Goal: Transaction & Acquisition: Obtain resource

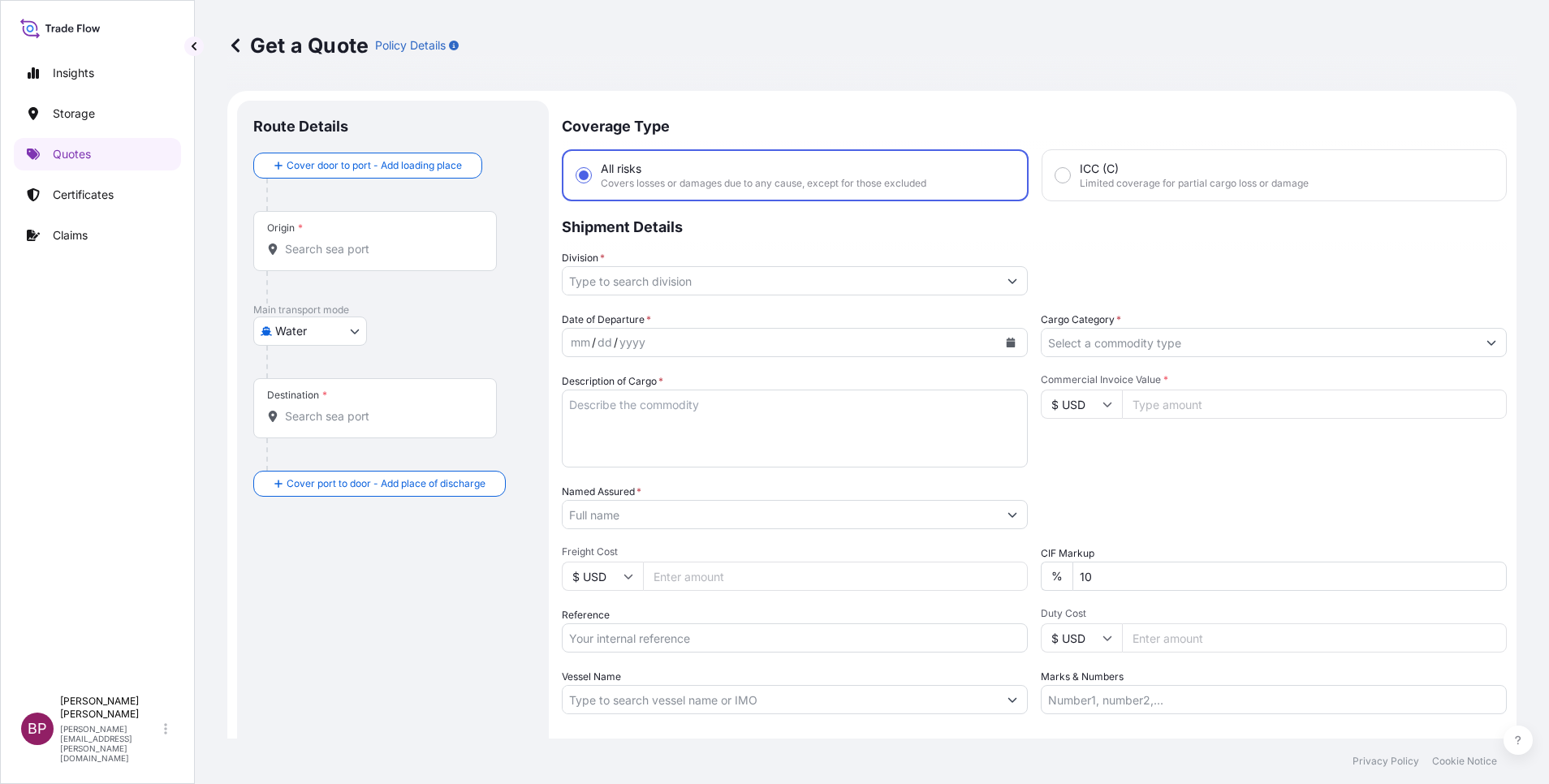
select select "Water"
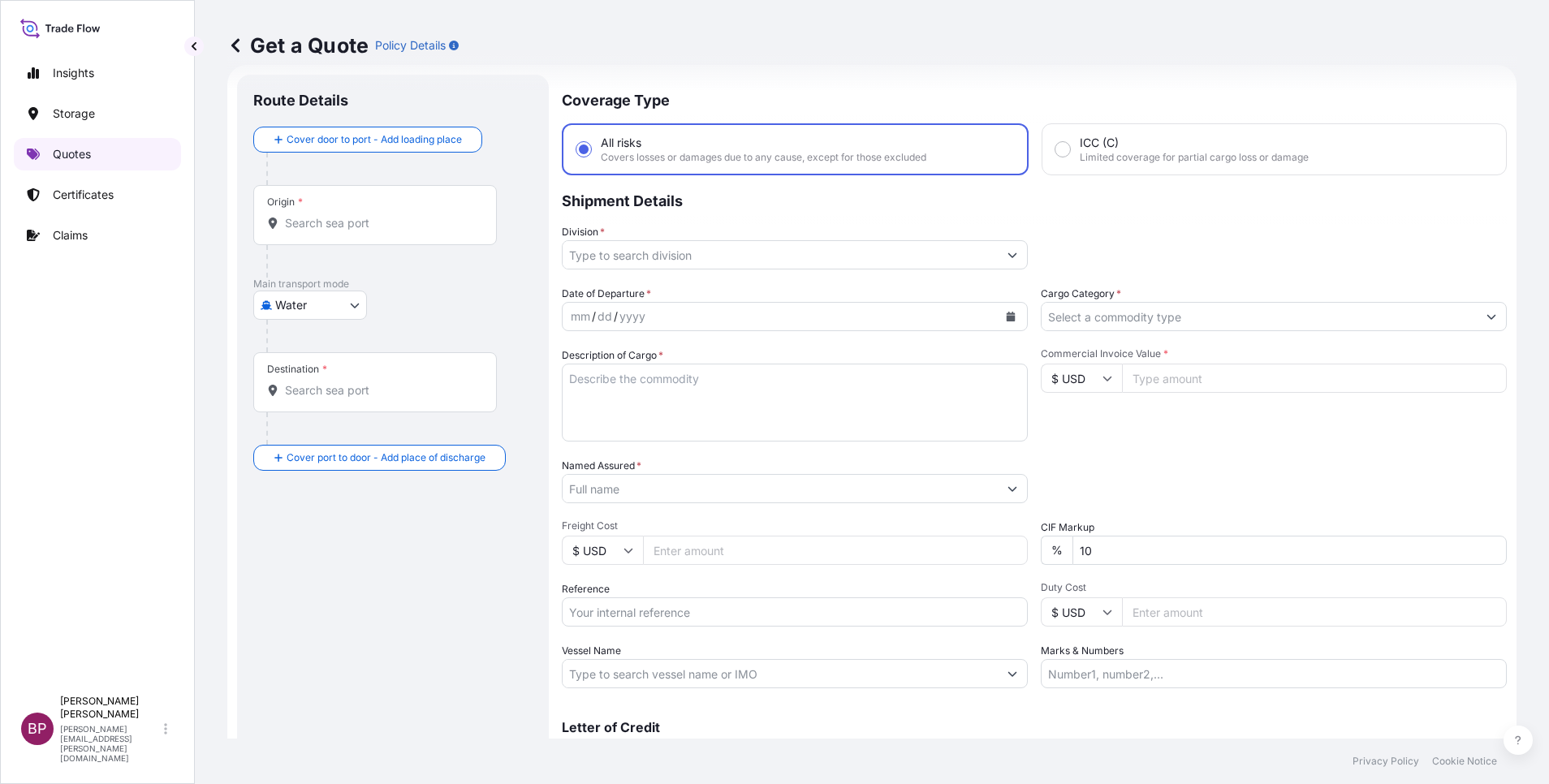
click at [93, 159] on link "Quotes" at bounding box center [97, 154] width 168 height 32
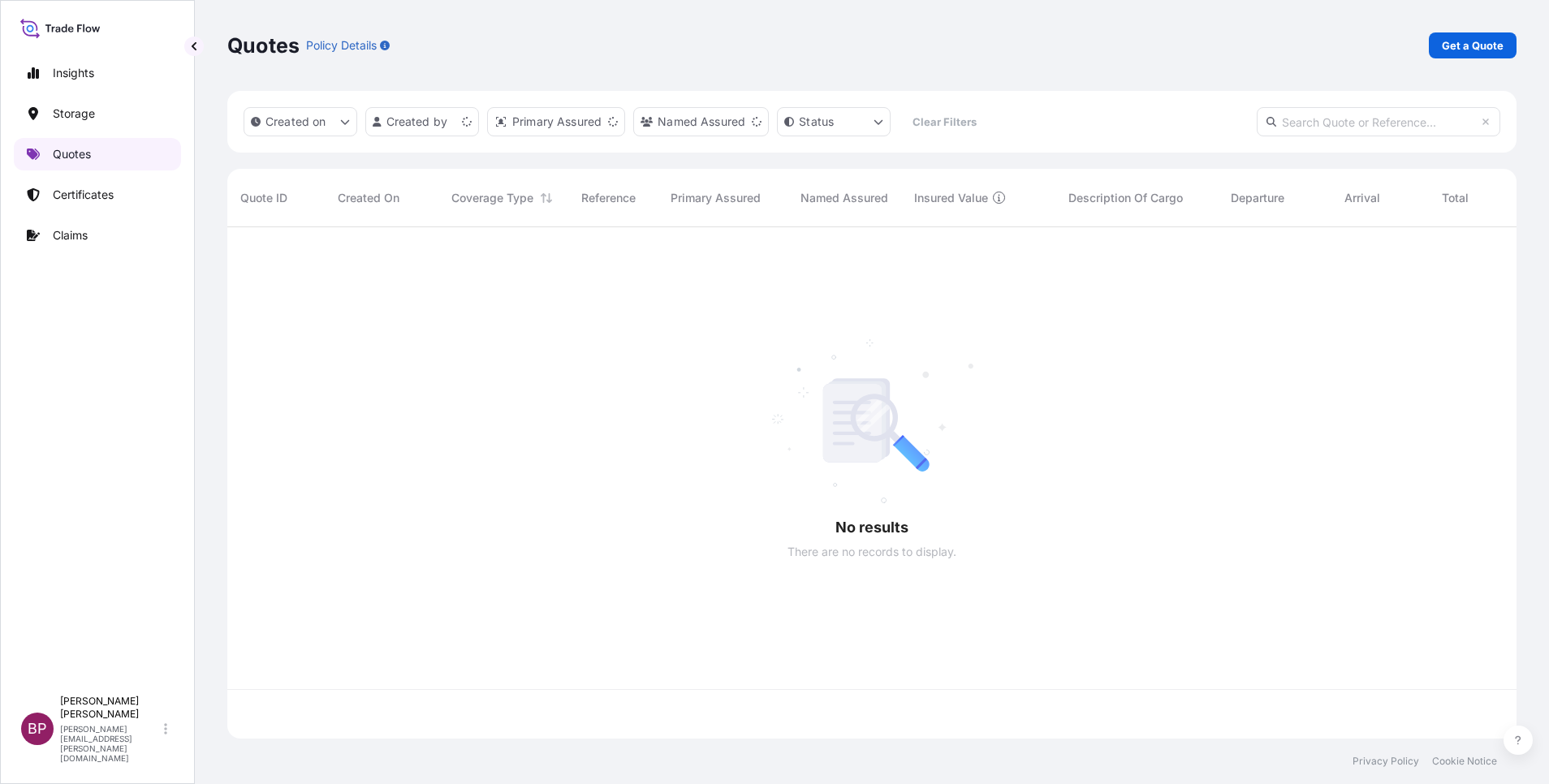
scroll to position [502, 1270]
click at [1475, 48] on p "Get a Quote" at bounding box center [1472, 45] width 61 height 17
select select "Water"
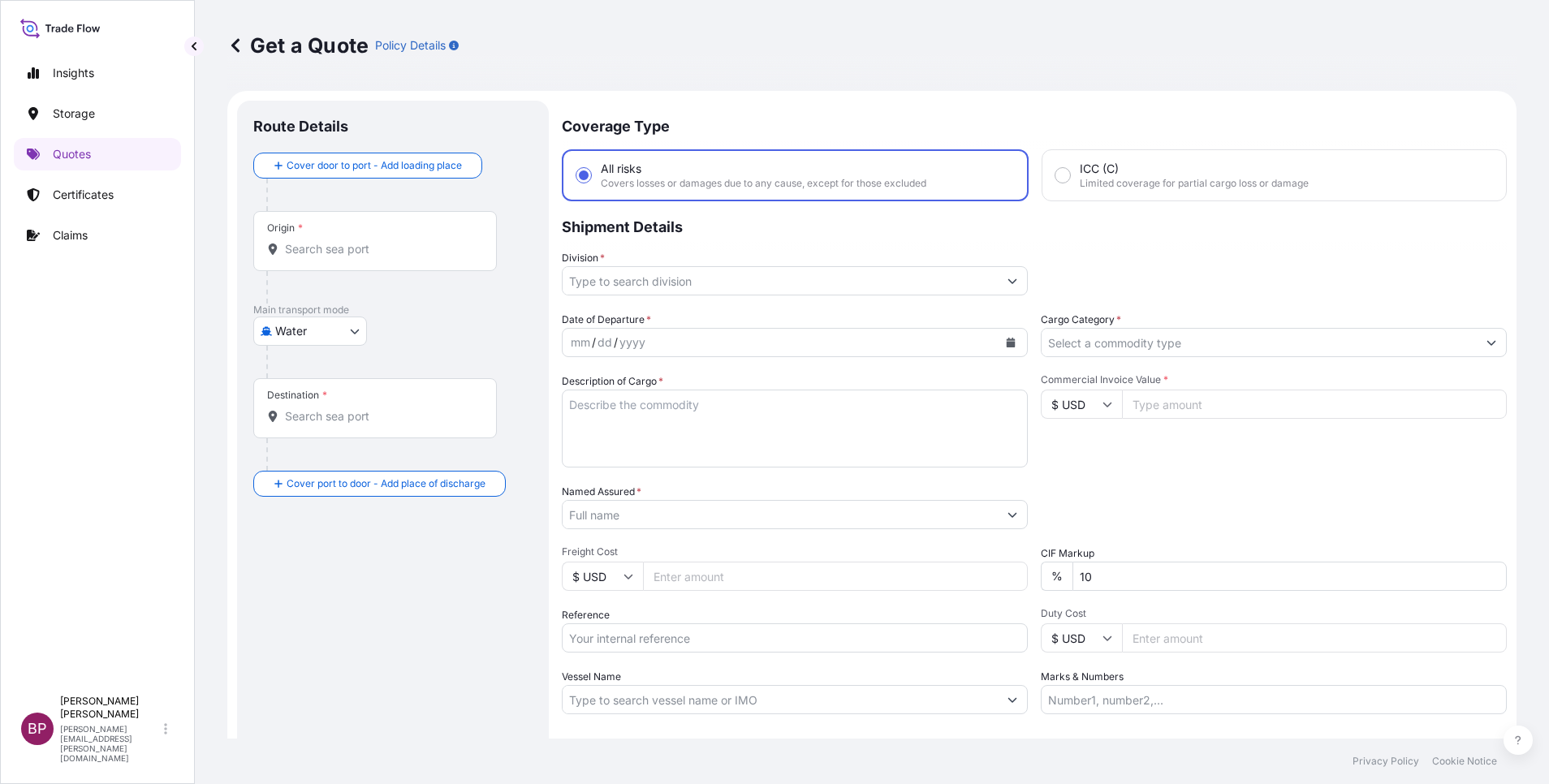
scroll to position [26, 0]
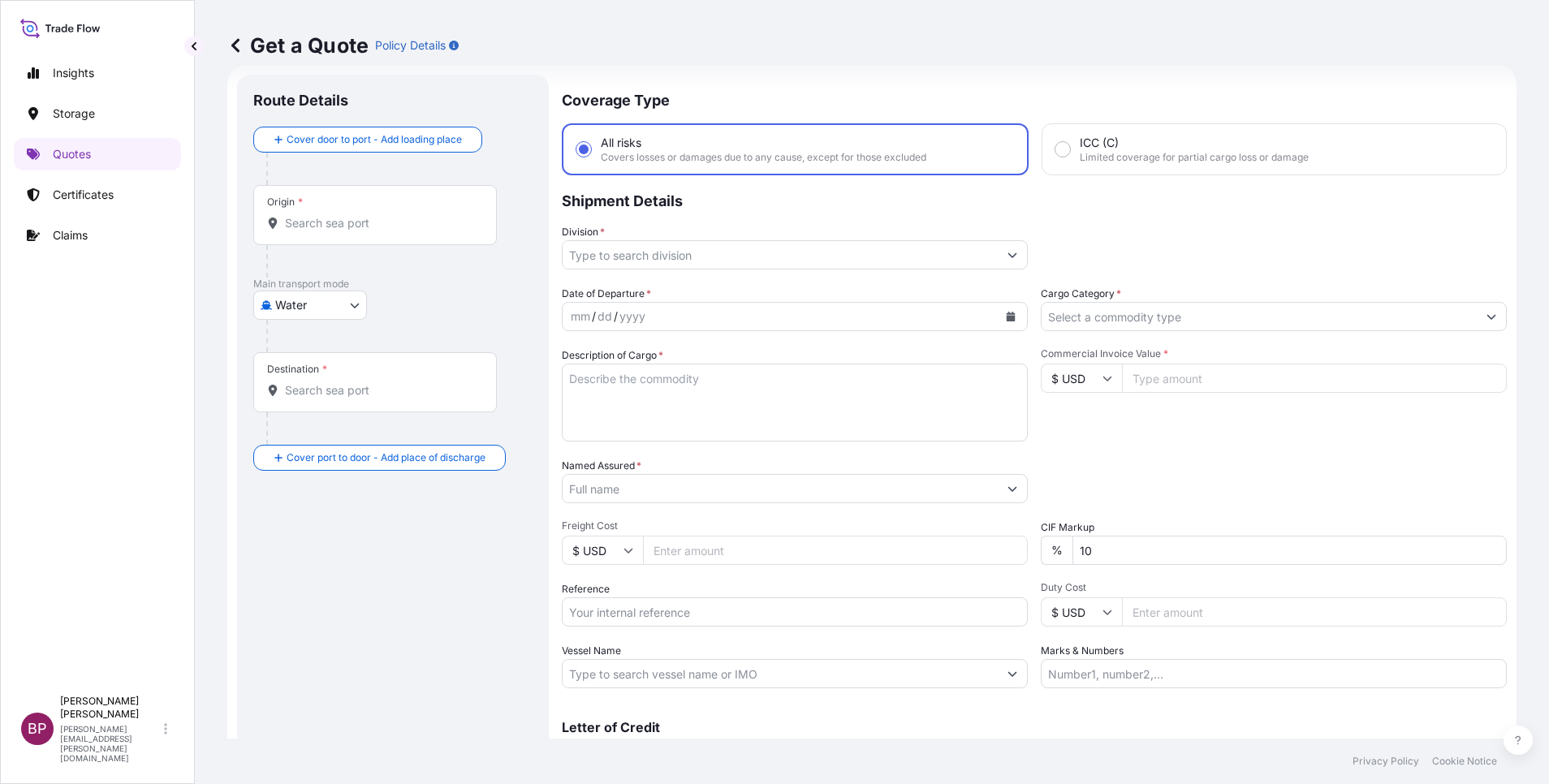
click at [1167, 378] on input "Commercial Invoice Value *" at bounding box center [1314, 378] width 385 height 29
paste input "86479.62"
type input "86479.62"
click at [1344, 310] on input "Cargo Category *" at bounding box center [1259, 317] width 435 height 29
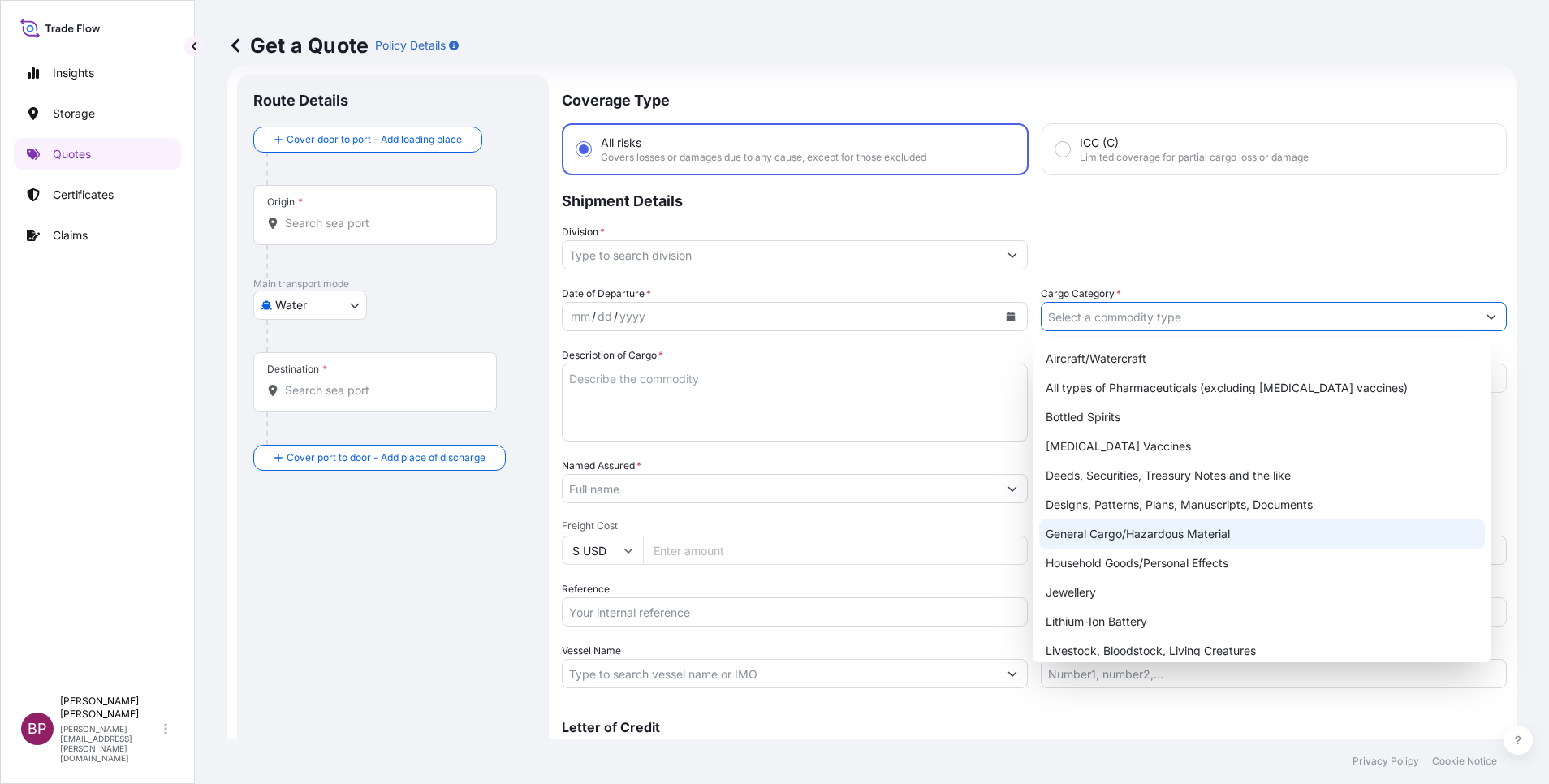
click at [1146, 539] on div "General Cargo/Hazardous Material" at bounding box center [1263, 534] width 446 height 29
type input "General Cargo/Hazardous Material"
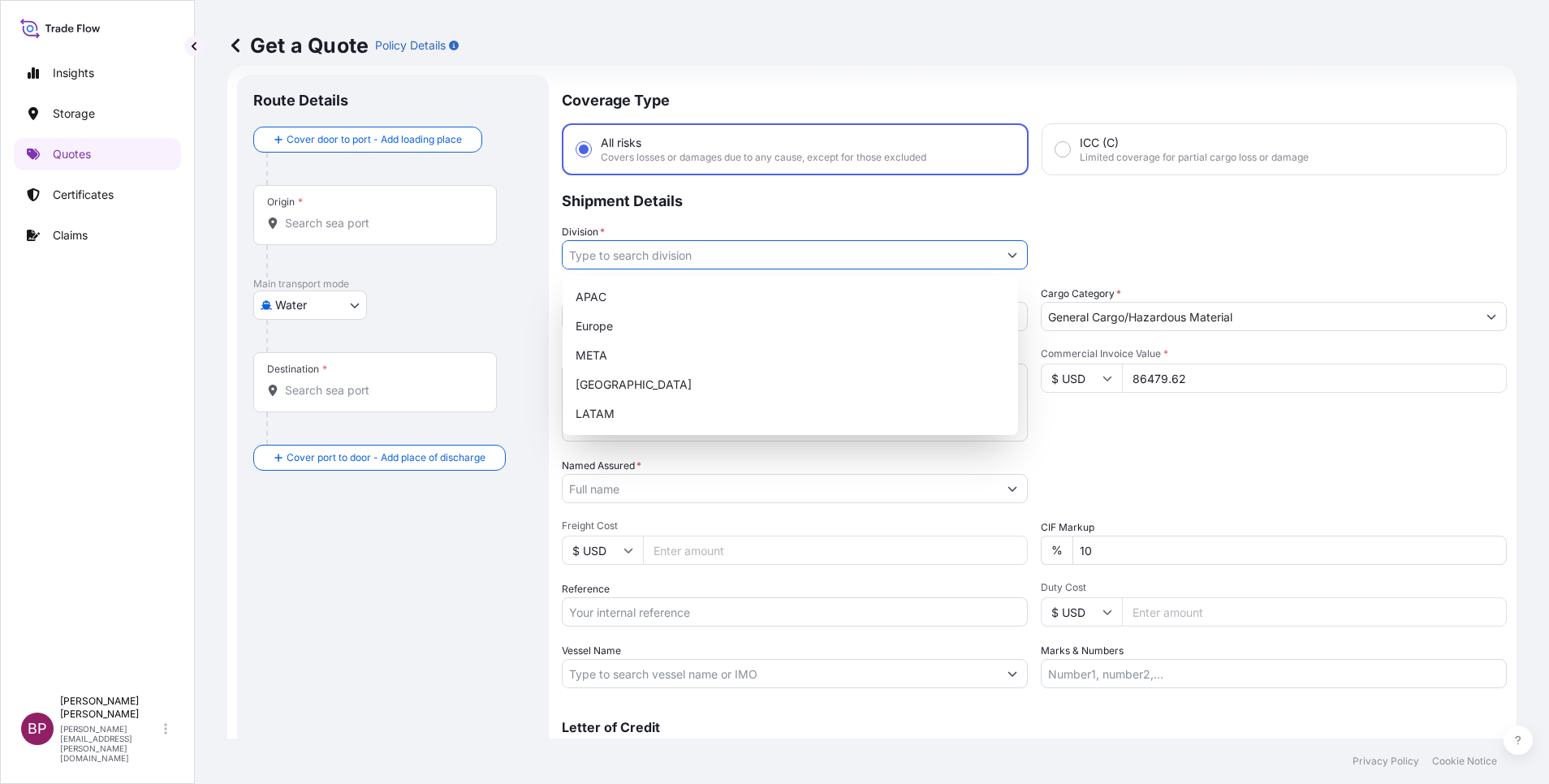
click at [1007, 251] on icon "Show suggestions" at bounding box center [1012, 255] width 10 height 10
click at [749, 352] on div "META" at bounding box center [790, 355] width 442 height 29
type input "META"
click at [1098, 438] on div "Commercial Invoice Value * $ USD 86479.62" at bounding box center [1273, 394] width 466 height 94
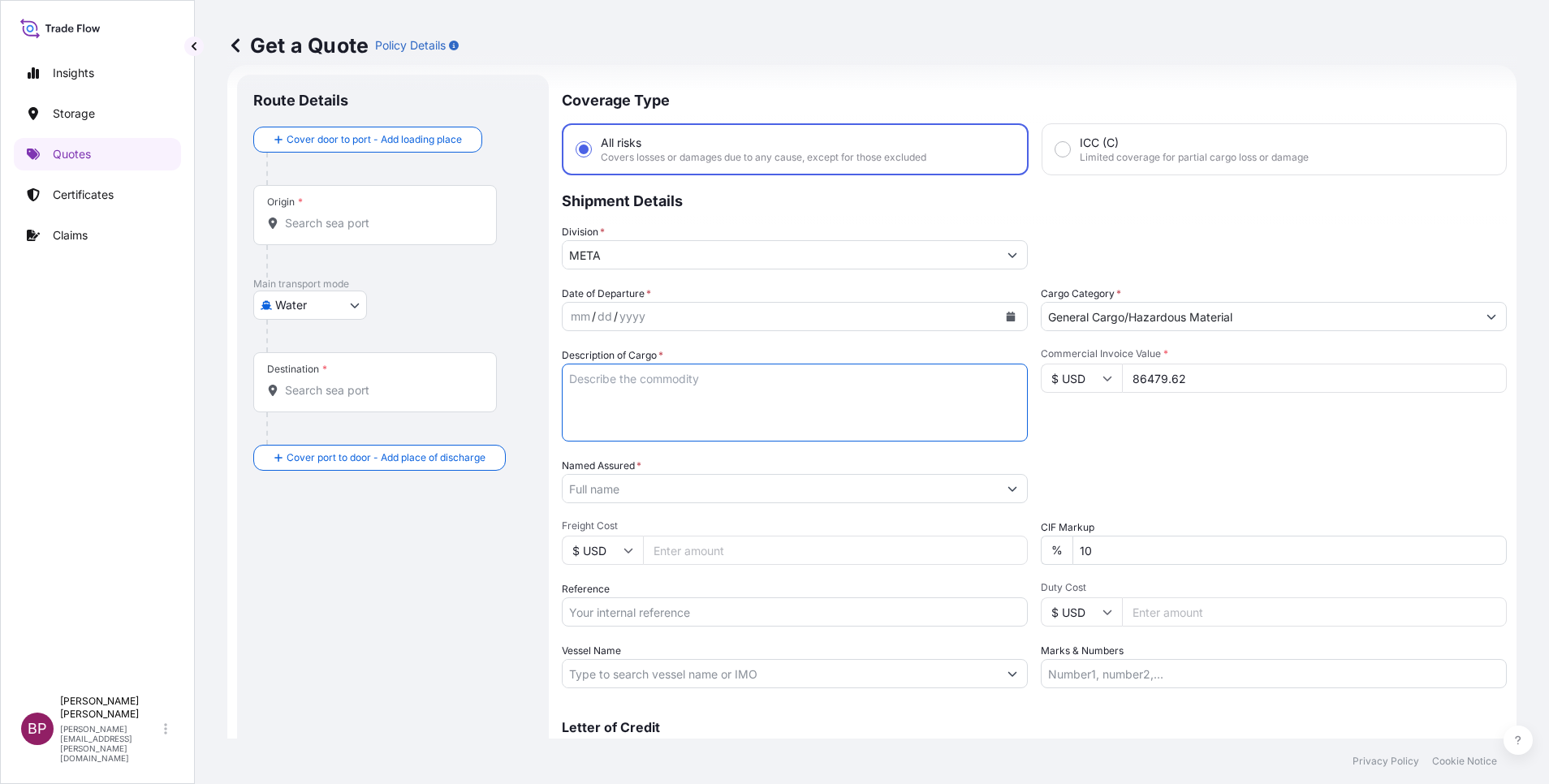
click at [768, 409] on textarea "Description of Cargo *" at bounding box center [795, 402] width 466 height 78
paste textarea "LSP-900"
type textarea "LSP-900"
click at [736, 621] on input "Reference" at bounding box center [795, 612] width 466 height 29
paste input "SSLS2840"
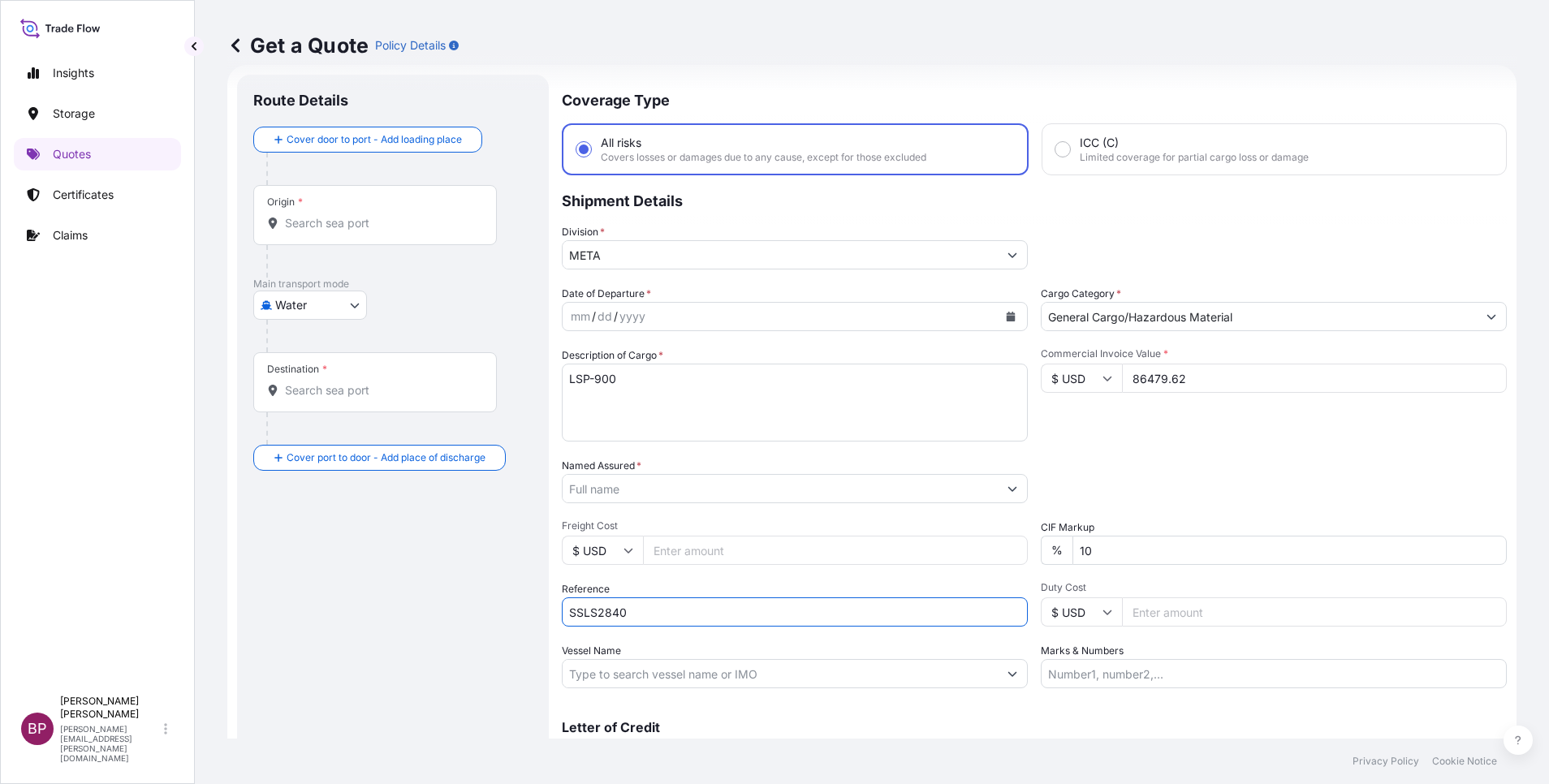
type input "SSLS2840"
click at [667, 490] on input "Named Assured *" at bounding box center [780, 489] width 435 height 29
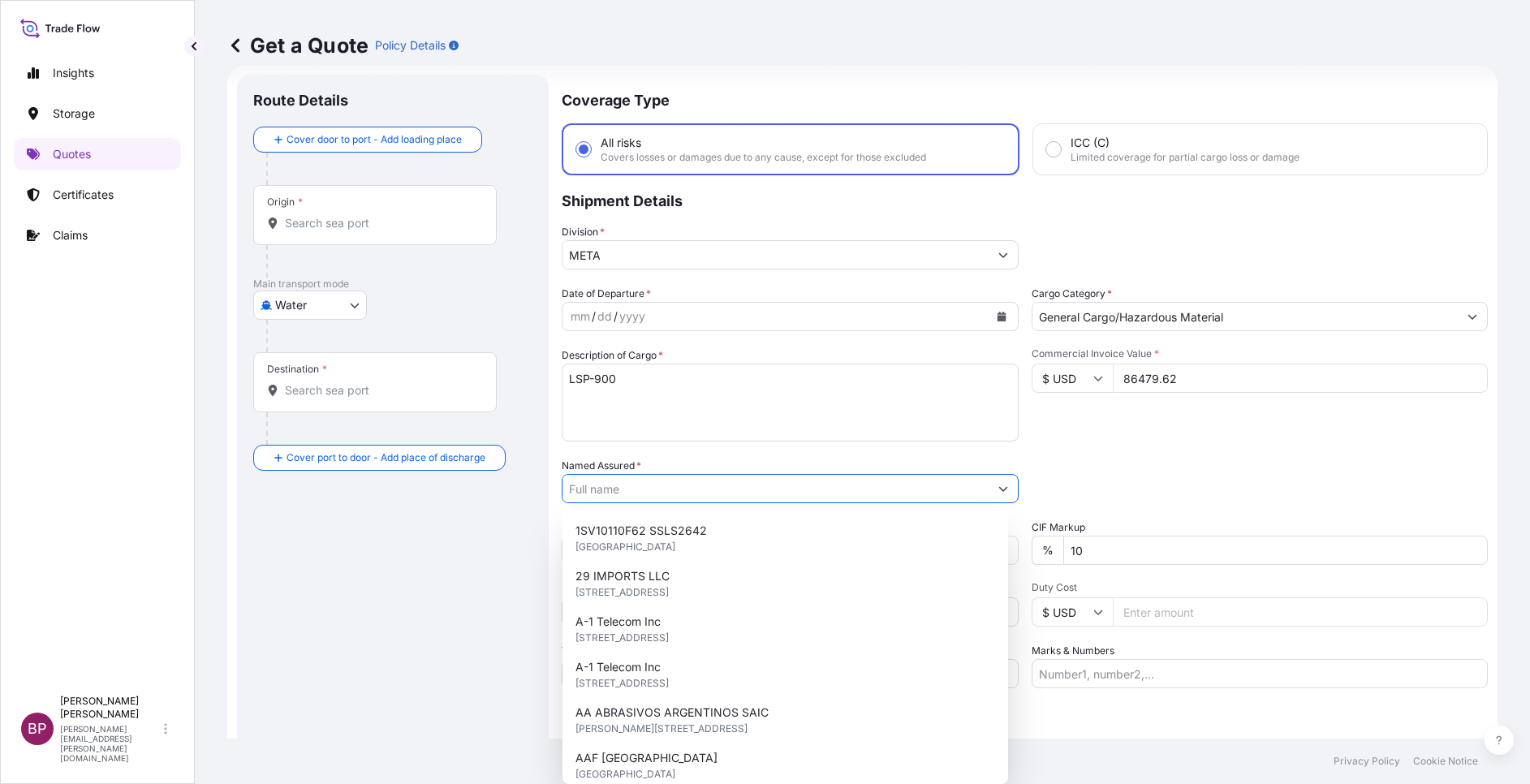
paste input "SWISSPORT SAUDI ARABIA LTD"
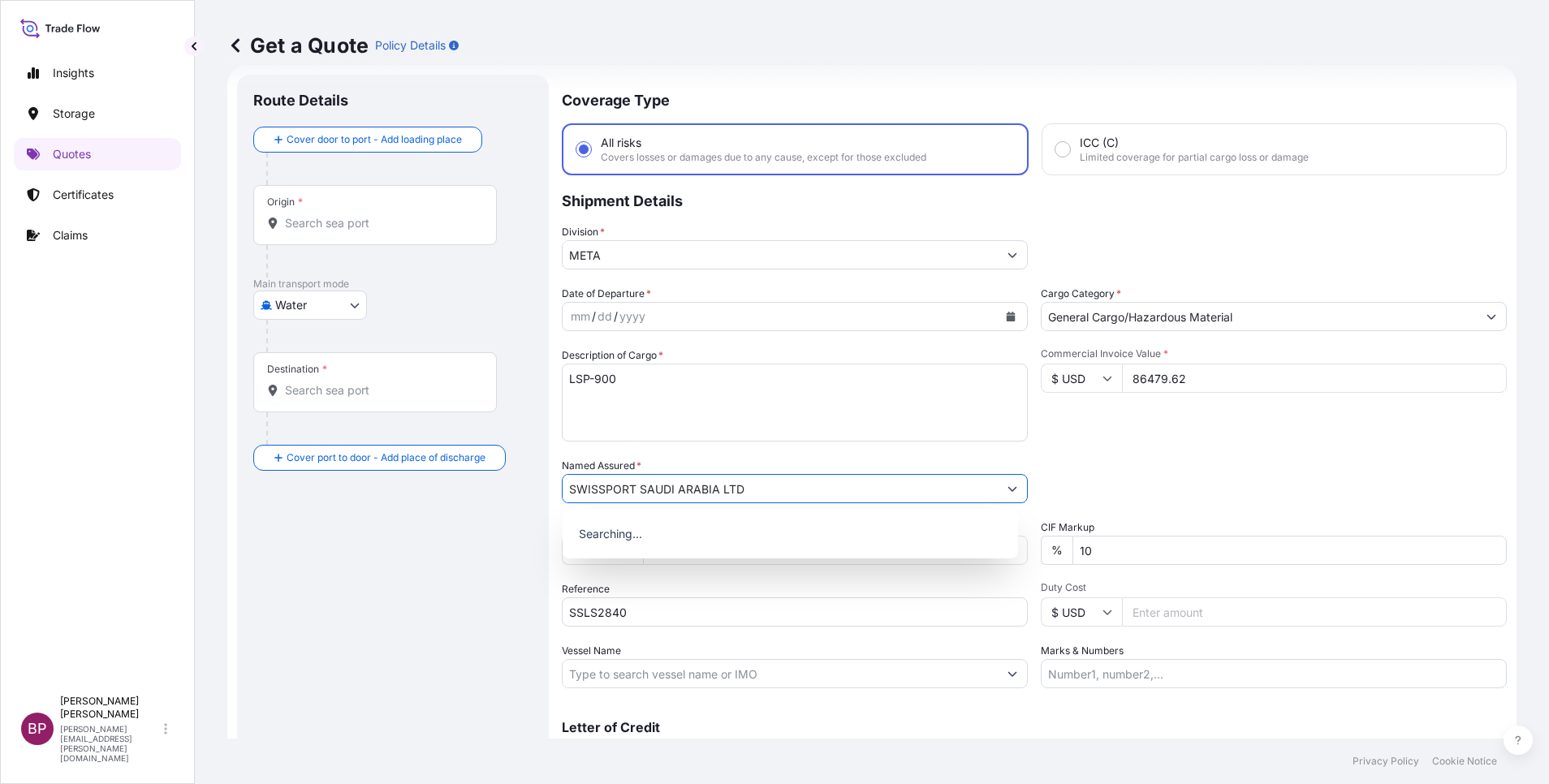
type input "SWISSPORT SAUDI ARABIA LTD"
click at [1135, 456] on div "Date of Departure * mm / dd / yyyy Cargo Category * General Cargo/Hazardous Mat…" at bounding box center [1035, 486] width 945 height 402
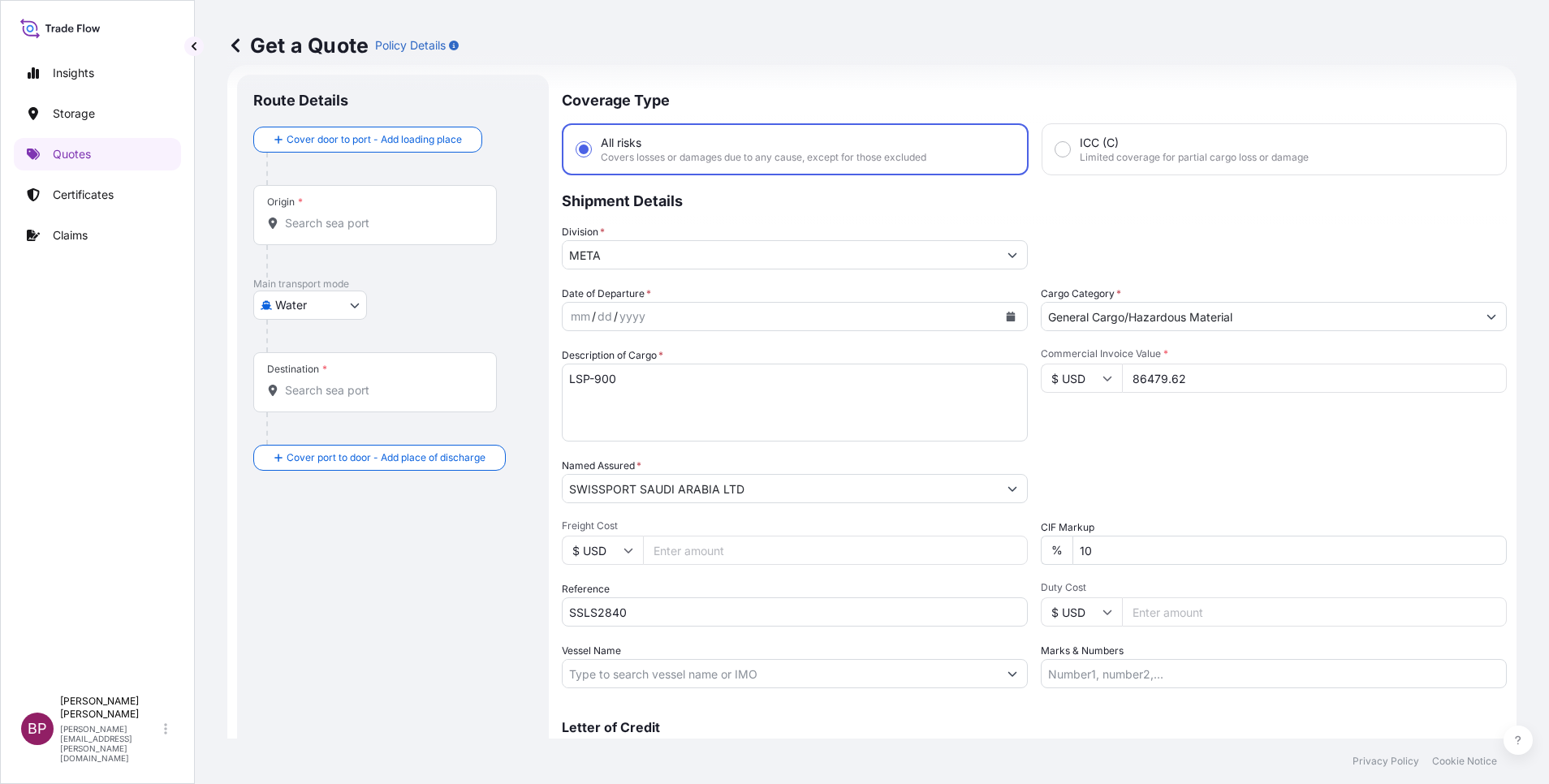
click at [1006, 317] on icon "Calendar" at bounding box center [1010, 317] width 9 height 10
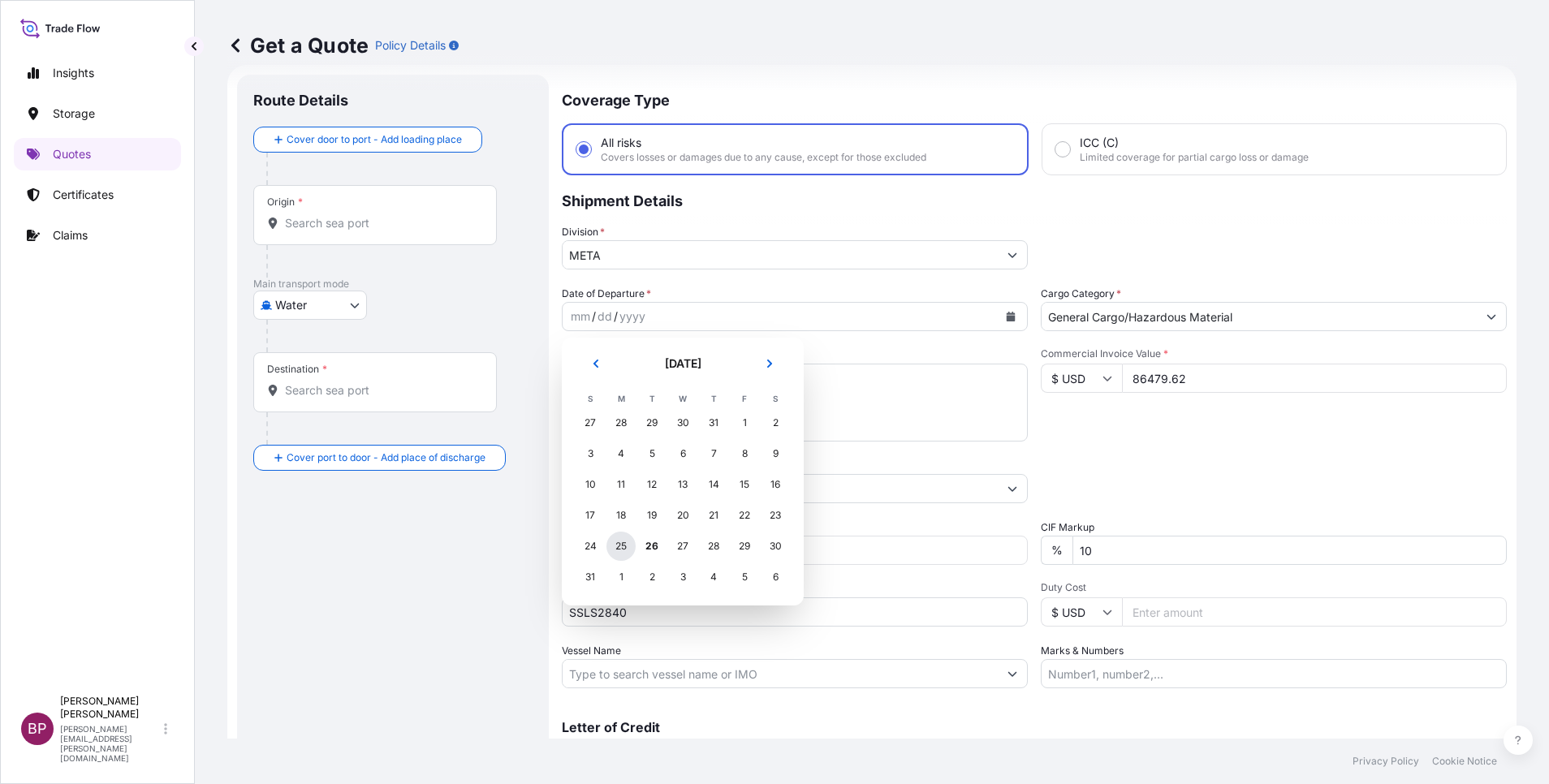
click at [620, 546] on div "25" at bounding box center [622, 546] width 29 height 29
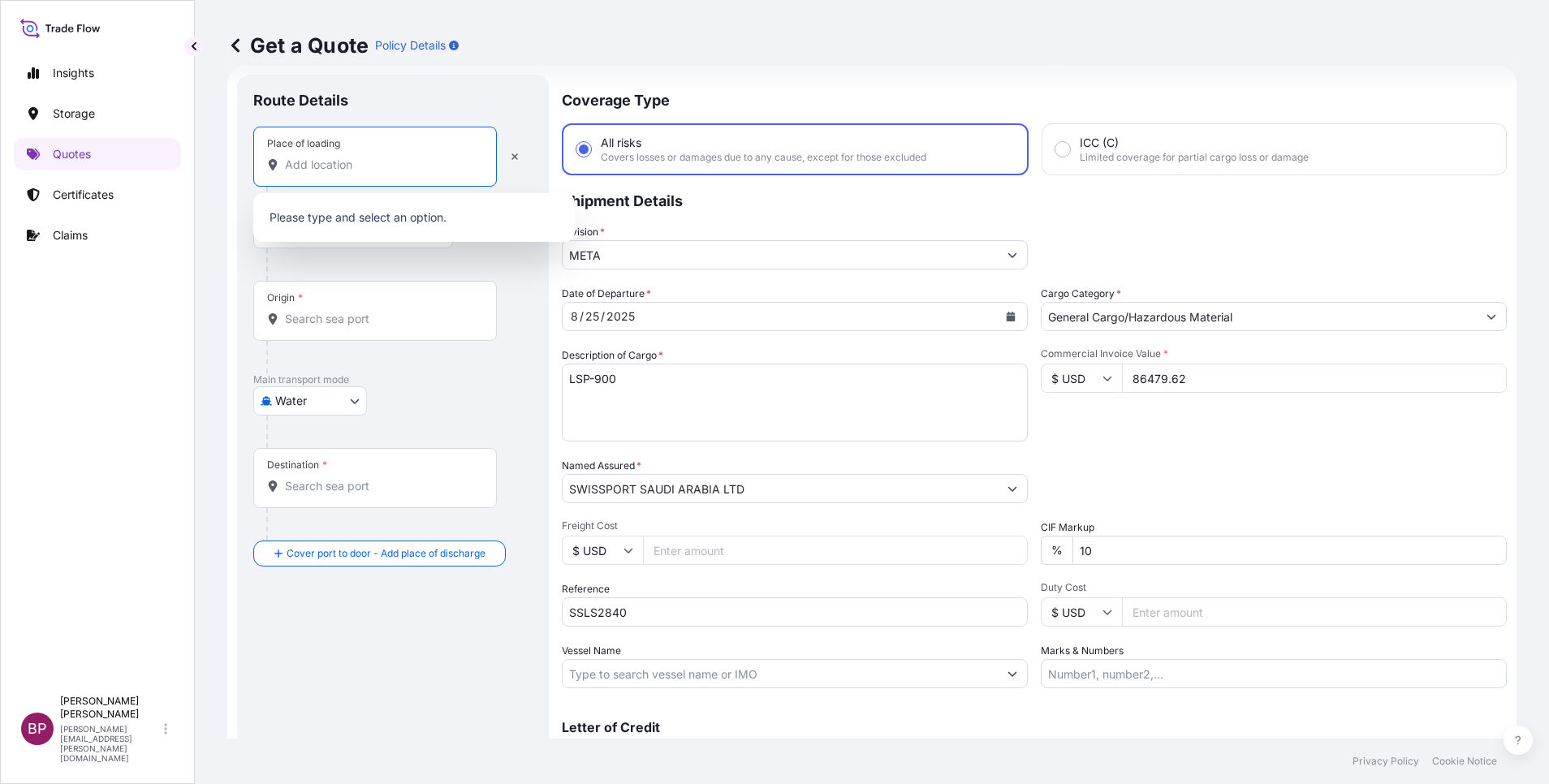
click at [370, 163] on input "Place of loading" at bounding box center [381, 165] width 192 height 17
paste input "[GEOGRAPHIC_DATA]"
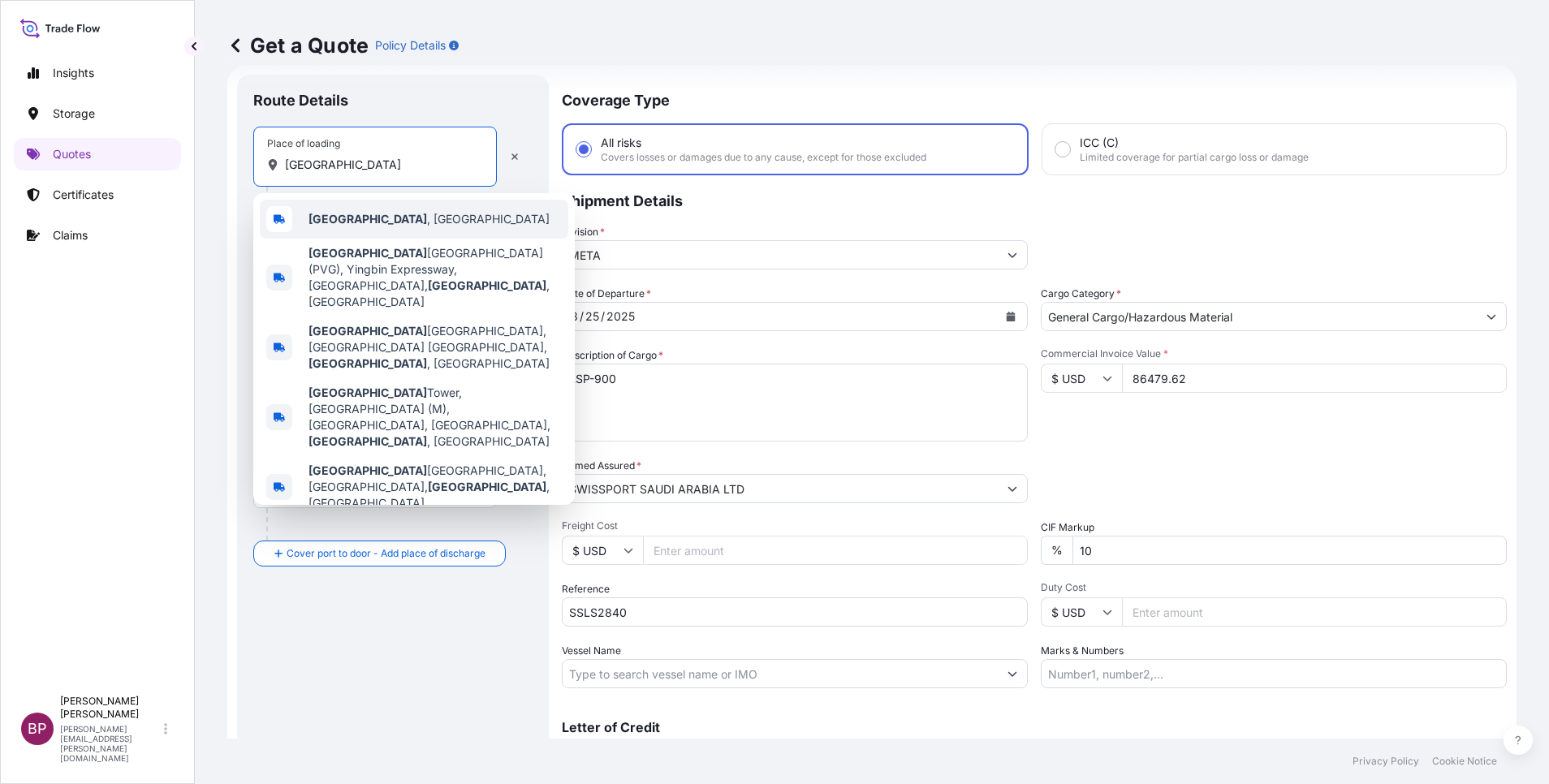
click at [427, 222] on div "[GEOGRAPHIC_DATA] , [GEOGRAPHIC_DATA]" at bounding box center [414, 219] width 309 height 39
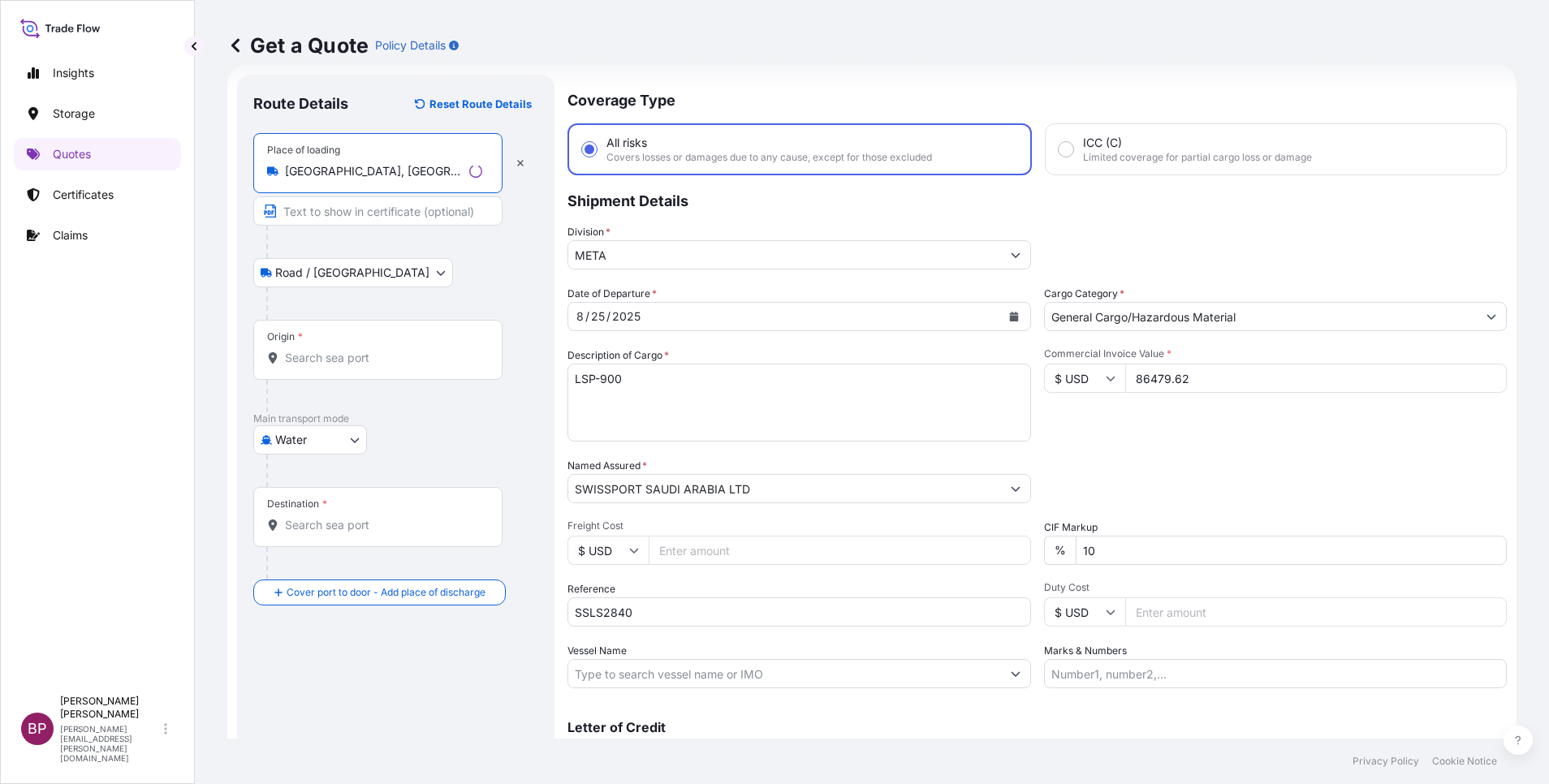
type input "[GEOGRAPHIC_DATA], [GEOGRAPHIC_DATA]"
click at [397, 345] on div "Origin *" at bounding box center [378, 350] width 249 height 60
click at [397, 350] on input "Origin *" at bounding box center [384, 357] width 198 height 17
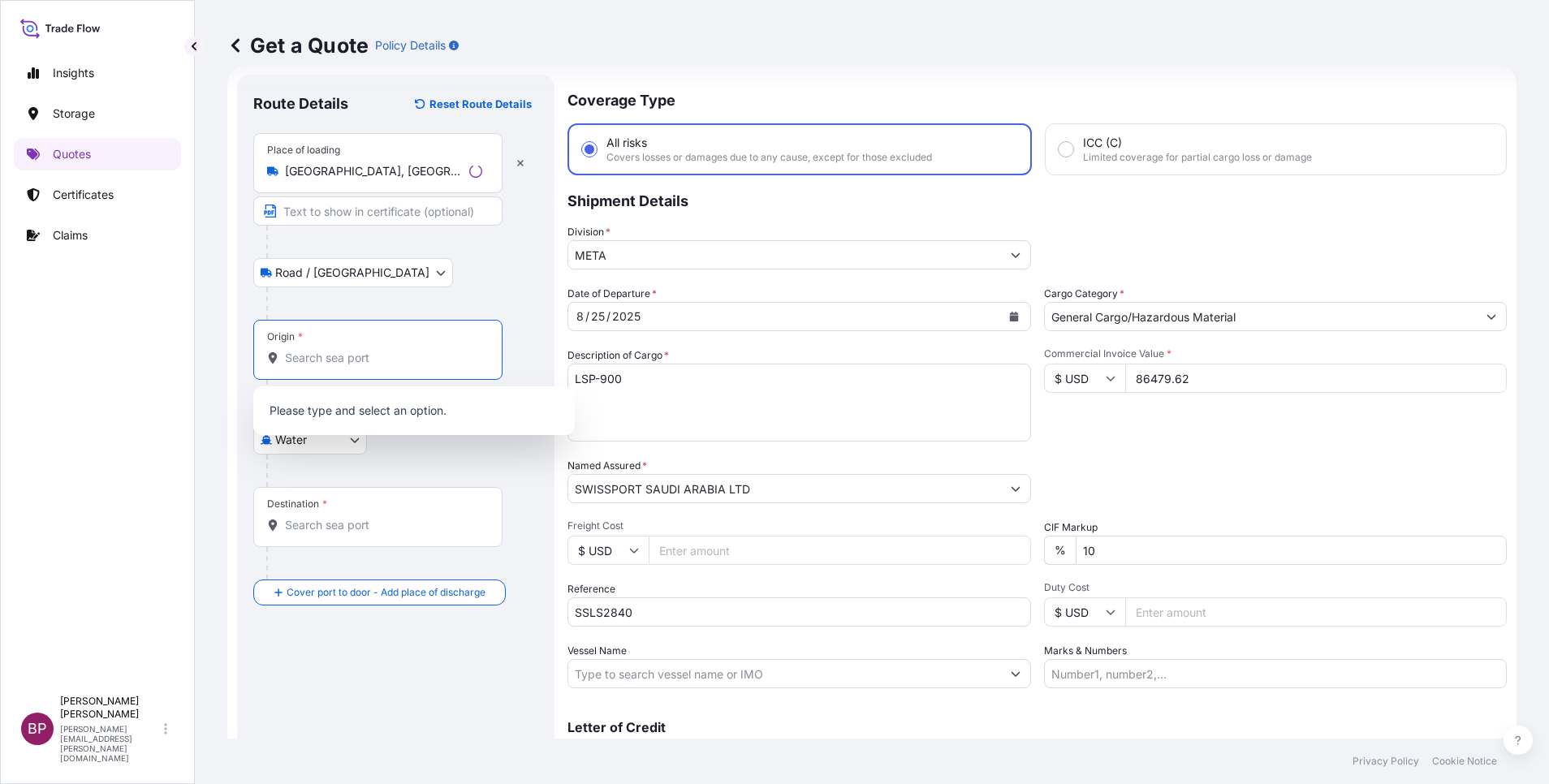
paste input "[GEOGRAPHIC_DATA]"
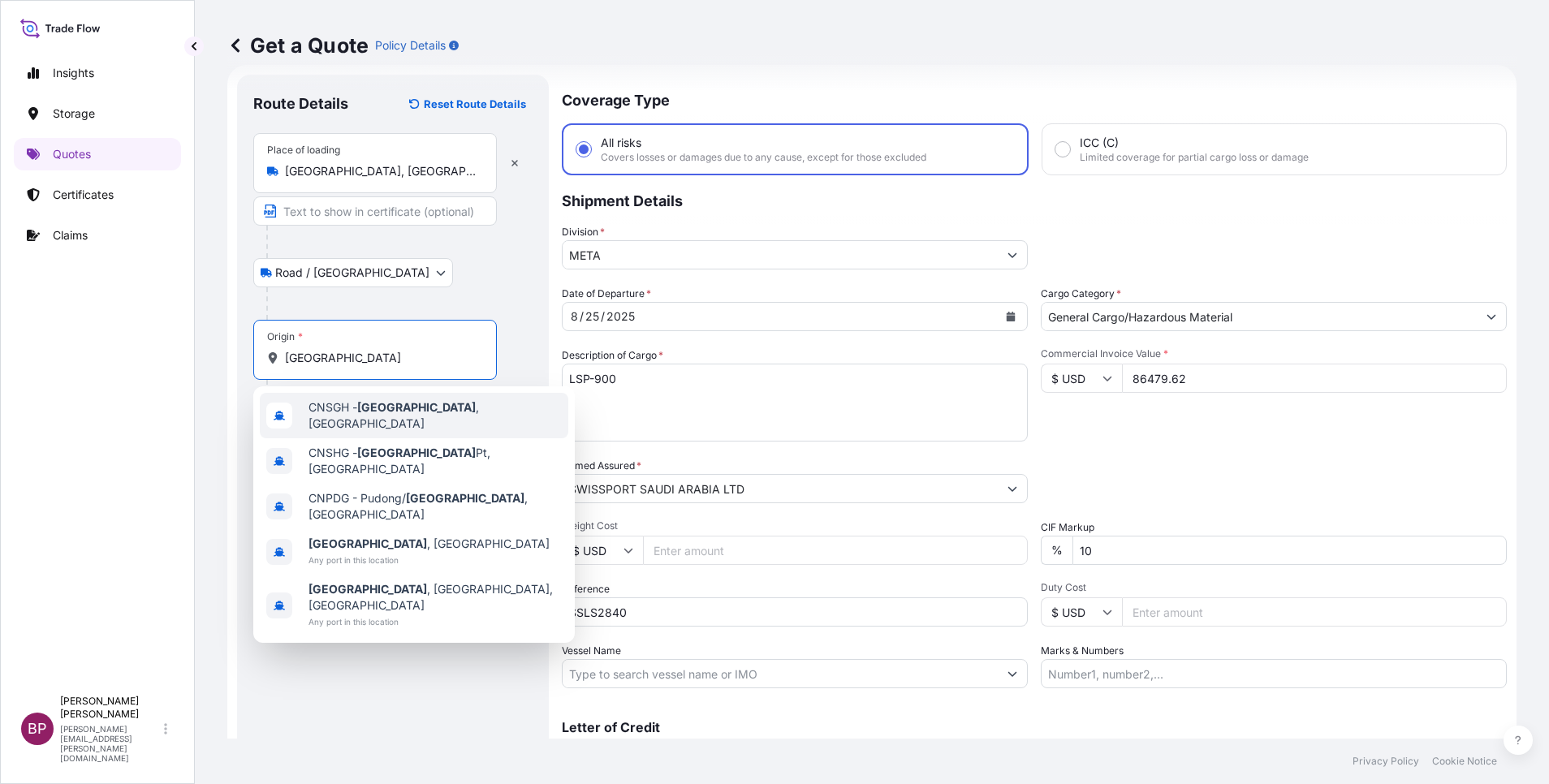
click at [428, 417] on span "CNSGH - [GEOGRAPHIC_DATA] , [GEOGRAPHIC_DATA]" at bounding box center [435, 415] width 253 height 32
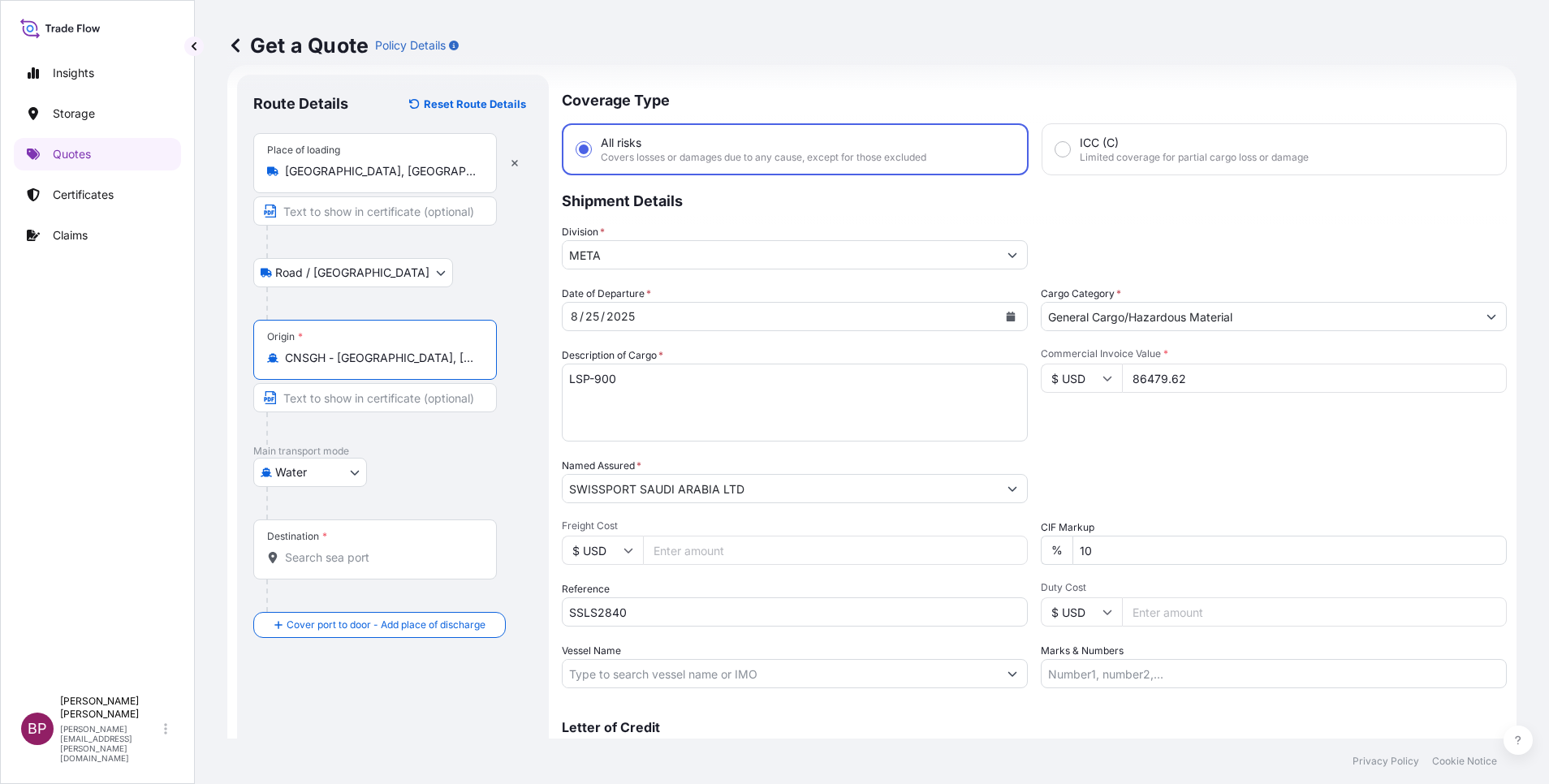
type input "CNSGH - [GEOGRAPHIC_DATA], [GEOGRAPHIC_DATA]"
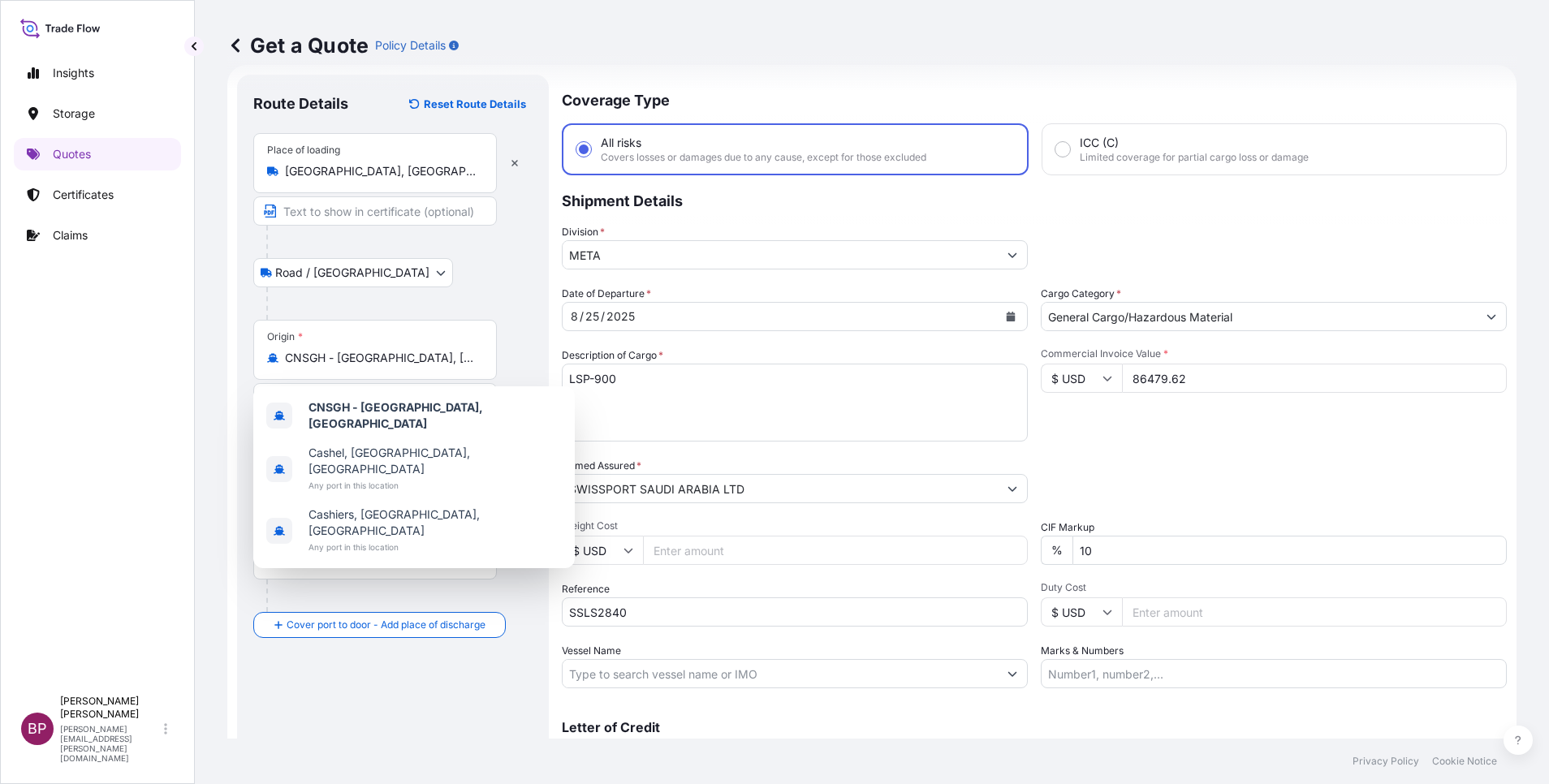
click at [518, 569] on div "Destination *" at bounding box center [393, 565] width 280 height 93
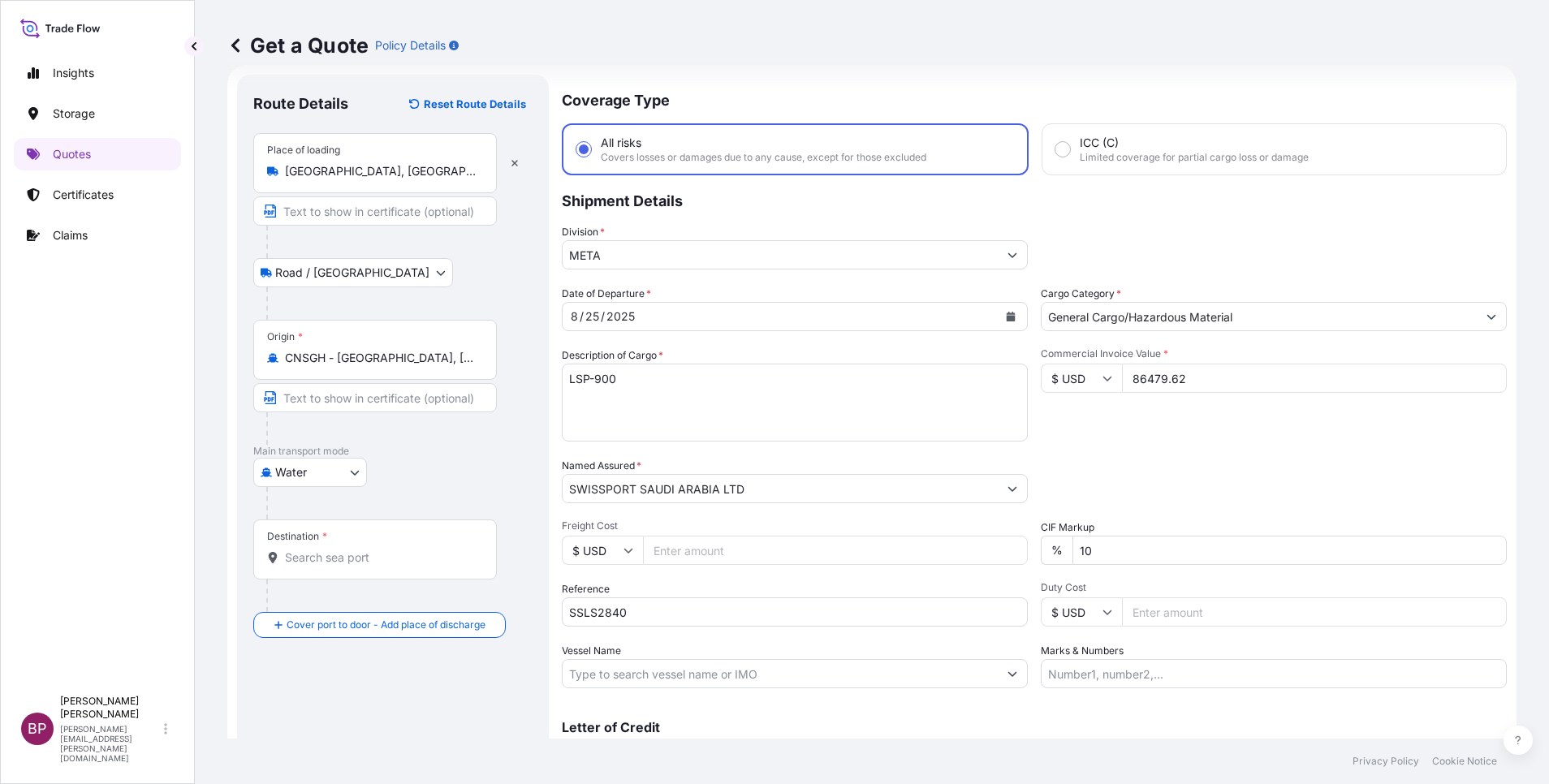
click at [383, 547] on div "Destination *" at bounding box center [375, 549] width 244 height 60
click at [383, 549] on input "Destination *" at bounding box center [381, 557] width 192 height 17
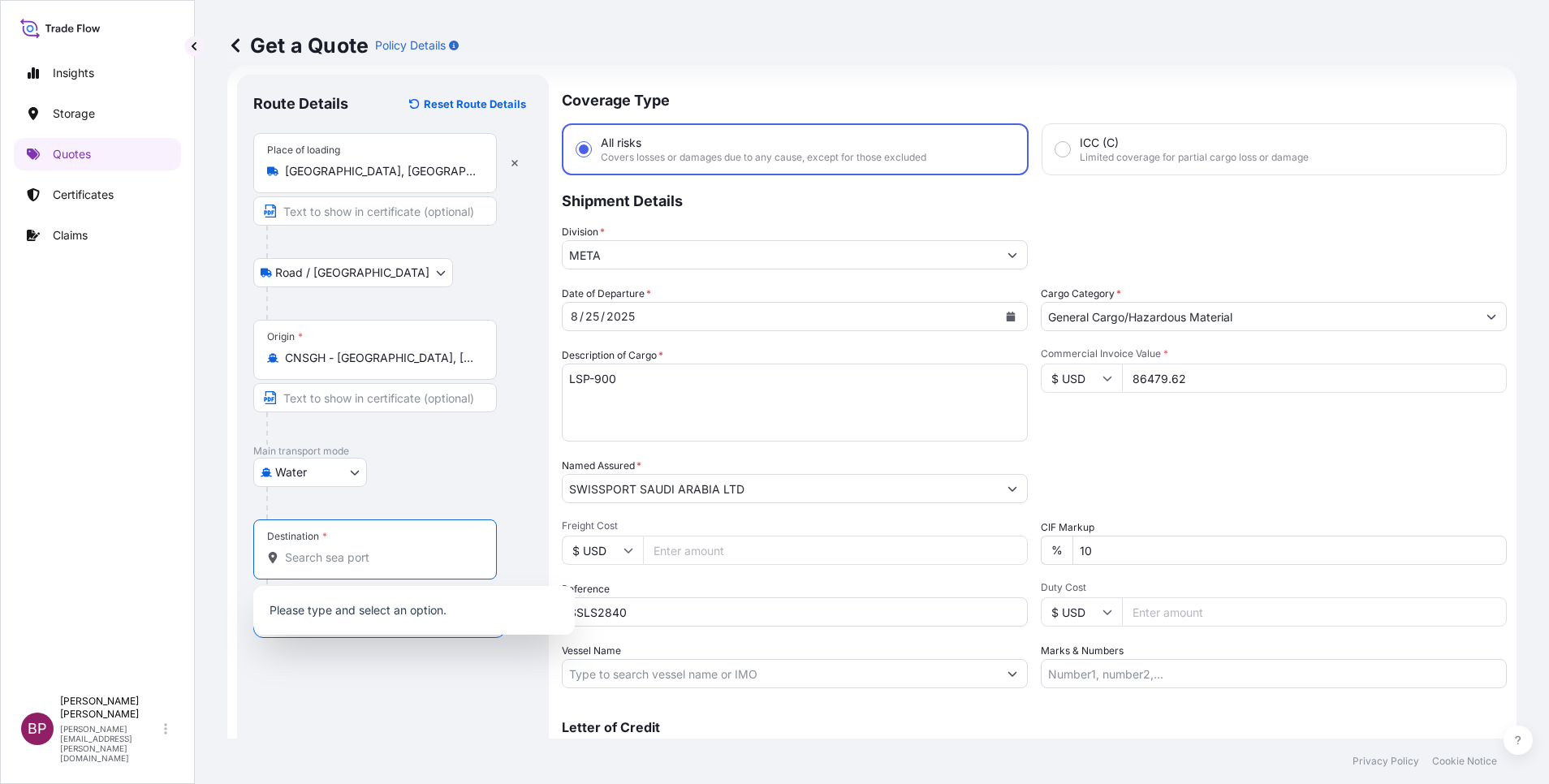
paste input "JEDDAH"
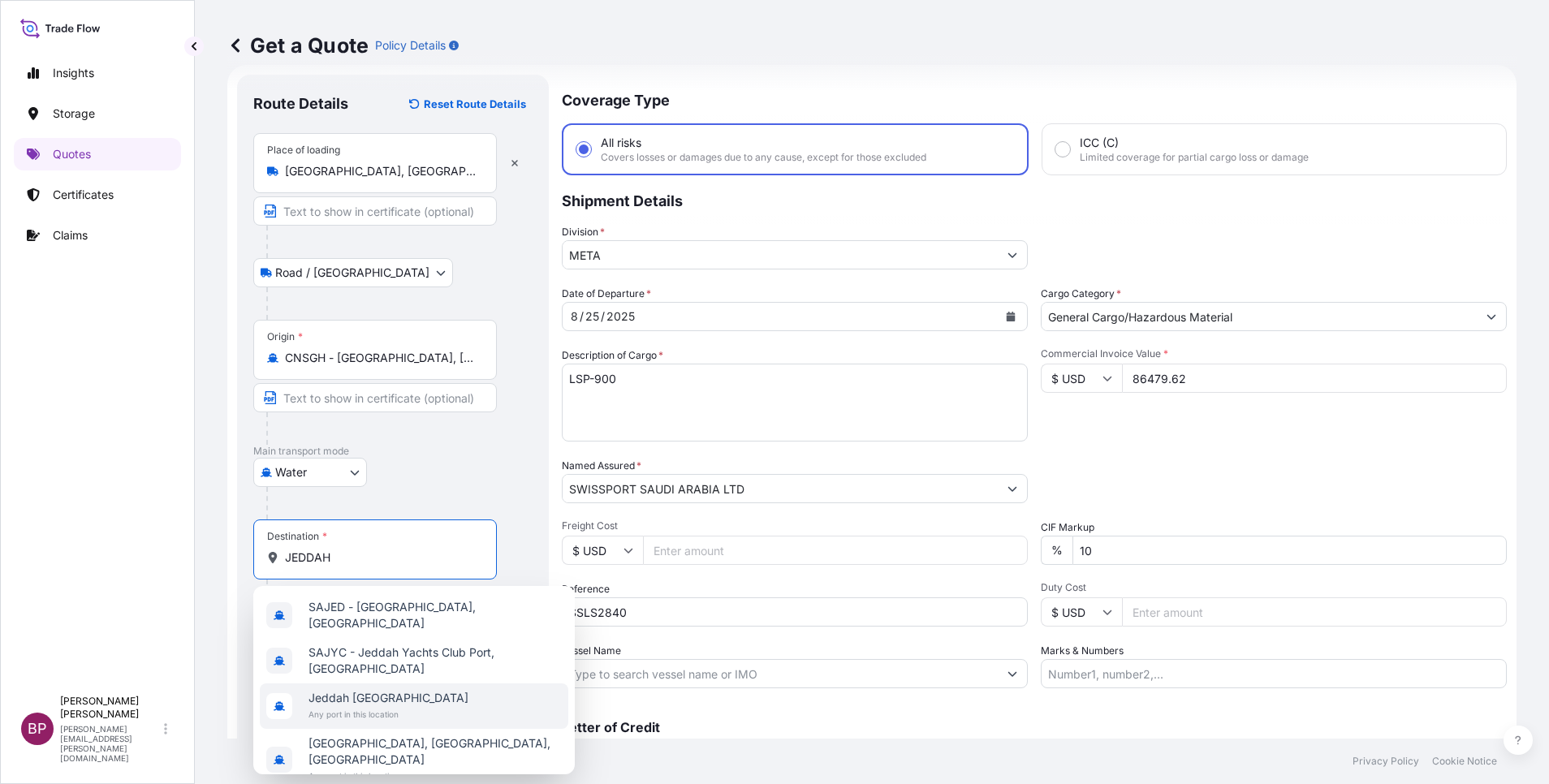
click at [397, 697] on span "Jeddah [GEOGRAPHIC_DATA]" at bounding box center [389, 697] width 160 height 17
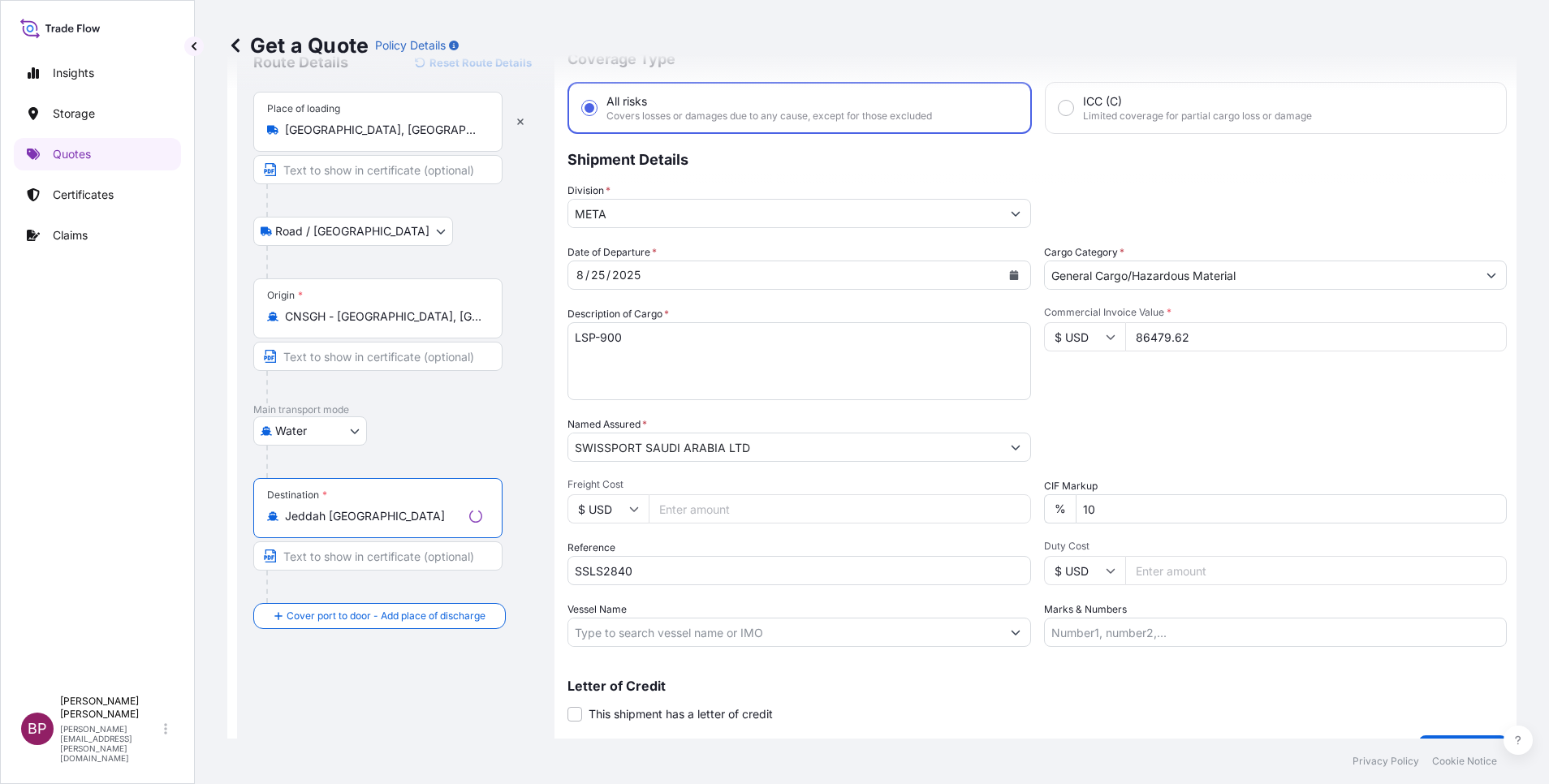
scroll to position [106, 0]
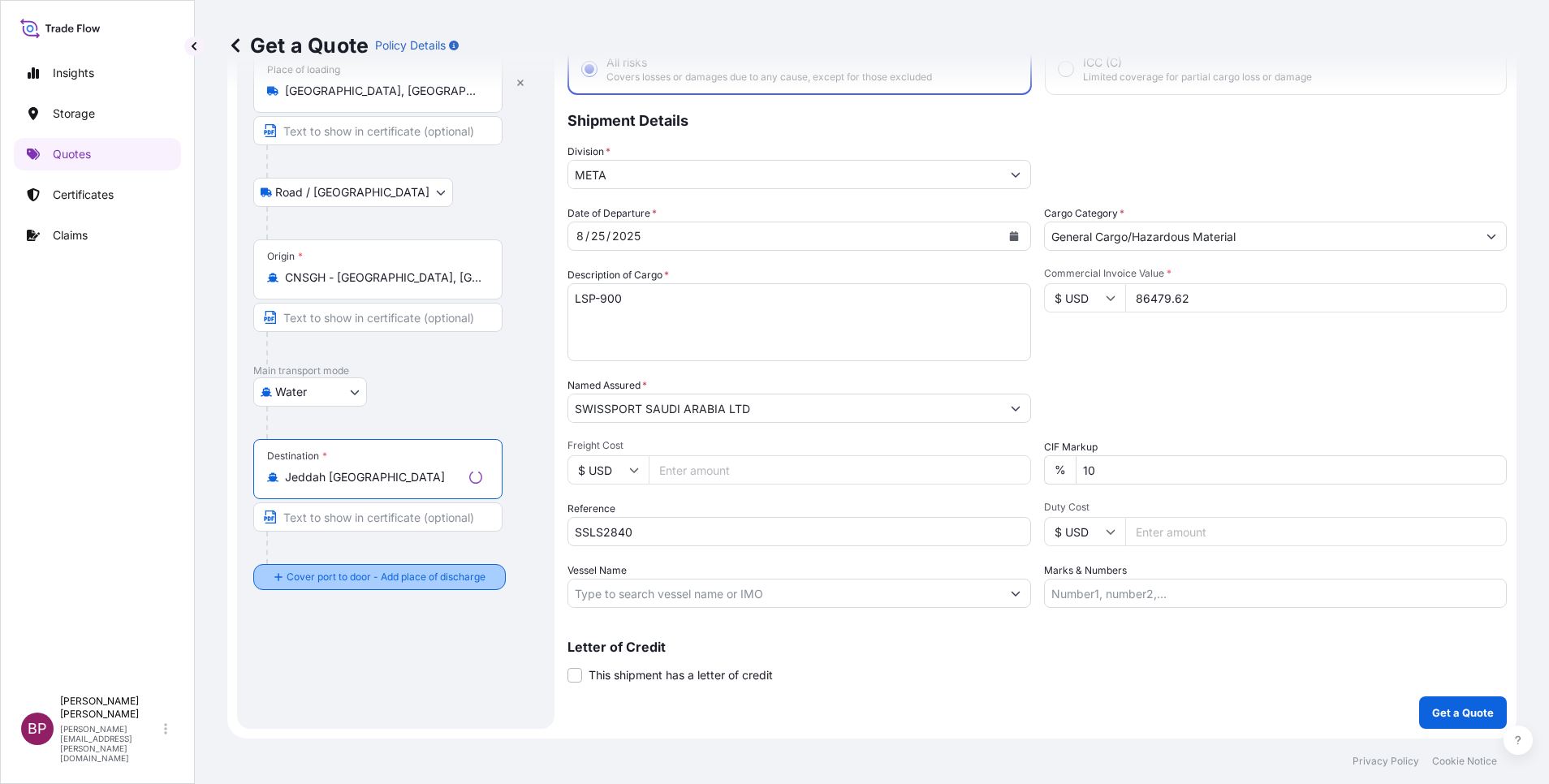
type input "Jeddah [GEOGRAPHIC_DATA]"
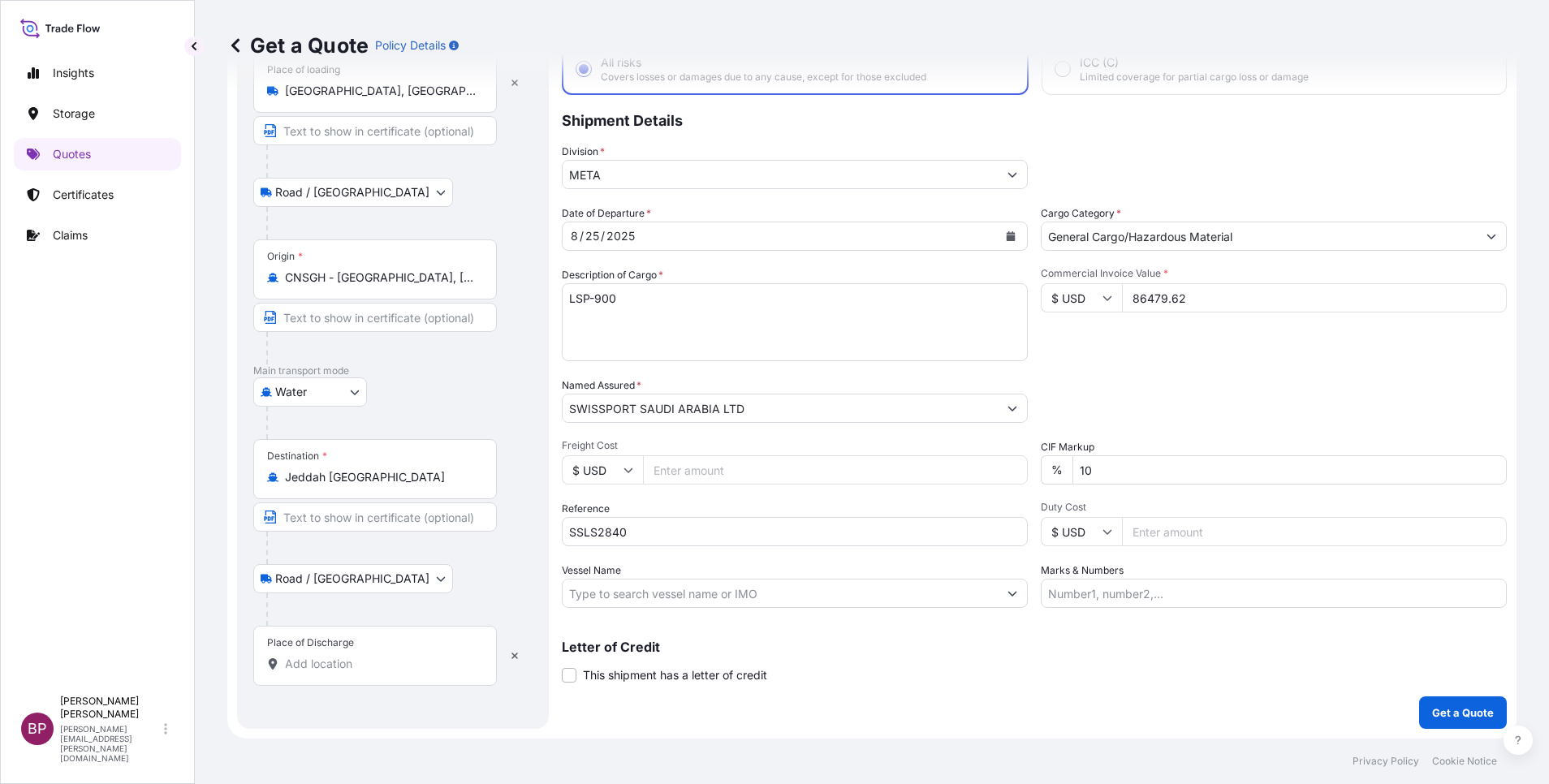
click at [368, 665] on input "Place of Discharge" at bounding box center [381, 663] width 192 height 17
paste input "JEDDAH"
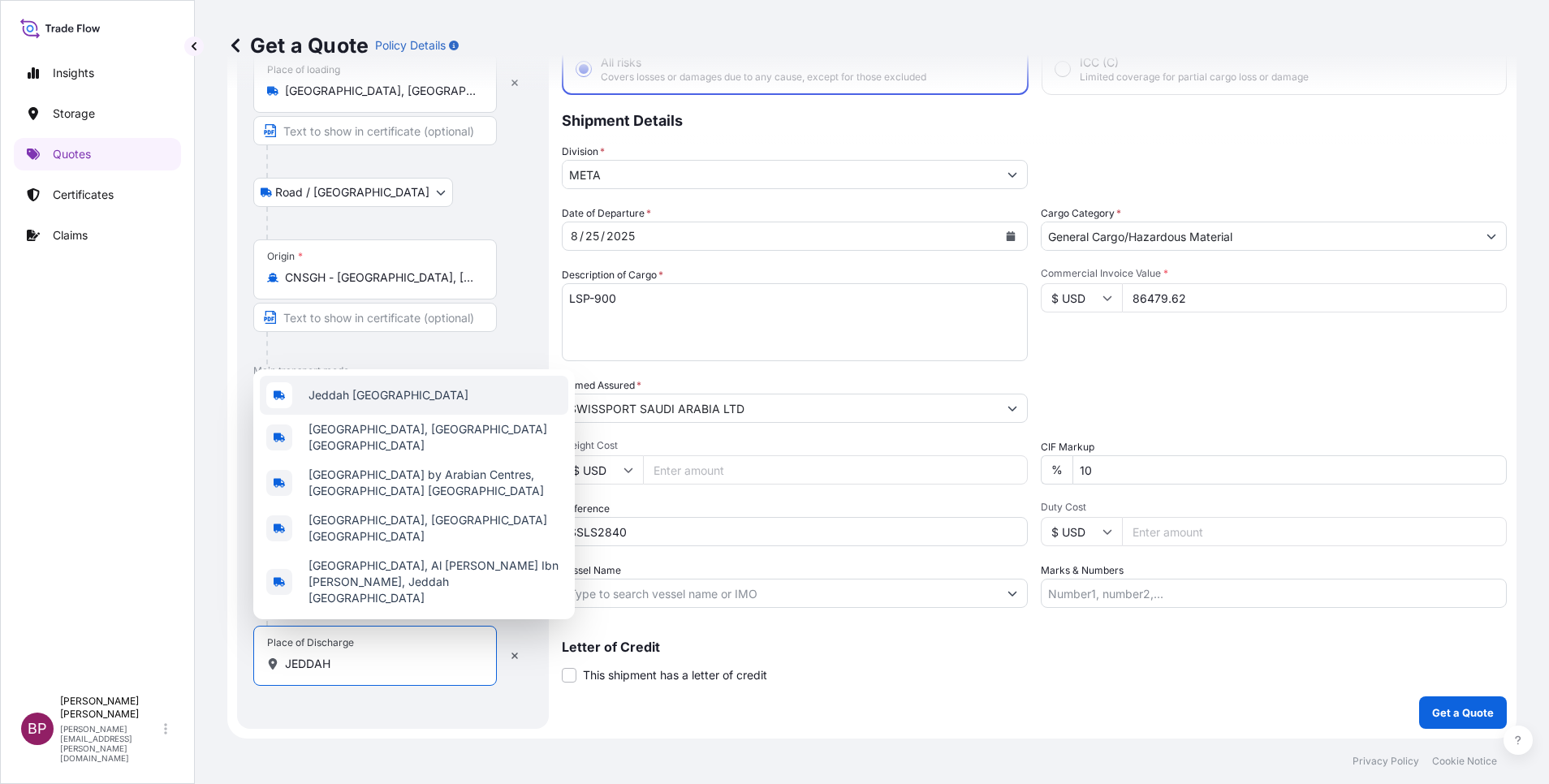
click at [397, 403] on span "Jeddah [GEOGRAPHIC_DATA]" at bounding box center [389, 395] width 160 height 17
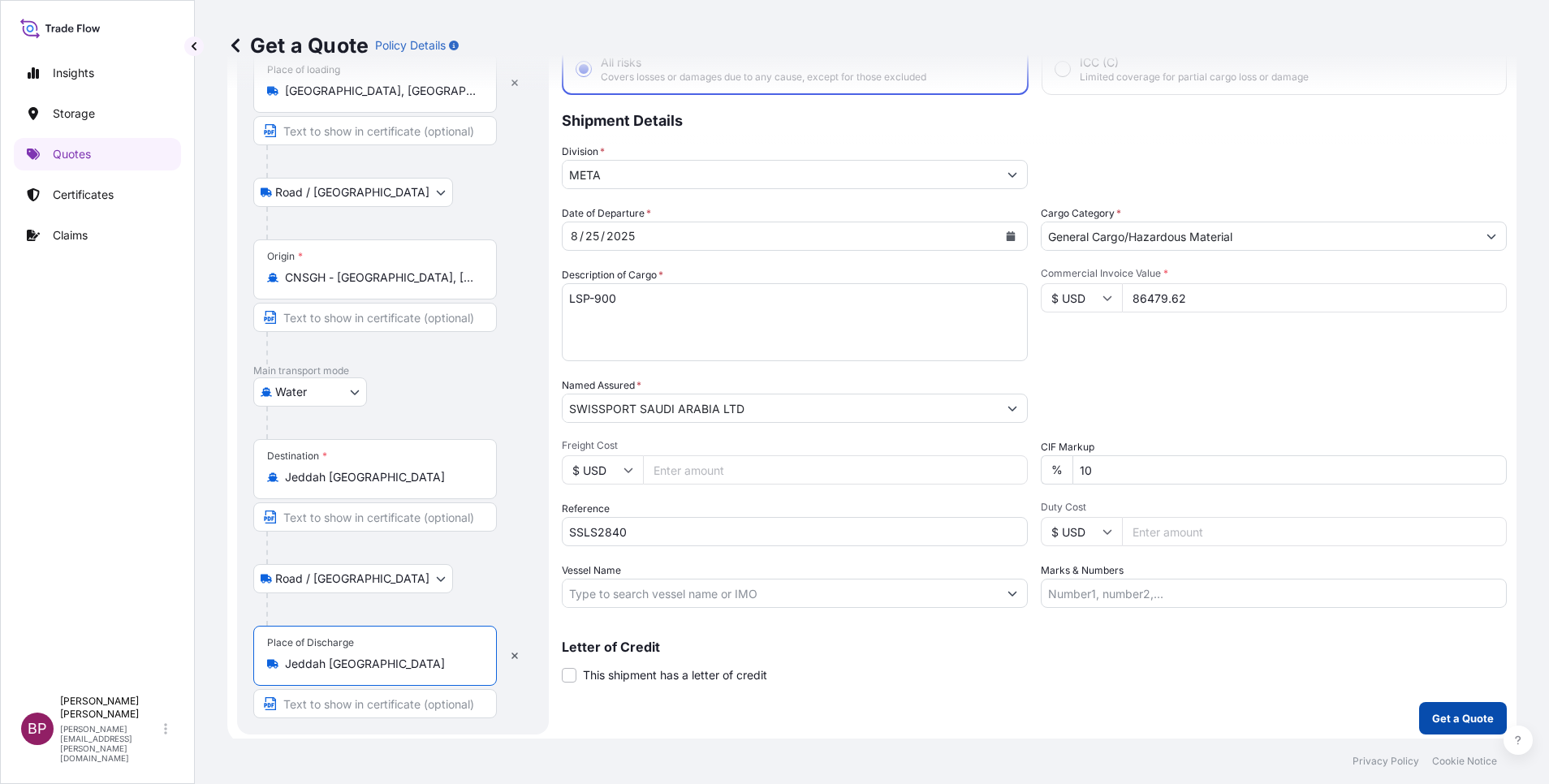
type input "Jeddah [GEOGRAPHIC_DATA]"
click at [1424, 728] on button "Get a Quote" at bounding box center [1463, 718] width 88 height 32
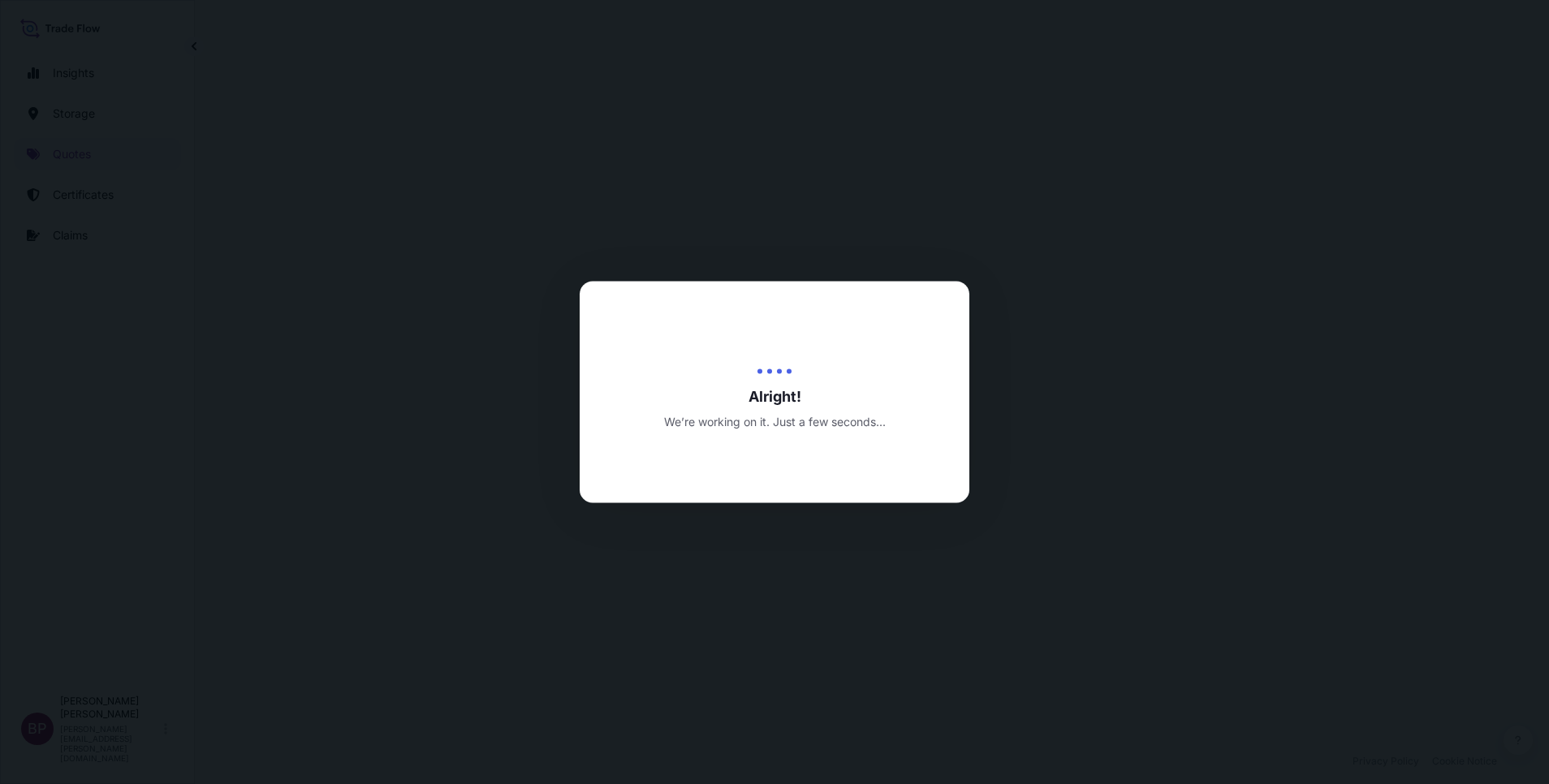
select select "Road / [GEOGRAPHIC_DATA]"
select select "Water"
select select "Road / [GEOGRAPHIC_DATA]"
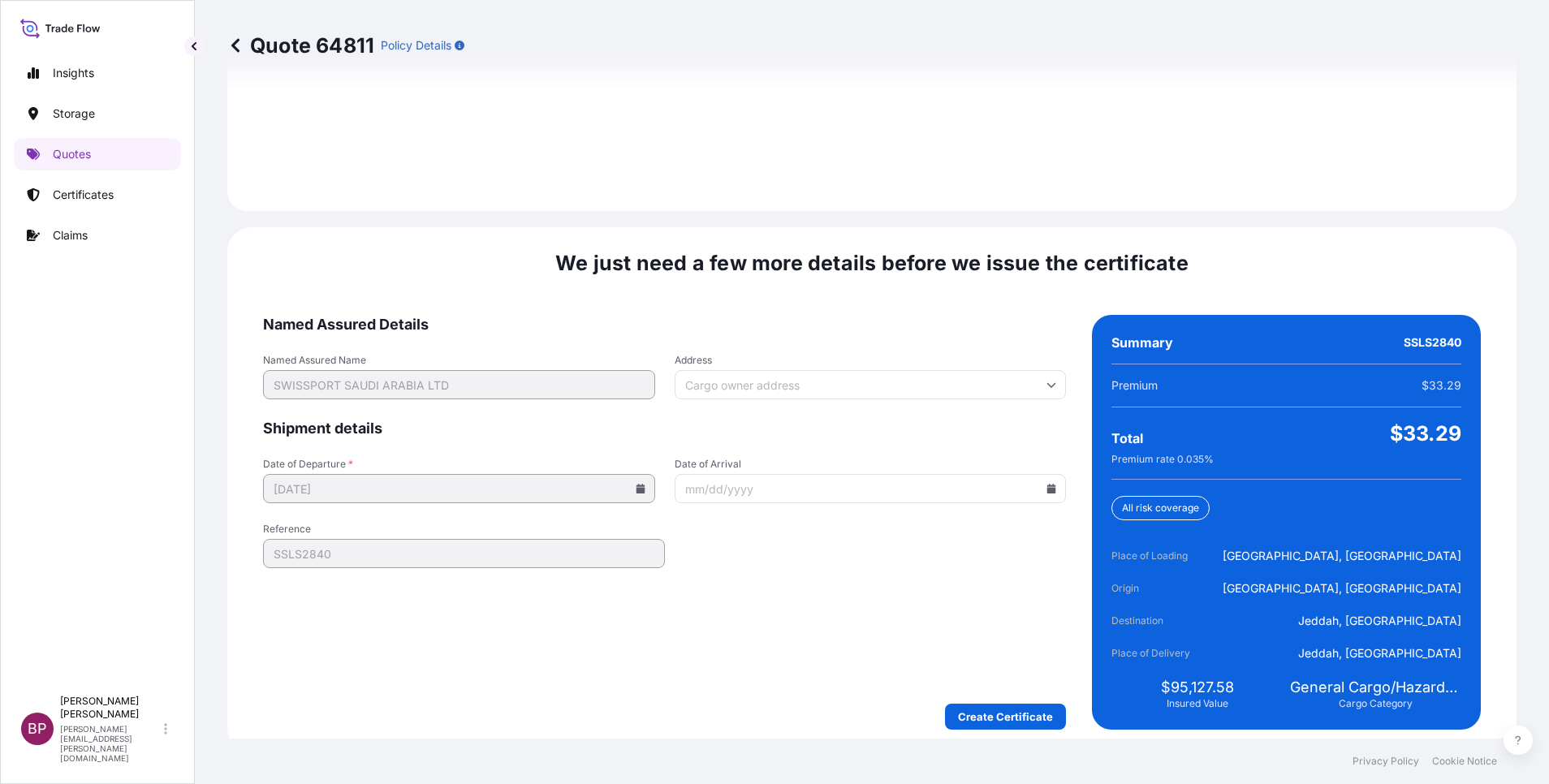
scroll to position [2406, 0]
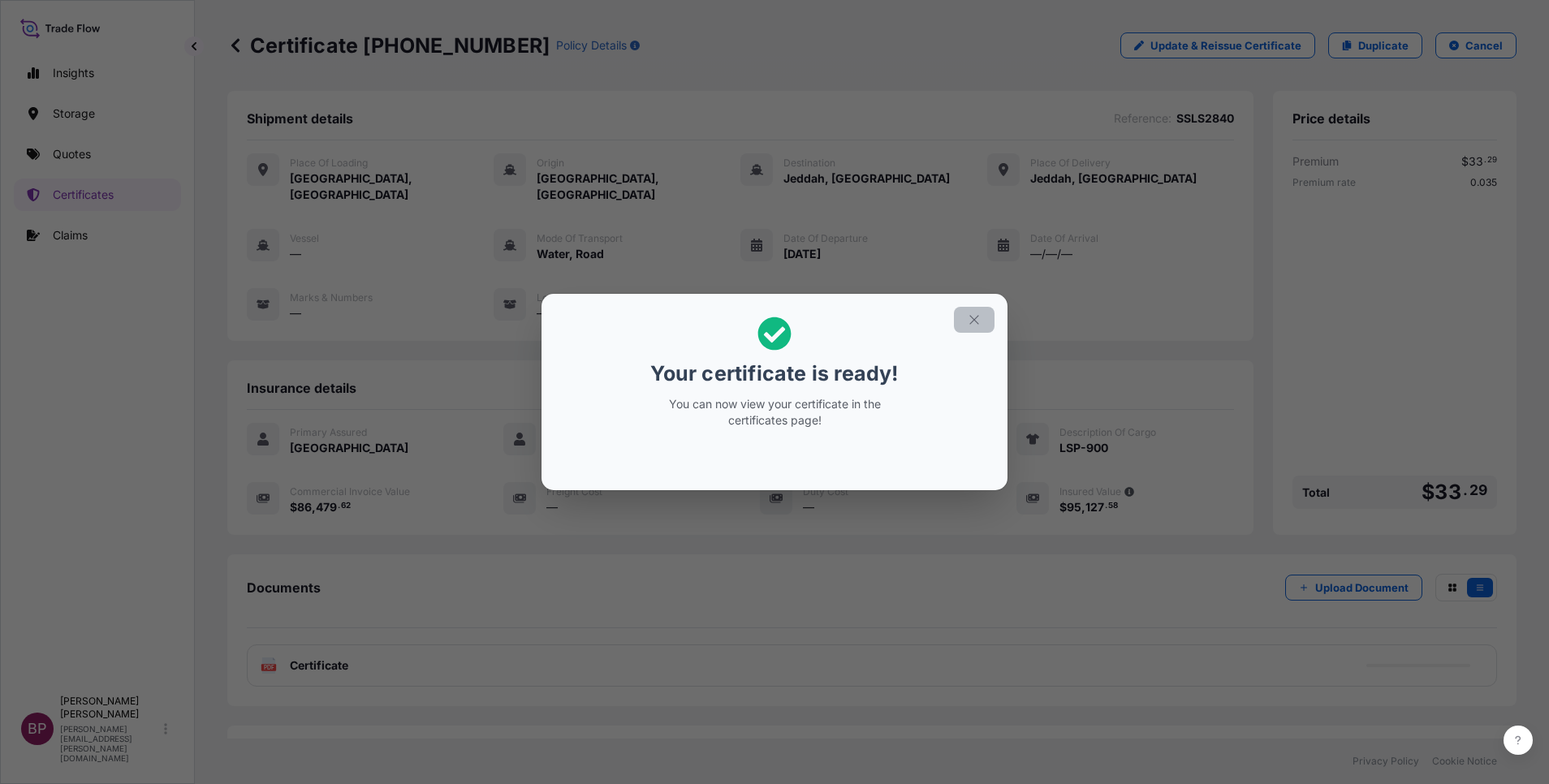
click at [975, 318] on icon "button" at bounding box center [974, 319] width 15 height 15
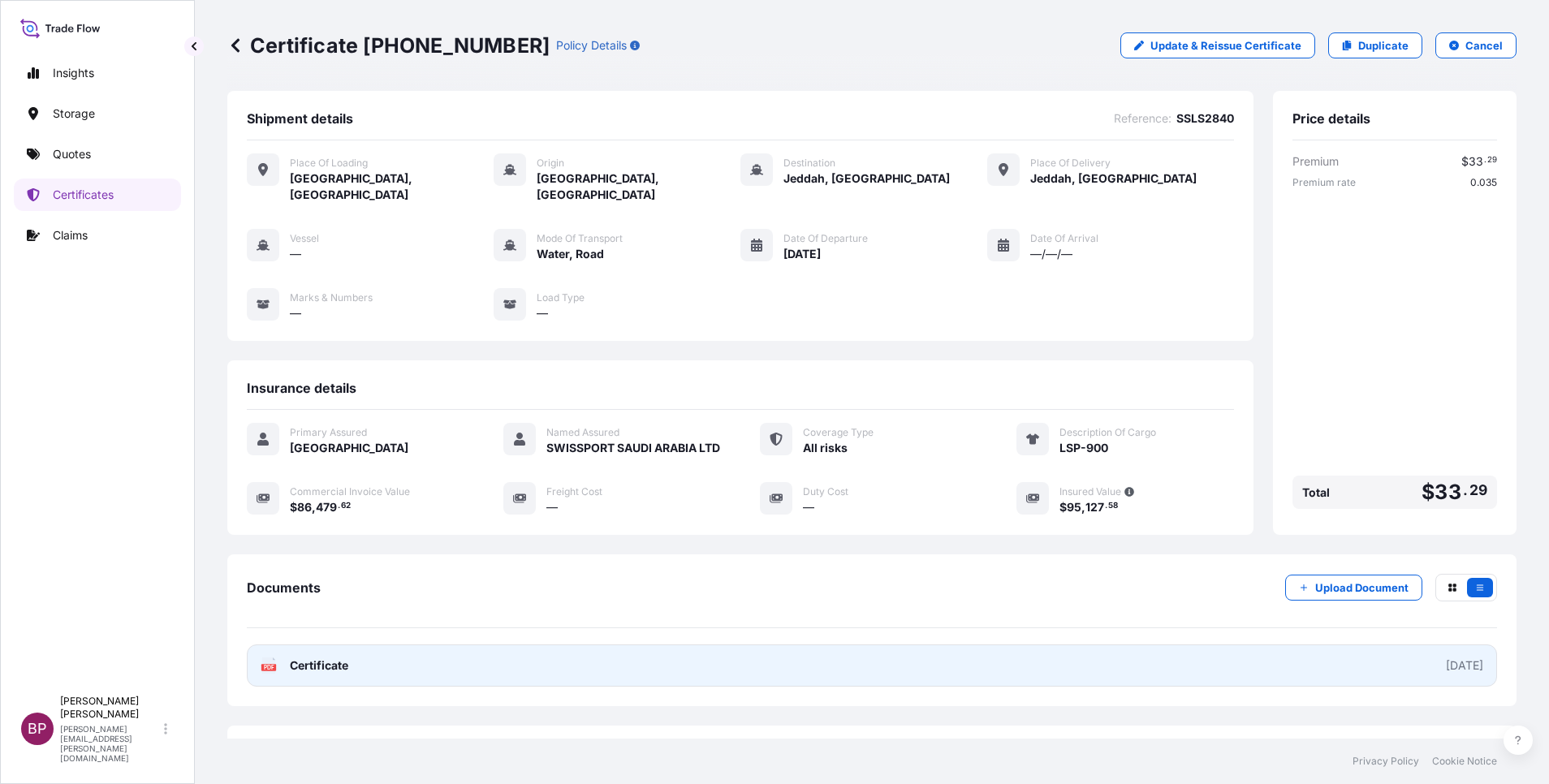
click at [315, 664] on span "Certificate" at bounding box center [320, 665] width 58 height 17
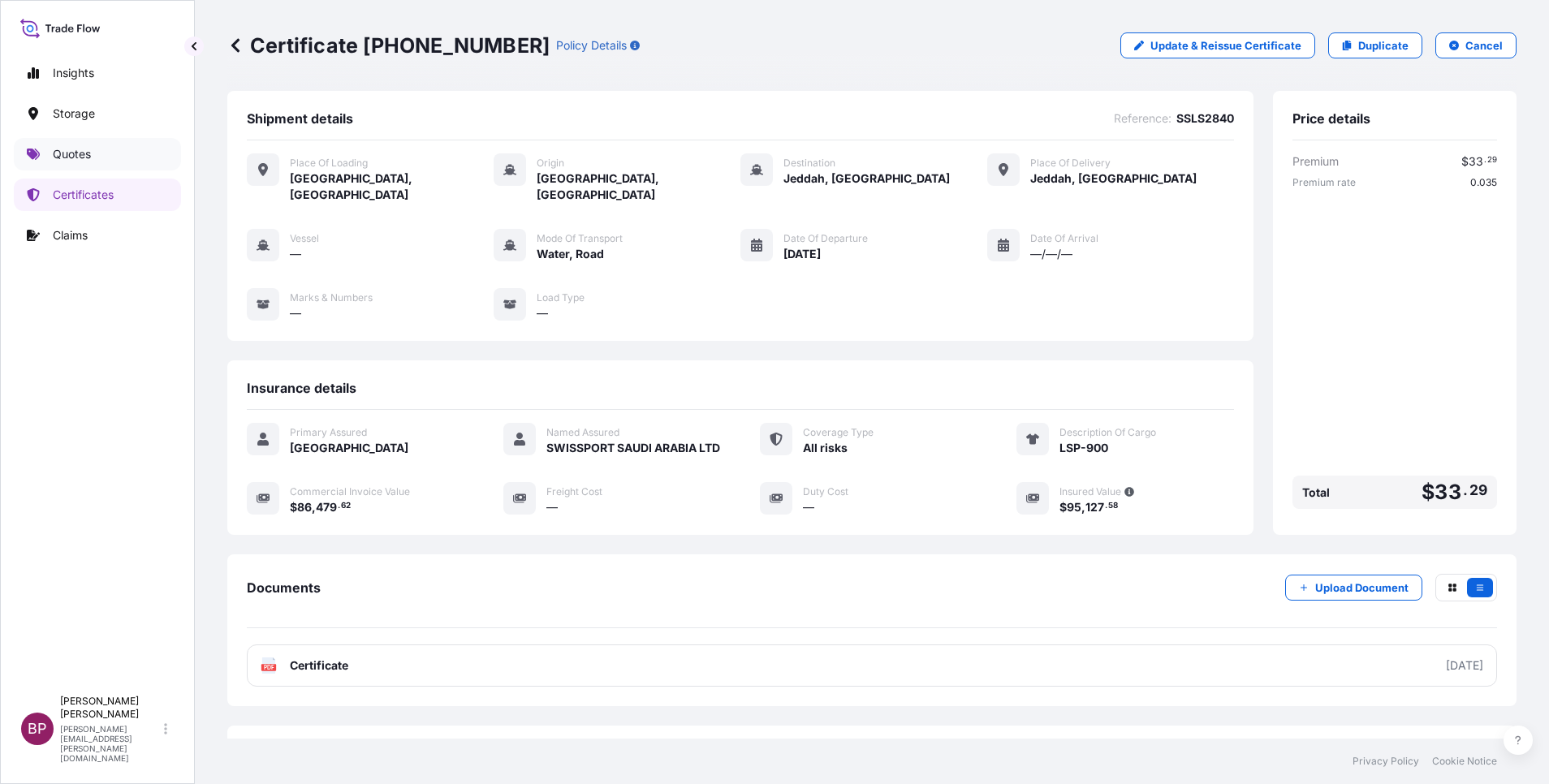
click at [76, 158] on p "Quotes" at bounding box center [71, 154] width 38 height 17
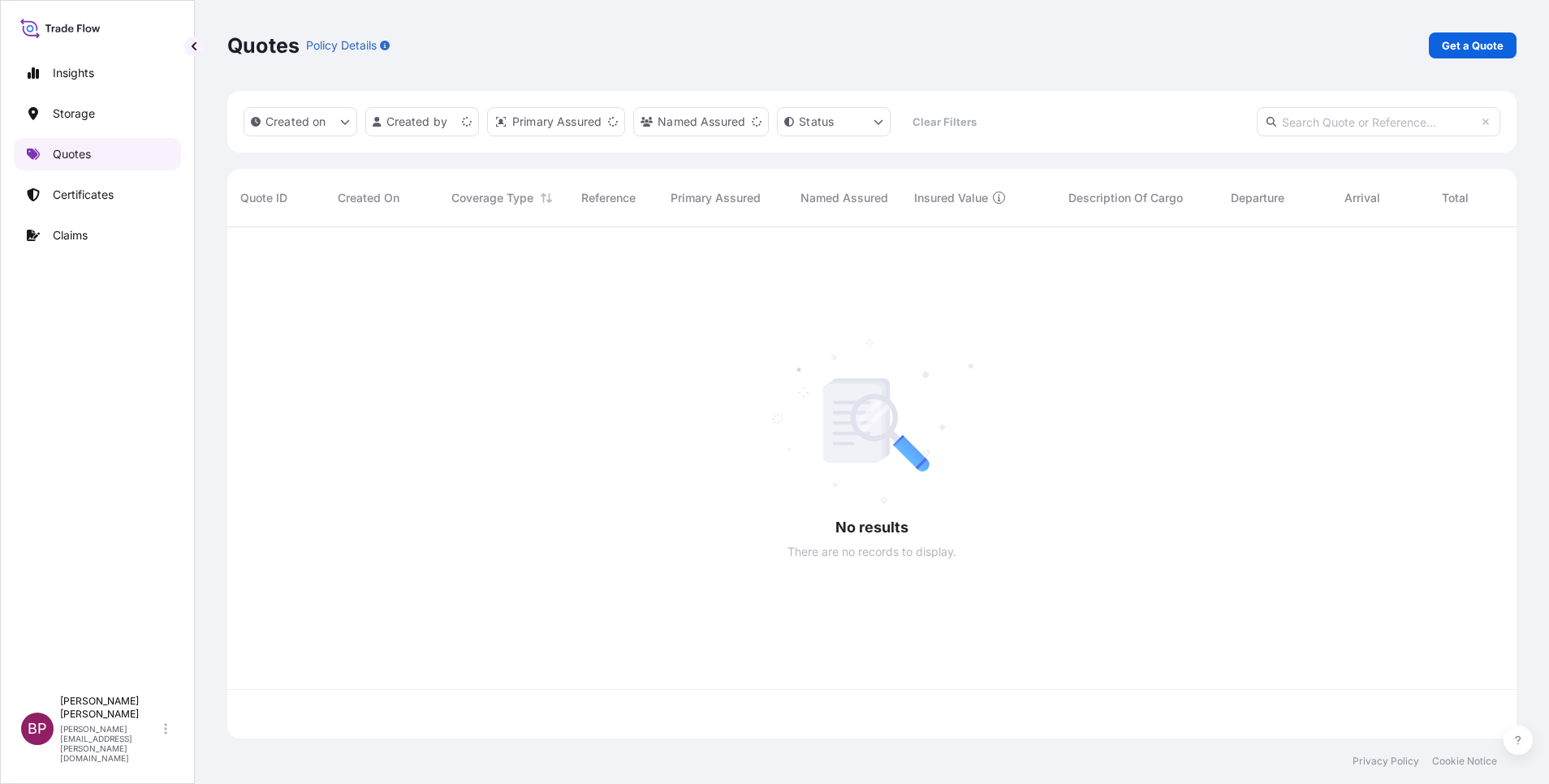
scroll to position [502, 1270]
click at [1455, 49] on p "Get a Quote" at bounding box center [1472, 45] width 61 height 17
select select "Water"
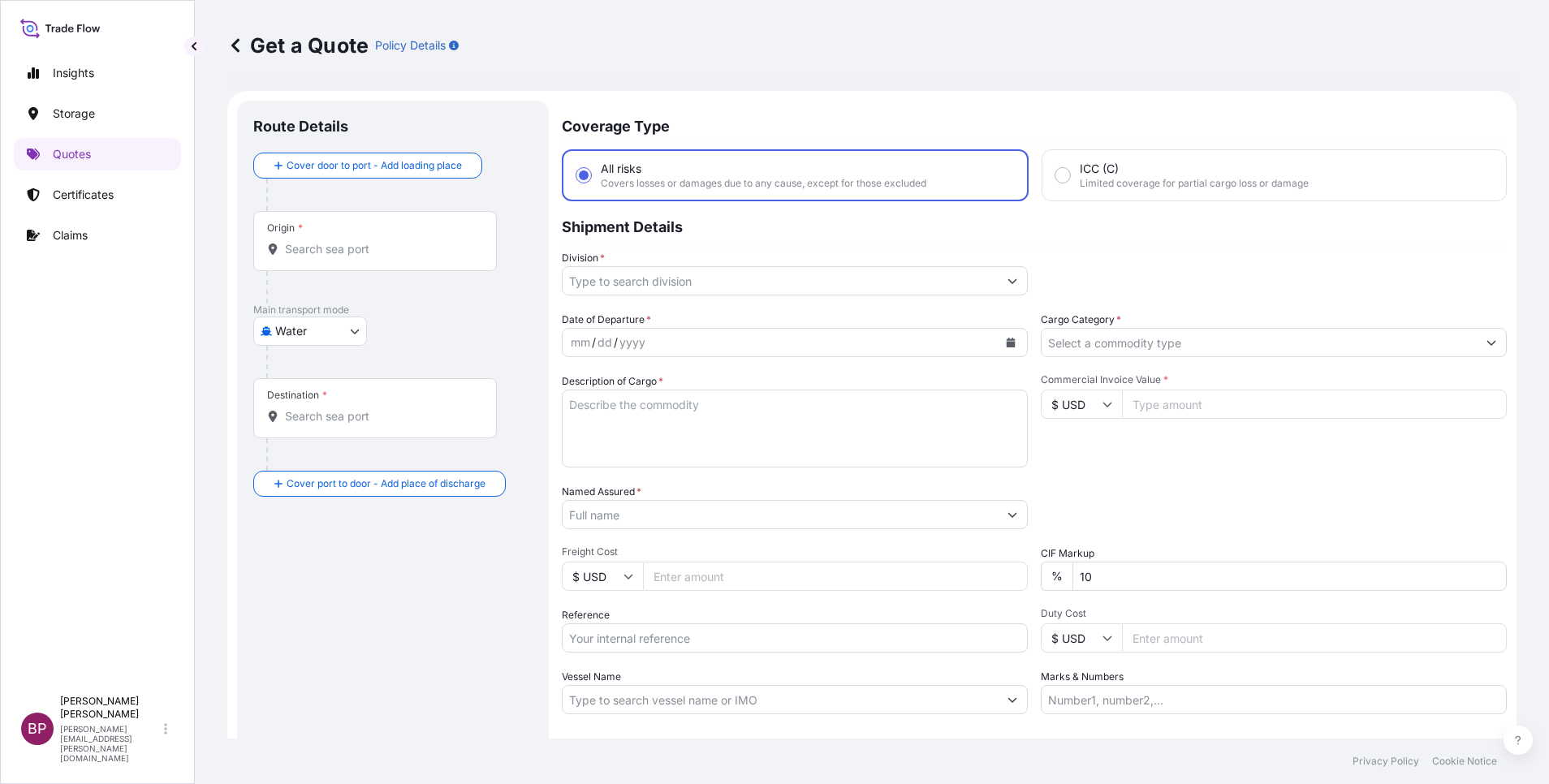
scroll to position [26, 0]
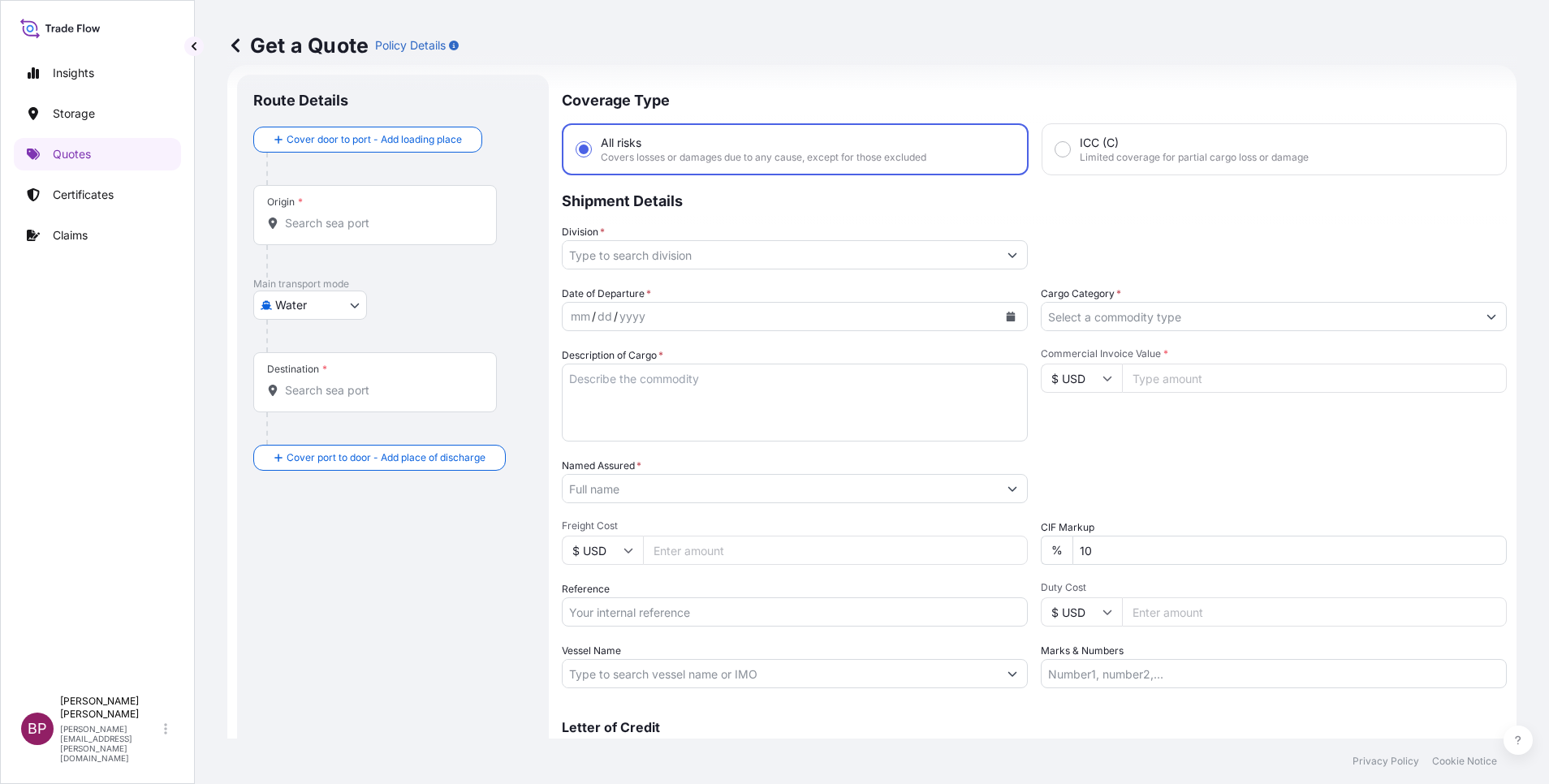
click at [670, 428] on textarea "Description of Cargo *" at bounding box center [795, 402] width 466 height 78
paste textarea "EXTRUDED CORN PUFFS"
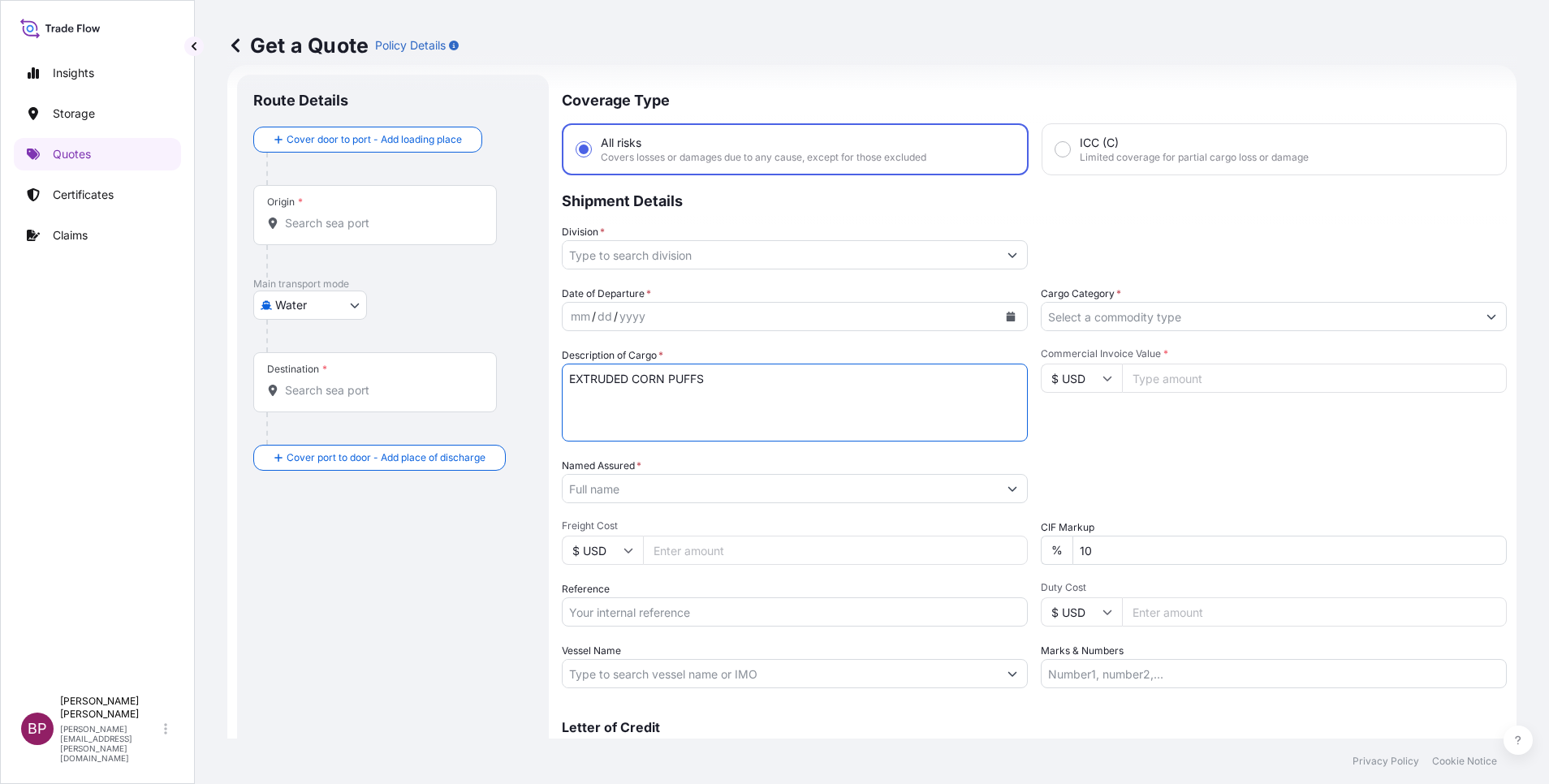
type textarea "EXTRUDED CORN PUFFS"
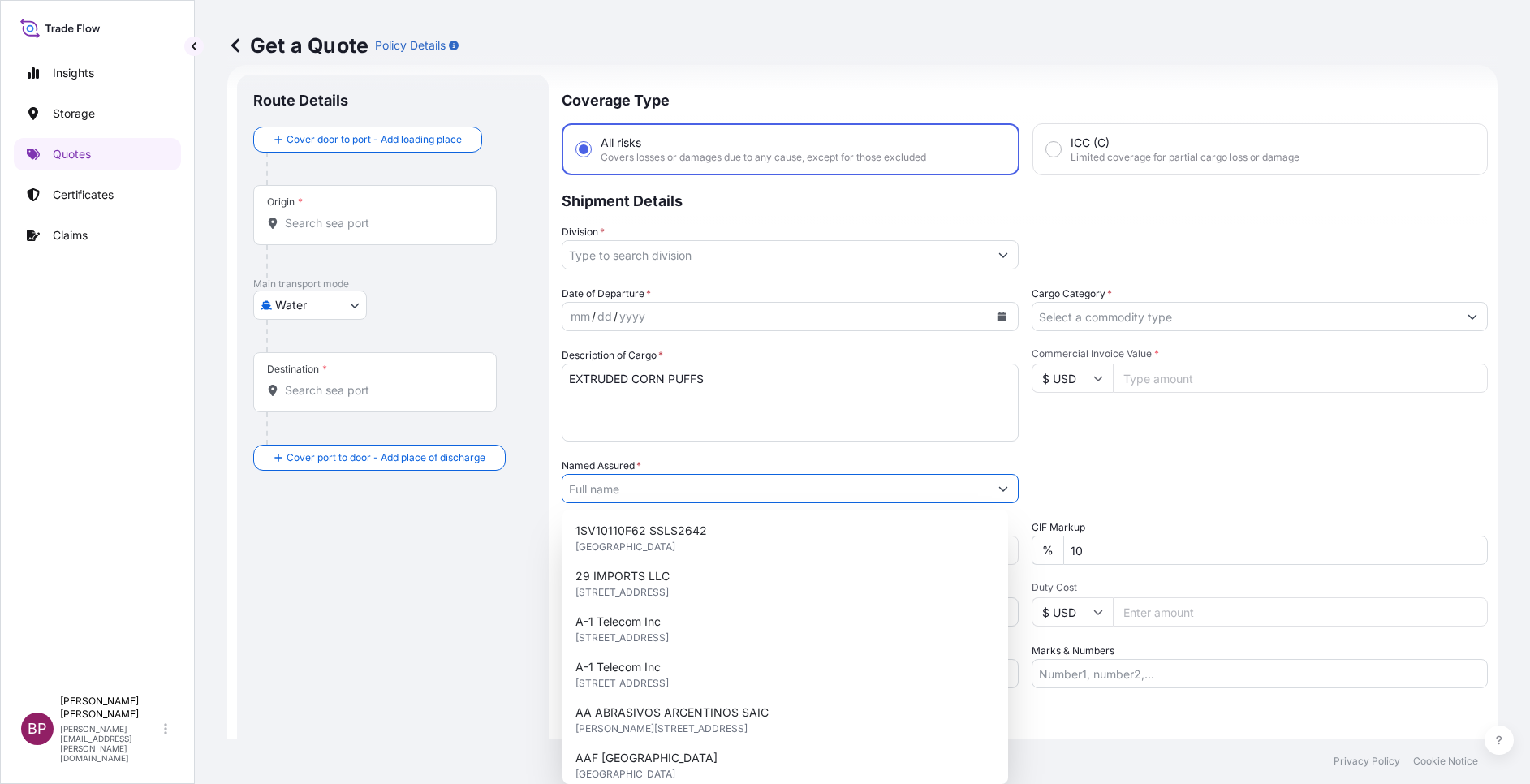
click at [736, 493] on input "Named Assured *" at bounding box center [776, 489] width 427 height 29
paste input "LULU SAUDI HYPERMARKETS LLC"
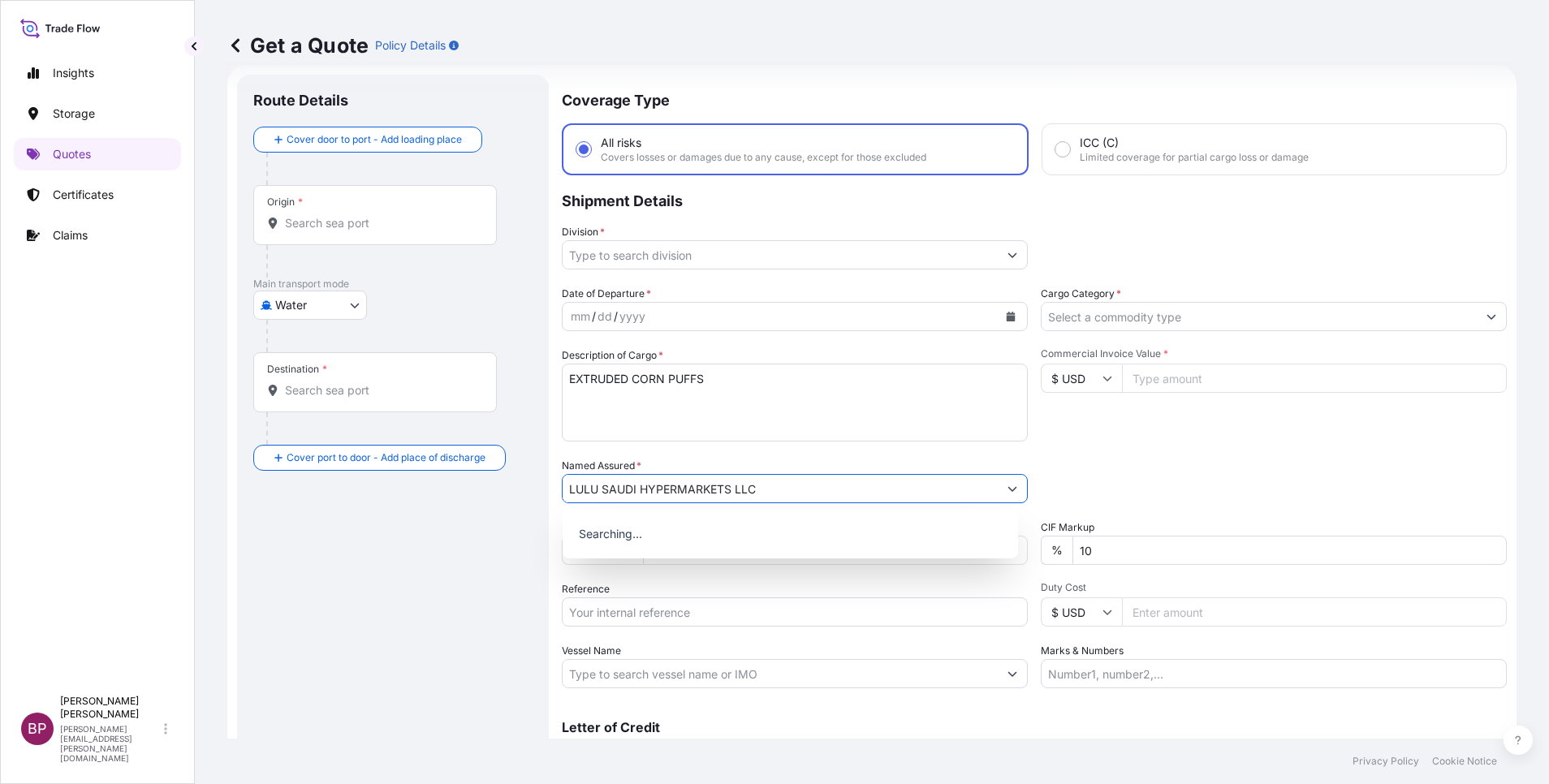
type input "LULU SAUDI HYPERMARKETS LLC"
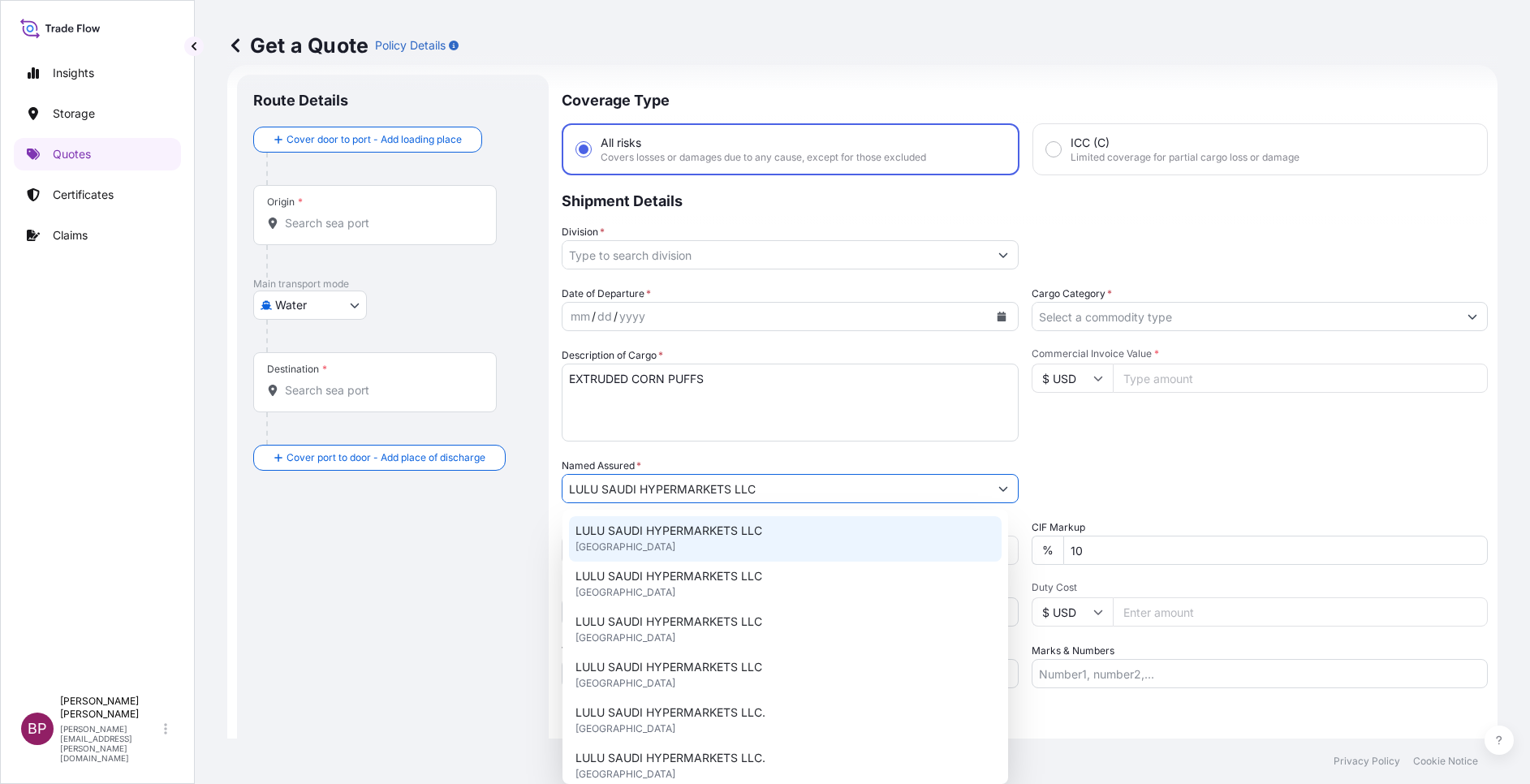
click at [1186, 469] on div "Packing Category Type to search a container mode Please select a primary mode o…" at bounding box center [1259, 480] width 457 height 46
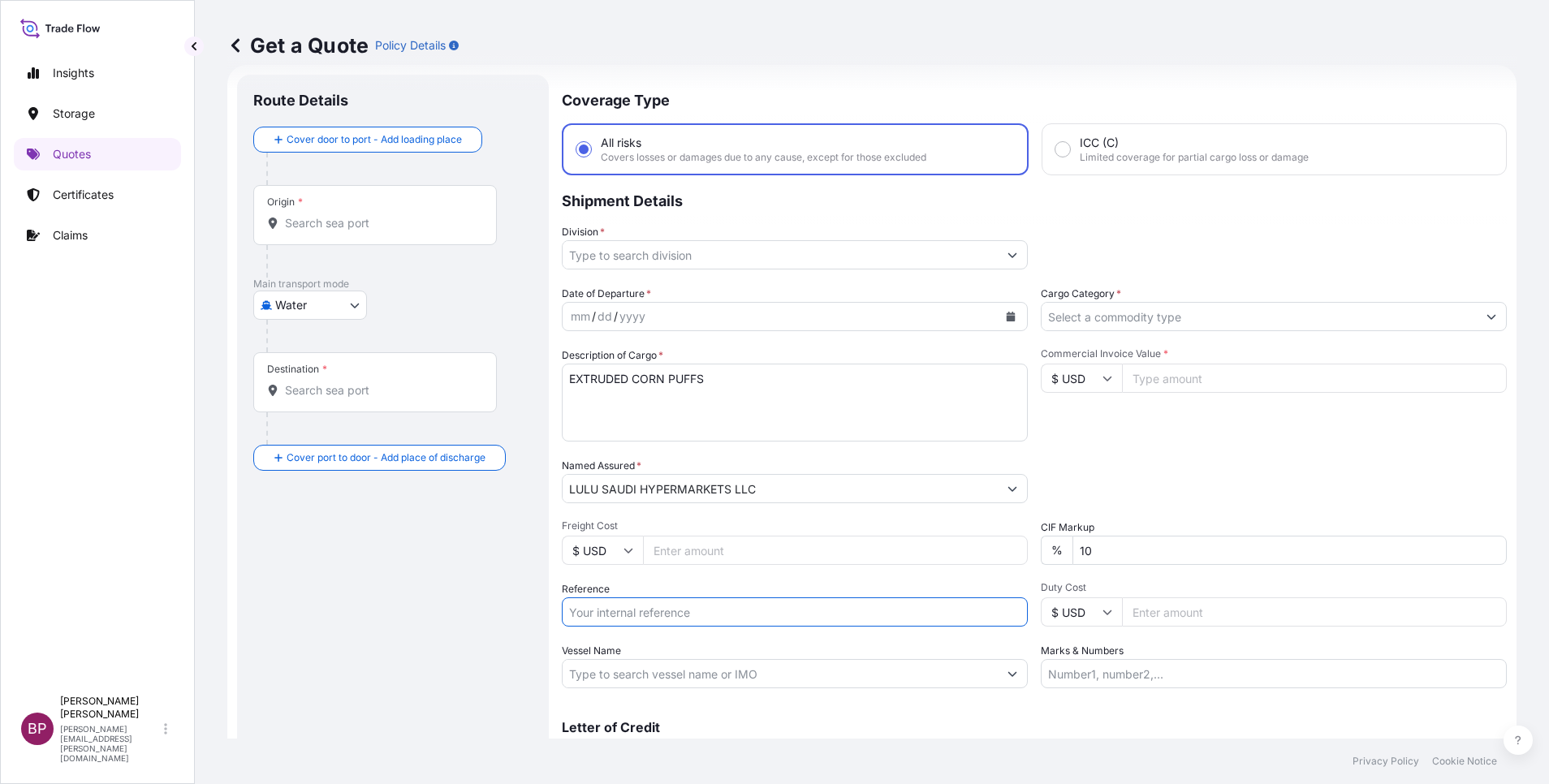
click at [690, 616] on input "Reference" at bounding box center [795, 612] width 466 height 29
paste input "BL#258281206"
type input "BL#258281206"
click at [1164, 317] on input "Cargo Category *" at bounding box center [1259, 317] width 435 height 29
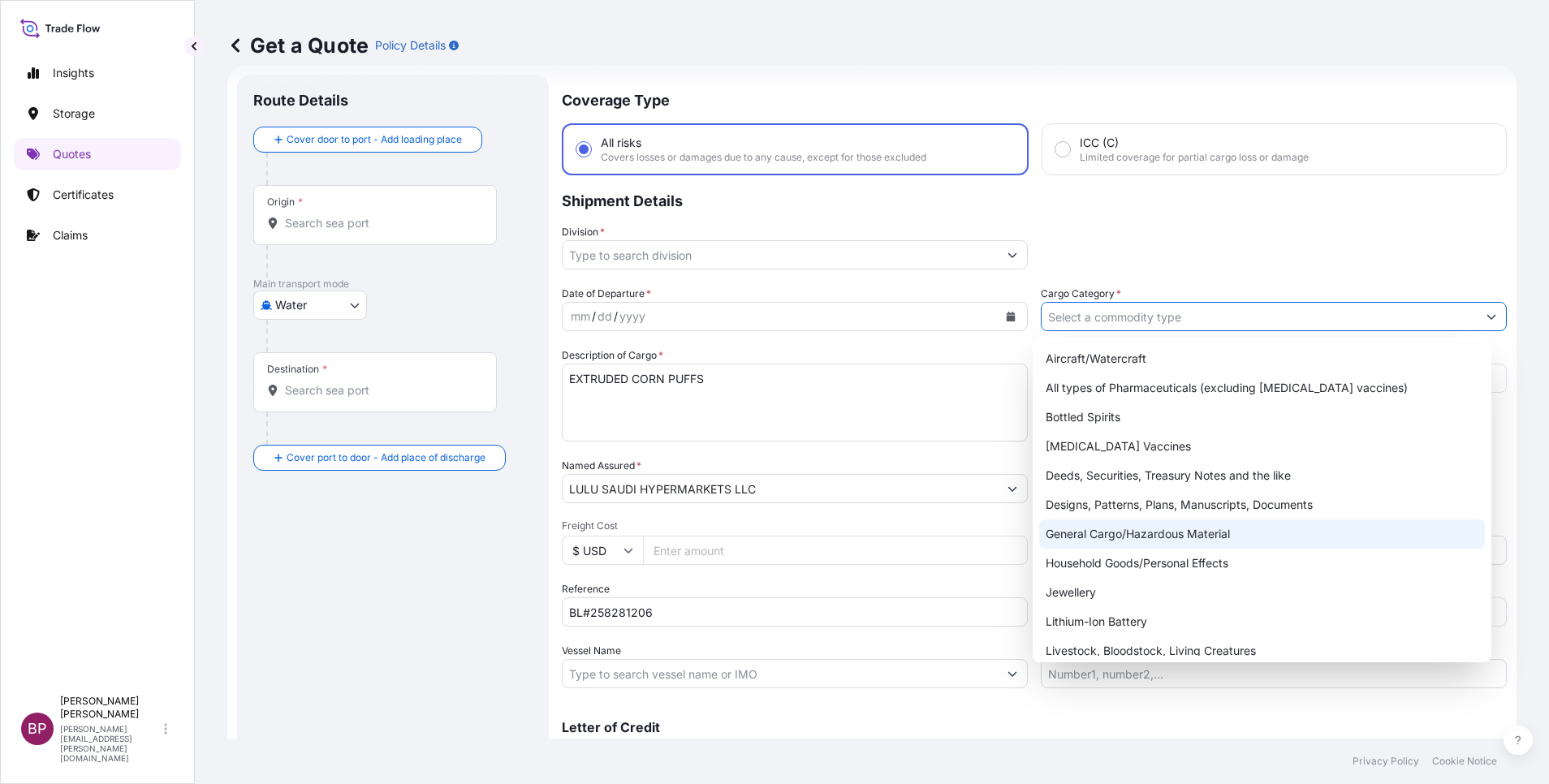
click at [1141, 529] on div "General Cargo/Hazardous Material" at bounding box center [1263, 534] width 446 height 29
type input "General Cargo/Hazardous Material"
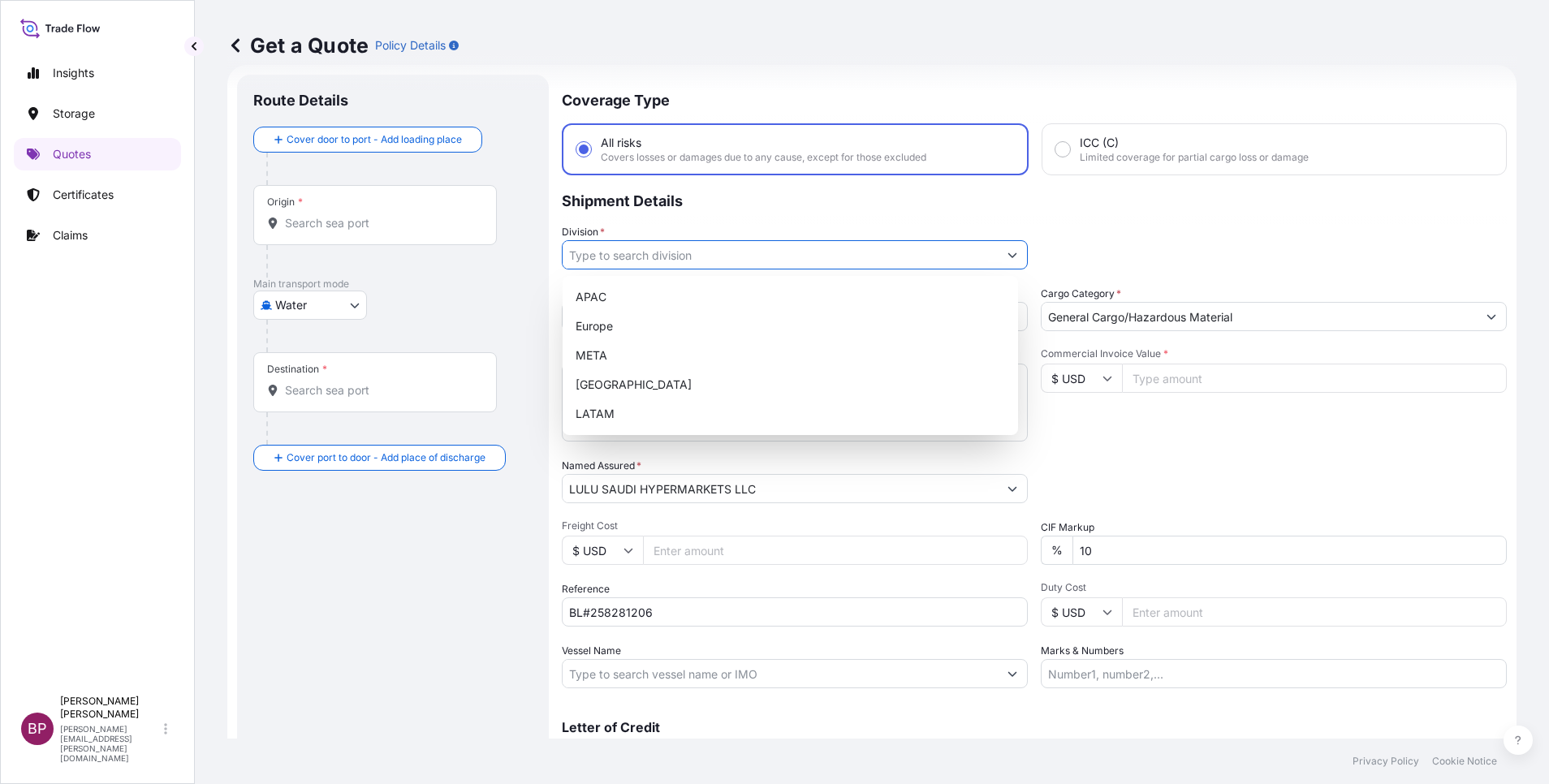
click at [998, 251] on button "Show suggestions" at bounding box center [1012, 255] width 29 height 29
click at [676, 352] on div "META" at bounding box center [790, 355] width 442 height 29
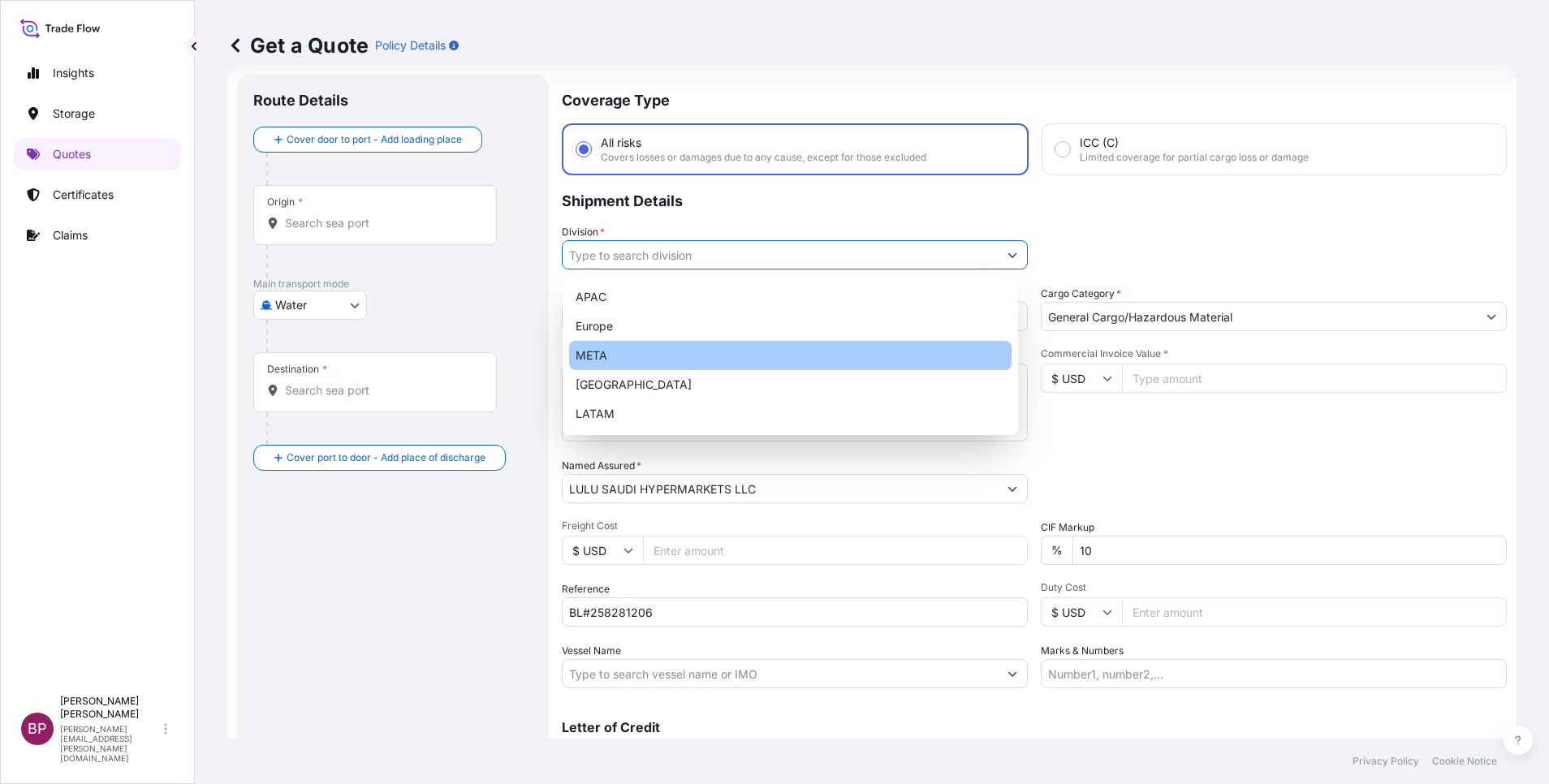
type input "META"
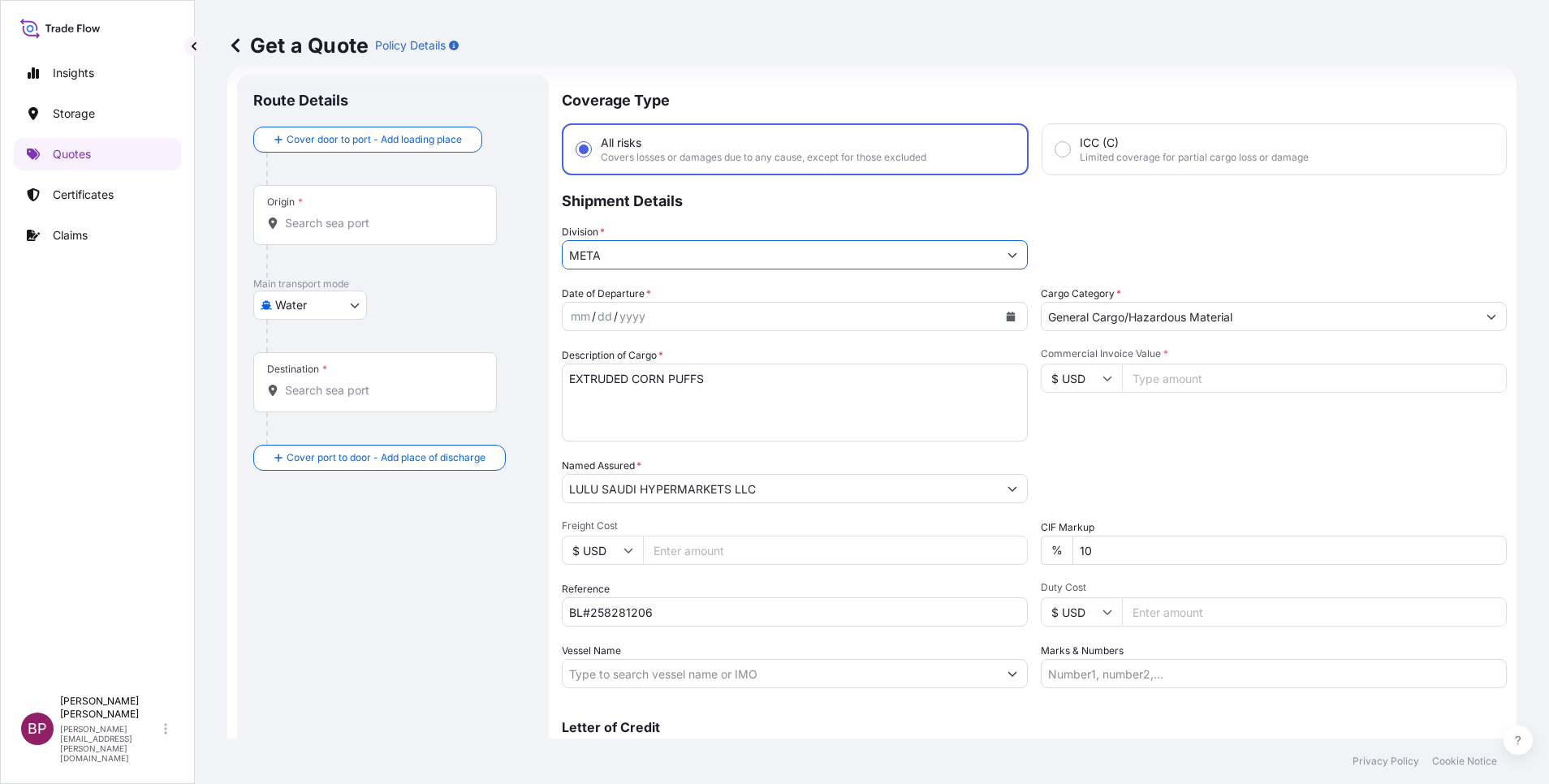
click at [1191, 383] on input "Commercial Invoice Value *" at bounding box center [1314, 378] width 385 height 29
paste input "7022.8"
type input "7022.8"
drag, startPoint x: 1093, startPoint y: 554, endPoint x: 693, endPoint y: 557, distance: 400.0
click at [707, 557] on div "Date of Departure * mm / dd / yyyy Cargo Category * General Cargo/Hazardous Mat…" at bounding box center [1035, 486] width 945 height 402
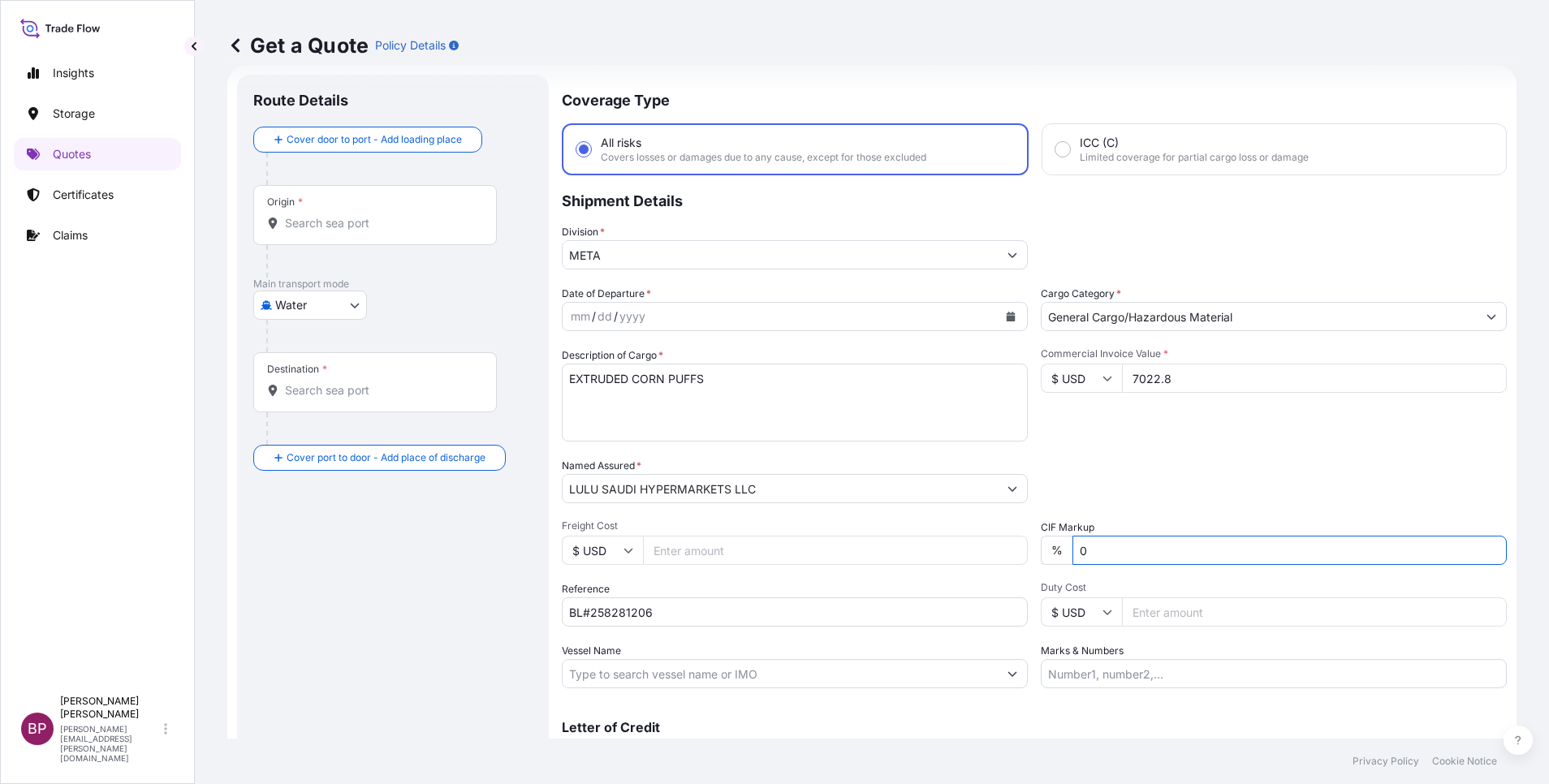
type input "0"
click at [1155, 470] on div "Packing Category Type to search a container mode Please select a primary mode o…" at bounding box center [1273, 480] width 466 height 46
click at [1006, 316] on icon "Calendar" at bounding box center [1010, 317] width 9 height 10
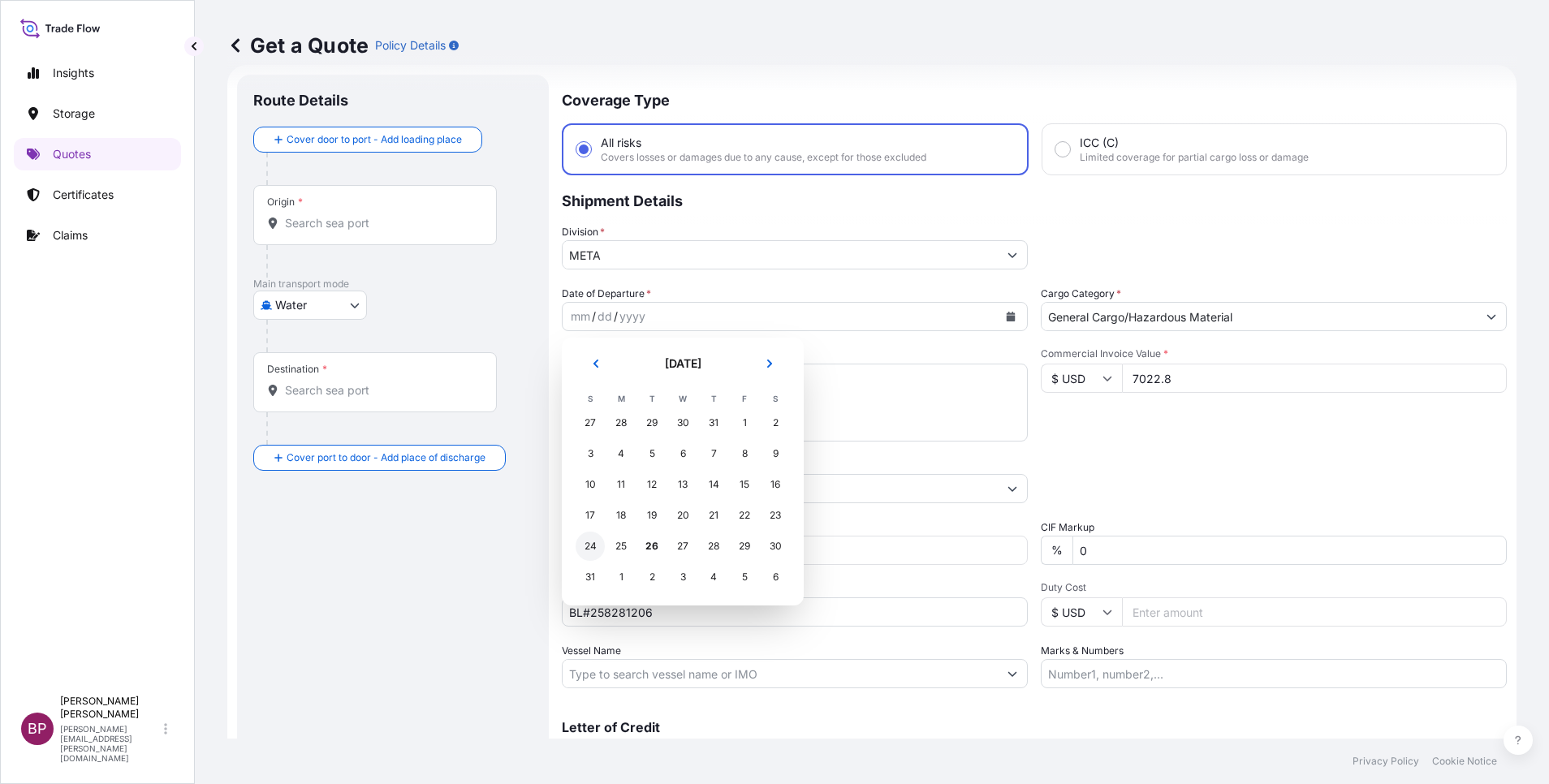
click at [591, 545] on div "24" at bounding box center [590, 546] width 29 height 29
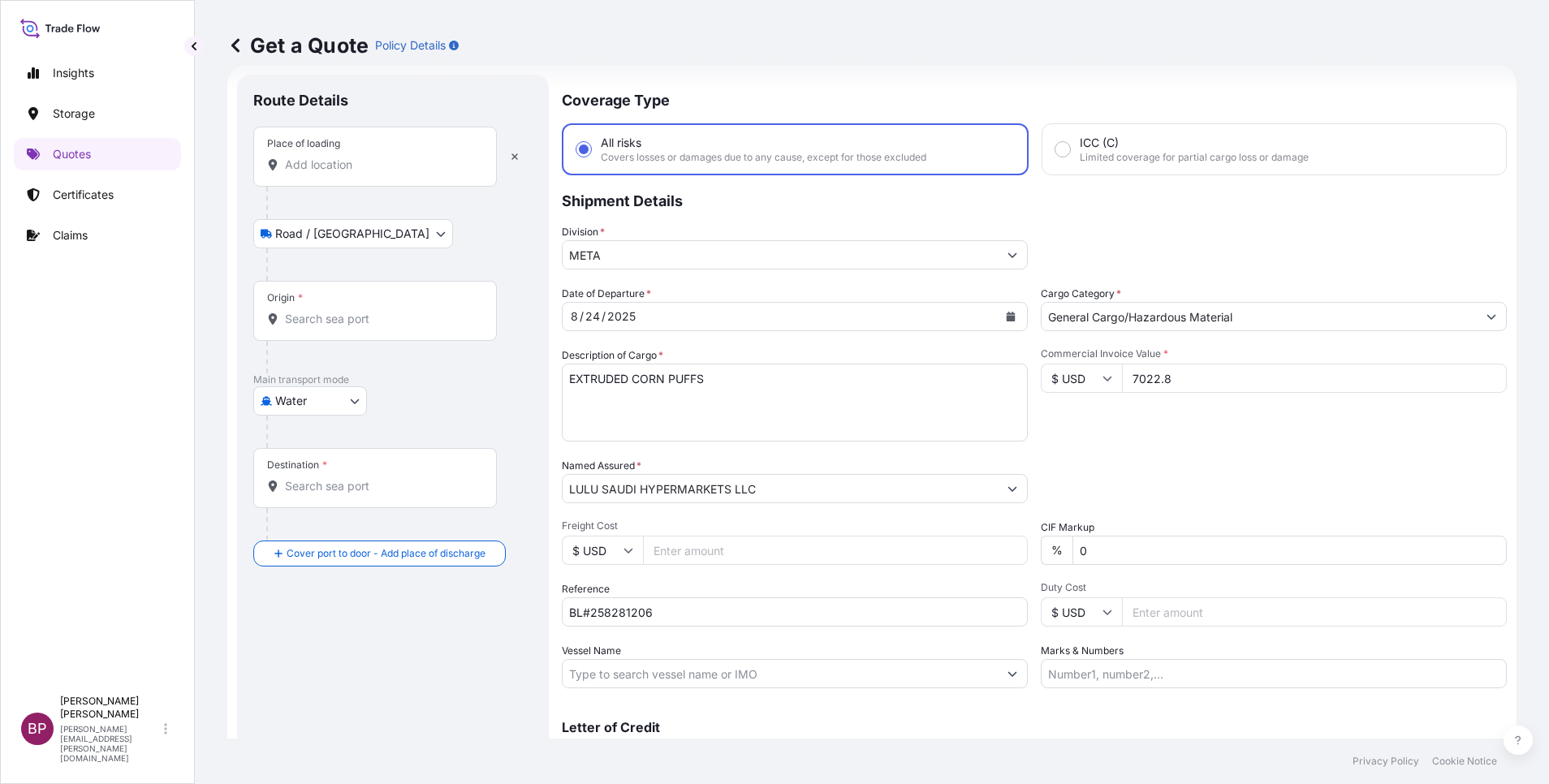
click at [362, 155] on div "Place of loading" at bounding box center [375, 157] width 244 height 60
click at [362, 157] on input "Place of loading" at bounding box center [381, 165] width 192 height 17
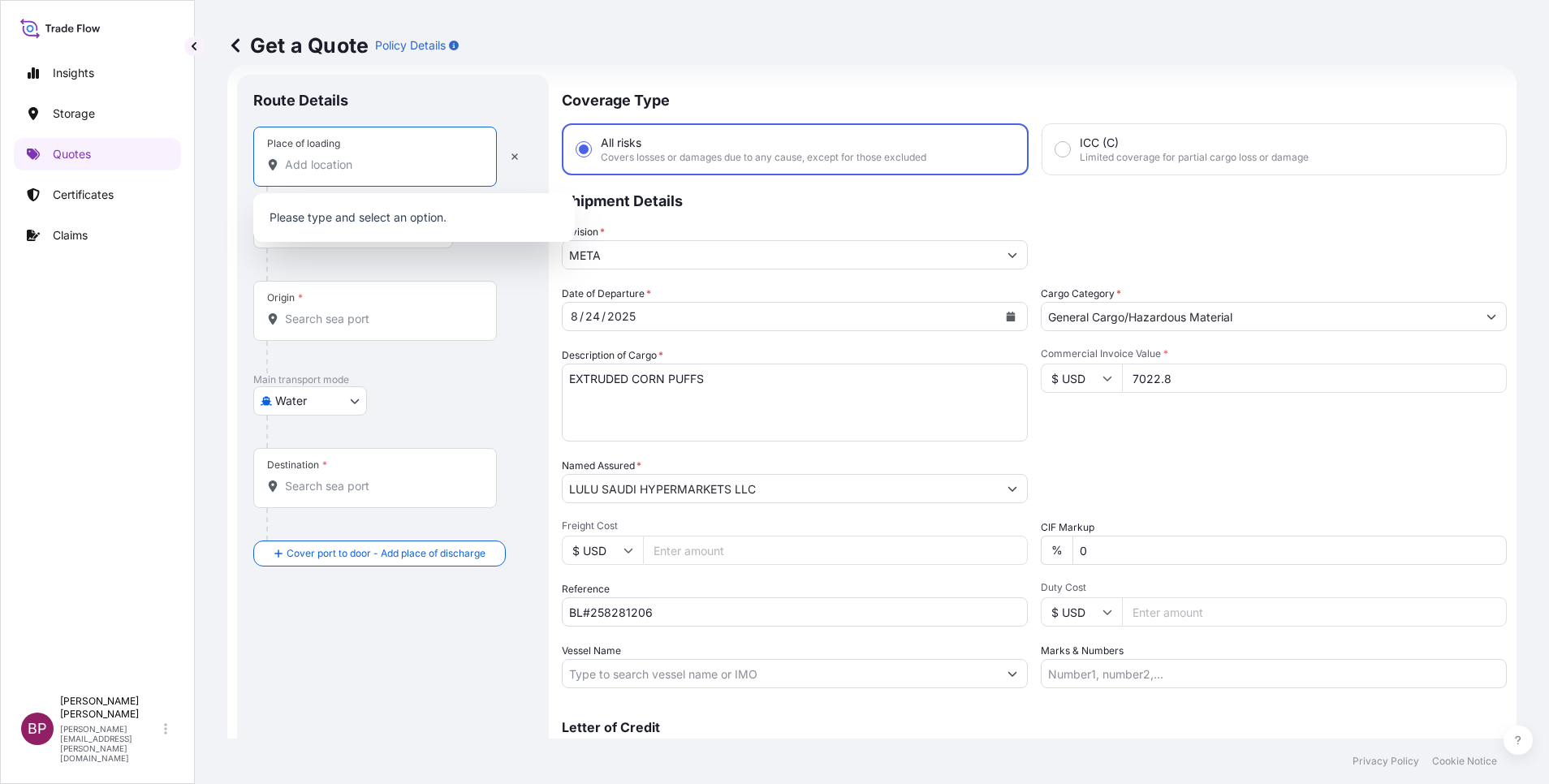
paste input "Constanta"
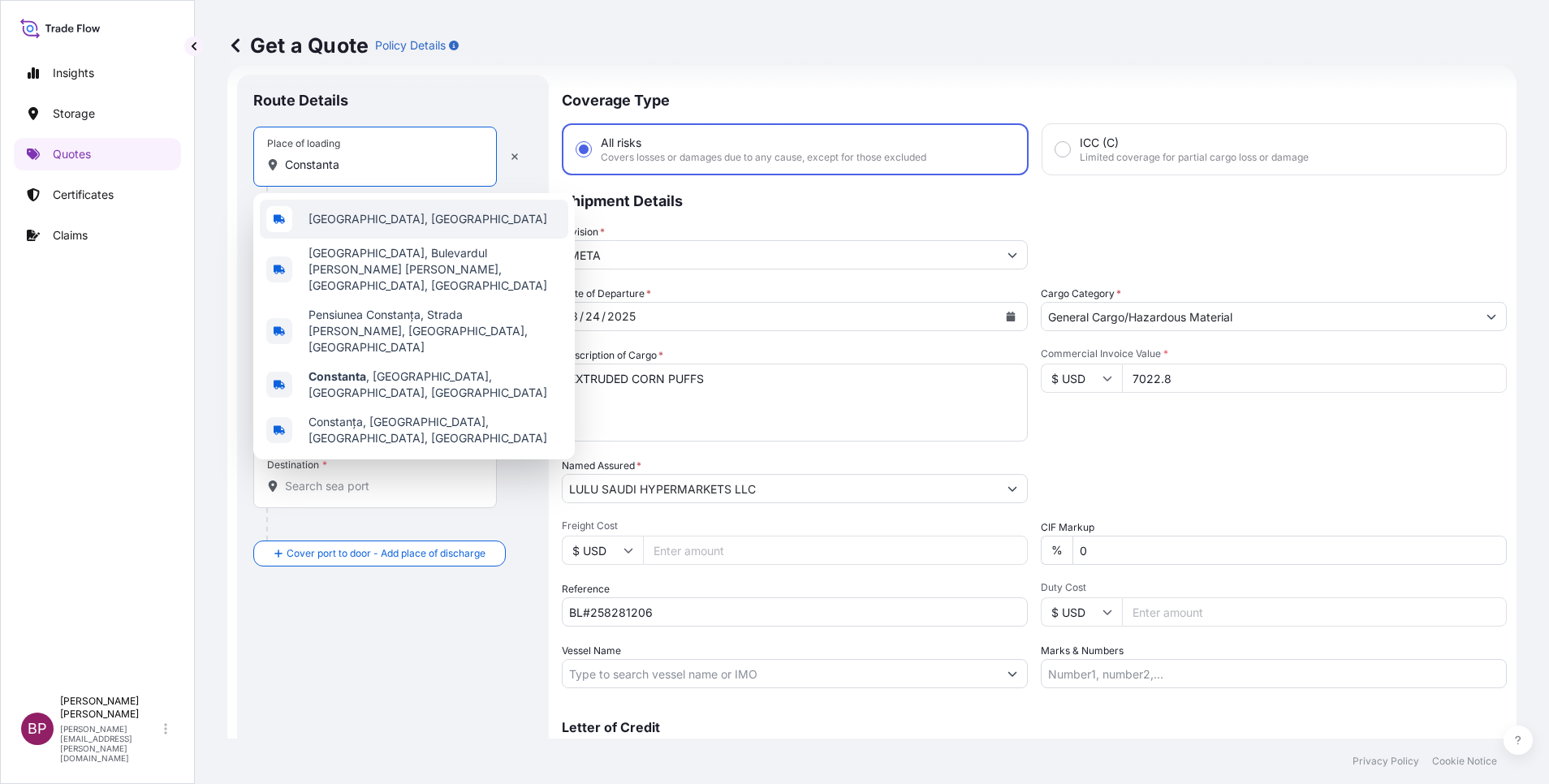
click at [423, 232] on div "[GEOGRAPHIC_DATA], [GEOGRAPHIC_DATA]" at bounding box center [414, 219] width 309 height 39
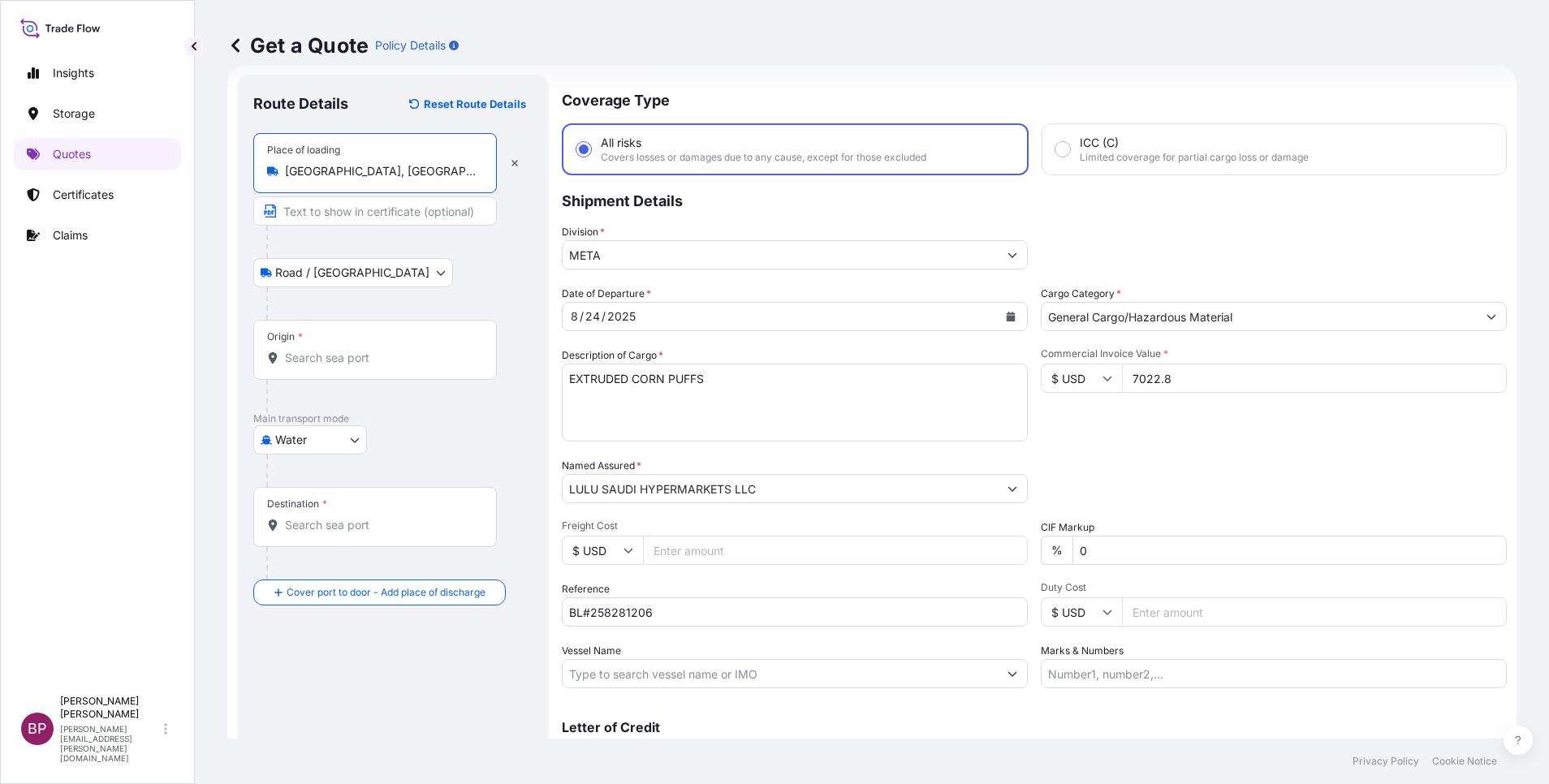
type input "[GEOGRAPHIC_DATA], [GEOGRAPHIC_DATA]"
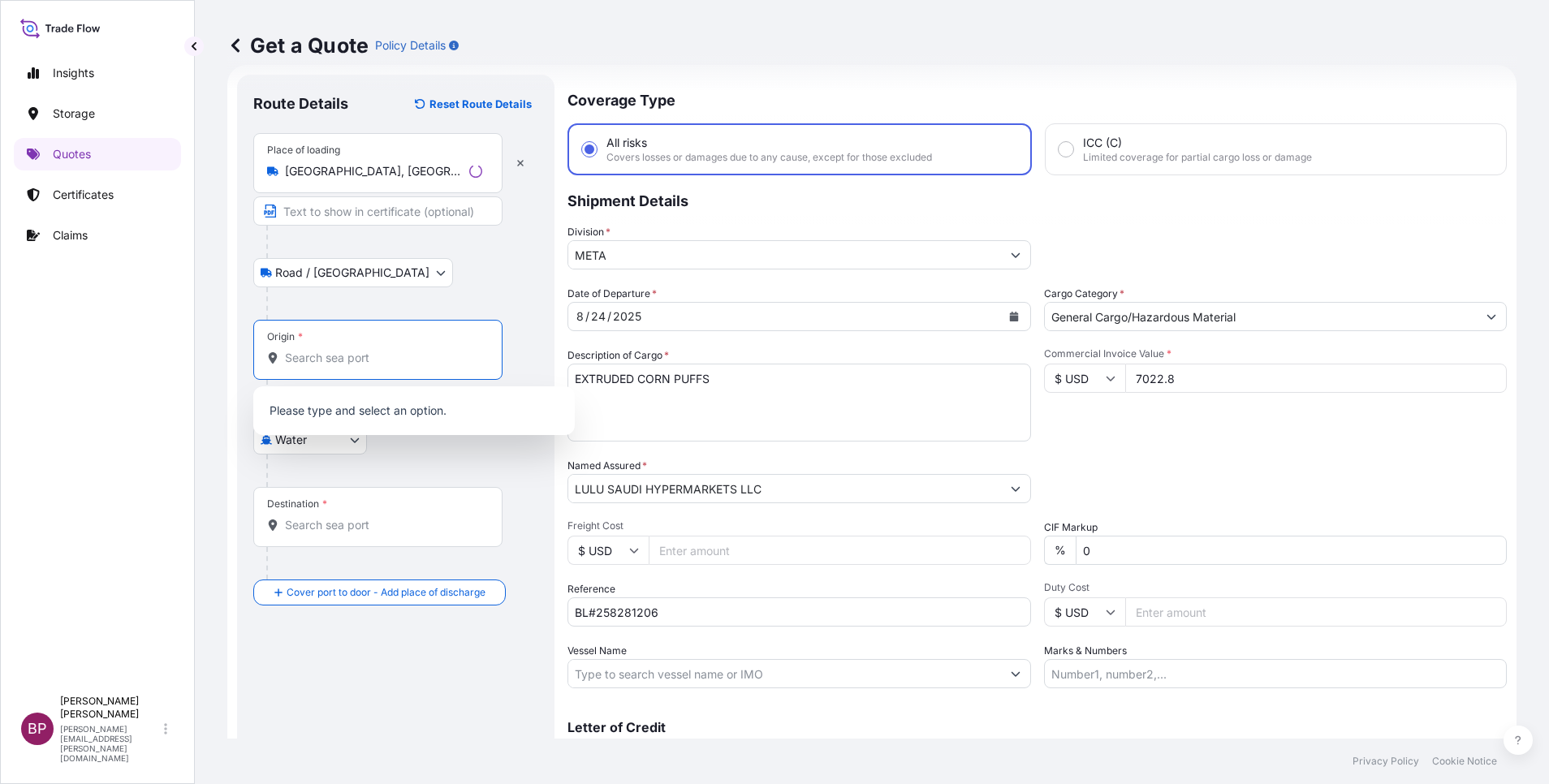
click at [368, 354] on input "Origin *" at bounding box center [384, 357] width 198 height 17
paste input "Constanta"
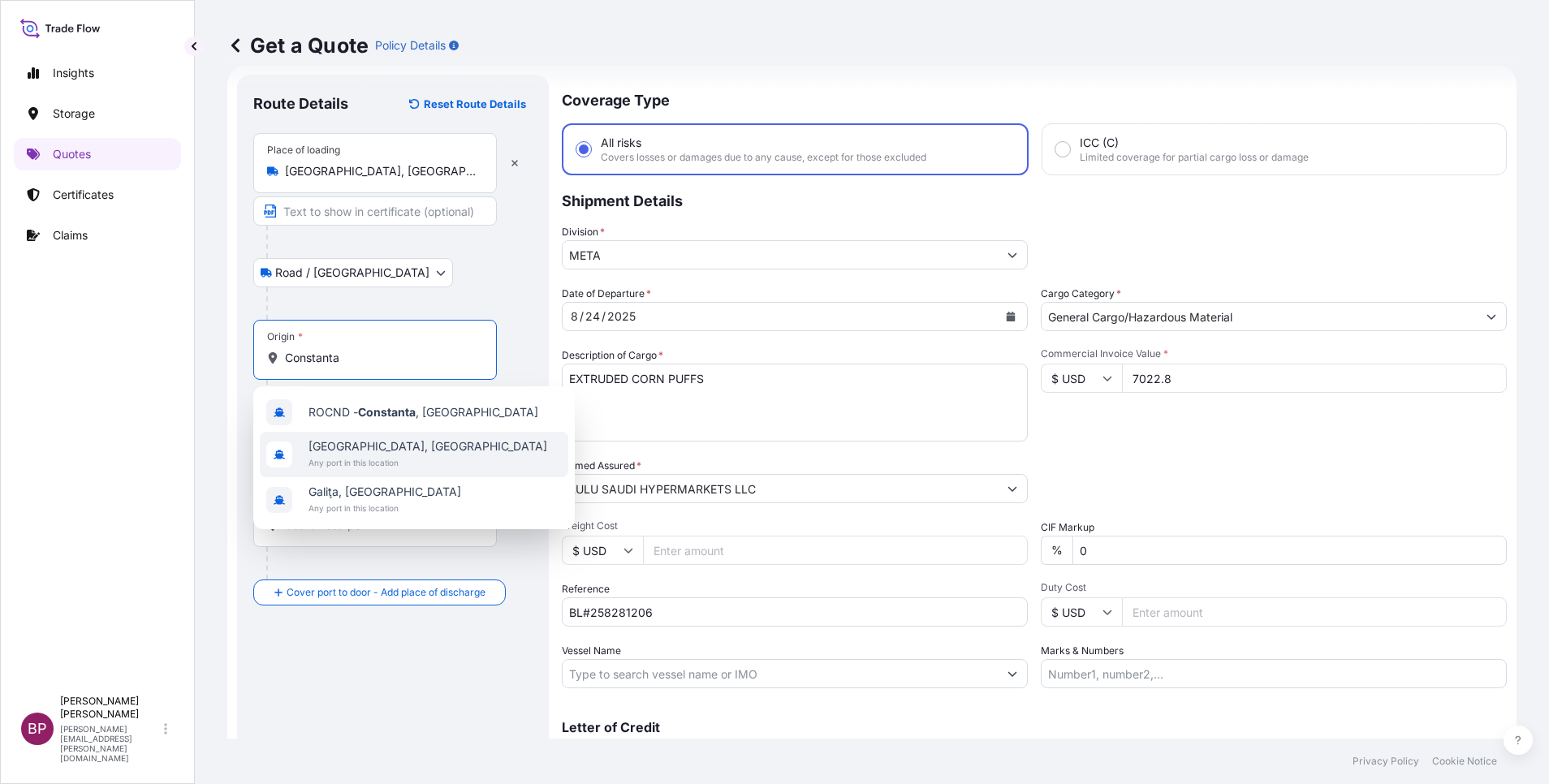
click at [407, 455] on span "Any port in this location" at bounding box center [428, 463] width 239 height 17
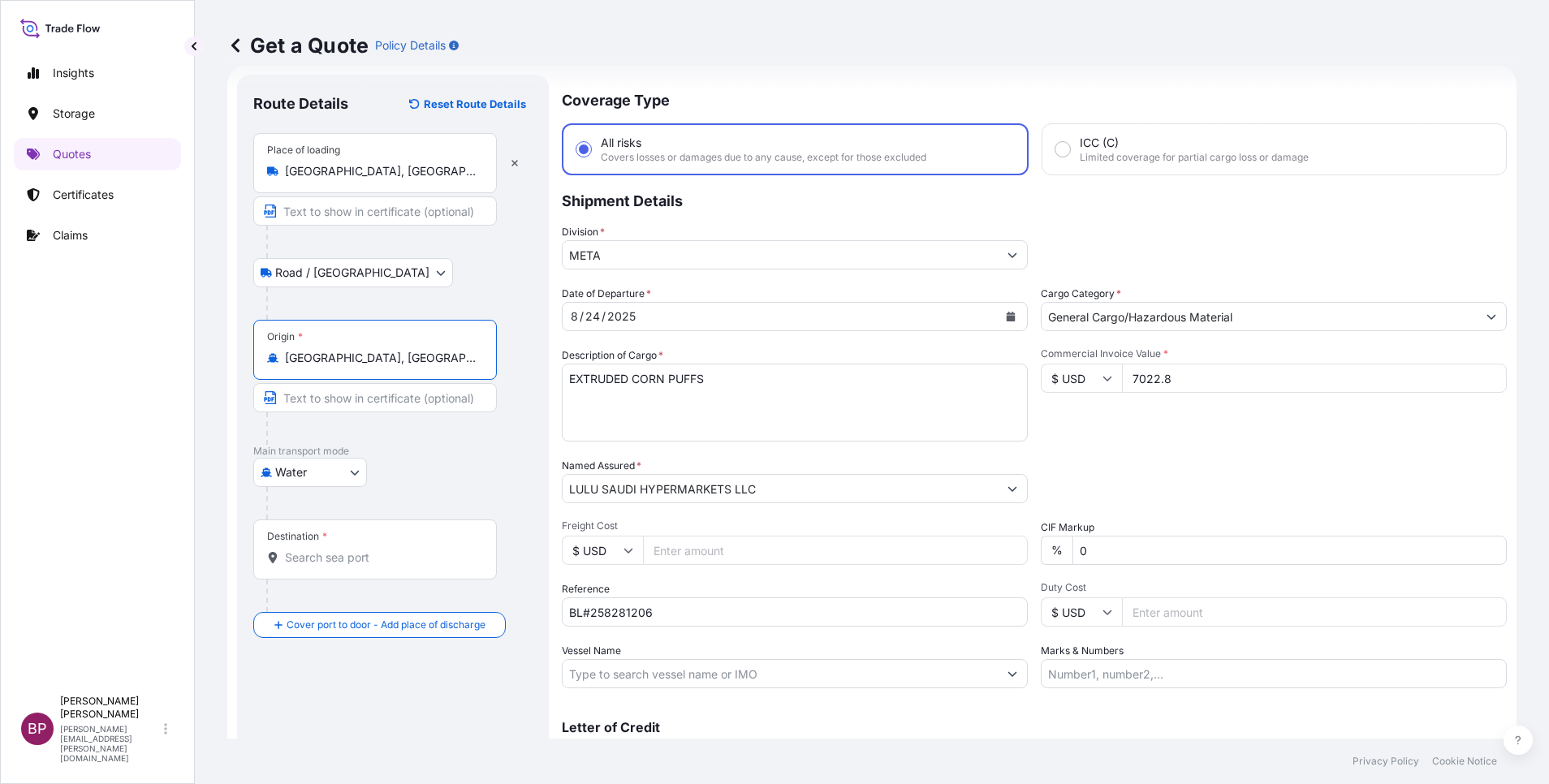
type input "[GEOGRAPHIC_DATA], [GEOGRAPHIC_DATA]"
click at [397, 563] on input "Destination *" at bounding box center [381, 557] width 192 height 17
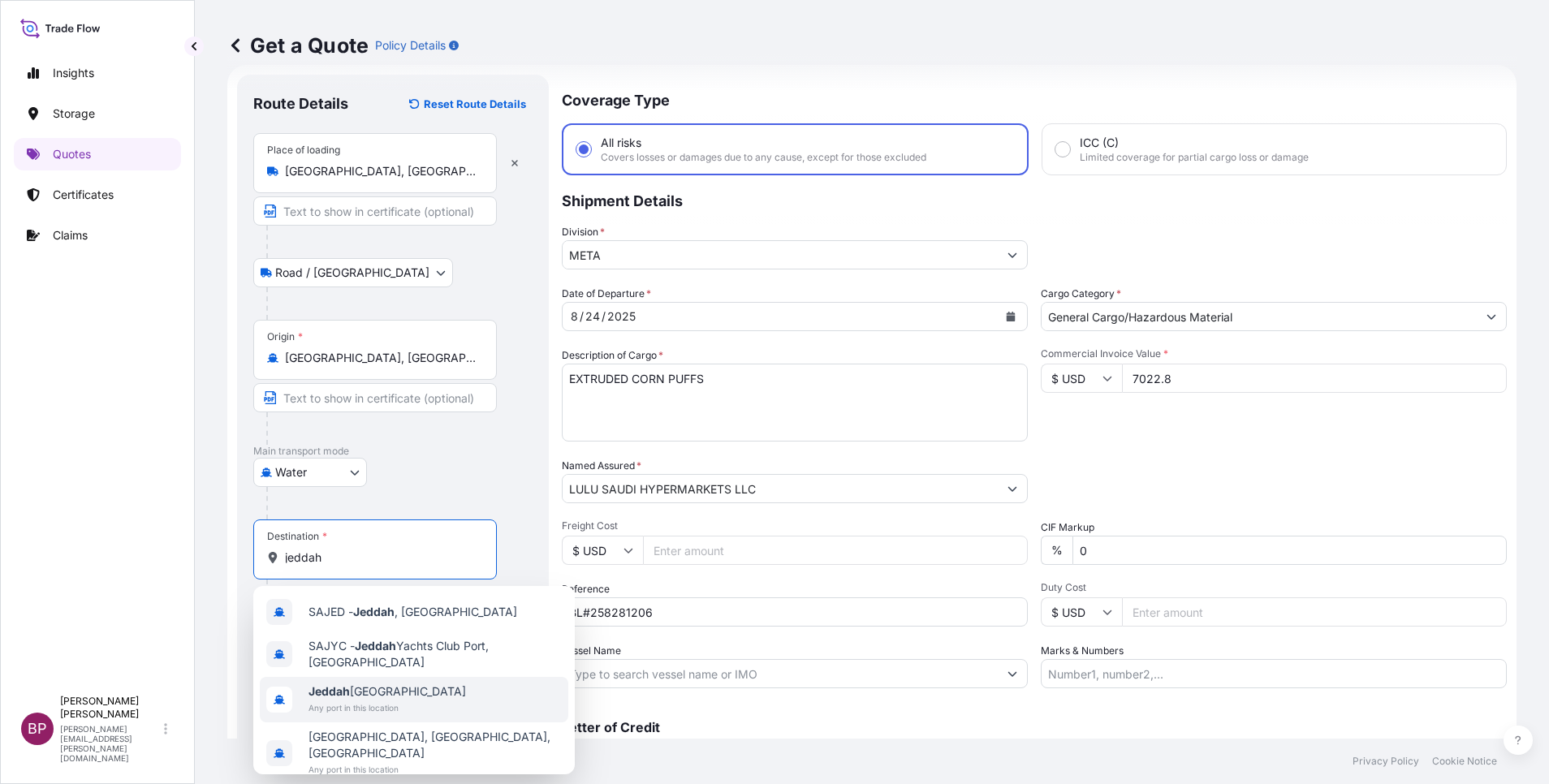
click at [413, 694] on span "Jeddah [GEOGRAPHIC_DATA]" at bounding box center [388, 691] width 158 height 17
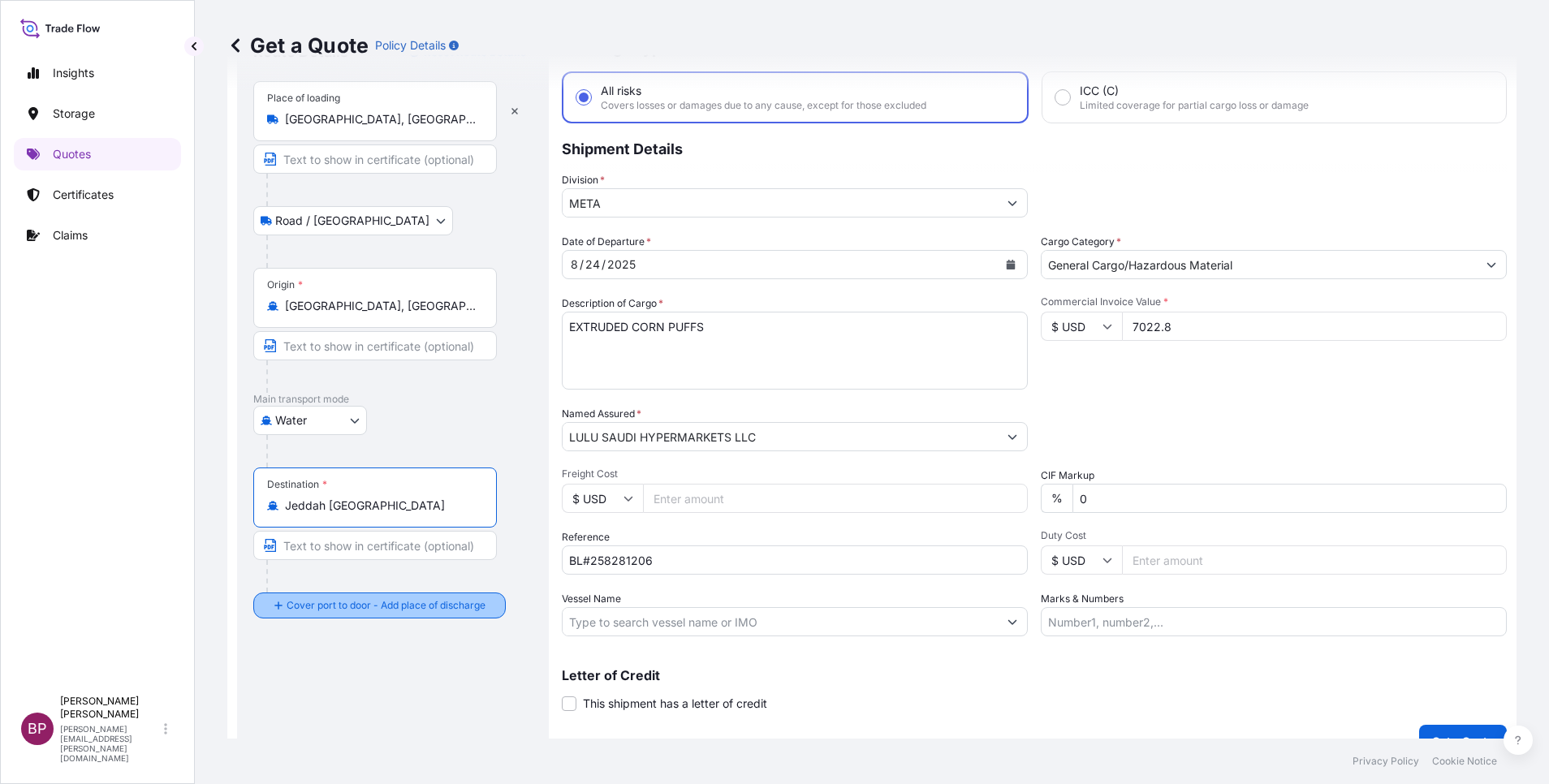
scroll to position [106, 0]
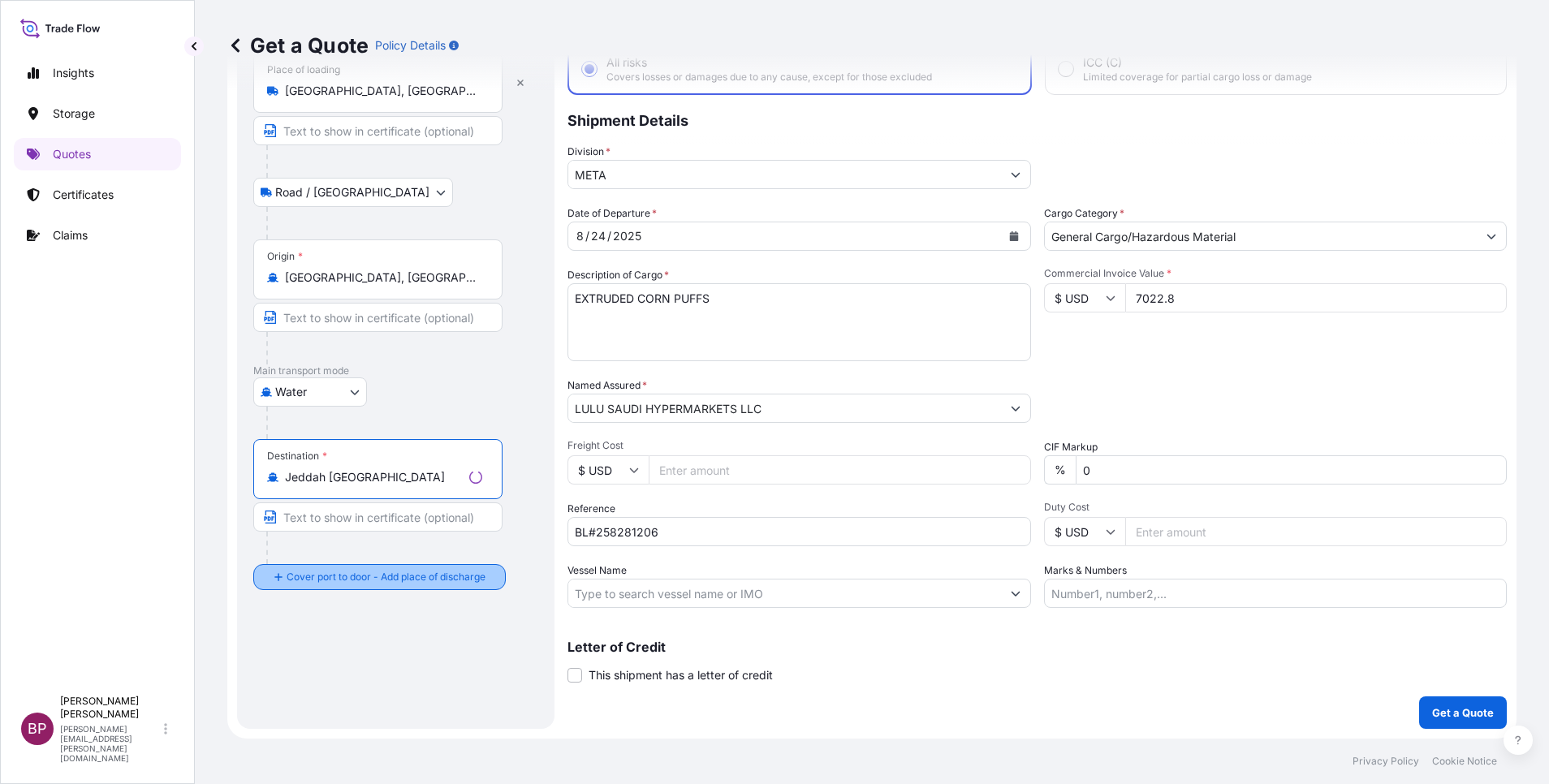
type input "Jeddah [GEOGRAPHIC_DATA]"
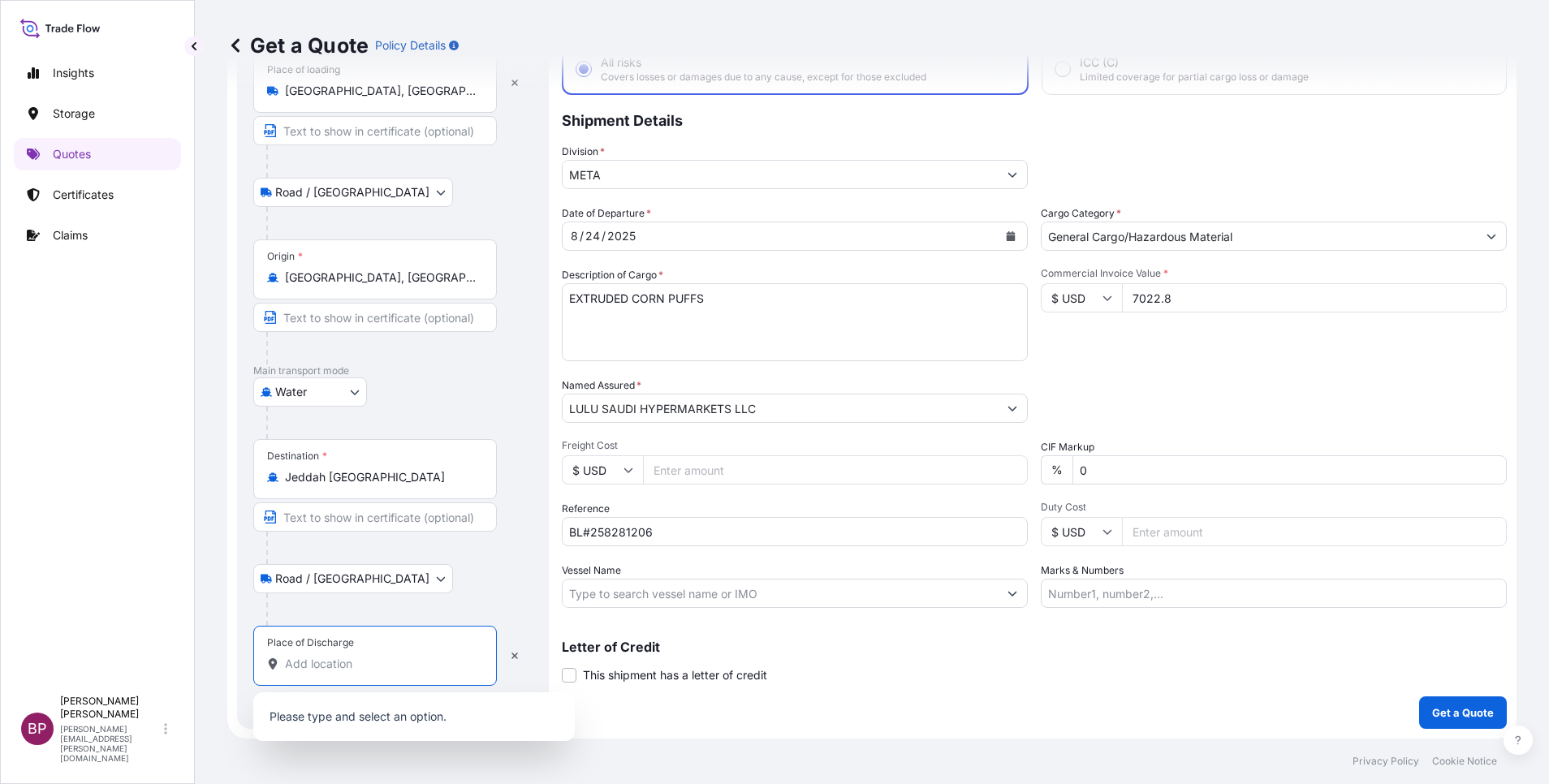
drag, startPoint x: 368, startPoint y: 667, endPoint x: 374, endPoint y: 658, distance: 10.8
click at [368, 665] on input "Place of Discharge" at bounding box center [381, 663] width 192 height 17
paste input "Constanta"
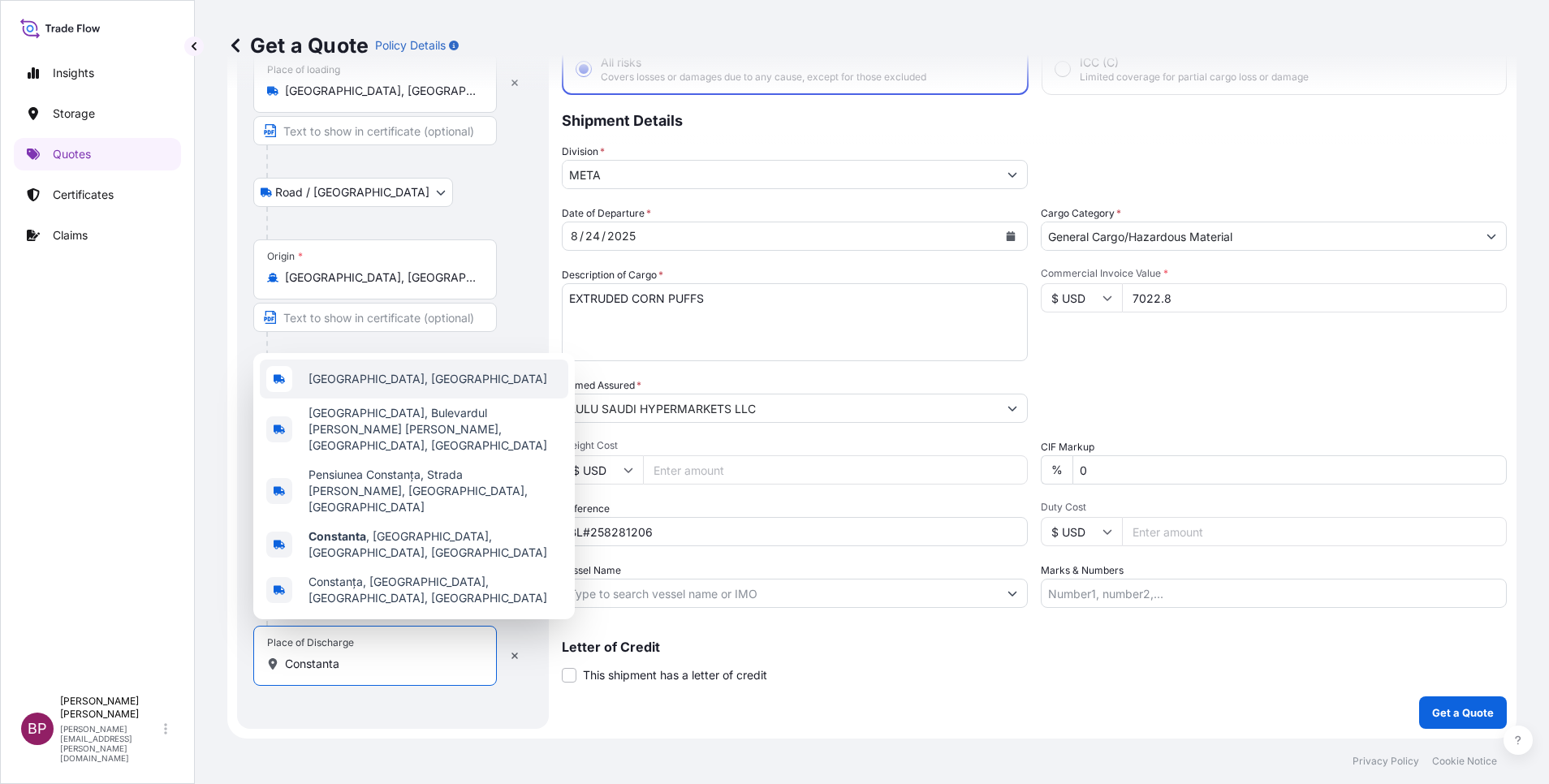
click at [390, 388] on span "[GEOGRAPHIC_DATA], [GEOGRAPHIC_DATA]" at bounding box center [428, 379] width 239 height 17
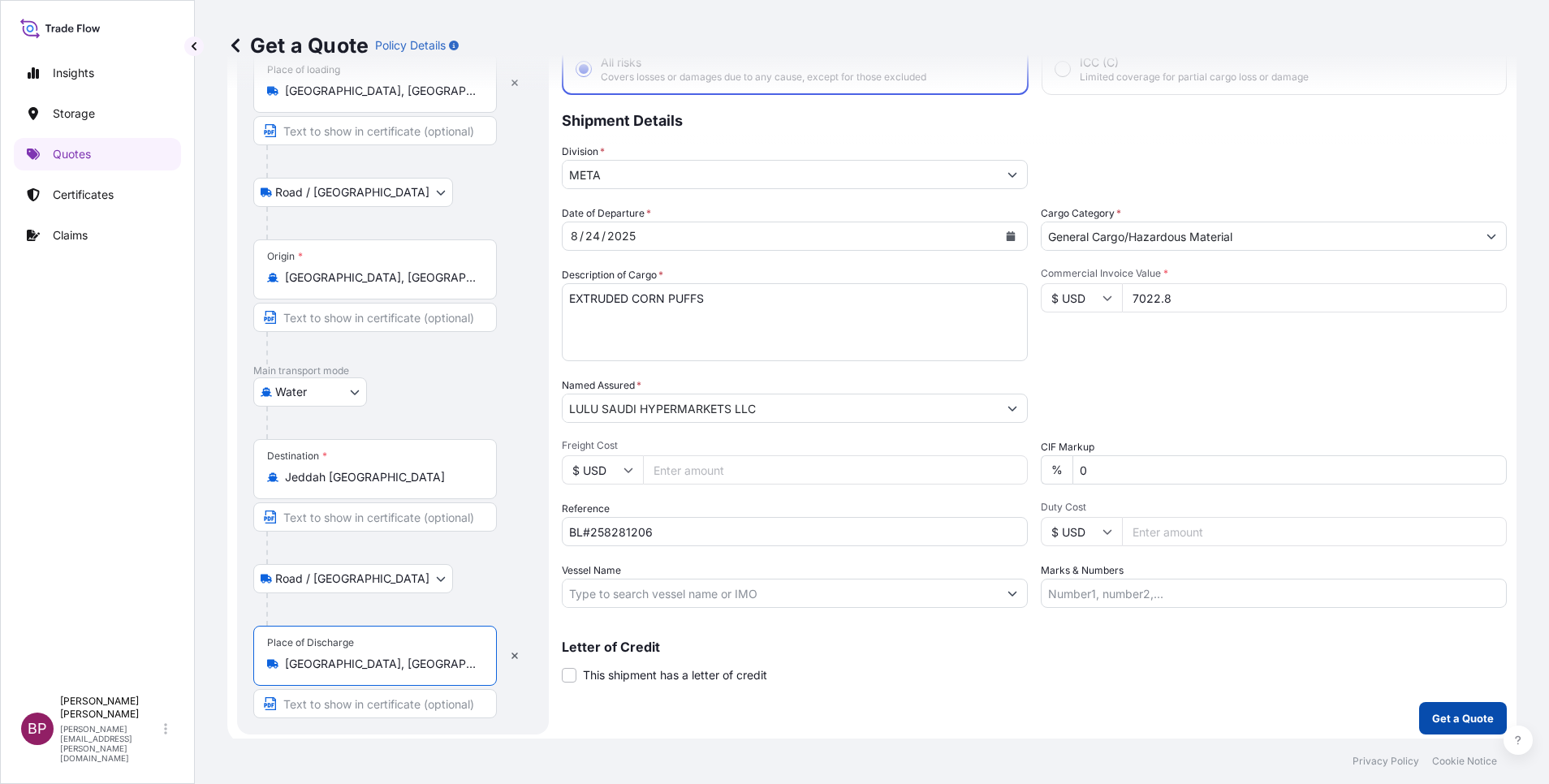
type input "[GEOGRAPHIC_DATA], [GEOGRAPHIC_DATA]"
click at [1461, 728] on button "Get a Quote" at bounding box center [1463, 718] width 88 height 32
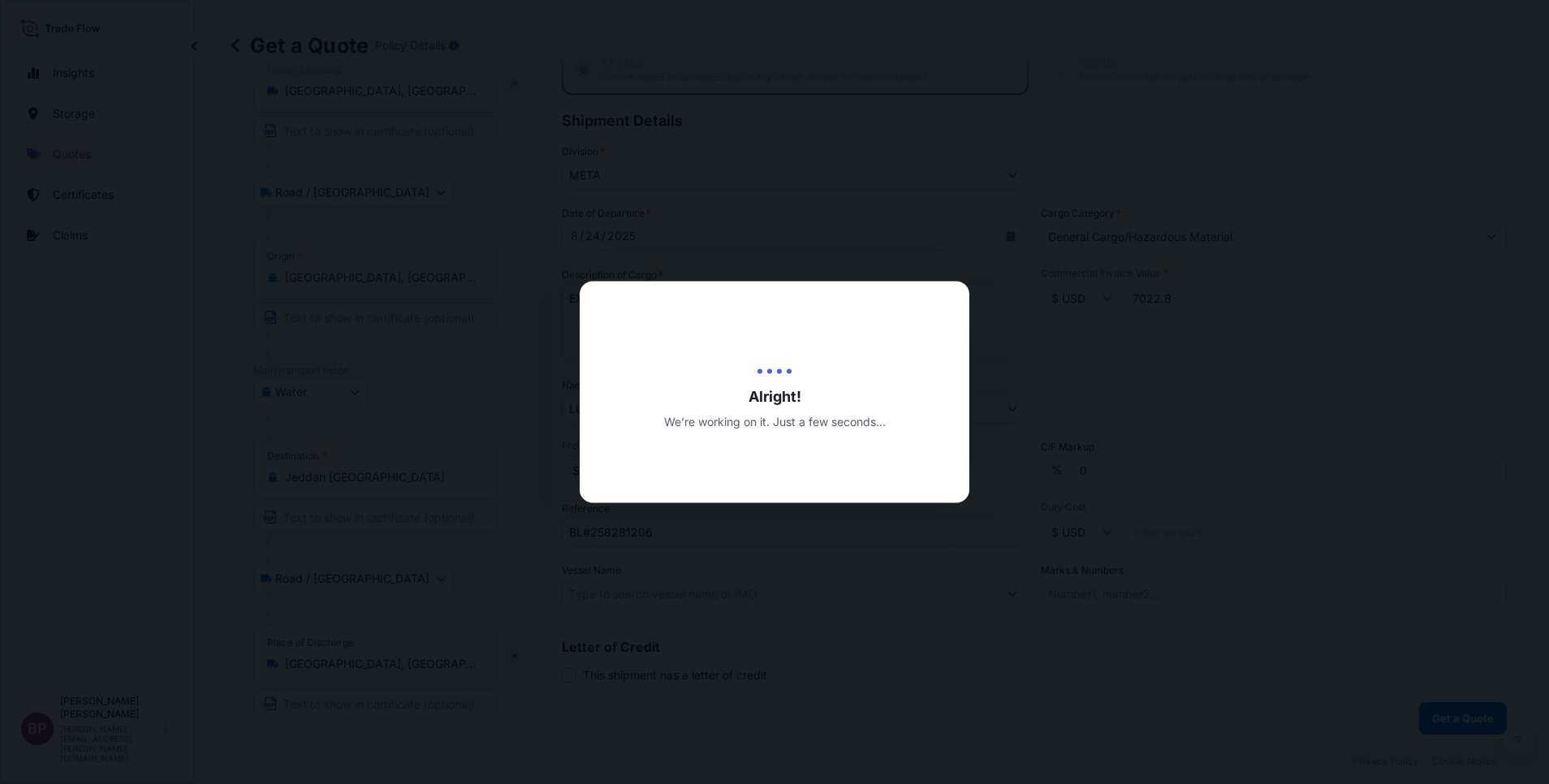
select select "Road / [GEOGRAPHIC_DATA]"
select select "Water"
select select "Road / [GEOGRAPHIC_DATA]"
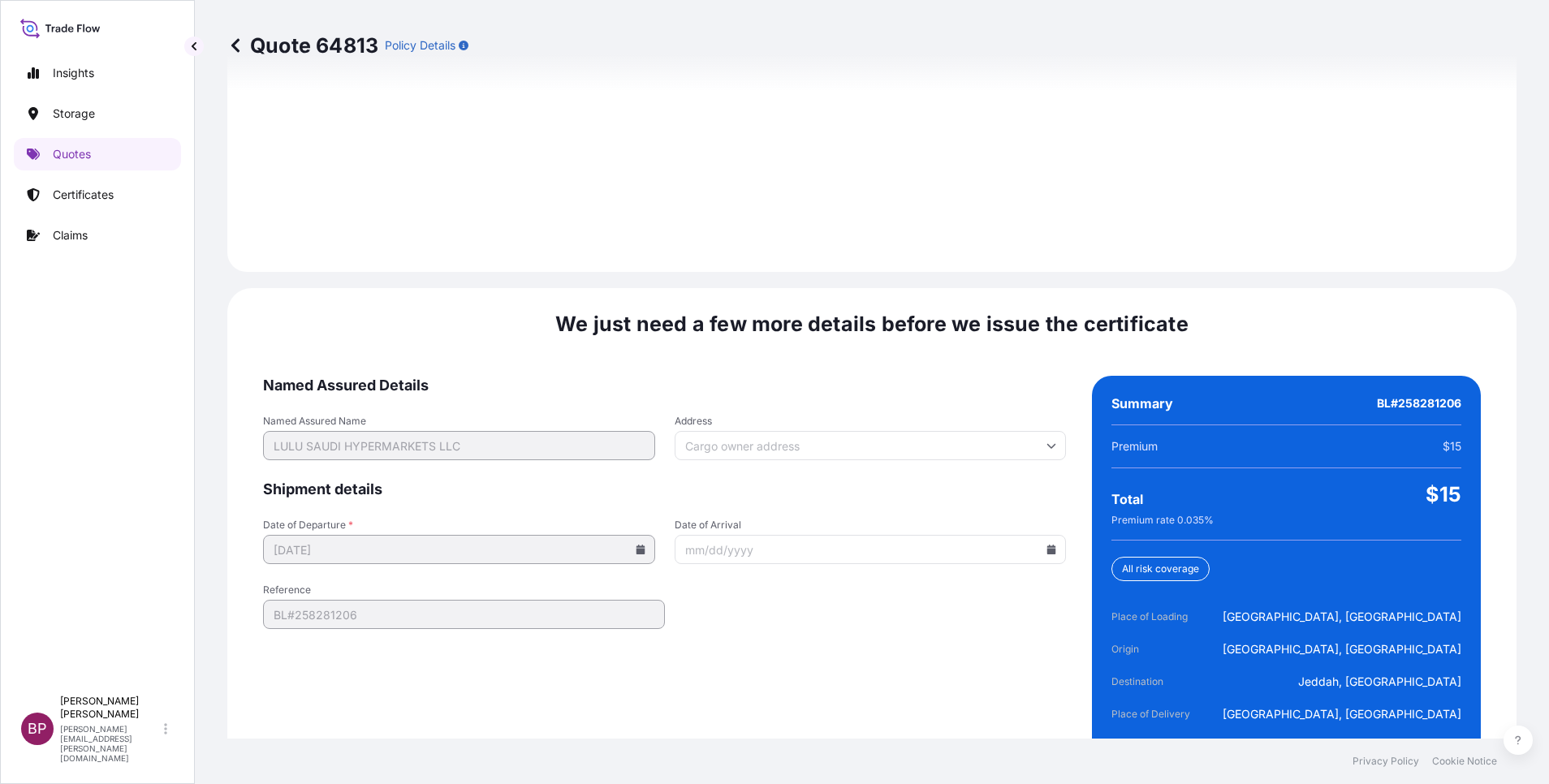
scroll to position [2406, 0]
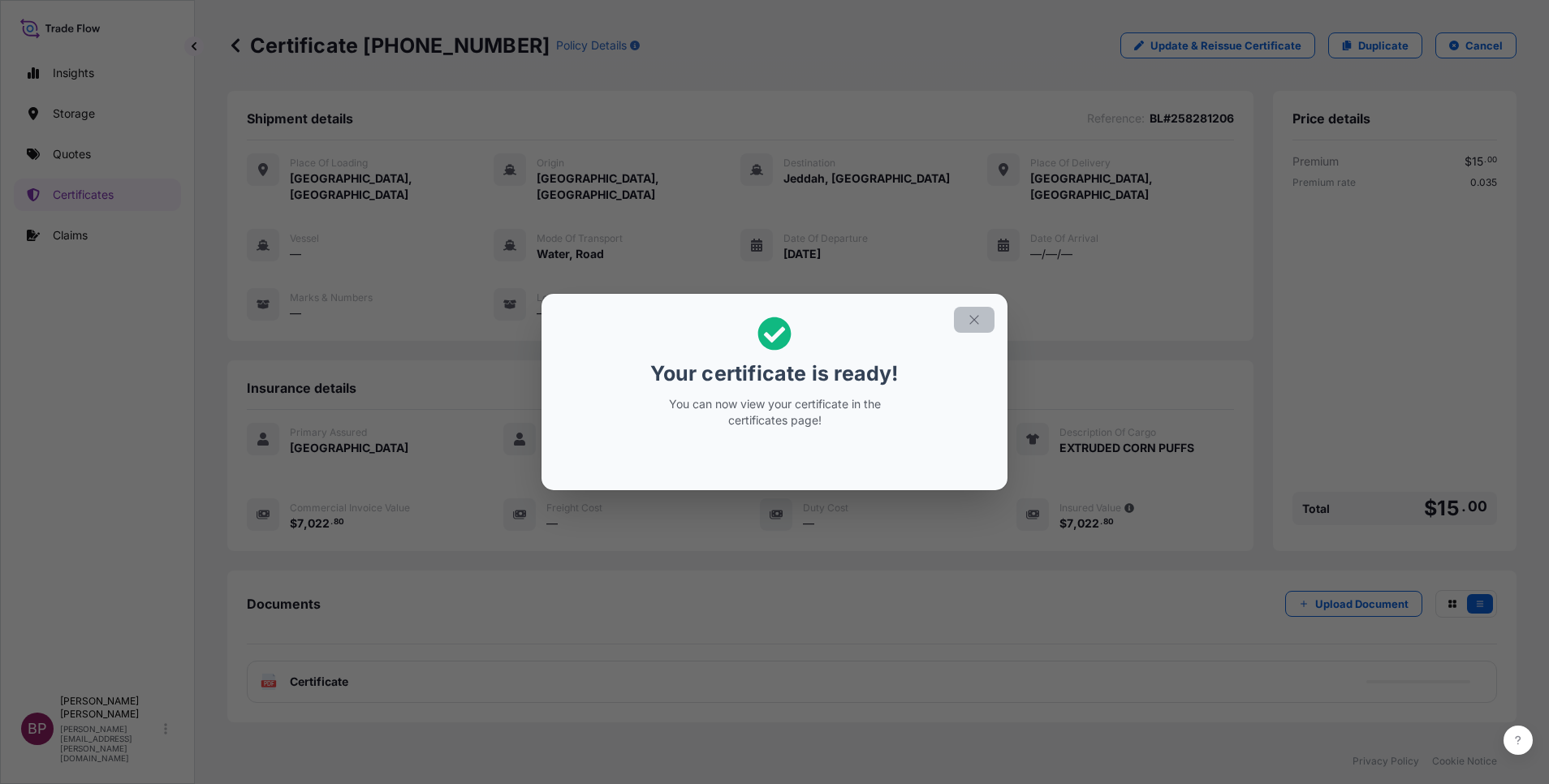
click at [974, 318] on icon "button" at bounding box center [974, 319] width 15 height 15
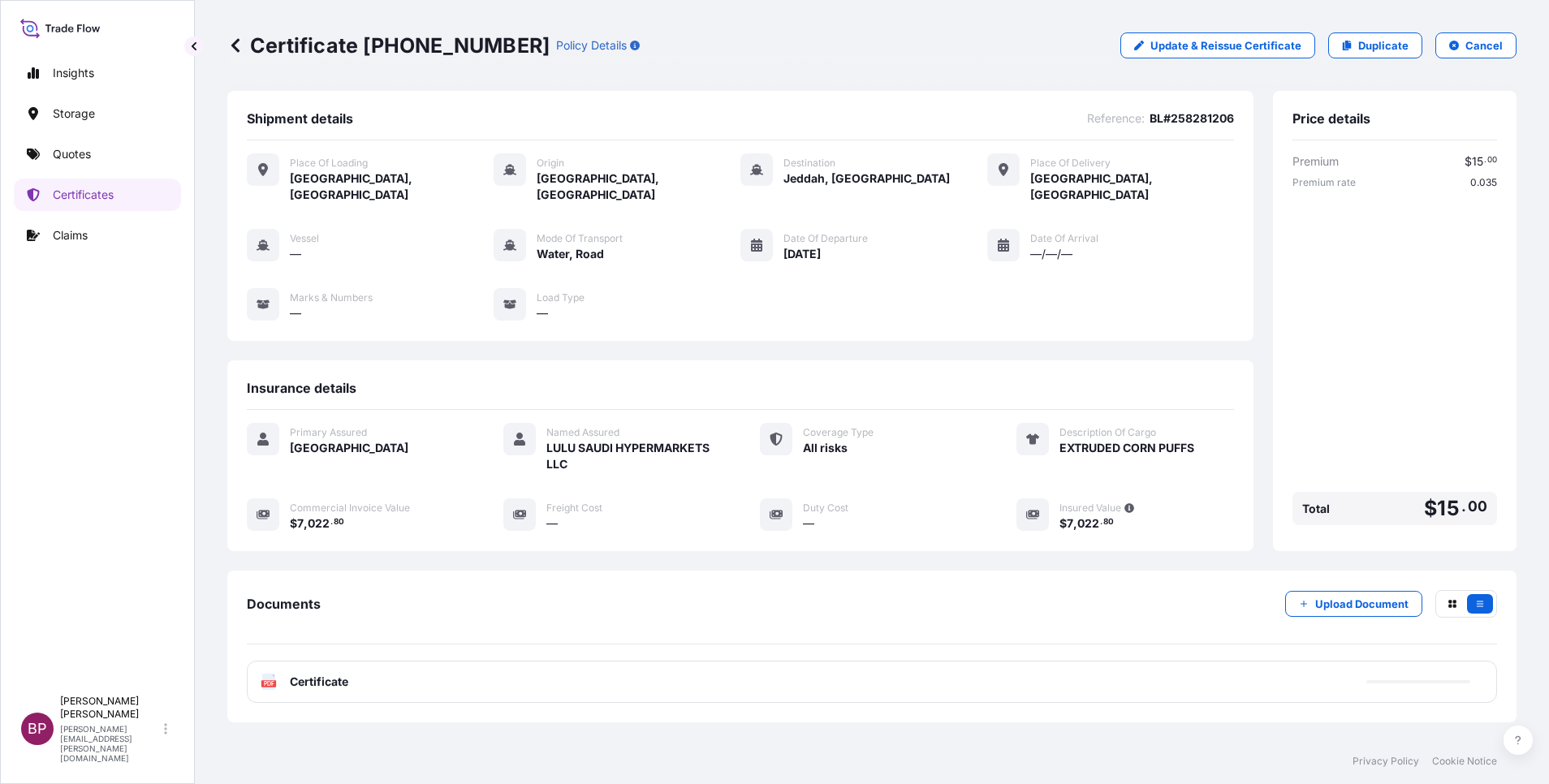
scroll to position [69, 0]
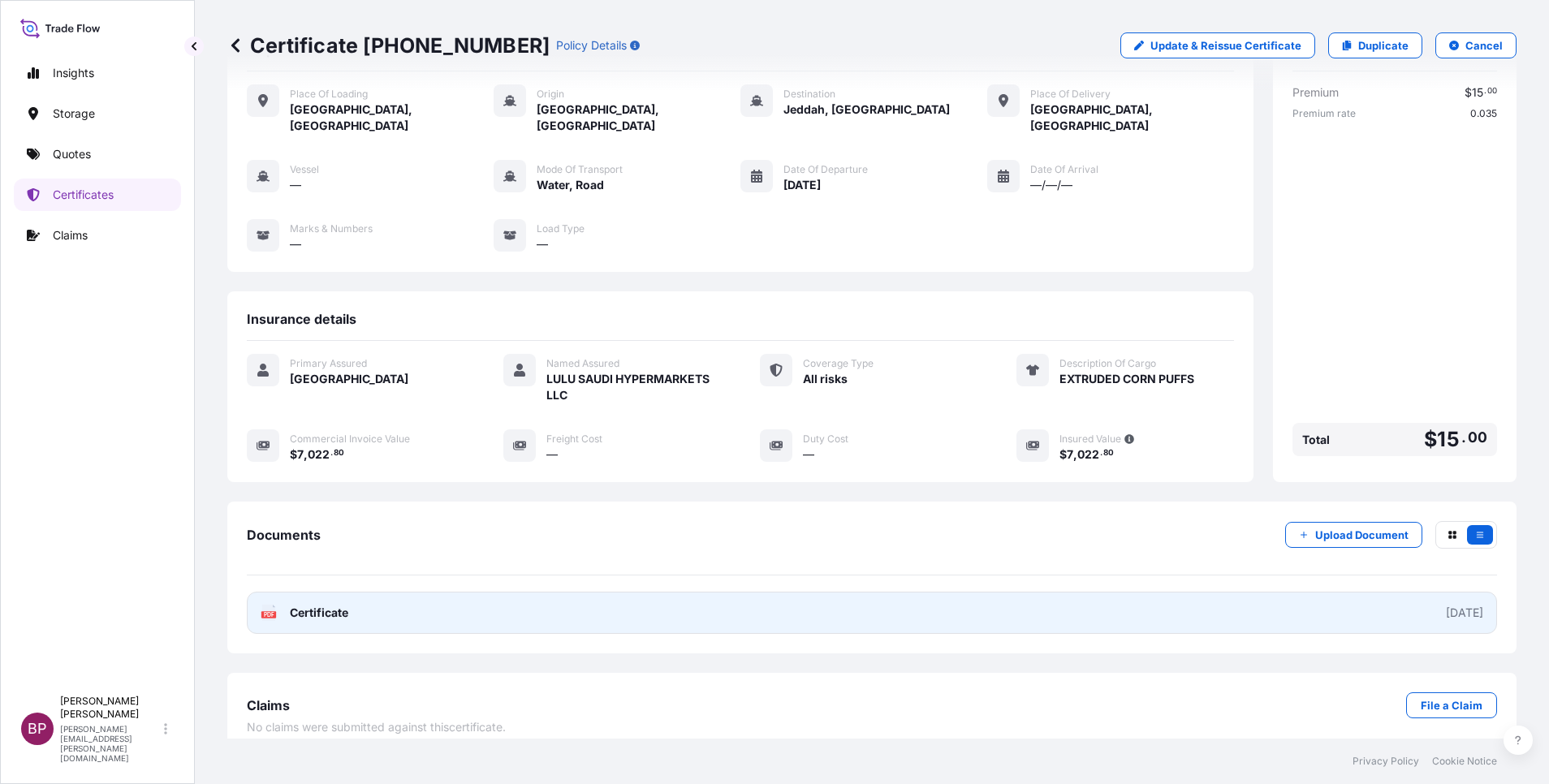
click at [380, 592] on link "PDF Certificate [DATE]" at bounding box center [871, 613] width 1250 height 42
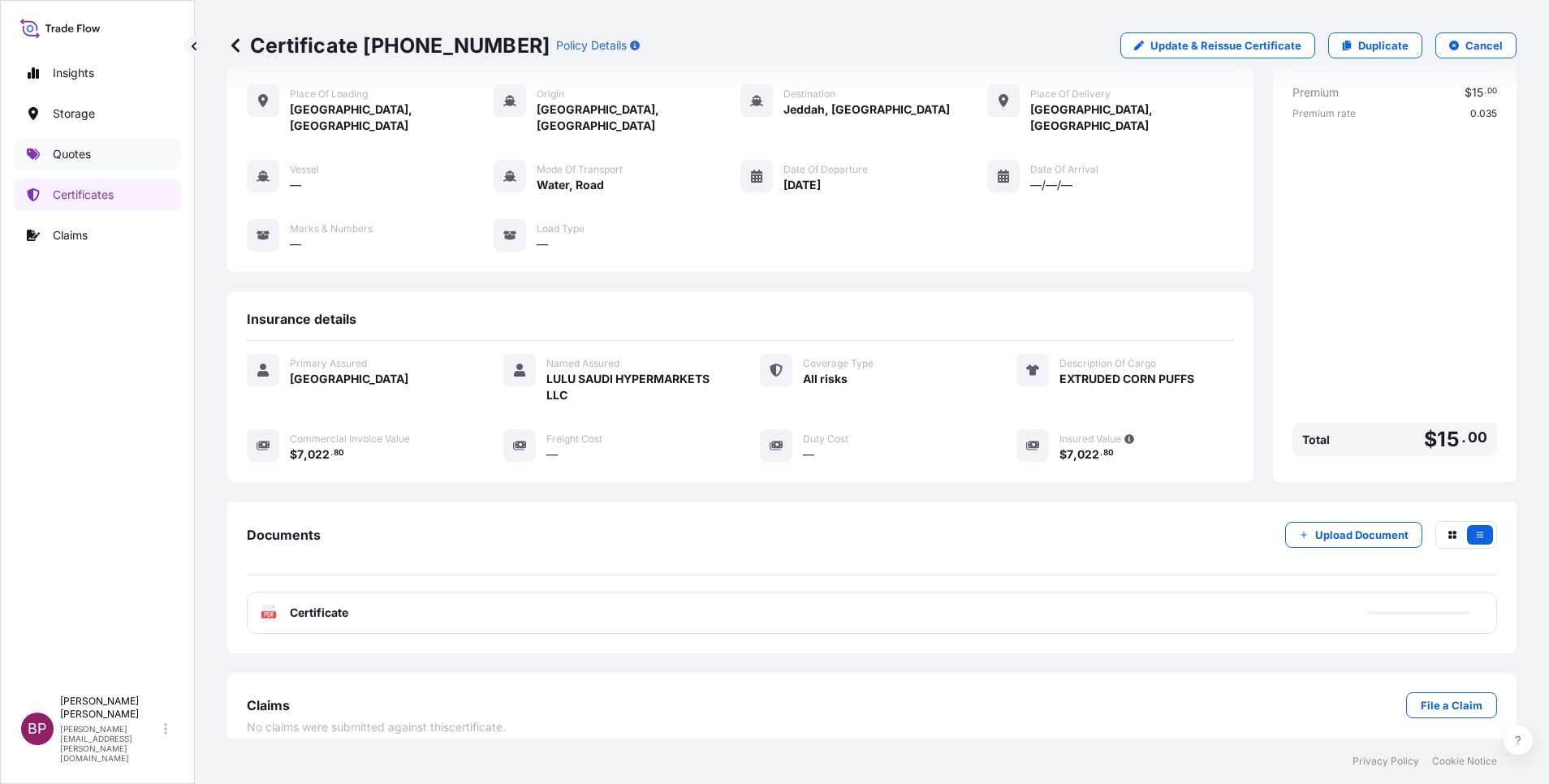
click at [91, 161] on p "Quotes" at bounding box center [71, 154] width 38 height 17
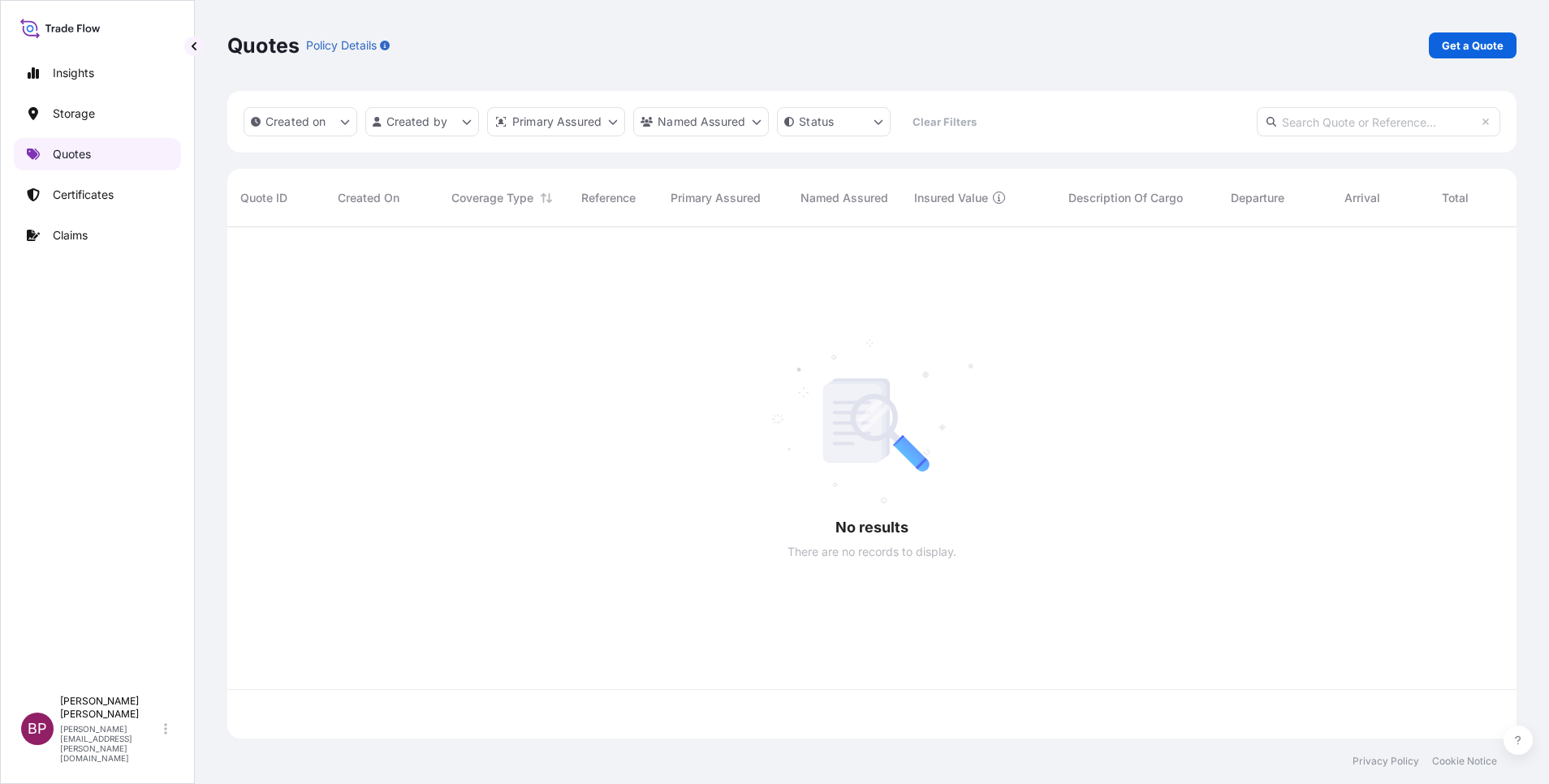
scroll to position [502, 1270]
click at [1465, 41] on p "Get a Quote" at bounding box center [1472, 45] width 61 height 17
select select "Water"
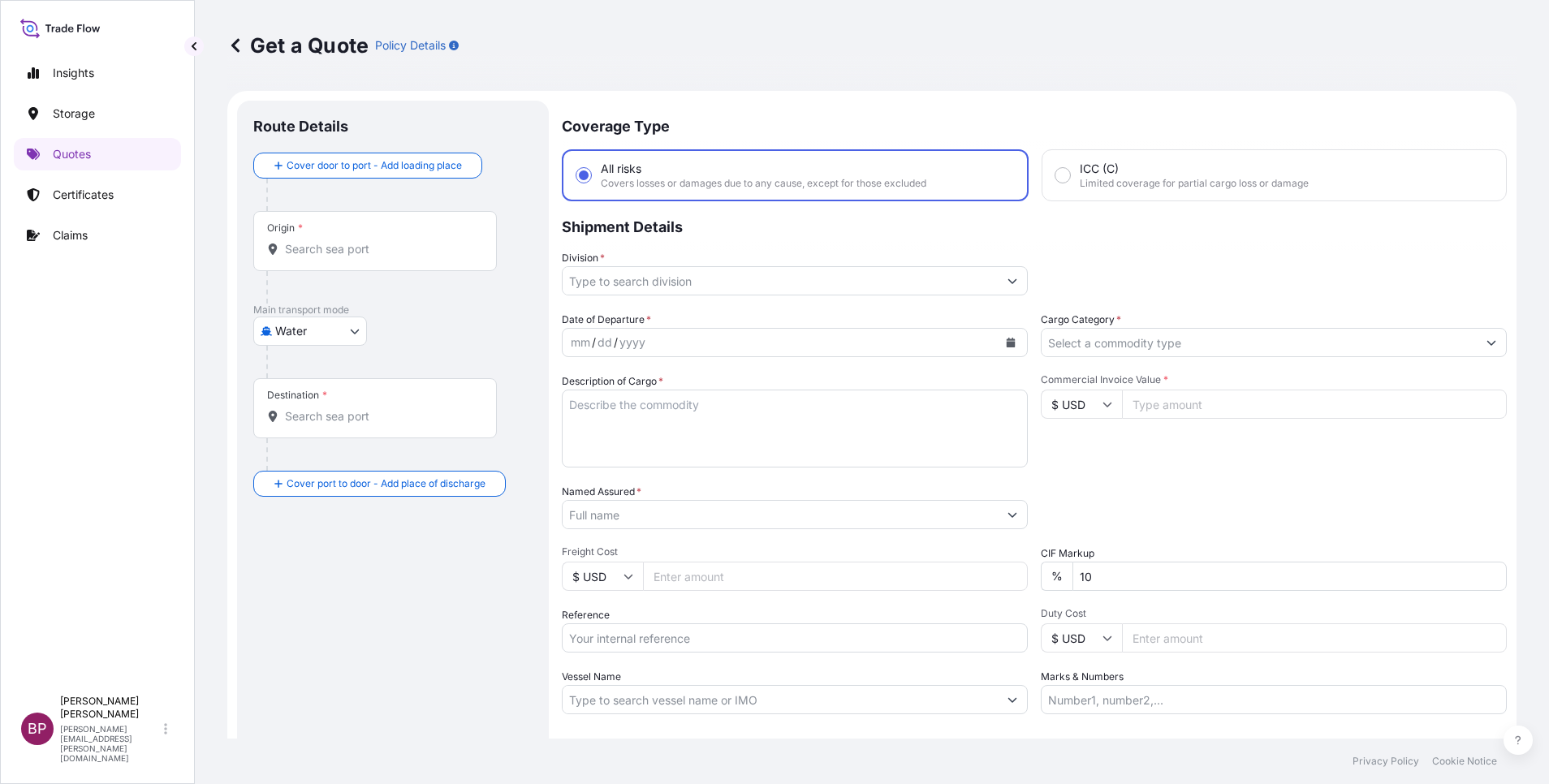
scroll to position [26, 0]
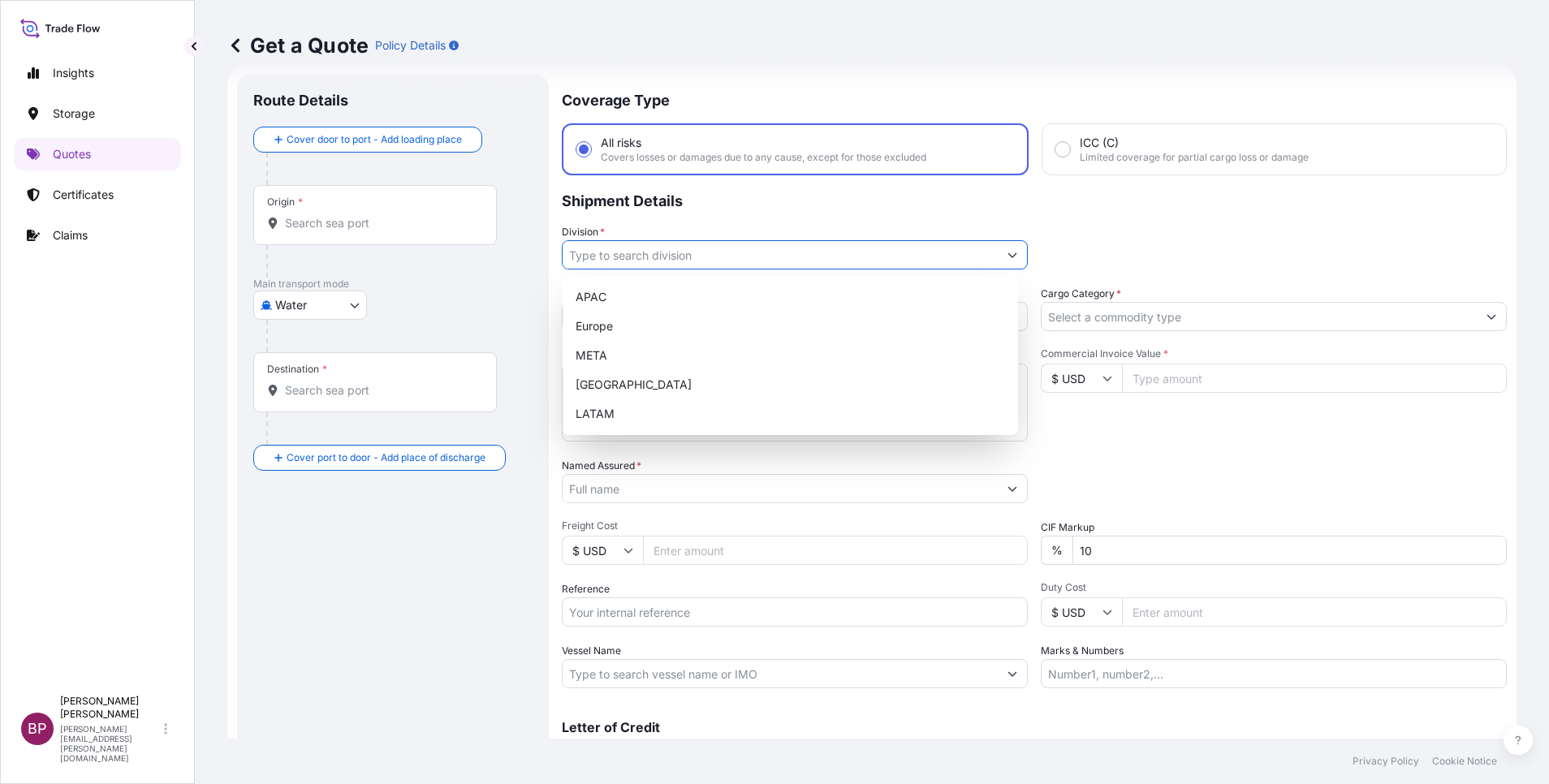
click at [998, 261] on button "Show suggestions" at bounding box center [1012, 255] width 29 height 29
click at [635, 362] on div "META" at bounding box center [790, 355] width 442 height 29
type input "META"
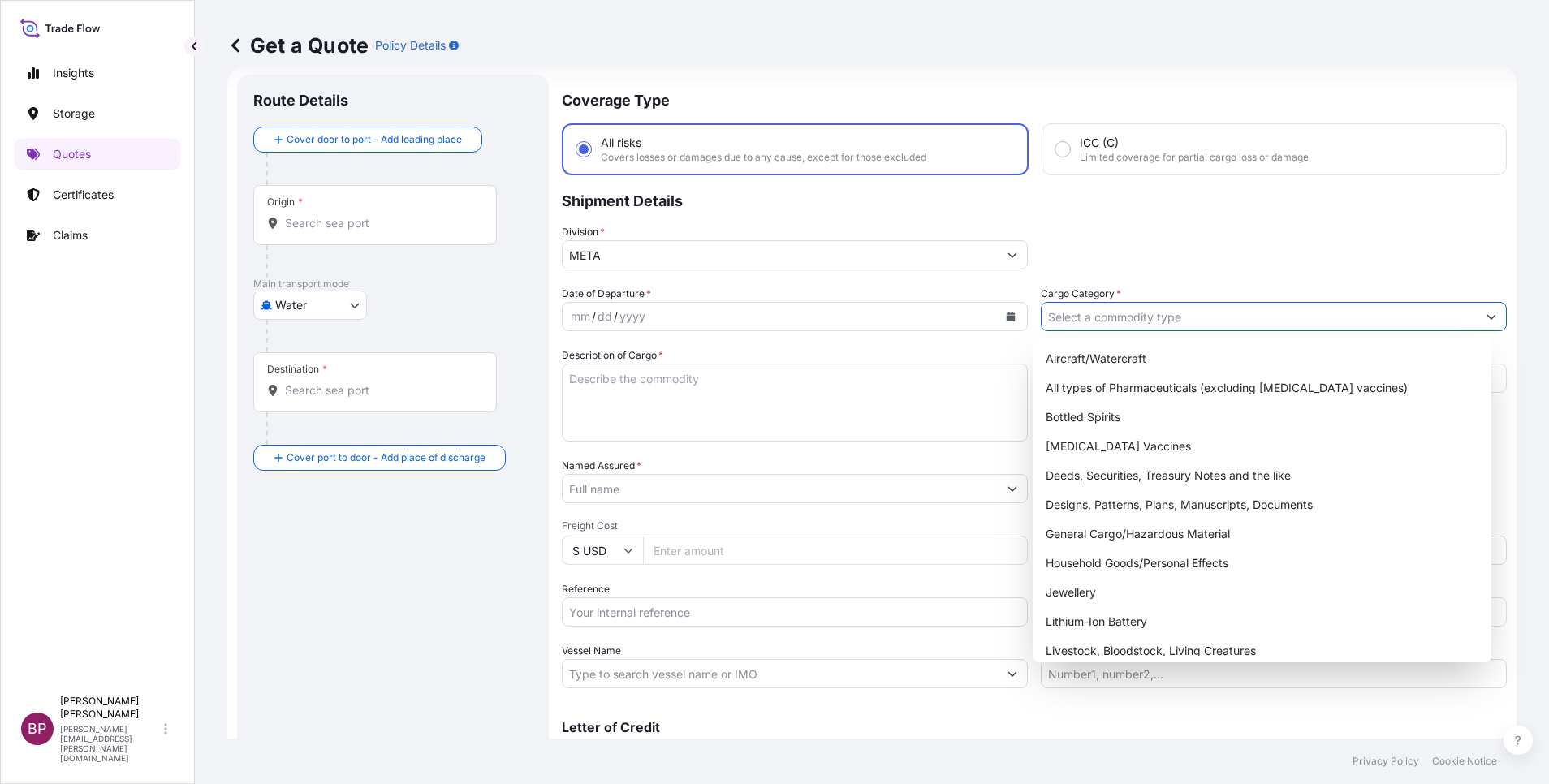
click at [1174, 320] on input "Cargo Category *" at bounding box center [1259, 317] width 435 height 29
click at [1119, 540] on div "General Cargo/Hazardous Material" at bounding box center [1263, 534] width 446 height 29
type input "General Cargo/Hazardous Material"
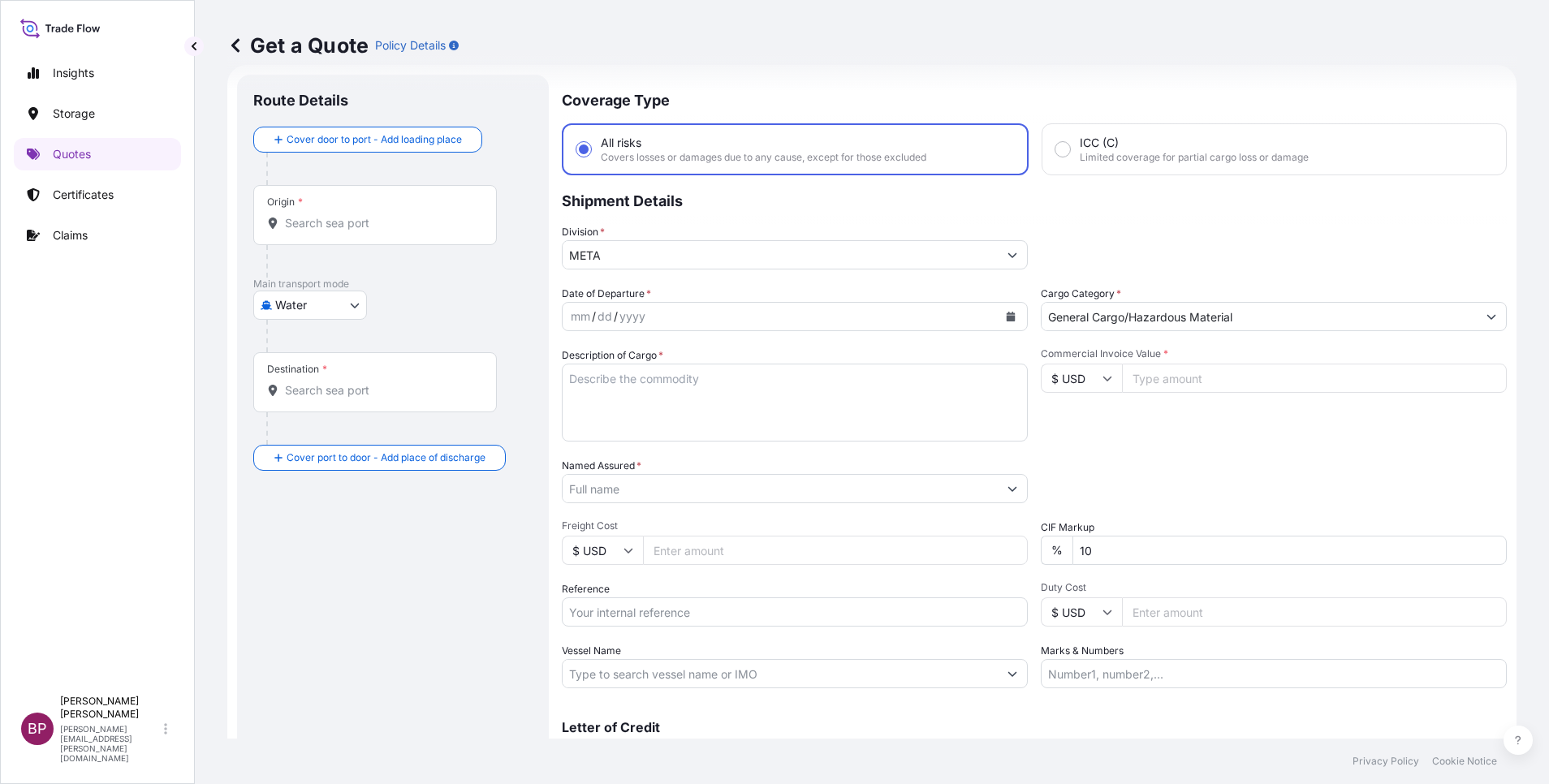
drag, startPoint x: 1168, startPoint y: 379, endPoint x: 1173, endPoint y: 476, distance: 97.1
click at [1167, 379] on input "Commercial Invoice Value *" at bounding box center [1314, 378] width 385 height 29
click at [789, 397] on textarea "Description of Cargo *" at bounding box center [795, 402] width 466 height 78
paste textarea "Hotel Amenities"
type textarea "Hotel Amenities"
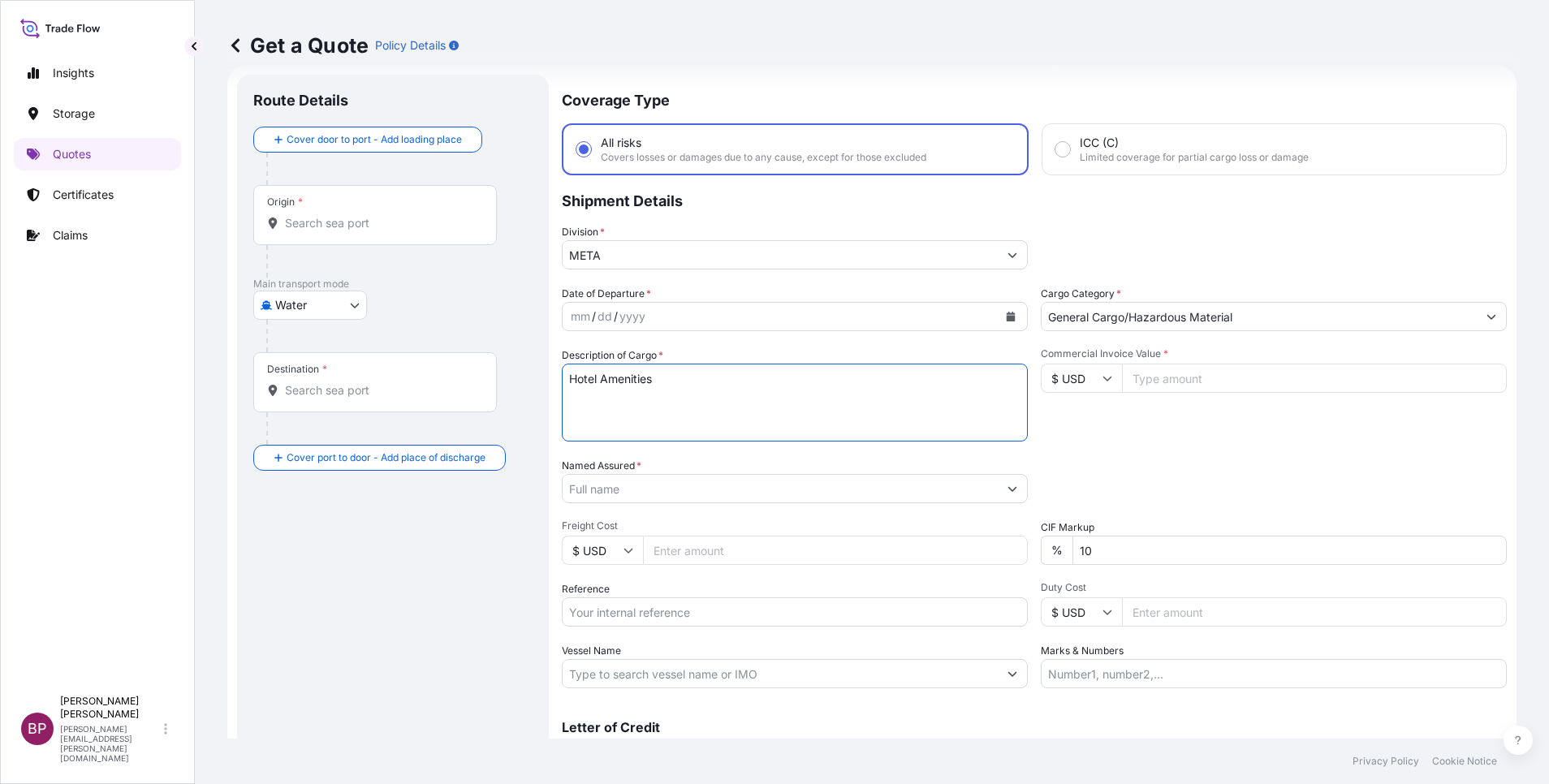
click at [1172, 386] on input "Commercial Invoice Value *" at bounding box center [1314, 378] width 385 height 29
paste input "89152.30"
type input "89152.30"
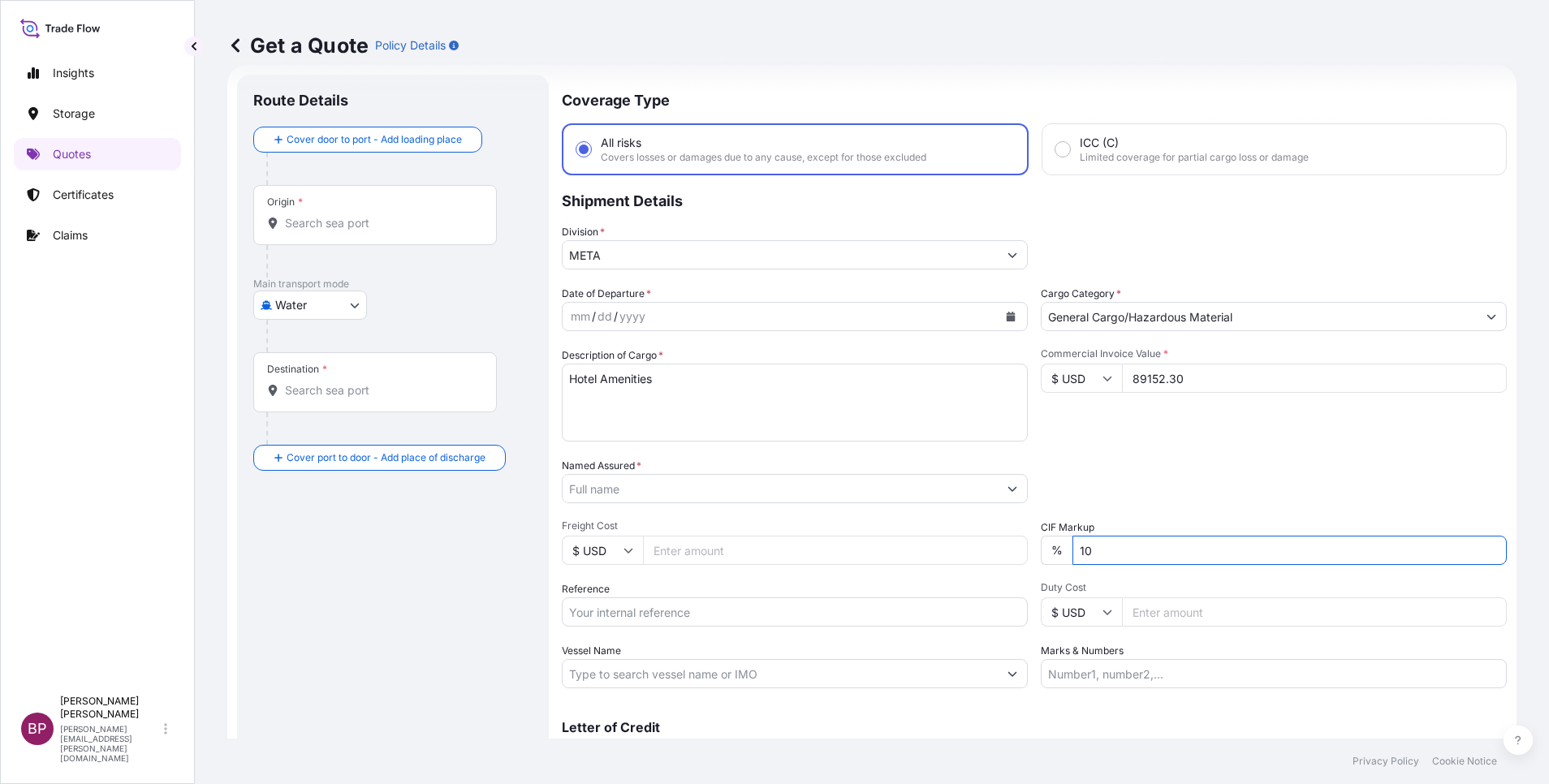
drag, startPoint x: 894, startPoint y: 556, endPoint x: 702, endPoint y: 564, distance: 192.2
click at [717, 563] on div "Date of Departure * mm / dd / yyyy Cargo Category * General Cargo/Hazardous Mat…" at bounding box center [1035, 486] width 945 height 402
type input "0"
click at [1126, 475] on div "Packing Category Type to search a container mode Please select a primary mode o…" at bounding box center [1273, 480] width 466 height 46
click at [682, 498] on input "Named Assured *" at bounding box center [776, 489] width 427 height 29
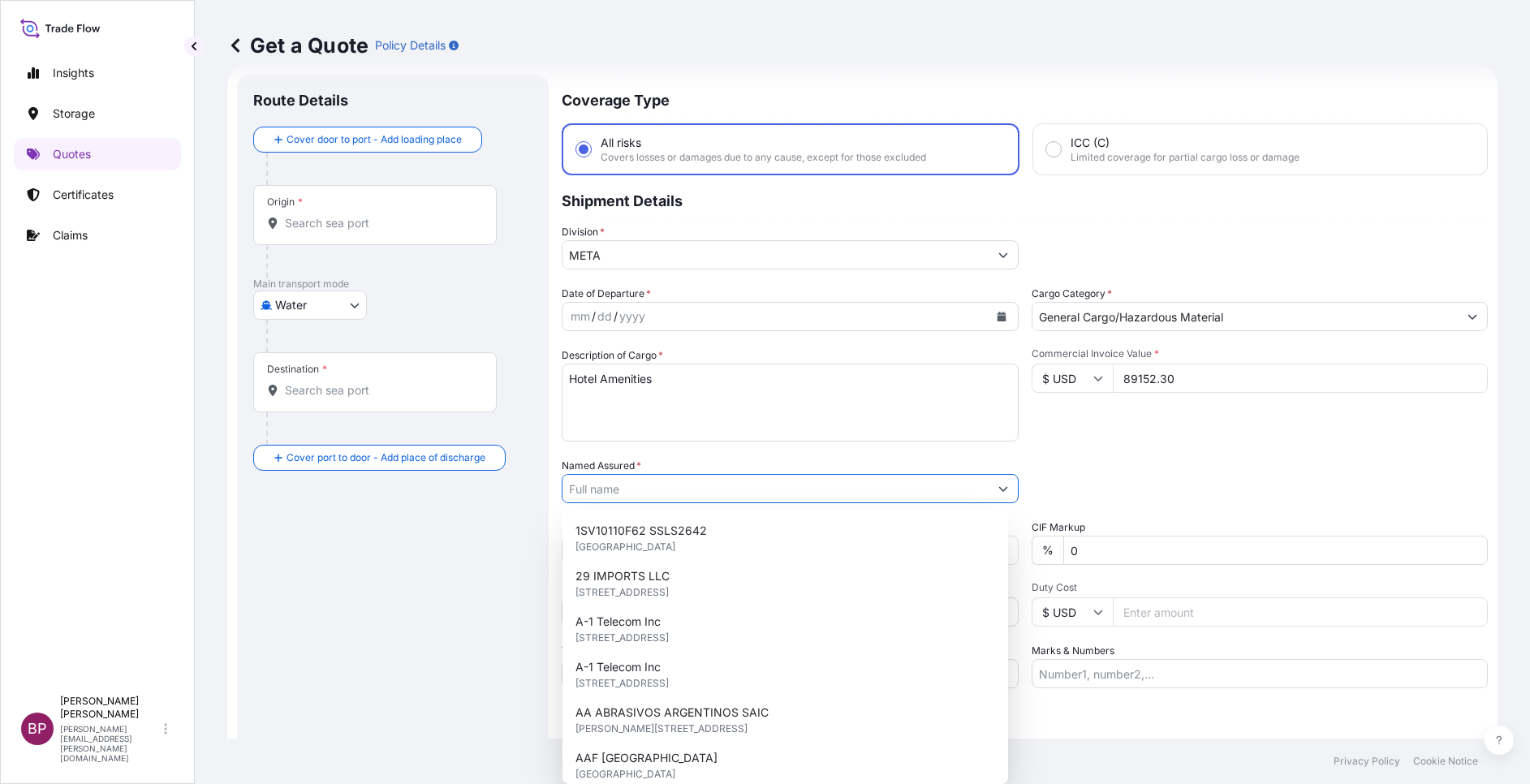
paste input "Rolaco Hospitality Supplies Co."
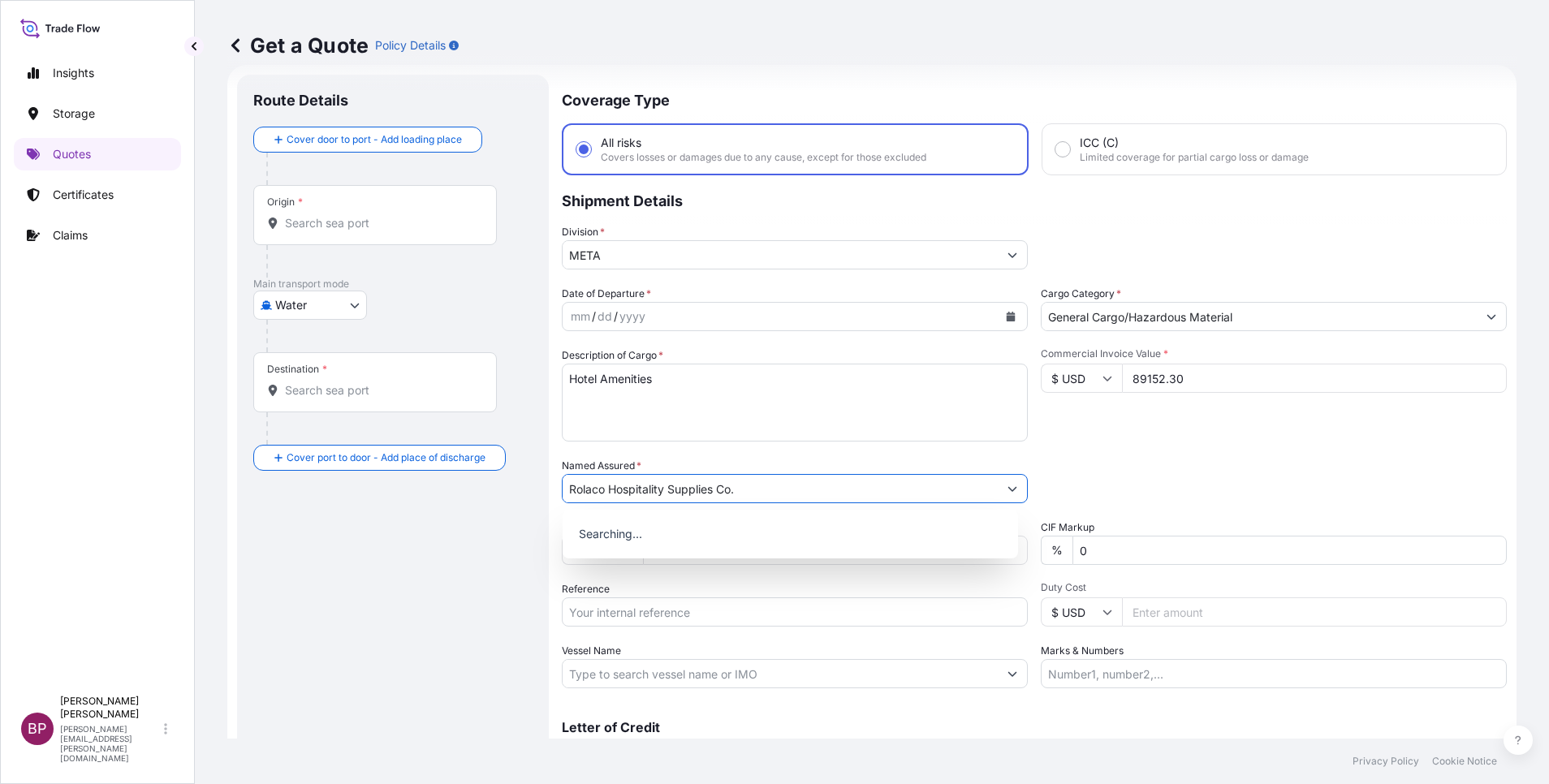
type input "Rolaco Hospitality Supplies Co."
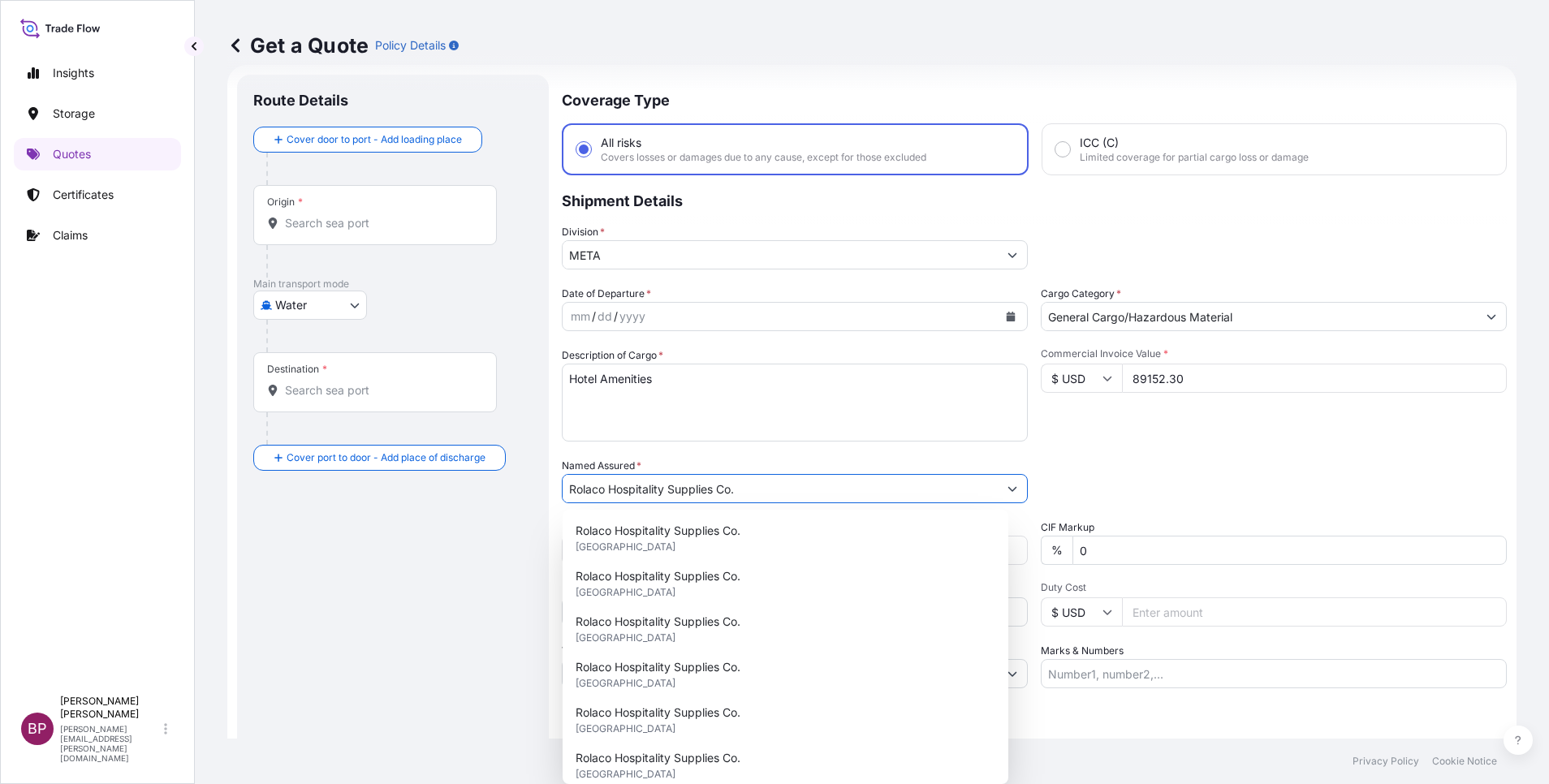
click at [987, 317] on div "mm / dd / yyyy" at bounding box center [795, 317] width 466 height 29
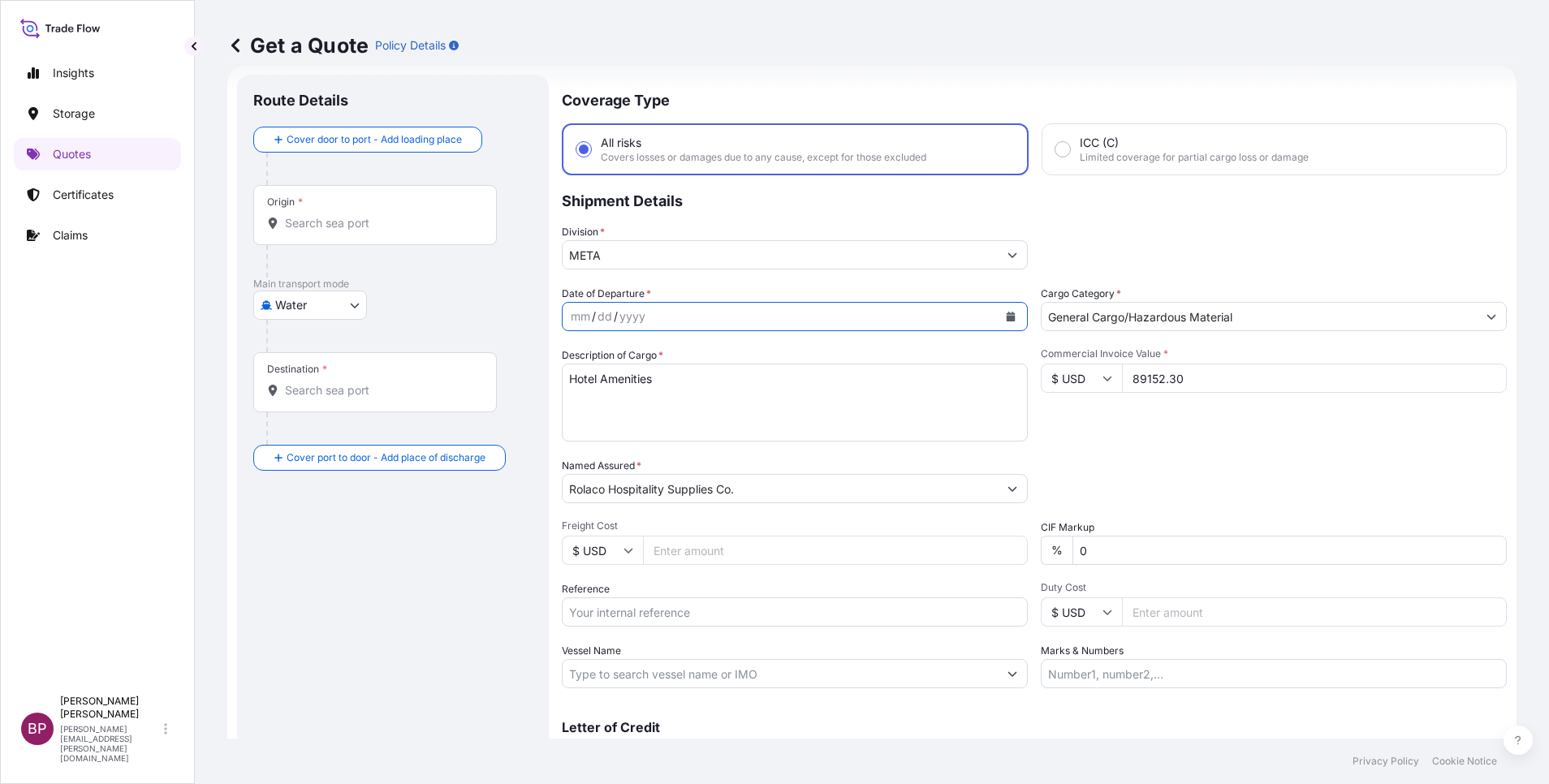
click at [985, 318] on div "mm / dd / yyyy" at bounding box center [780, 317] width 435 height 29
click at [1006, 319] on icon "Calendar" at bounding box center [1010, 317] width 9 height 10
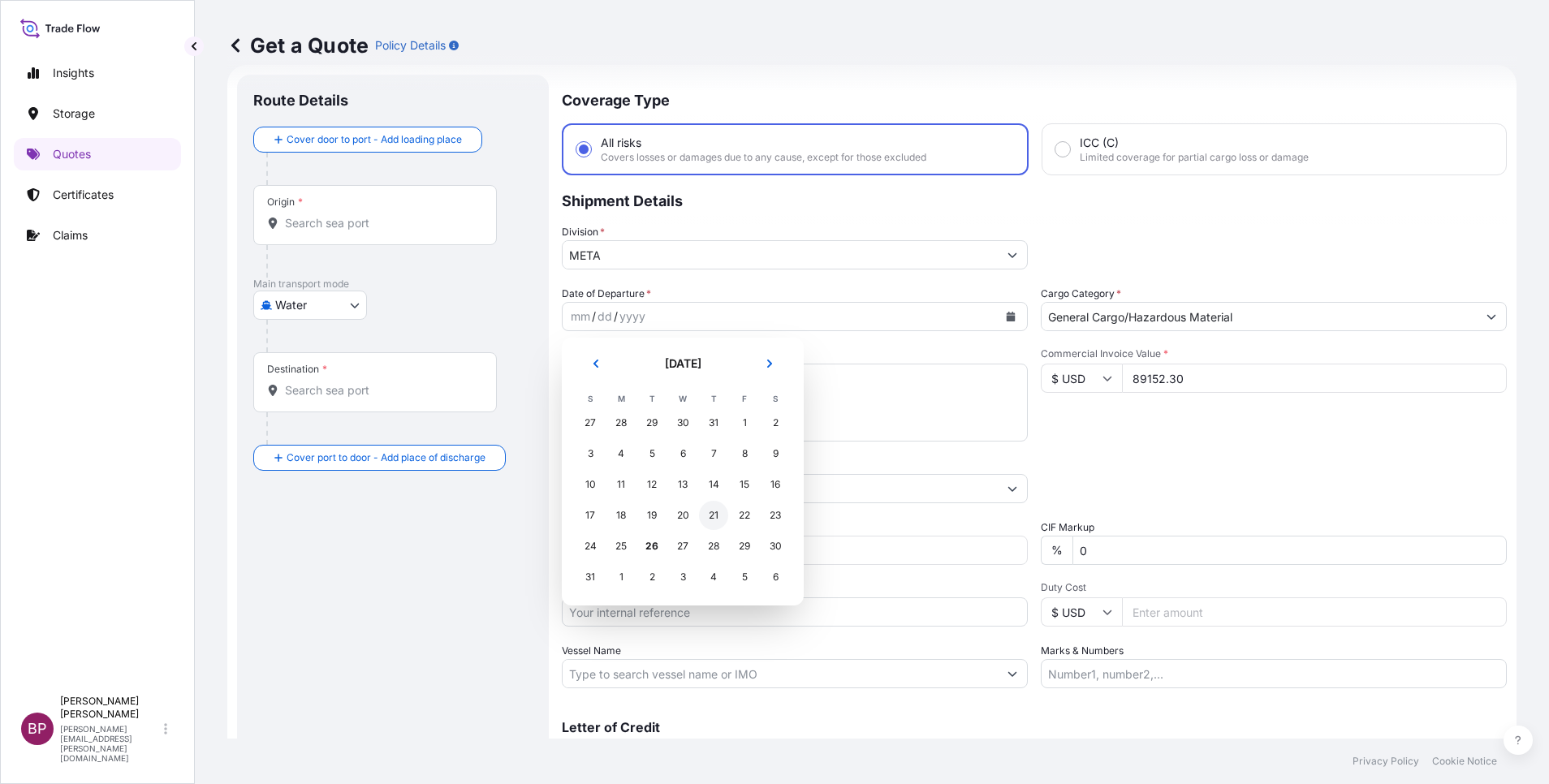
click at [714, 515] on div "21" at bounding box center [714, 515] width 29 height 29
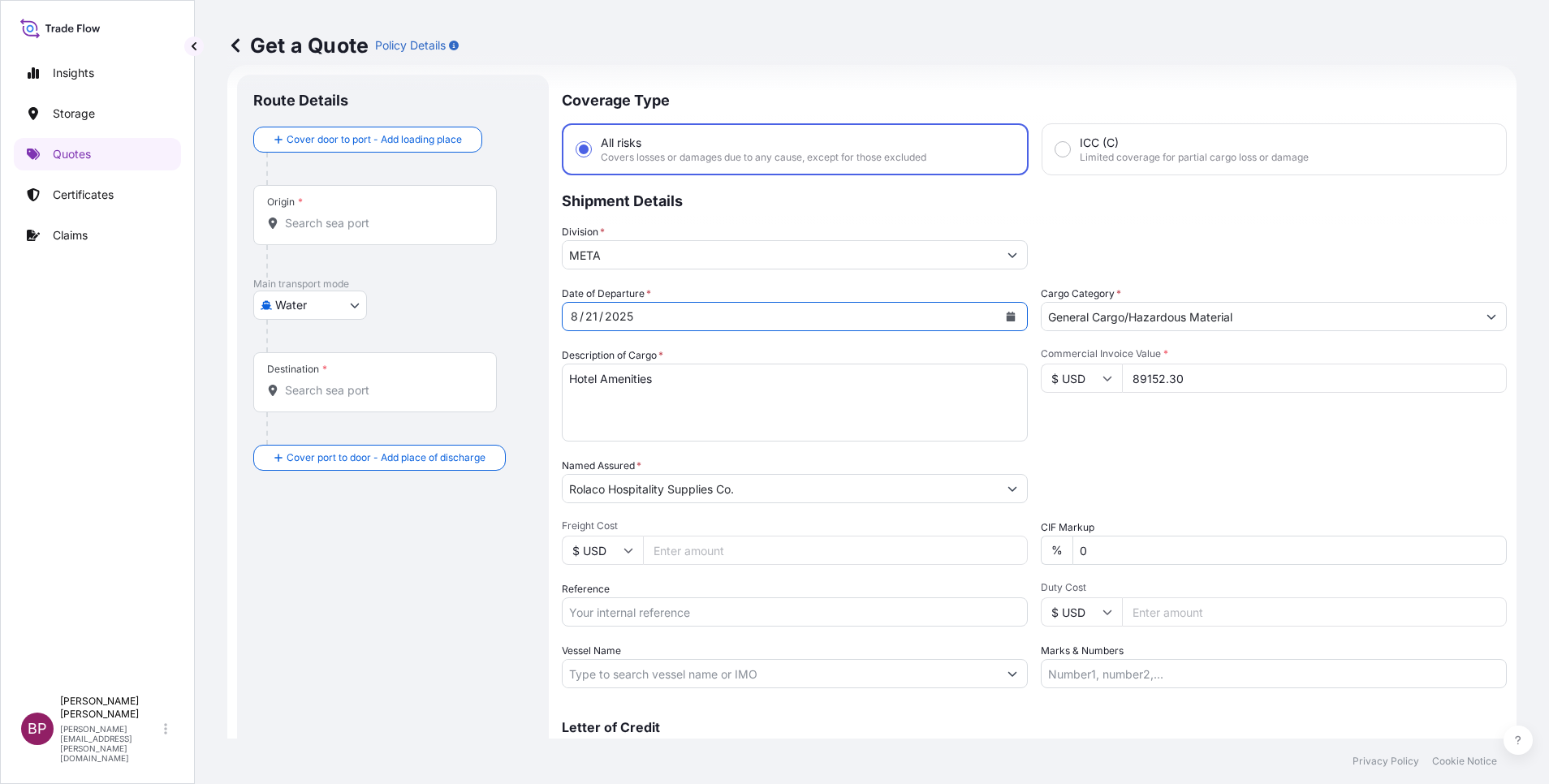
click at [1072, 446] on div "Date of Departure * [DATE] Cargo Category * General Cargo/Hazardous Material De…" at bounding box center [1035, 486] width 945 height 402
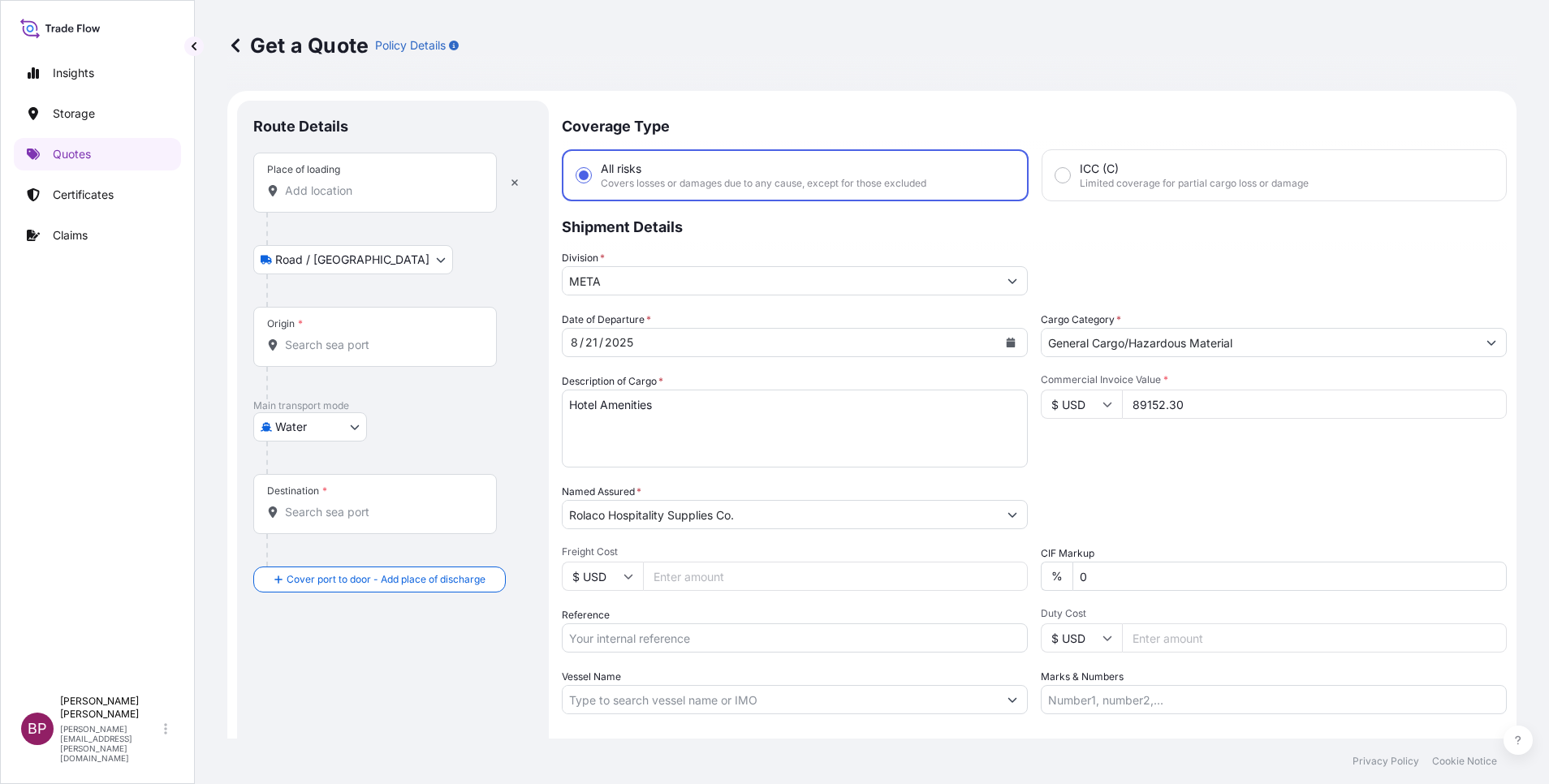
click at [344, 203] on div "Place of loading" at bounding box center [375, 183] width 244 height 60
click at [344, 199] on input "Place of loading" at bounding box center [381, 191] width 192 height 17
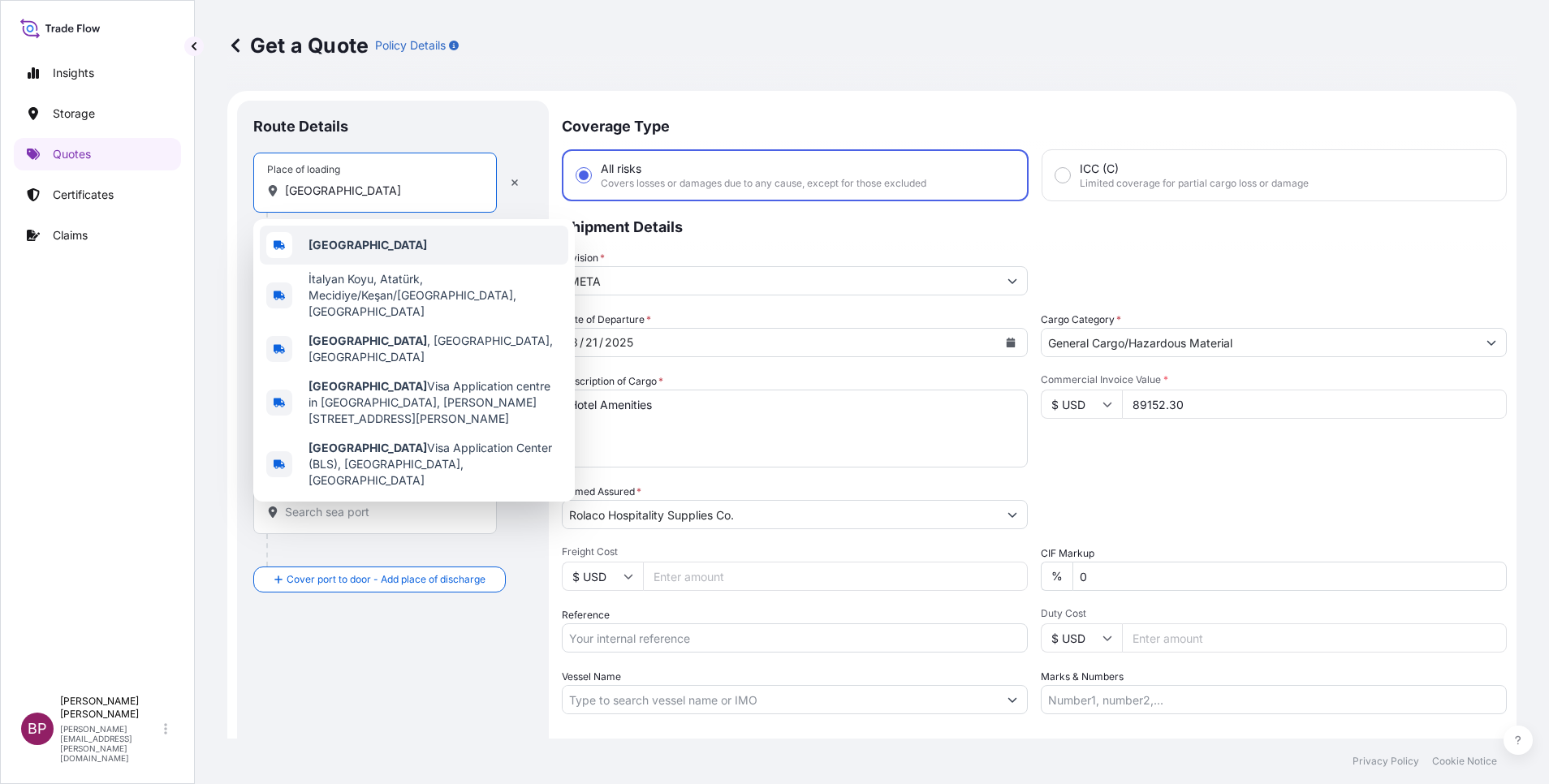
click at [407, 250] on div "[GEOGRAPHIC_DATA]" at bounding box center [414, 245] width 309 height 39
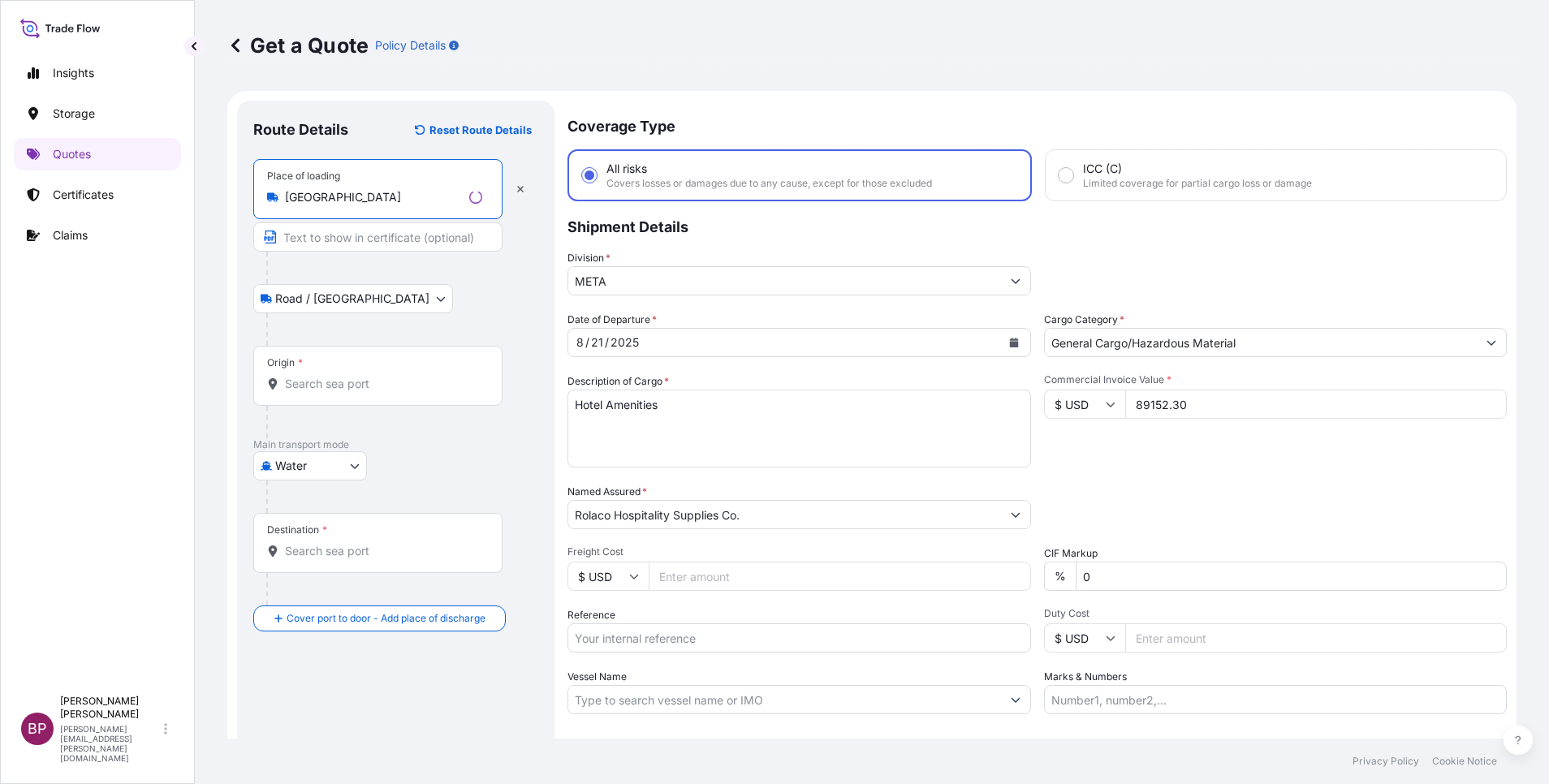
type input "[GEOGRAPHIC_DATA]"
click at [381, 392] on div "Origin *" at bounding box center [378, 376] width 249 height 60
click at [381, 392] on input "Origin *" at bounding box center [384, 384] width 198 height 17
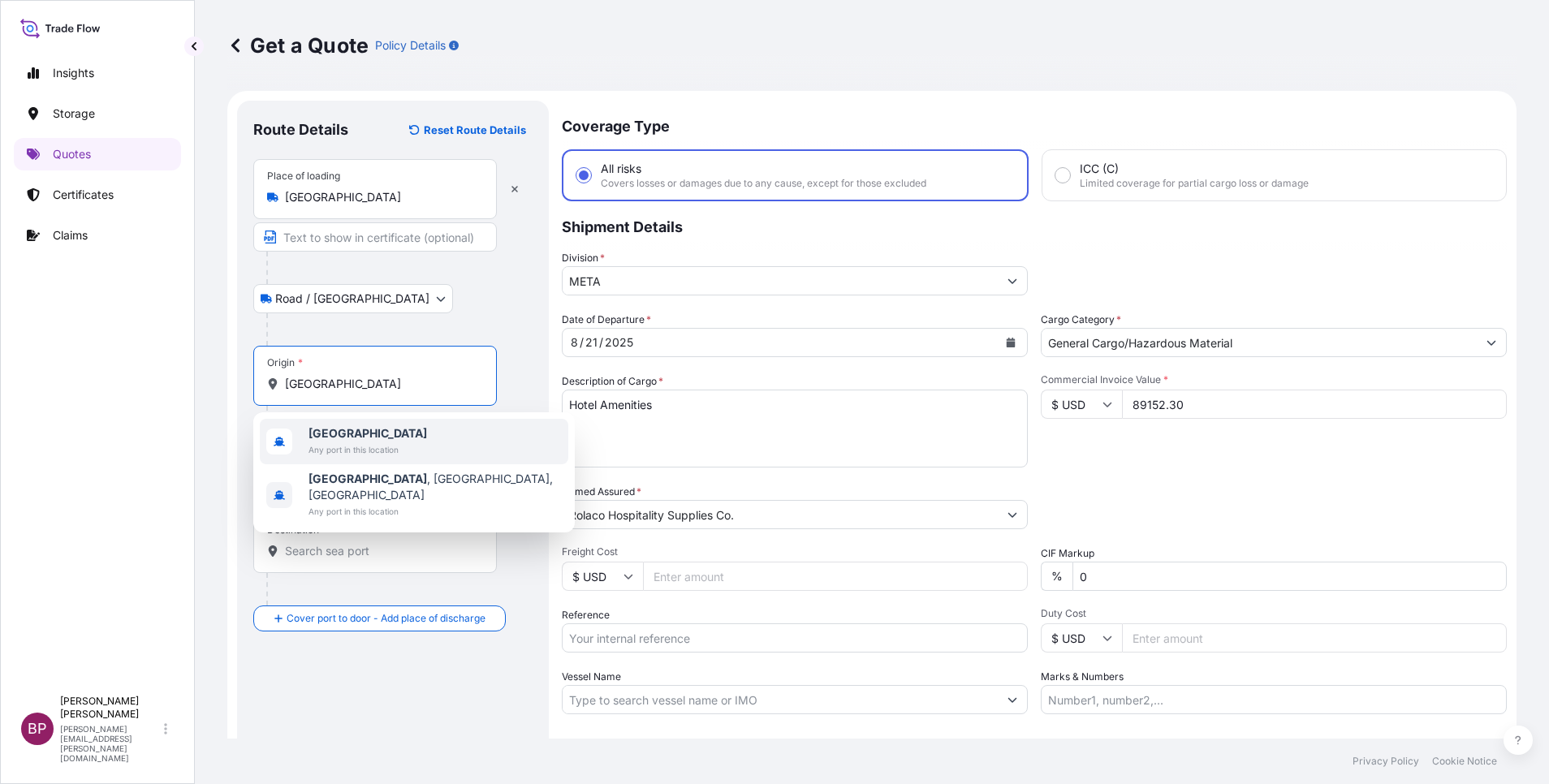
click at [368, 445] on span "Any port in this location" at bounding box center [368, 449] width 119 height 17
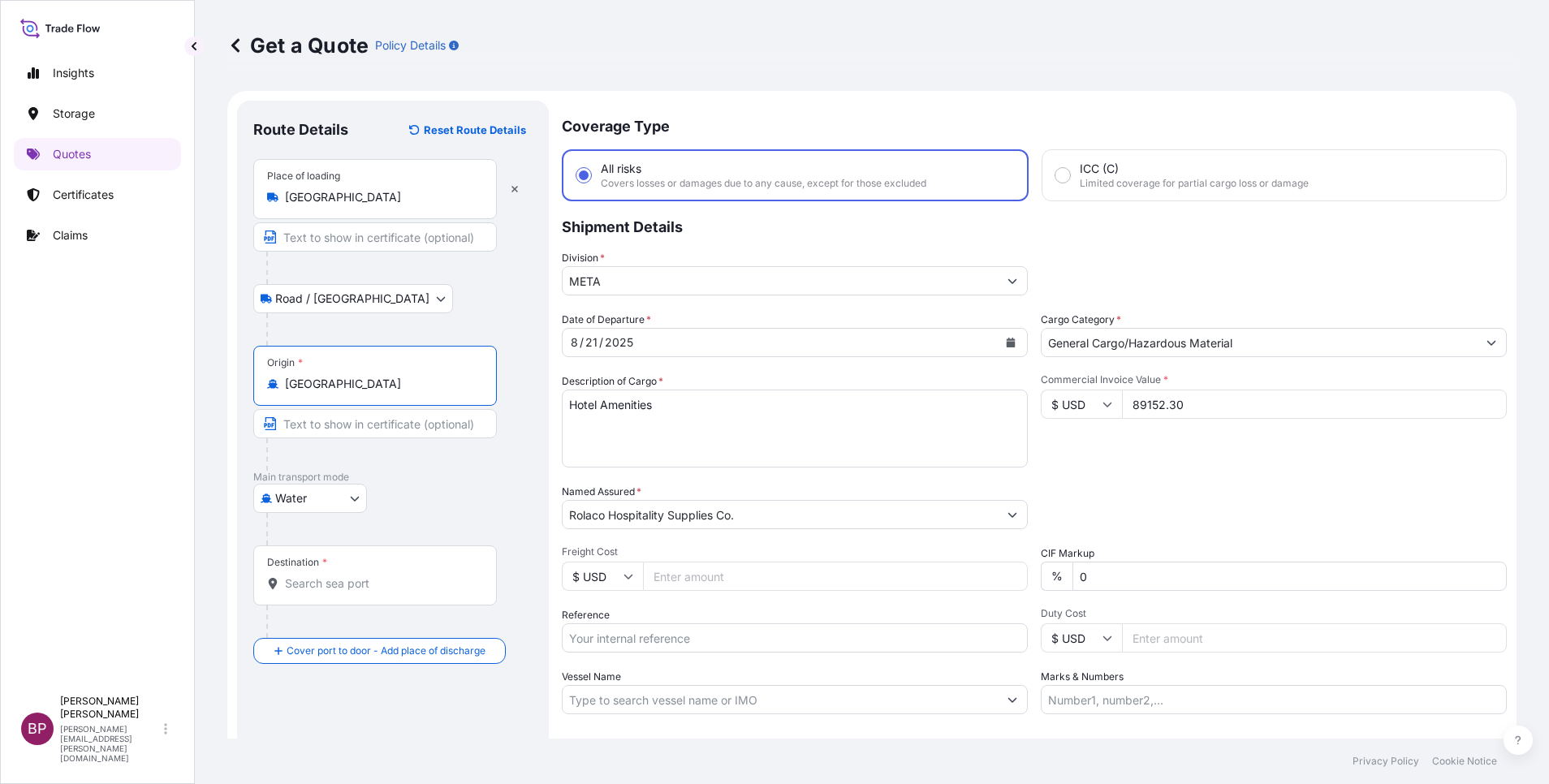
type input "[GEOGRAPHIC_DATA]"
click at [373, 572] on div "Destination *" at bounding box center [375, 576] width 244 height 60
click at [373, 576] on input "Destination *" at bounding box center [381, 583] width 192 height 17
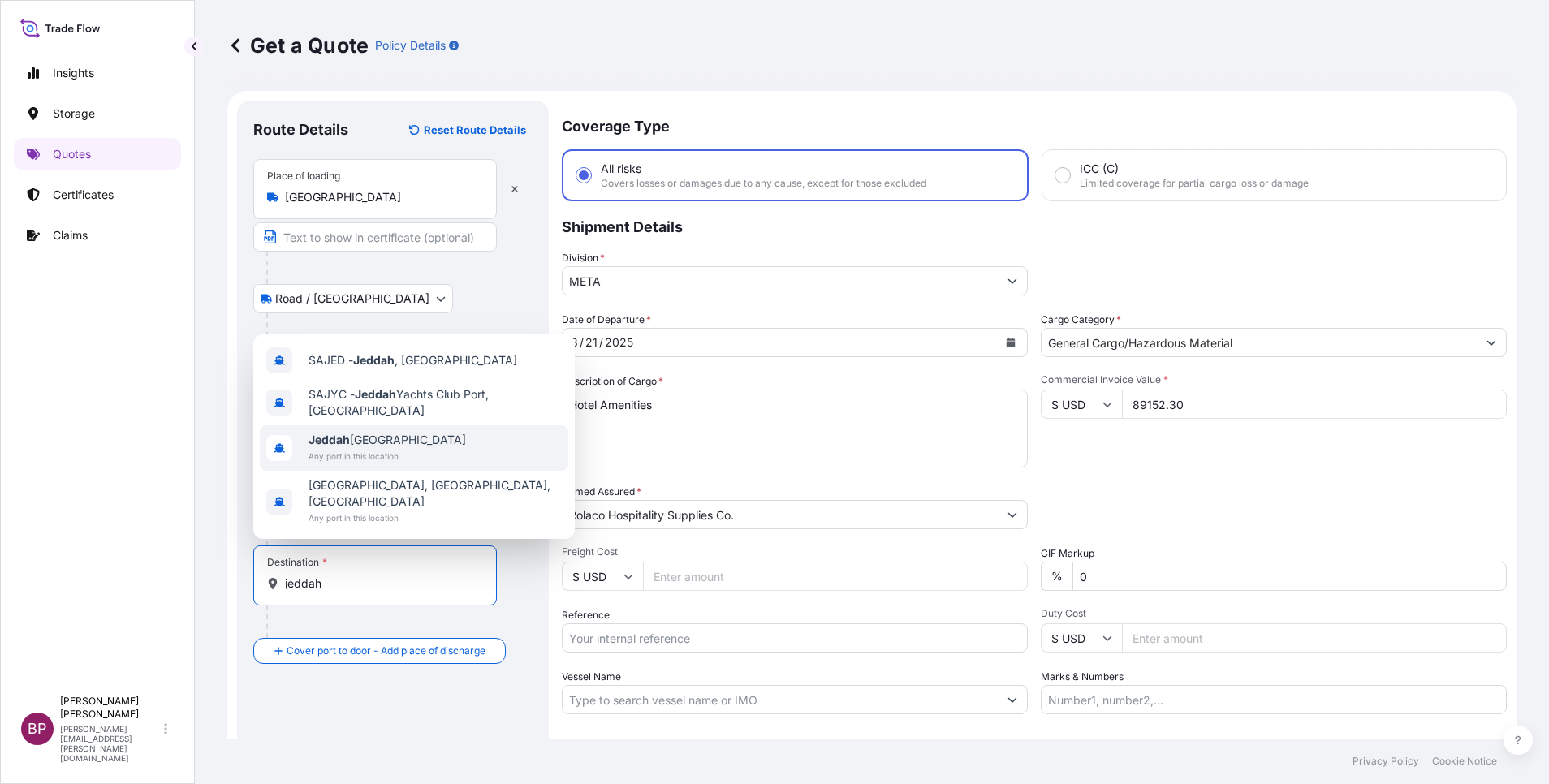
click at [404, 448] on span "Jeddah [GEOGRAPHIC_DATA]" at bounding box center [388, 439] width 158 height 17
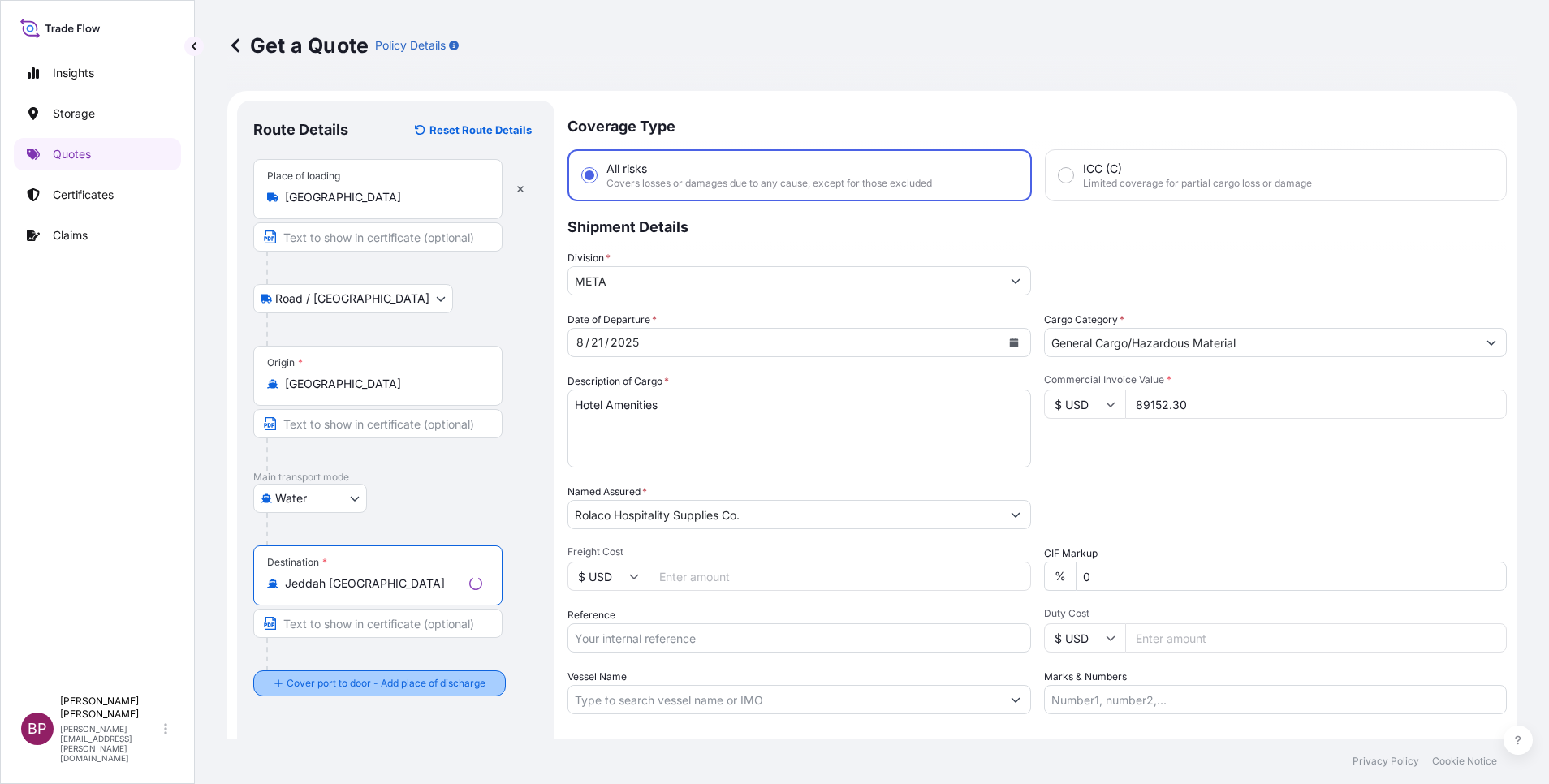
type input "Jeddah [GEOGRAPHIC_DATA]"
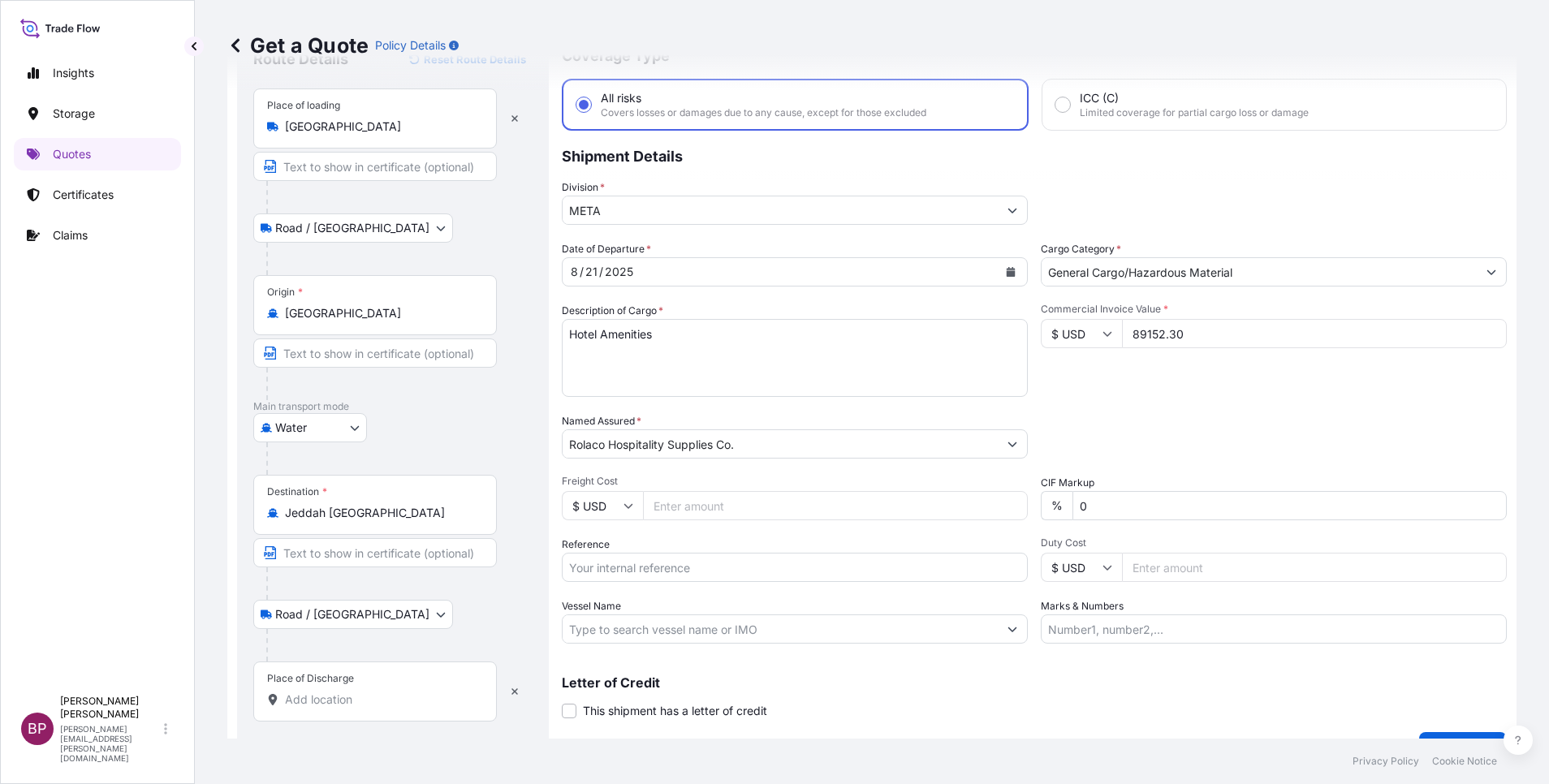
scroll to position [106, 0]
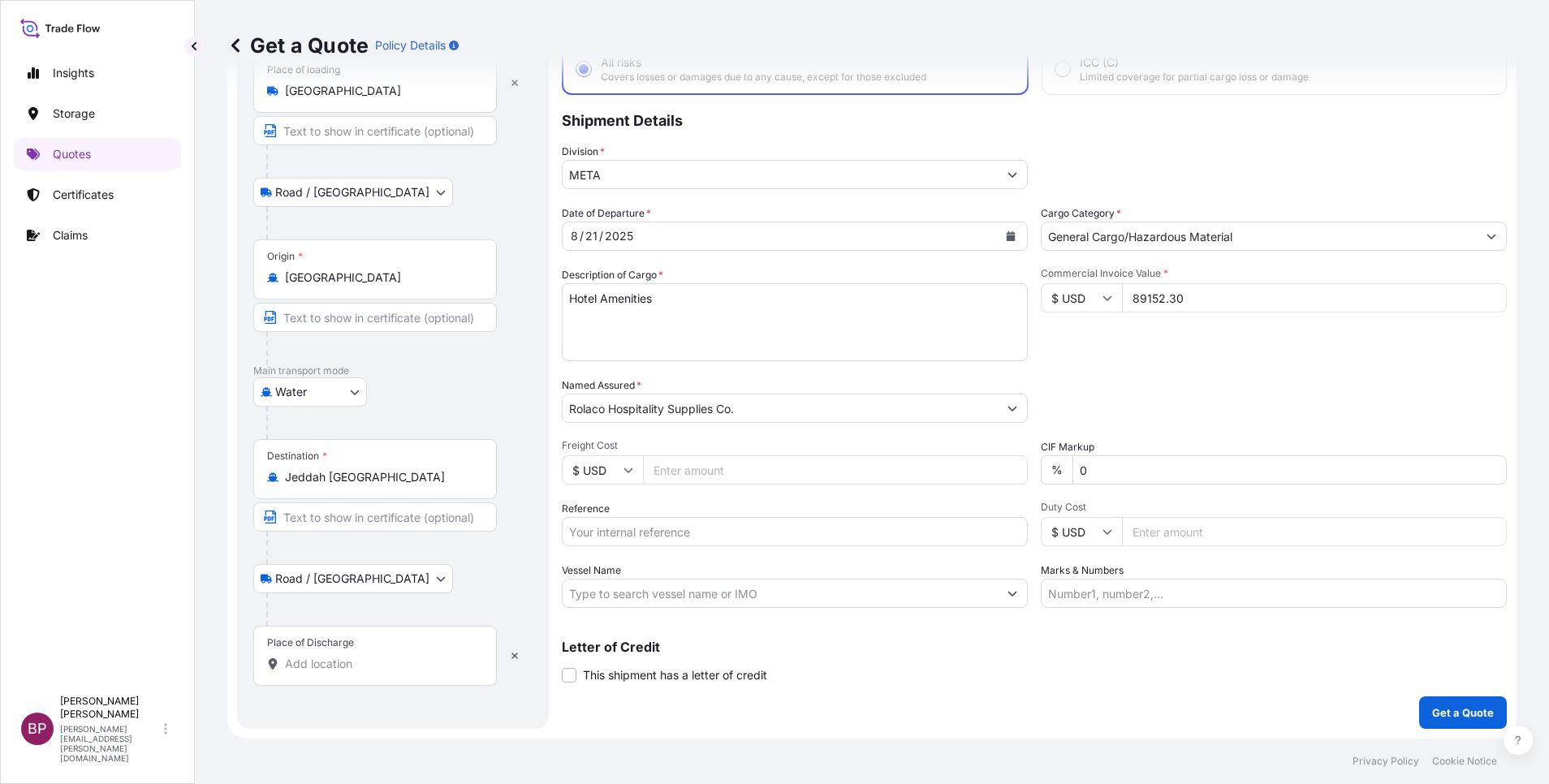
click at [392, 670] on input "Place of Discharge" at bounding box center [381, 663] width 192 height 17
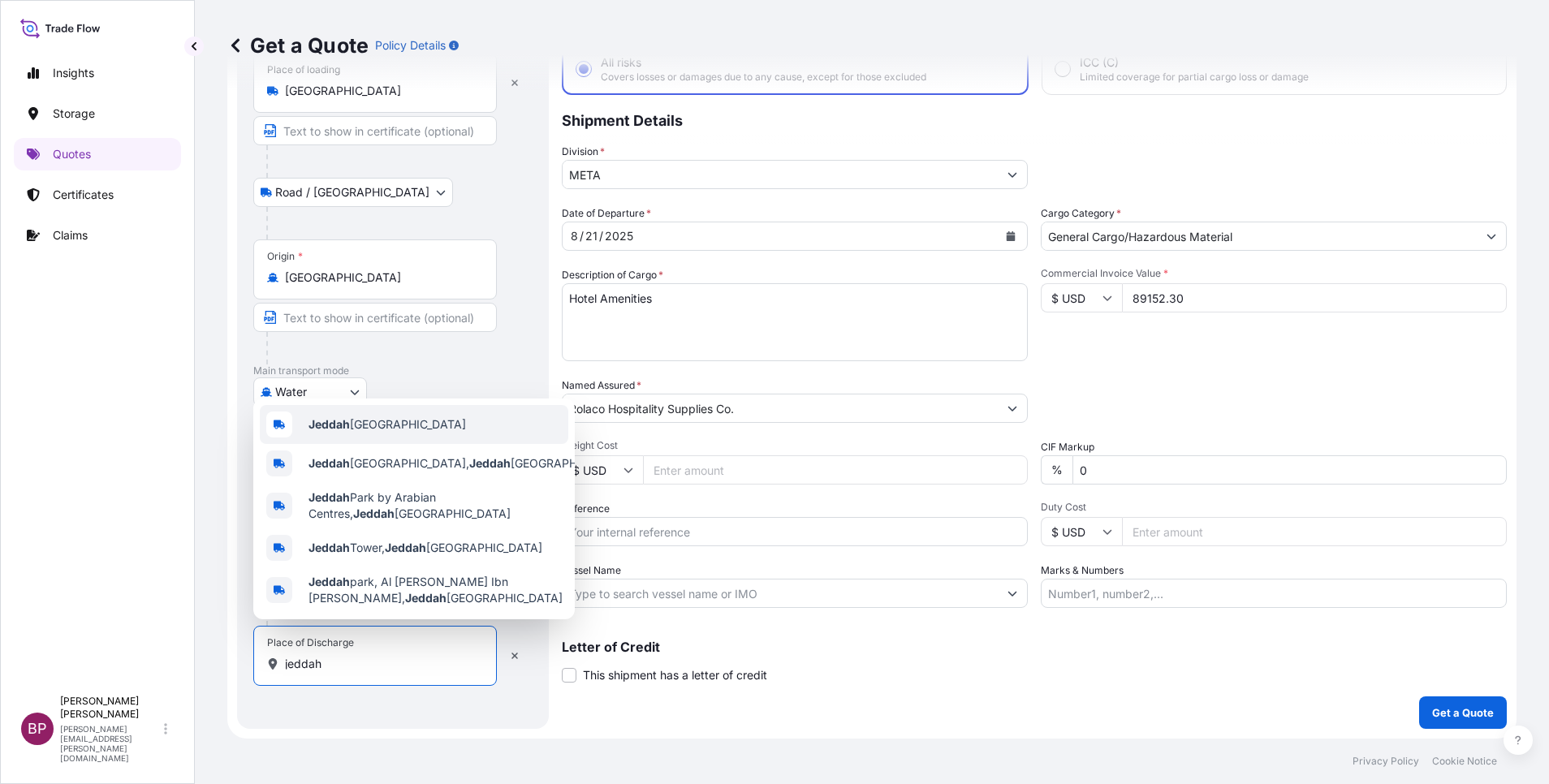
click at [423, 421] on div "Jeddah [GEOGRAPHIC_DATA]" at bounding box center [414, 425] width 309 height 39
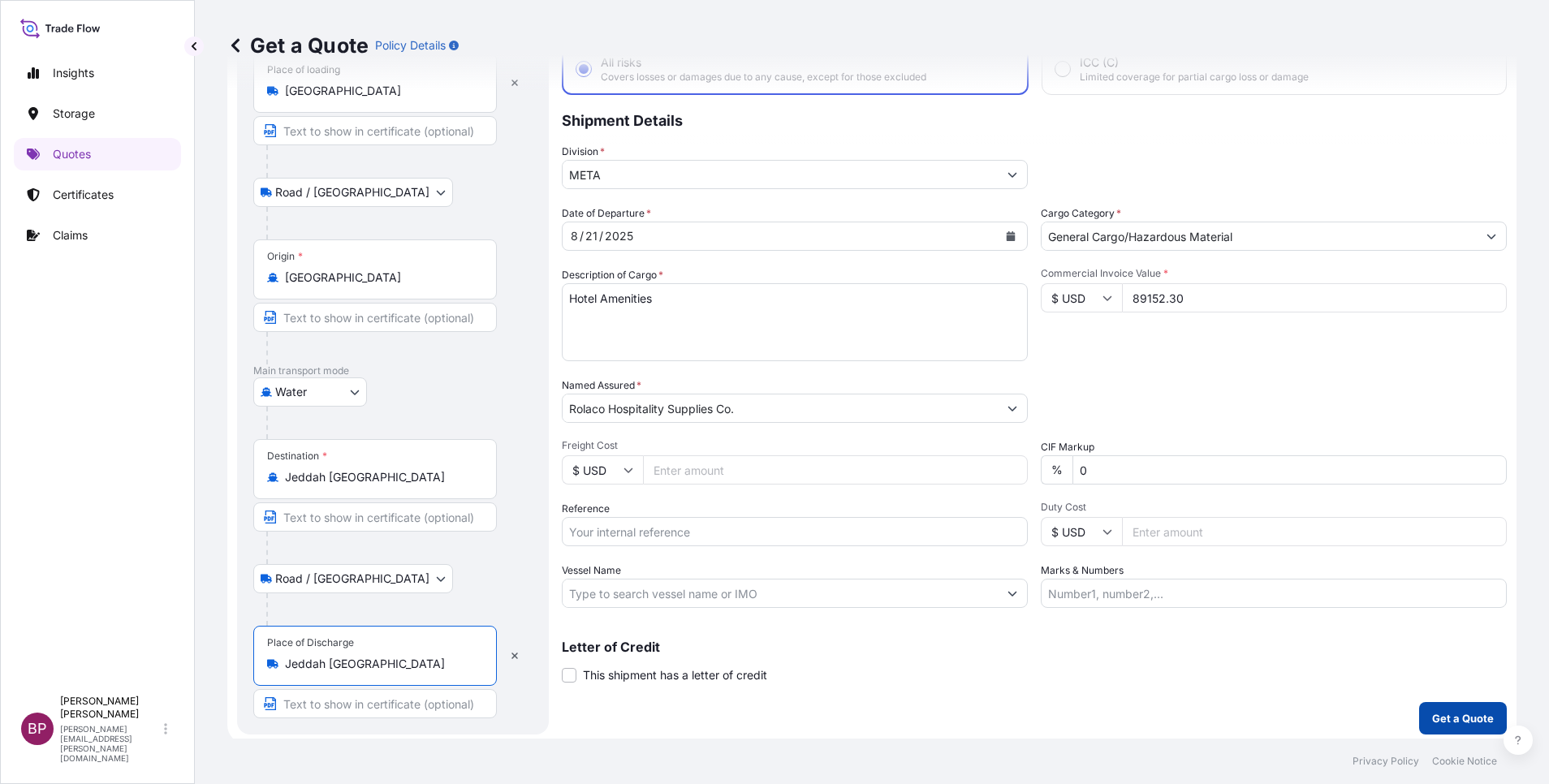
type input "Jeddah [GEOGRAPHIC_DATA]"
click at [1450, 714] on p "Get a Quote" at bounding box center [1462, 718] width 61 height 17
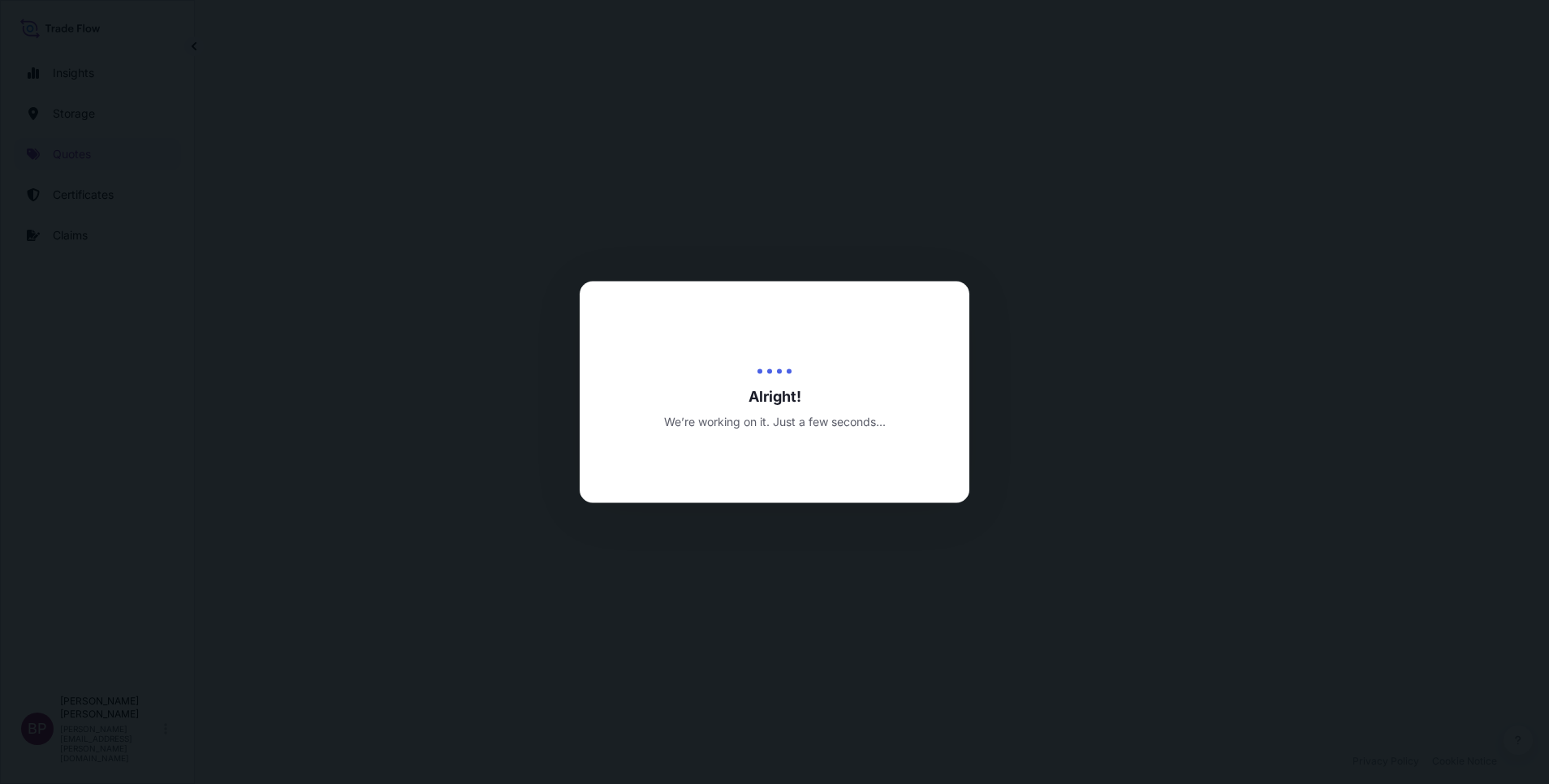
select select "Road / [GEOGRAPHIC_DATA]"
select select "Water"
select select "Road / [GEOGRAPHIC_DATA]"
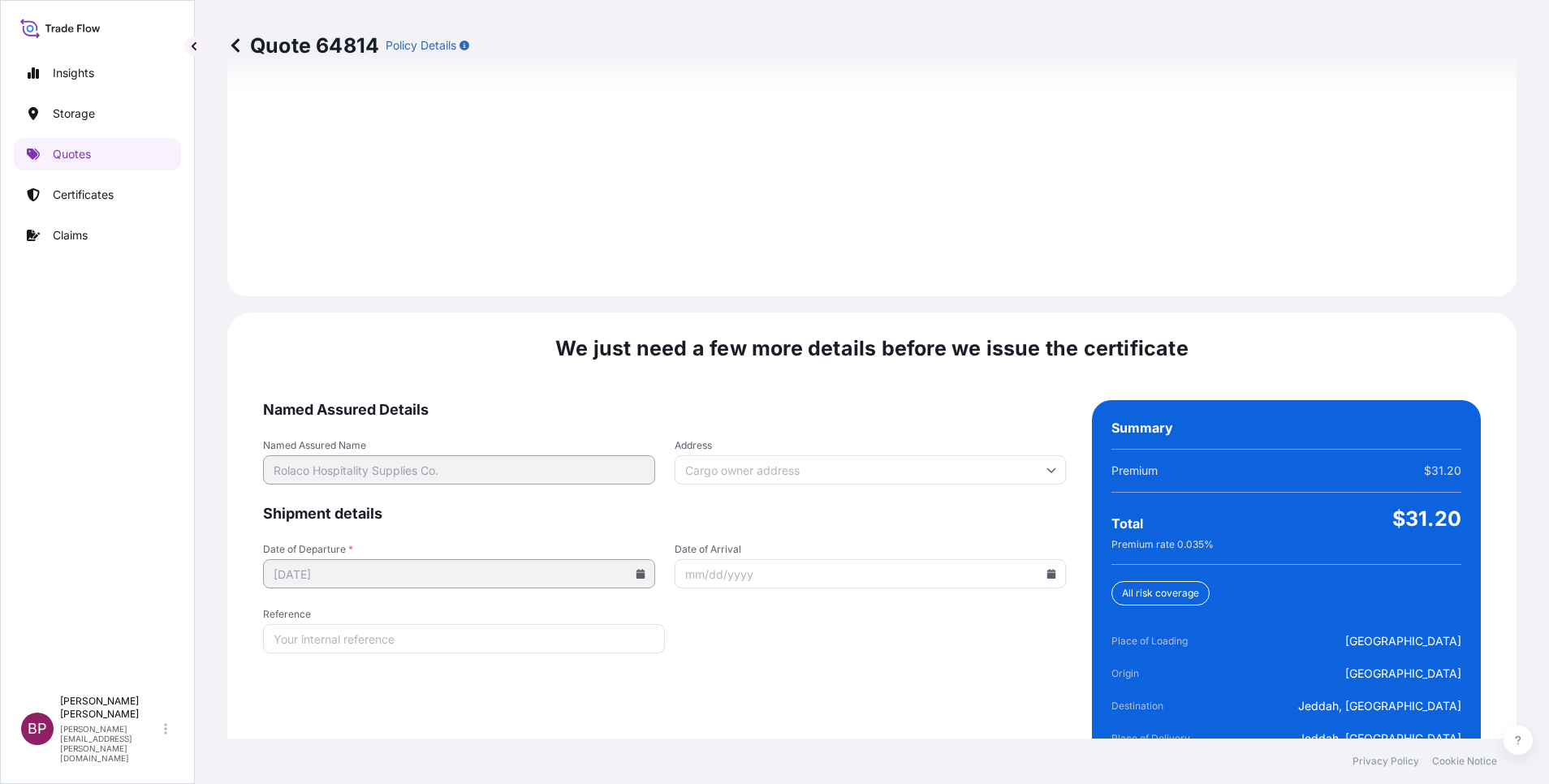
scroll to position [2406, 0]
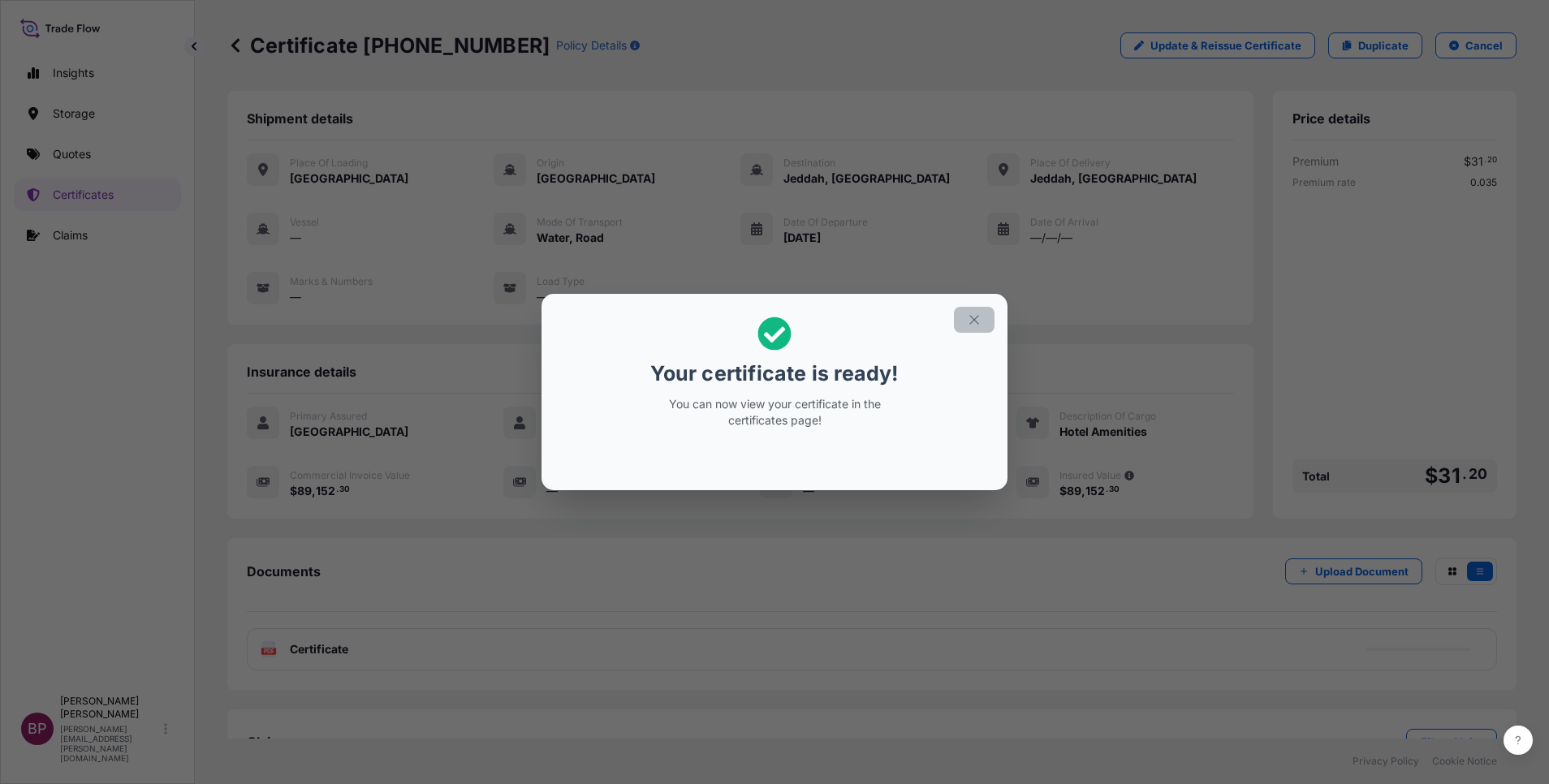
click at [972, 315] on icon "button" at bounding box center [974, 319] width 15 height 15
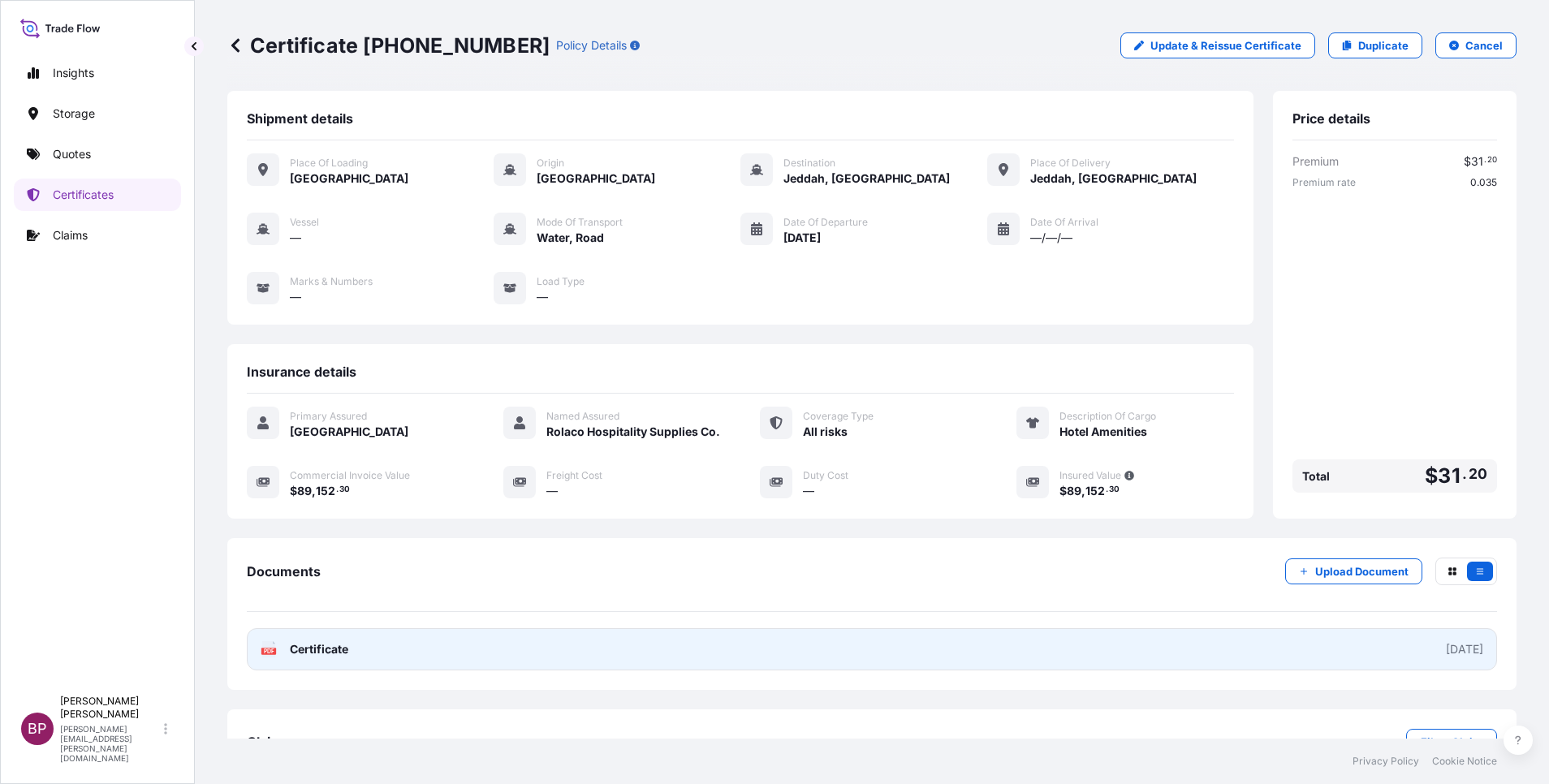
click at [334, 657] on span "Certificate" at bounding box center [320, 649] width 58 height 17
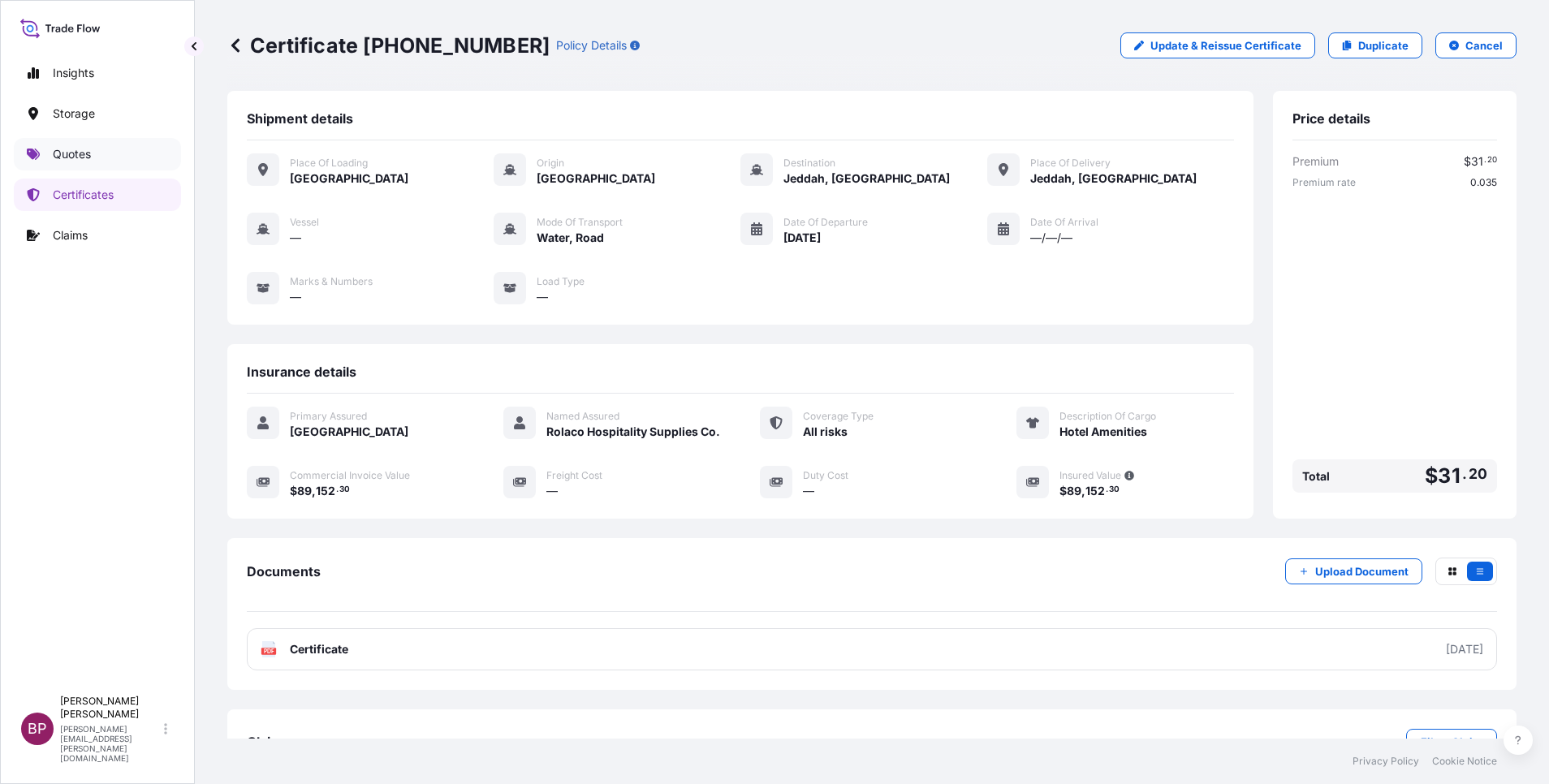
click at [83, 154] on p "Quotes" at bounding box center [71, 154] width 38 height 17
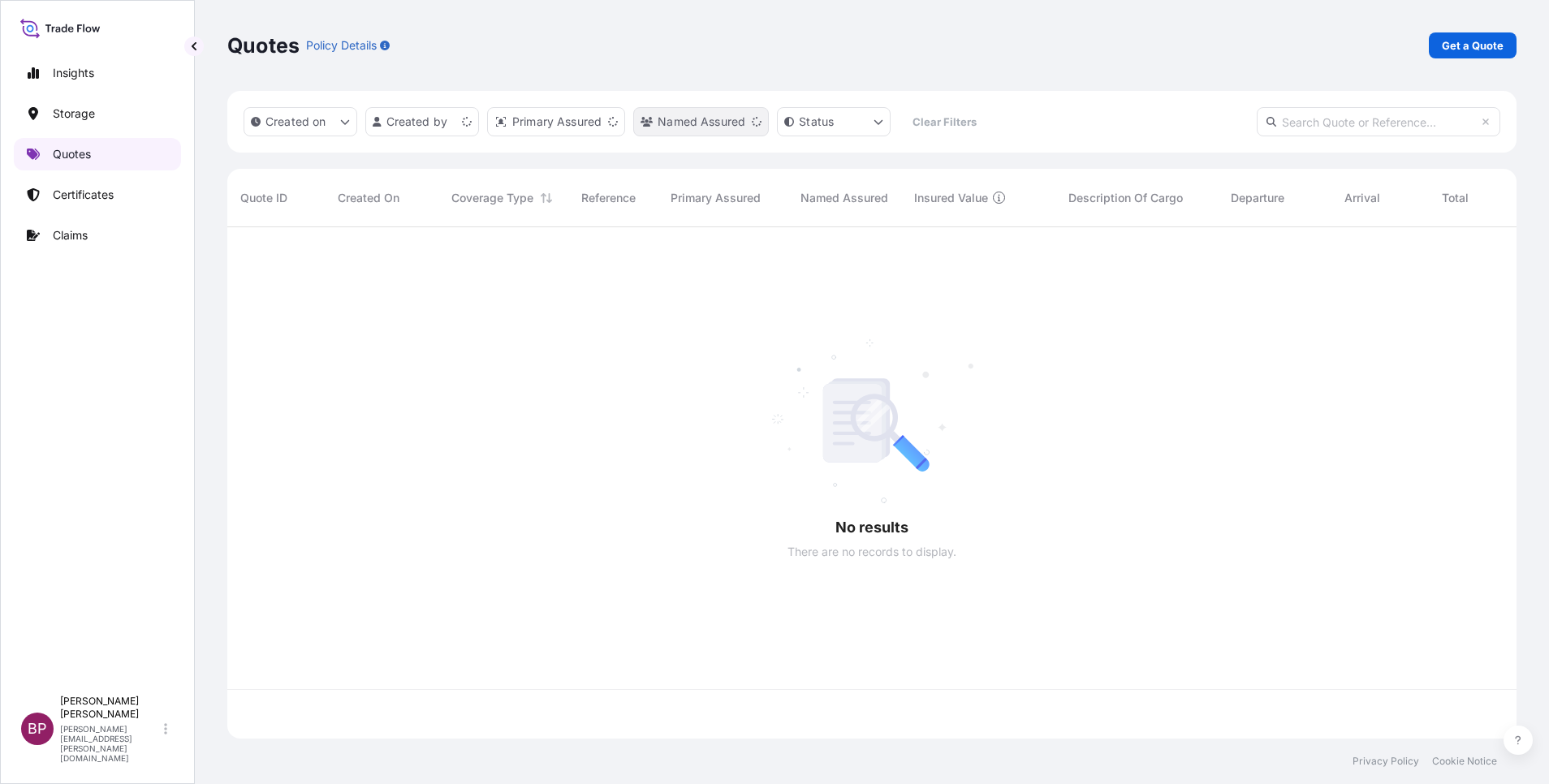
scroll to position [502, 1270]
click at [1479, 44] on p "Get a Quote" at bounding box center [1472, 45] width 61 height 17
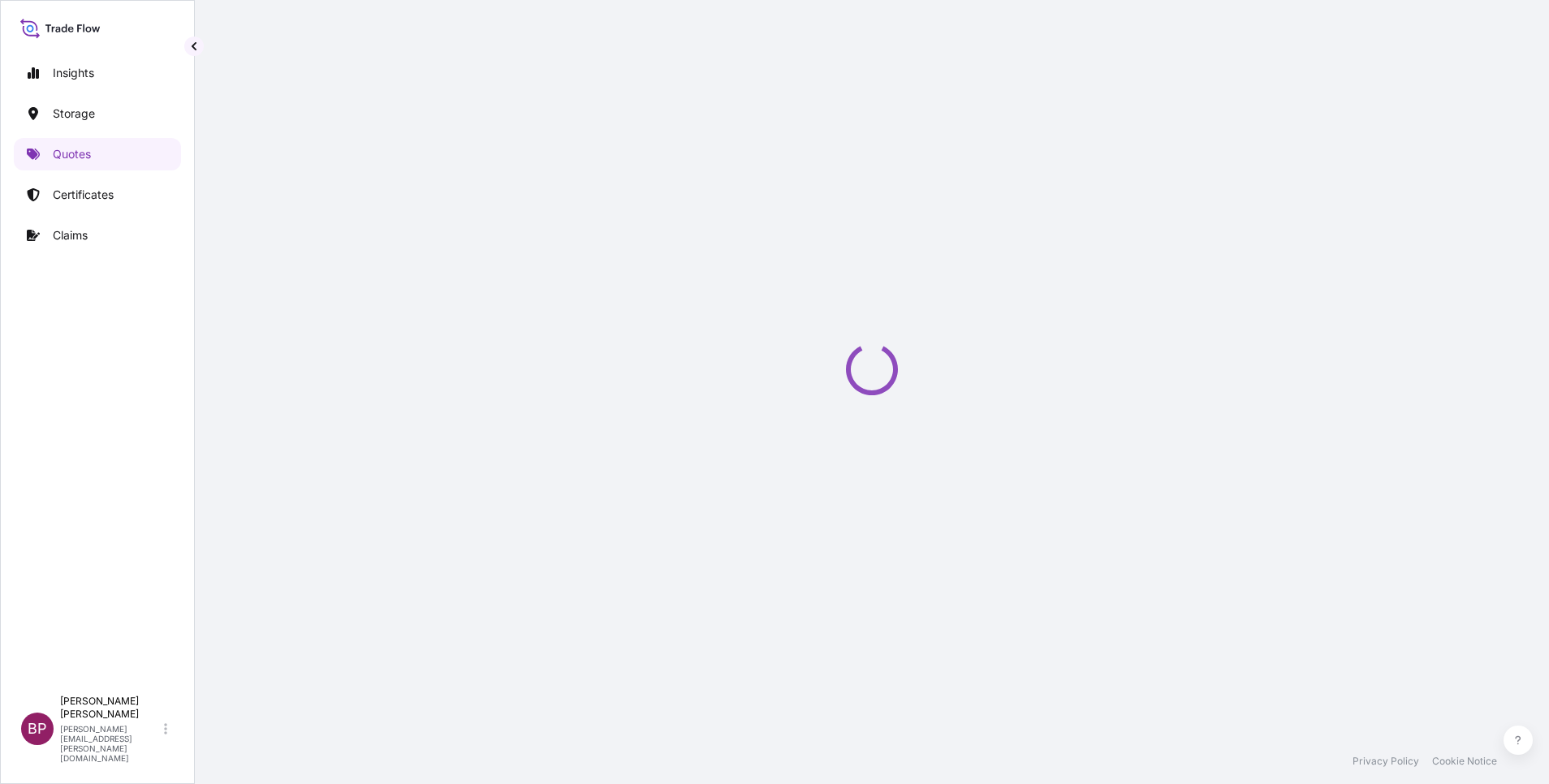
select select "Water"
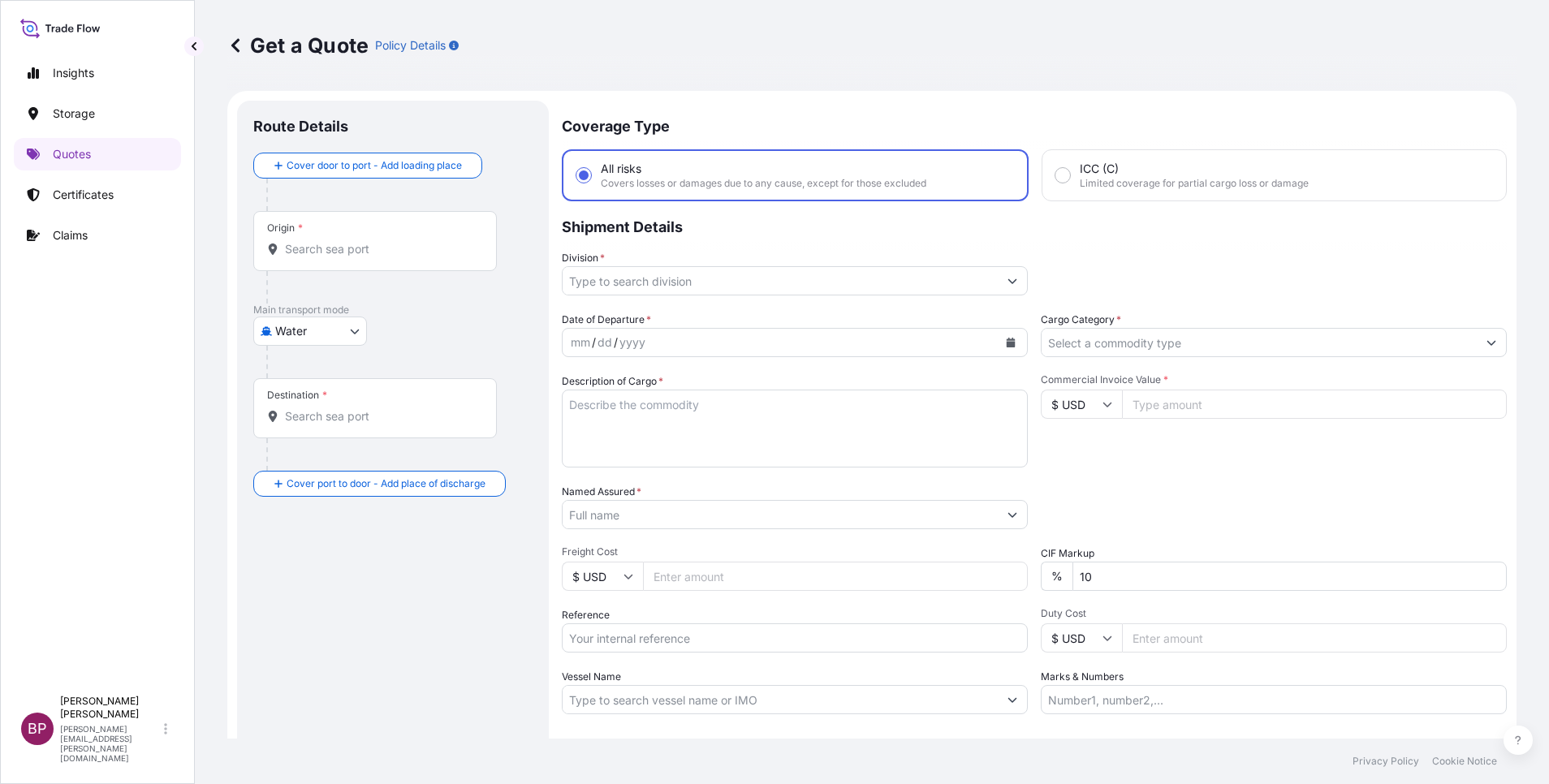
scroll to position [26, 0]
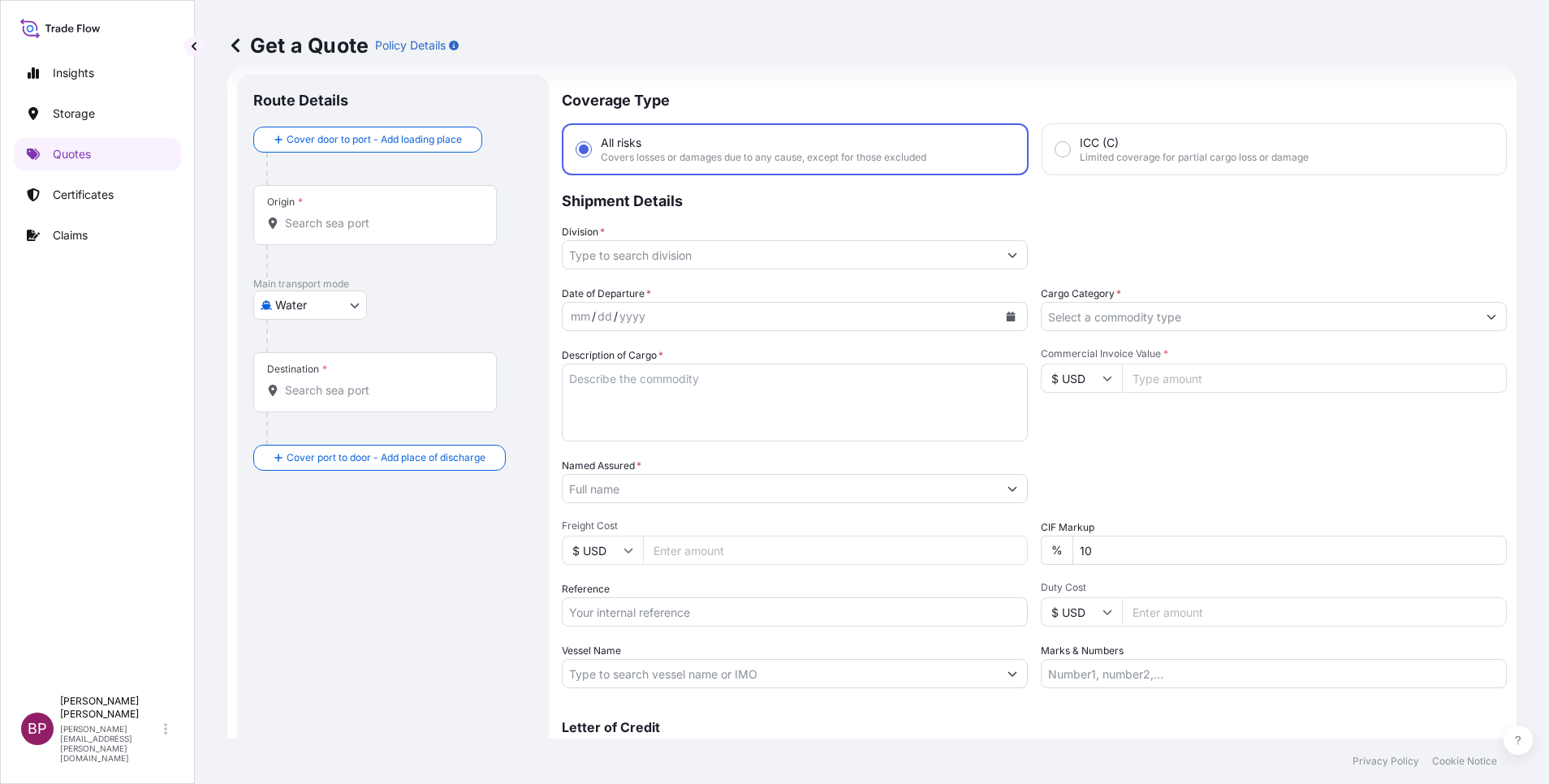
click at [1487, 313] on icon "Show suggestions" at bounding box center [1492, 317] width 10 height 10
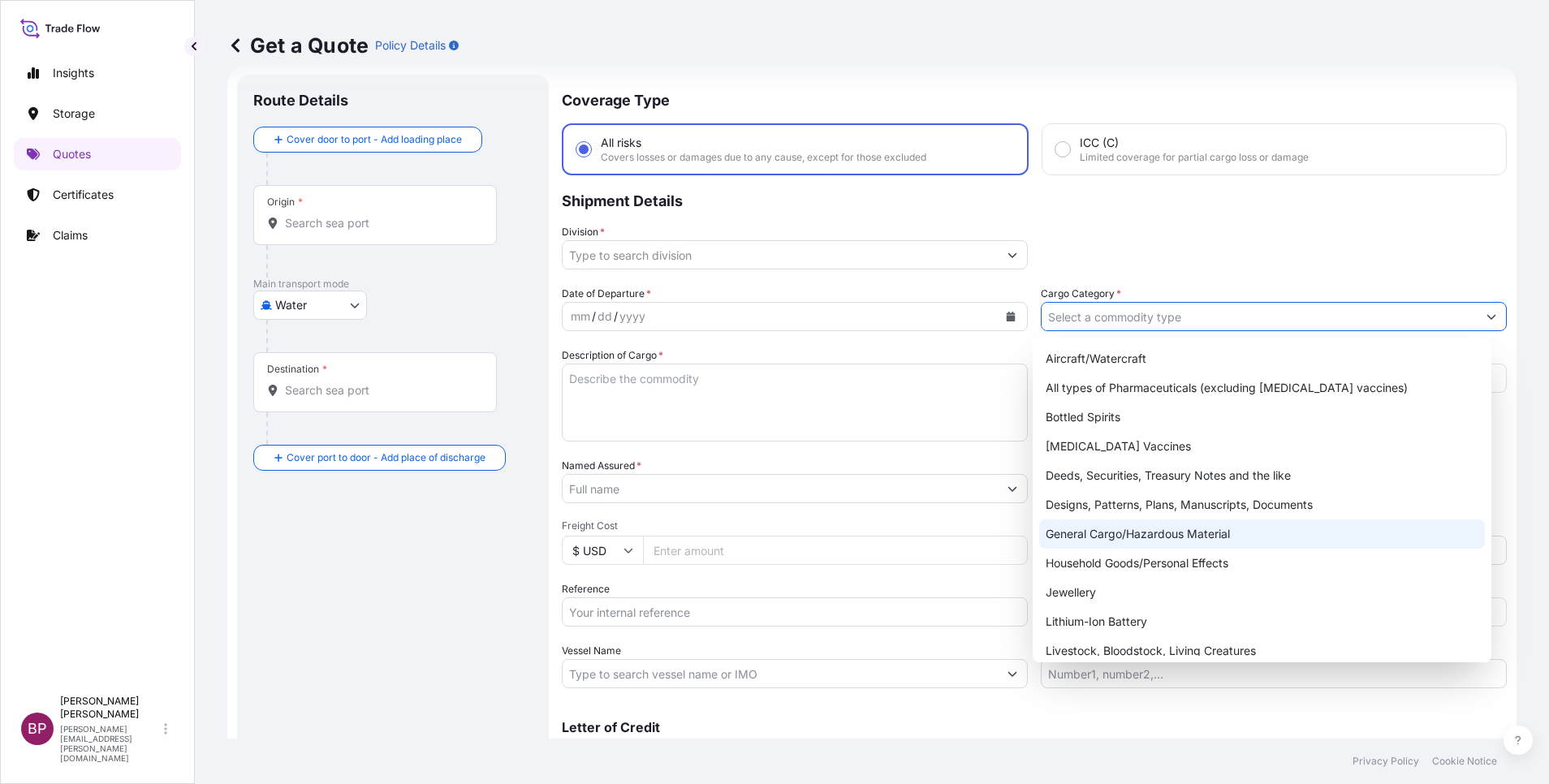
click at [1157, 529] on div "General Cargo/Hazardous Material" at bounding box center [1263, 534] width 446 height 29
type input "General Cargo/Hazardous Material"
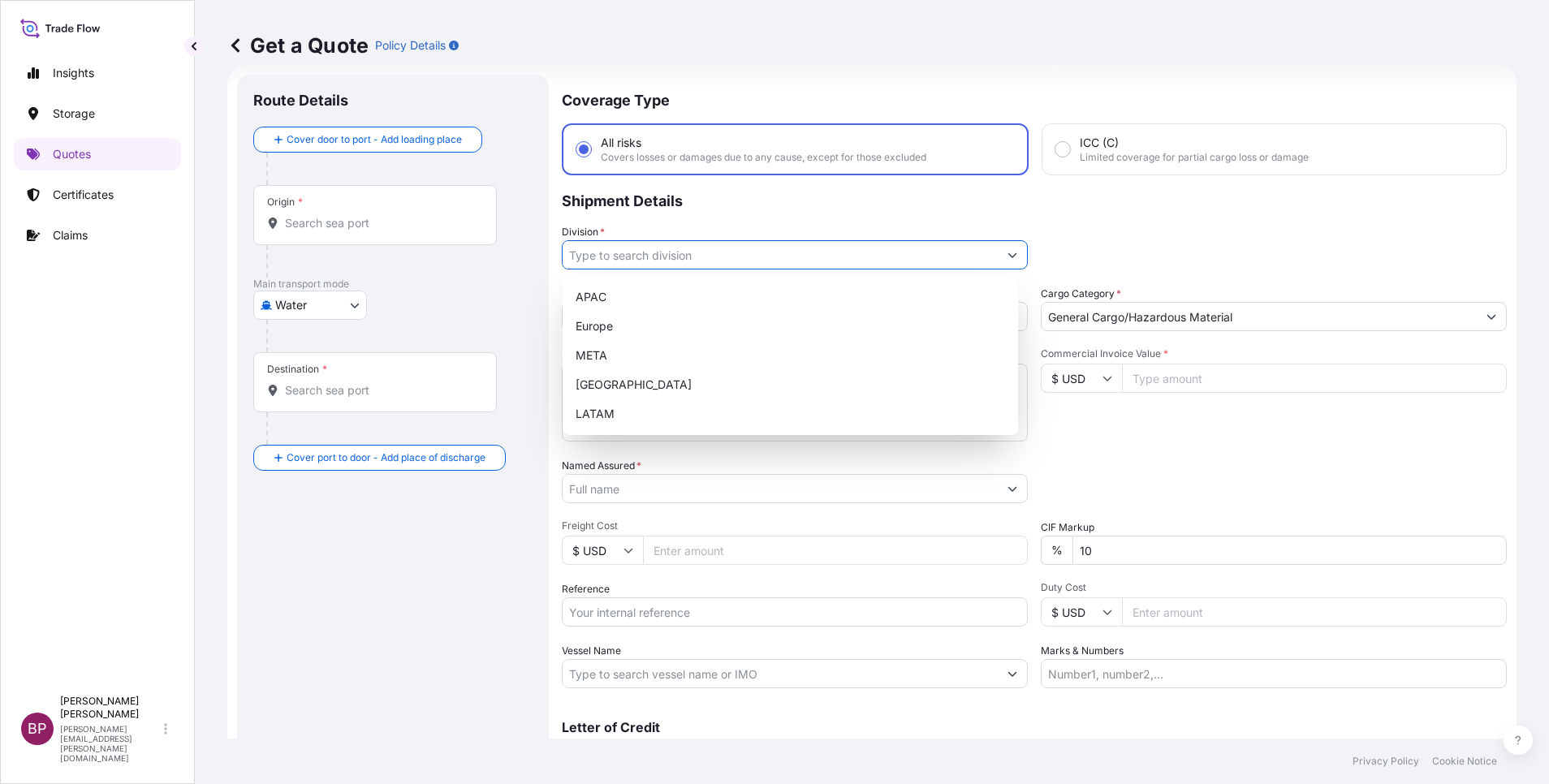
click at [1007, 251] on icon "Show suggestions" at bounding box center [1012, 255] width 10 height 10
click at [708, 352] on div "META" at bounding box center [790, 355] width 442 height 29
type input "META"
click at [1088, 441] on div "Date of Departure * mm / dd / yyyy Cargo Category * General Cargo/Hazardous Mat…" at bounding box center [1035, 486] width 945 height 402
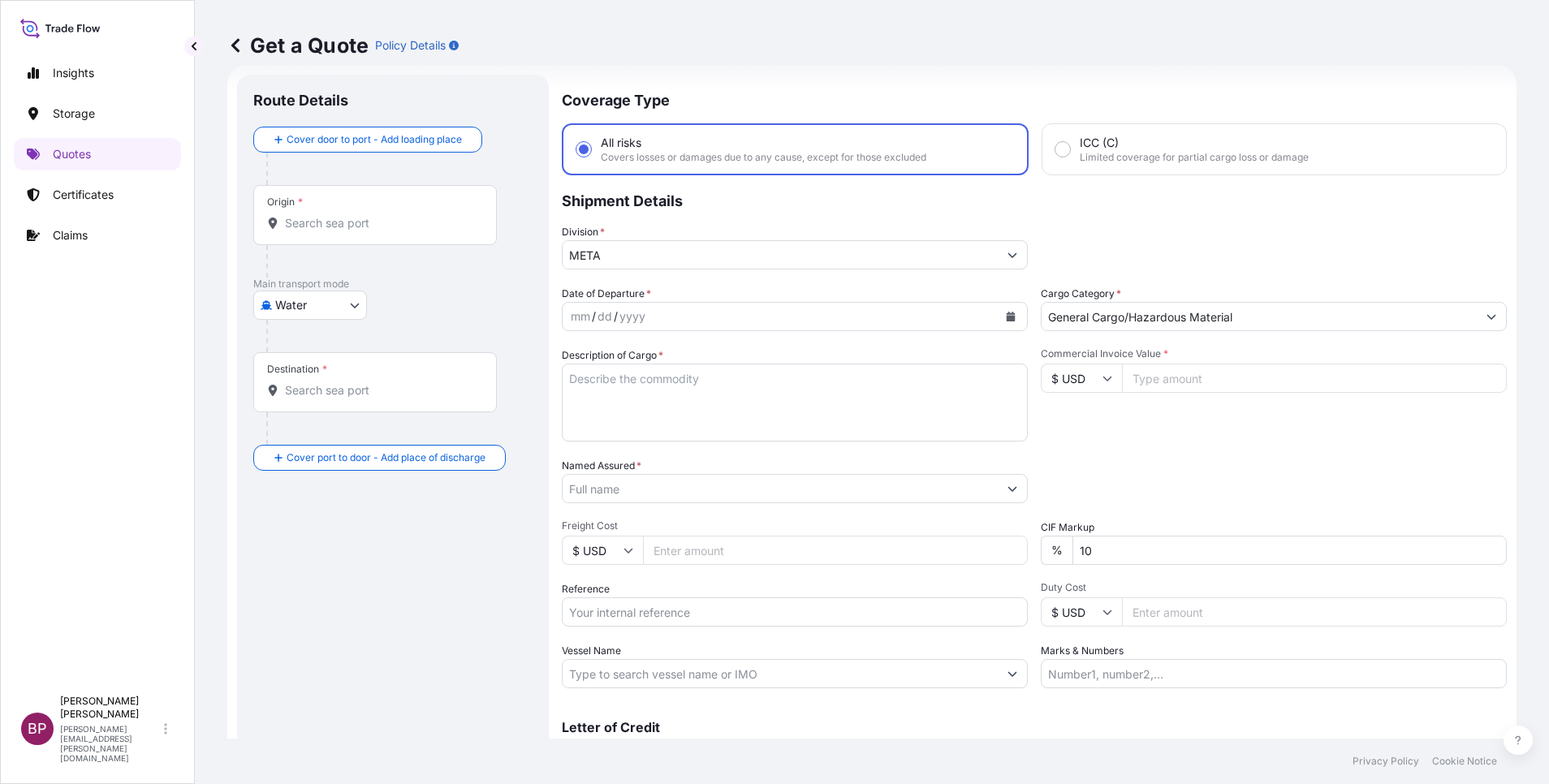
click at [739, 431] on textarea "Description of Cargo *" at bounding box center [795, 402] width 466 height 78
paste textarea "point machines"
type textarea "point machines"
click at [1087, 380] on input "$ USD" at bounding box center [1080, 378] width 81 height 29
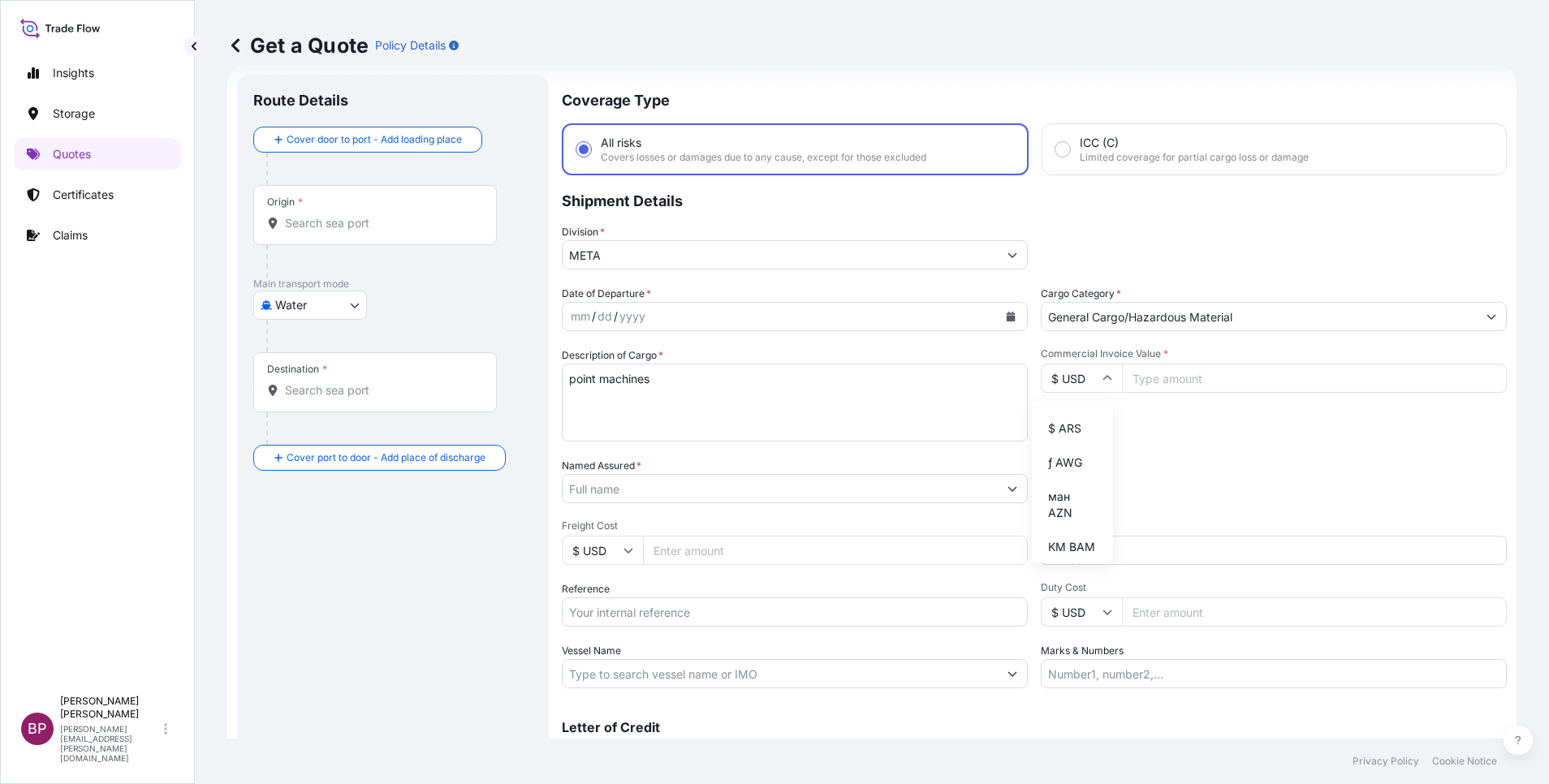
click at [1070, 240] on div "﷼ SAR" at bounding box center [1073, 224] width 68 height 31
type input "﷼ SAR"
click at [1160, 388] on input "Commercial Invoice Value *" at bounding box center [1314, 378] width 385 height 29
paste input "160000.00"
type input "160000.00"
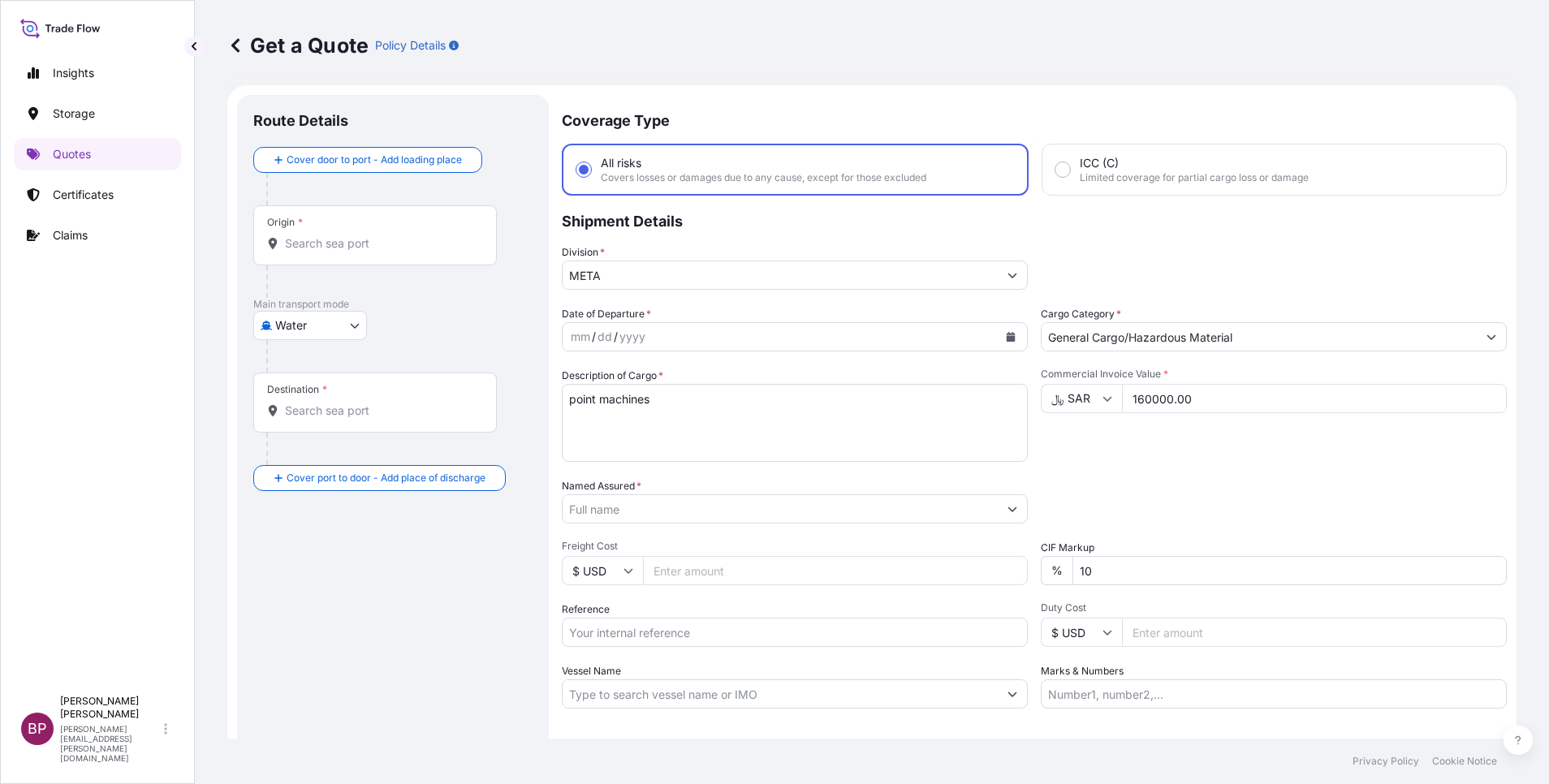
scroll to position [0, 0]
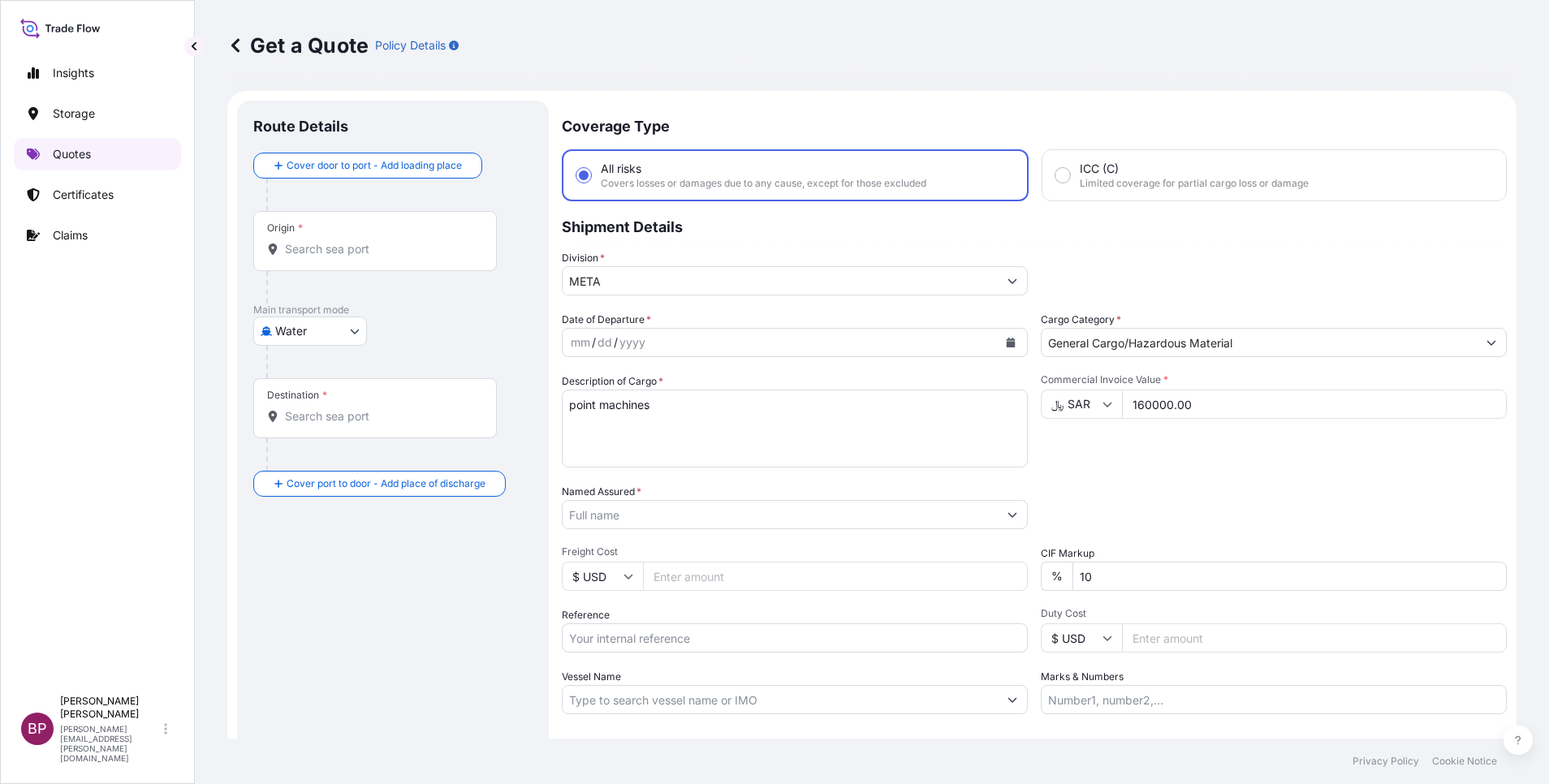
click at [96, 149] on link "Quotes" at bounding box center [97, 154] width 168 height 32
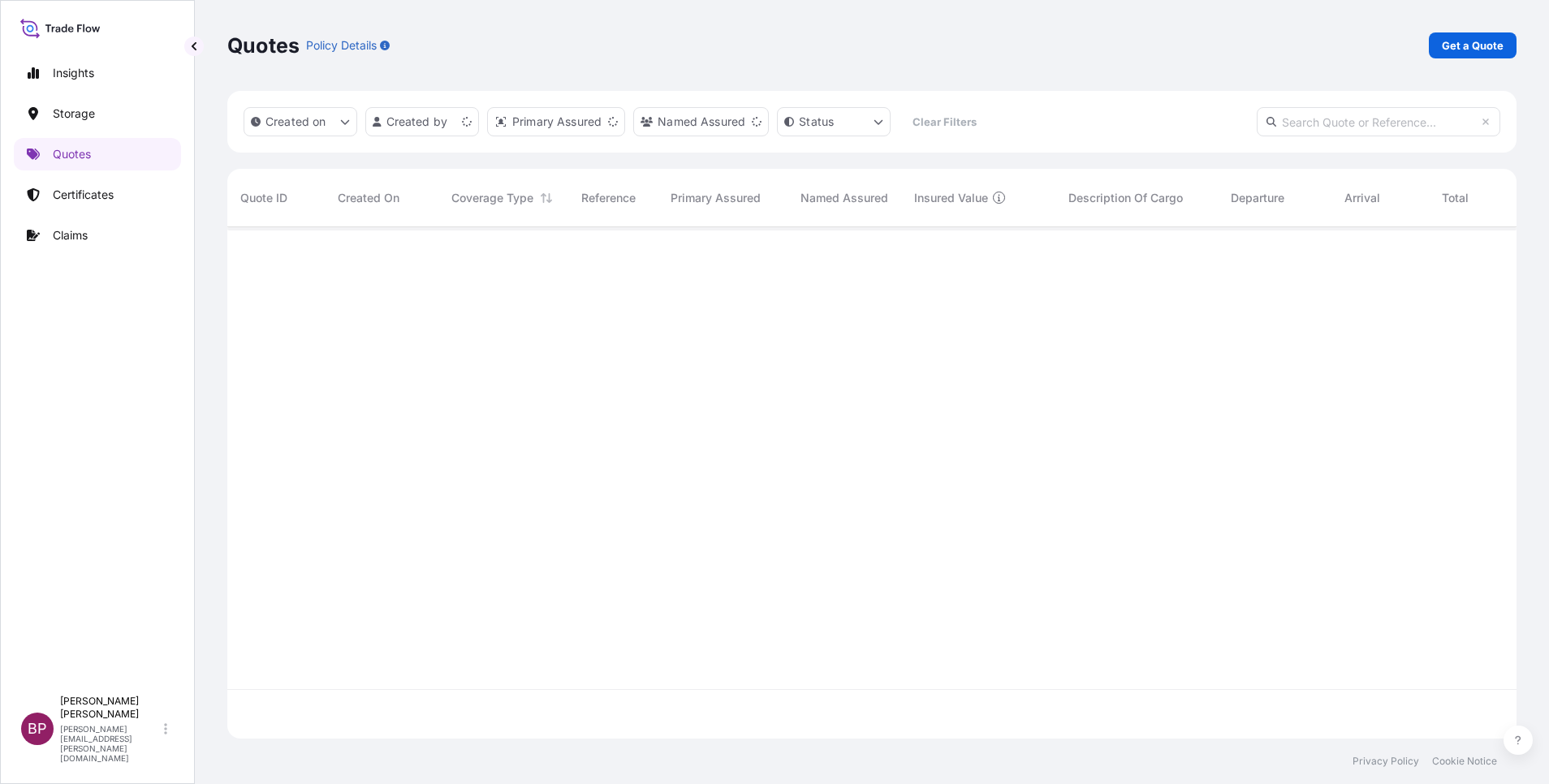
scroll to position [502, 1270]
click at [1472, 54] on link "Get a Quote" at bounding box center [1473, 45] width 88 height 26
select select "Water"
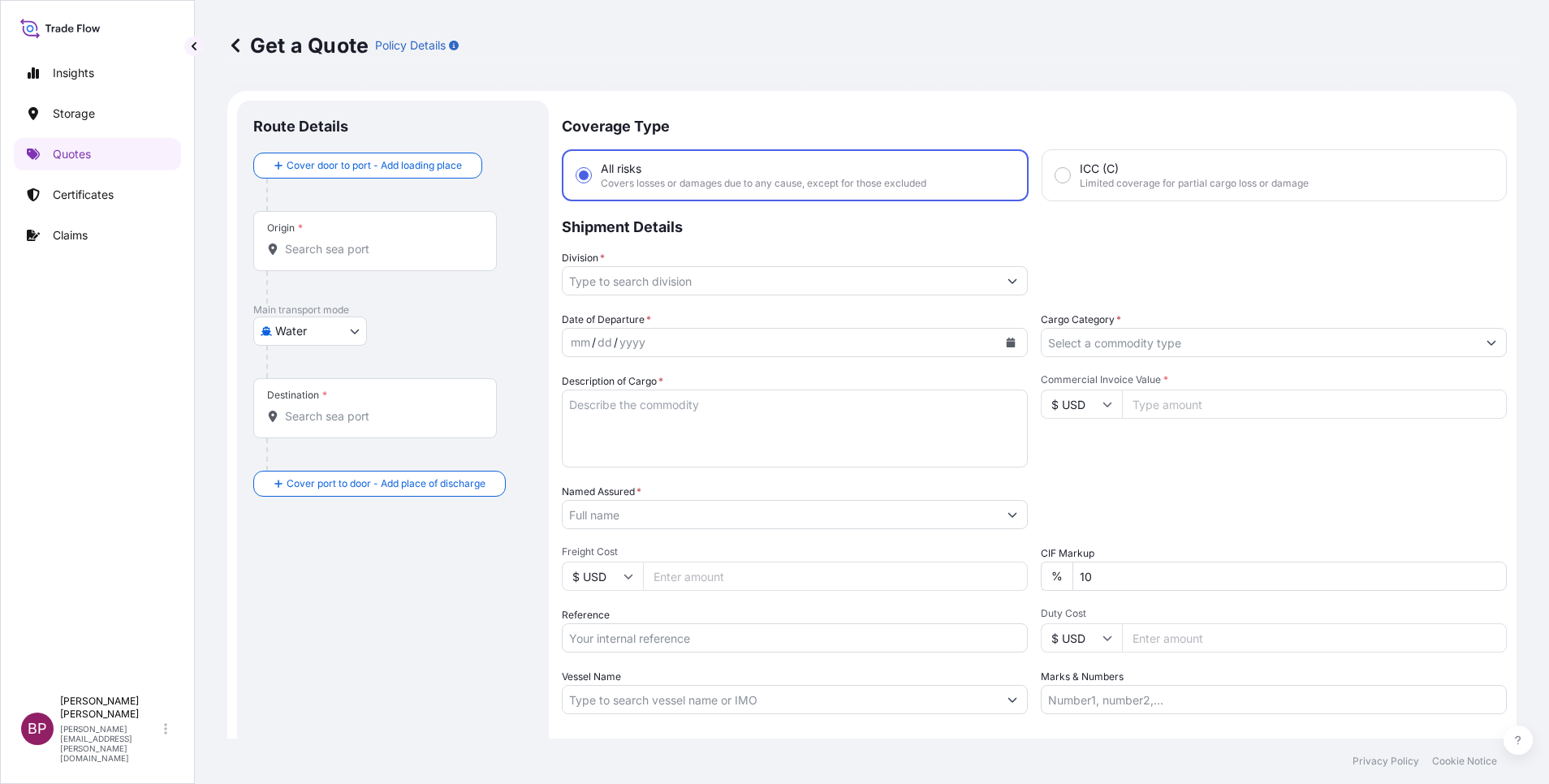
scroll to position [26, 0]
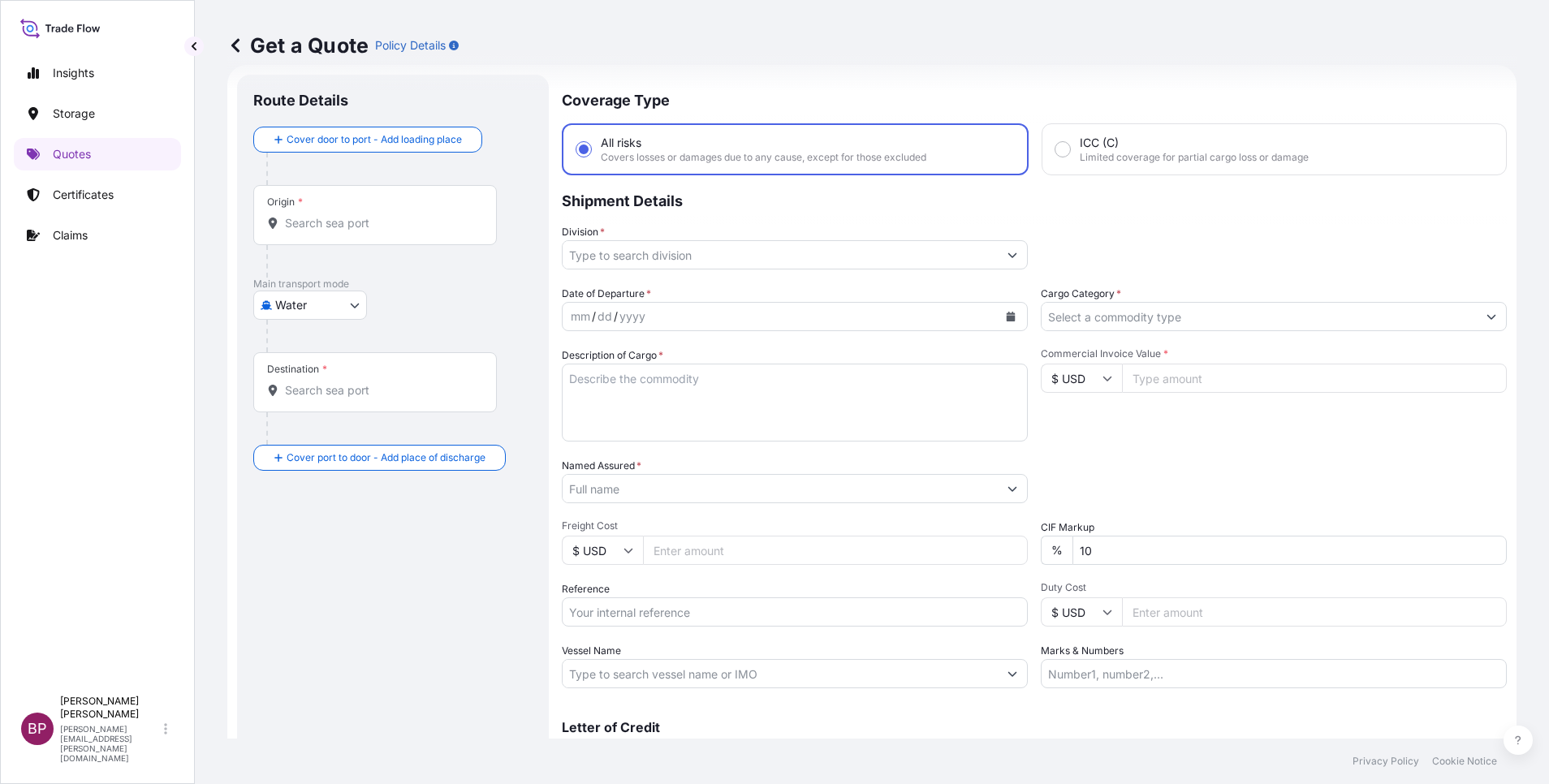
click at [1178, 315] on input "Cargo Category *" at bounding box center [1259, 317] width 435 height 29
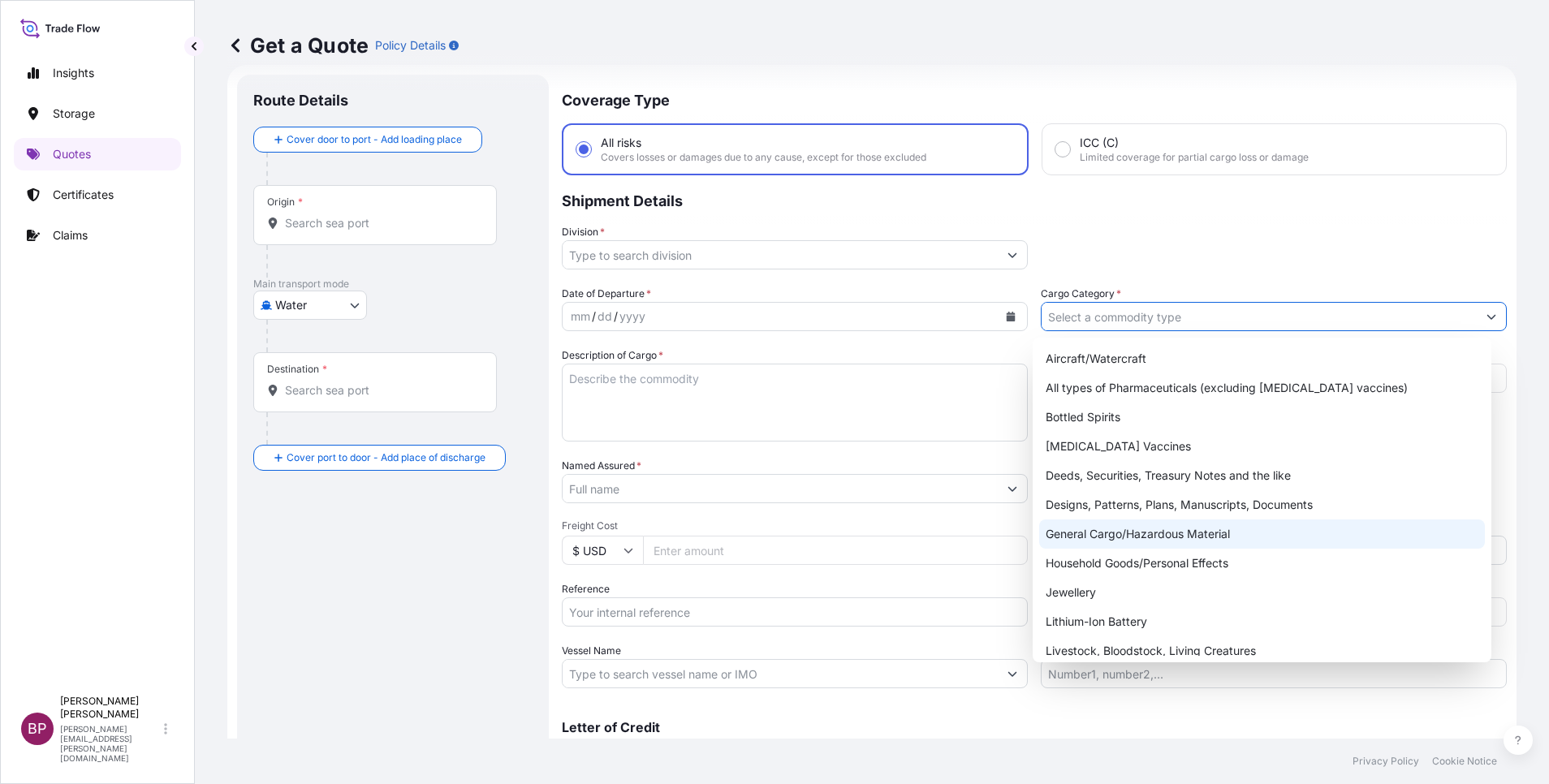
click at [1129, 529] on div "General Cargo/Hazardous Material" at bounding box center [1263, 534] width 446 height 29
type input "General Cargo/Hazardous Material"
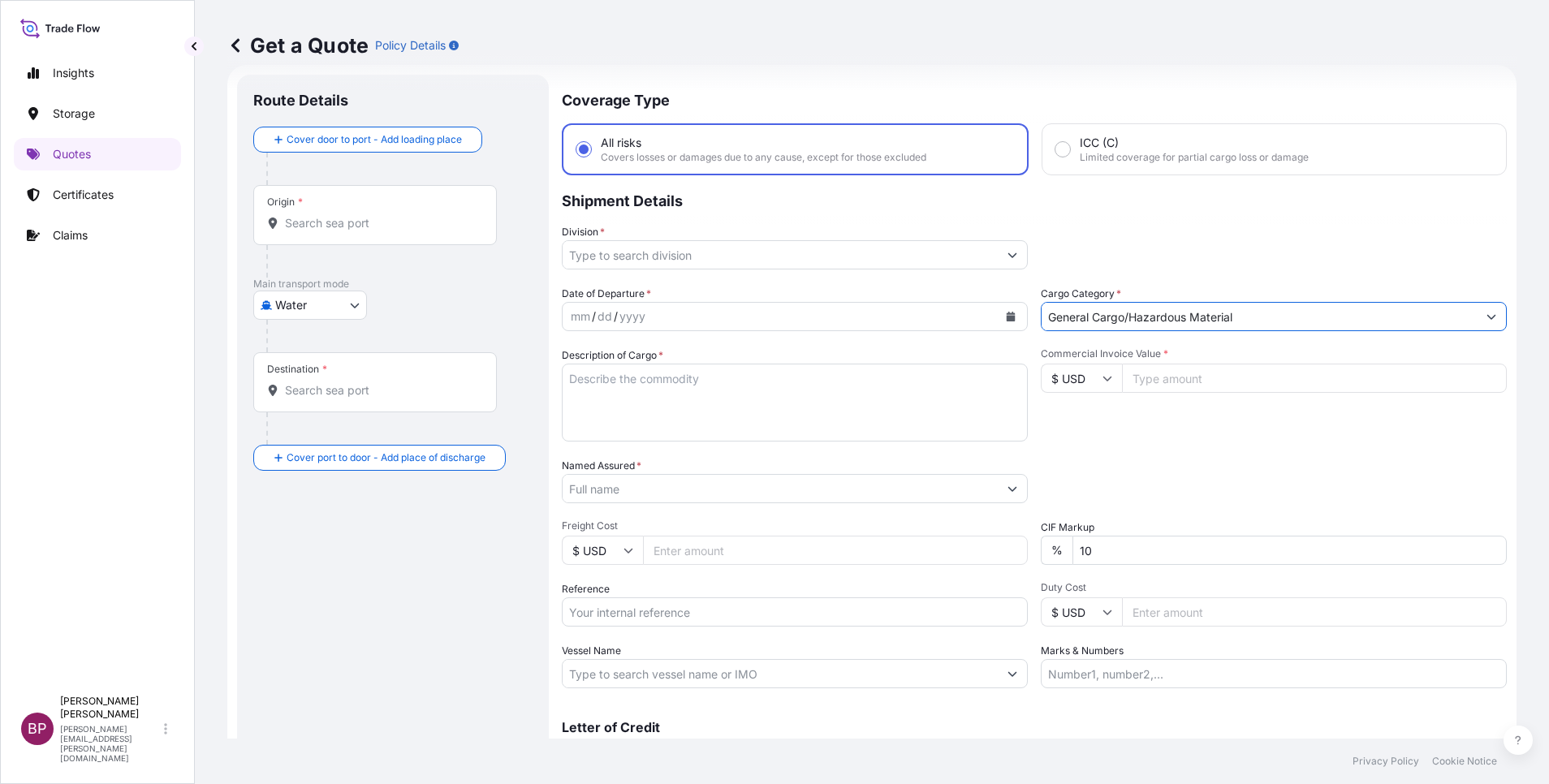
click at [1007, 250] on icon "Show suggestions" at bounding box center [1012, 255] width 10 height 10
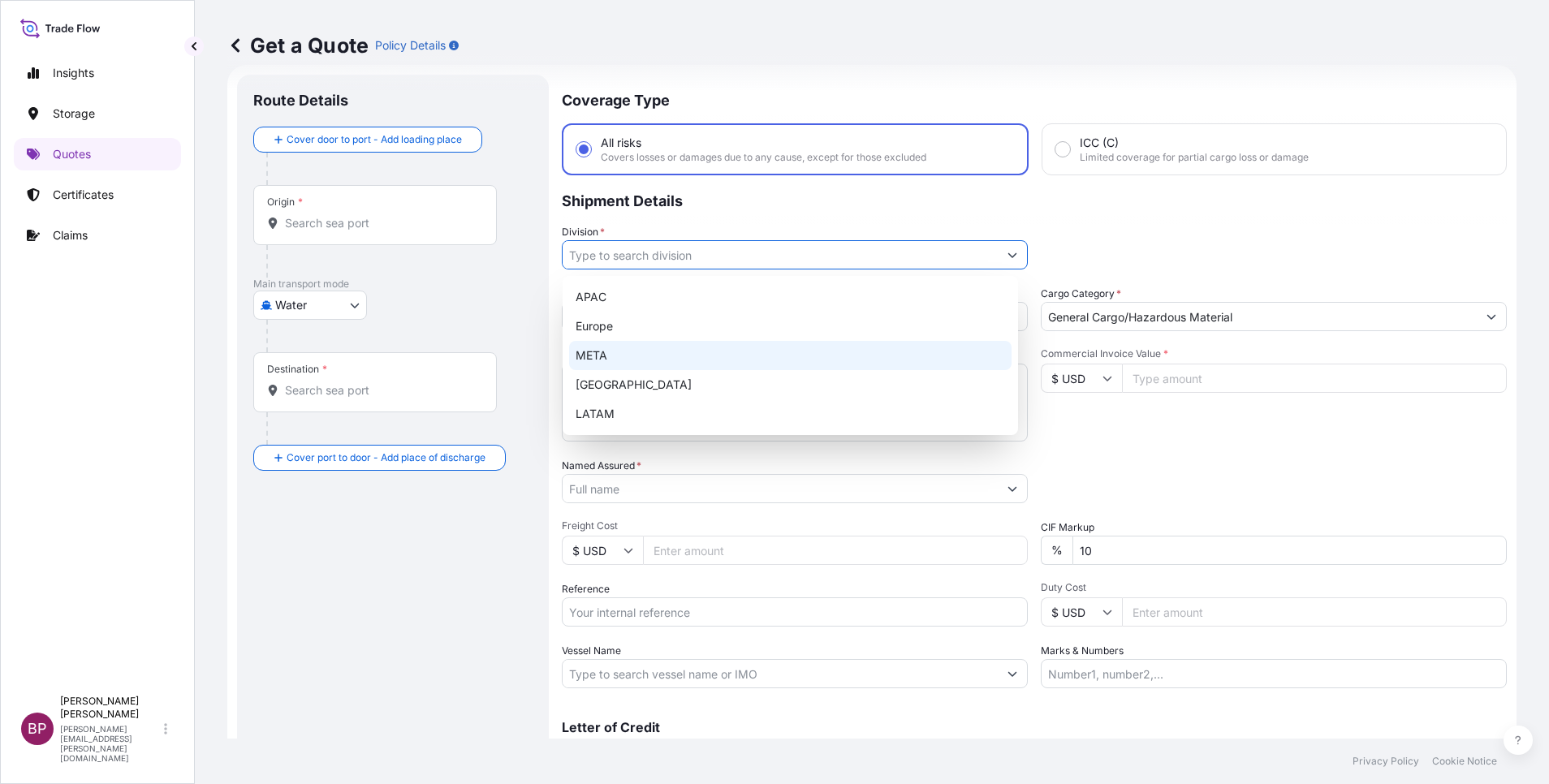
click at [650, 358] on div "META" at bounding box center [790, 355] width 442 height 29
type input "META"
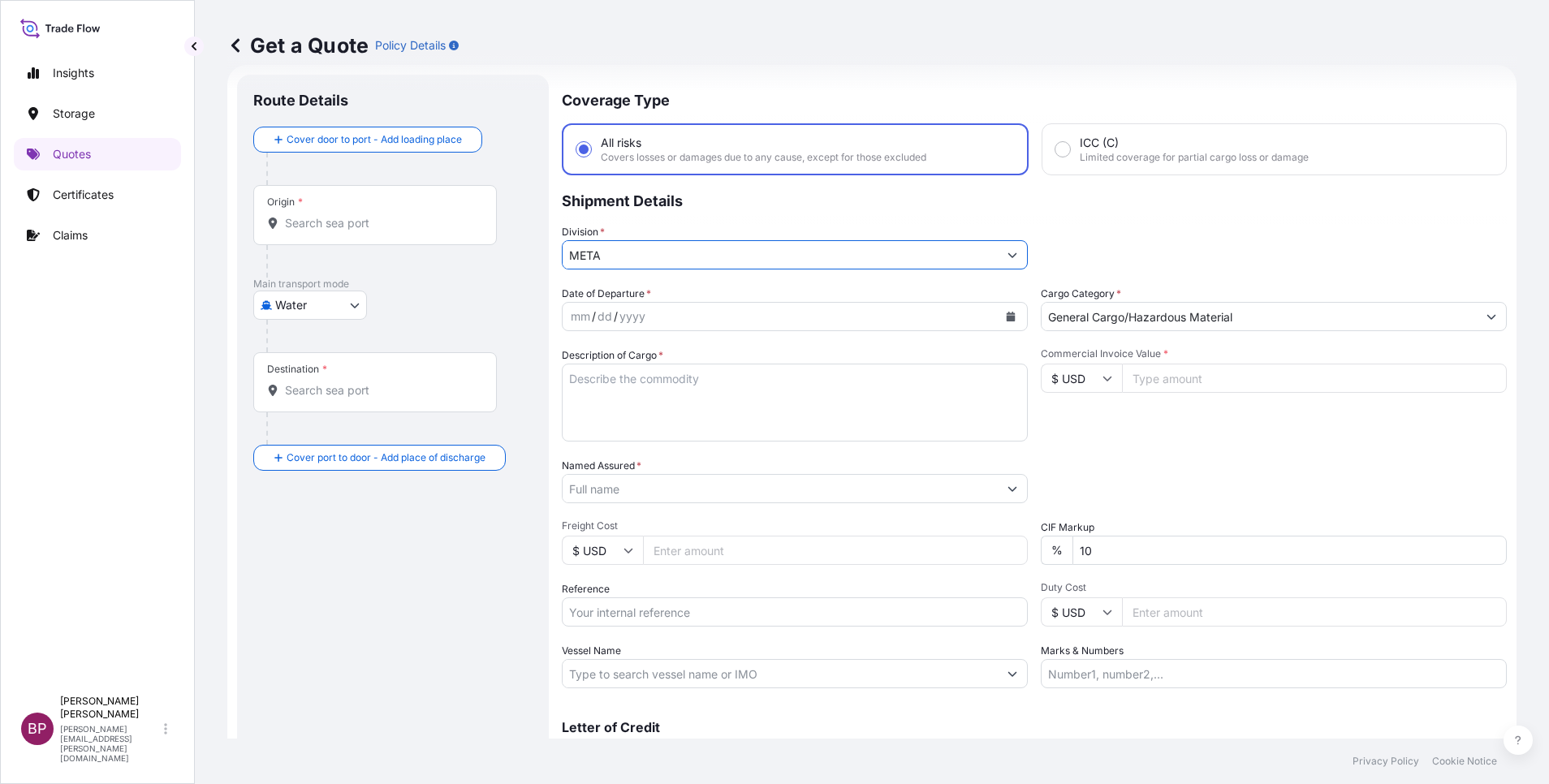
click at [1094, 383] on input "$ USD" at bounding box center [1080, 378] width 81 height 29
click at [1072, 240] on div "﷼ SAR" at bounding box center [1073, 224] width 68 height 31
type input "﷼ SAR"
click at [1171, 383] on input "Commercial Invoice Value *" at bounding box center [1314, 378] width 385 height 29
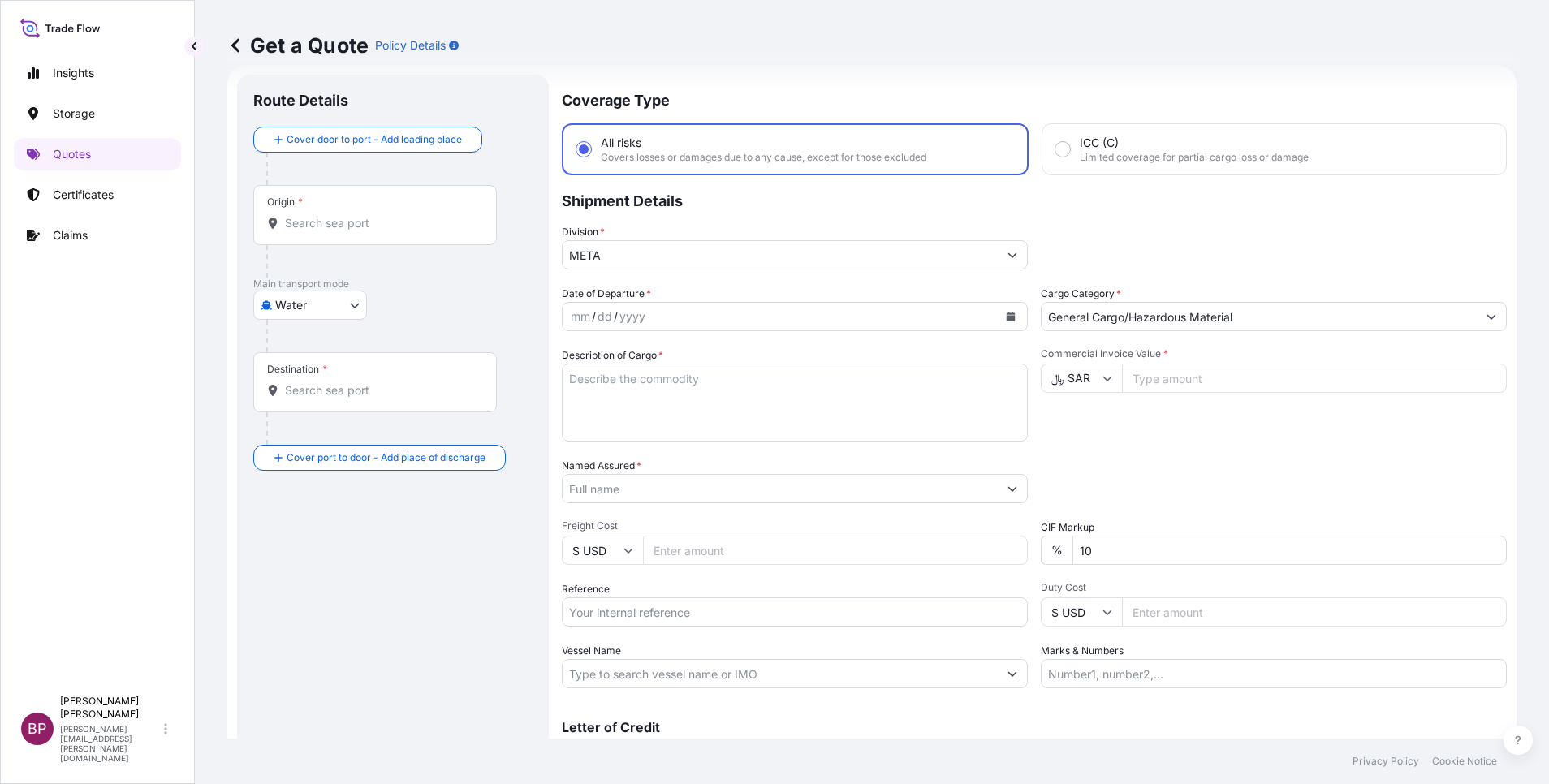
paste input "160000.00"
type input "160000.00"
drag, startPoint x: 1037, startPoint y: 544, endPoint x: 927, endPoint y: 498, distance: 119.2
click at [990, 542] on div "Date of Departure * mm / dd / yyyy Cargo Category * General Cargo/Hazardous Mat…" at bounding box center [1035, 486] width 945 height 402
type input "0"
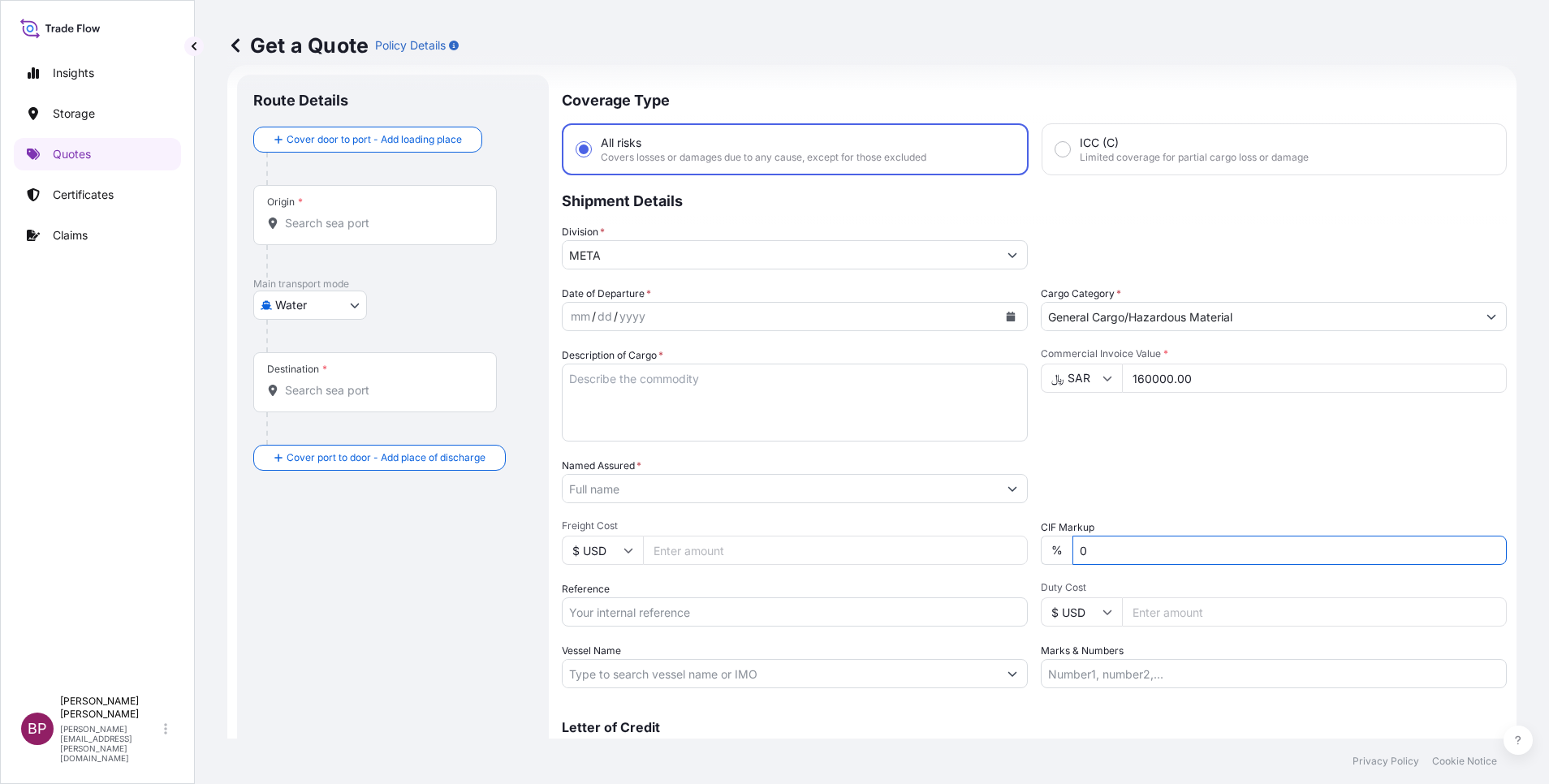
click at [809, 402] on textarea "Description of Cargo *" at bounding box center [795, 402] width 466 height 78
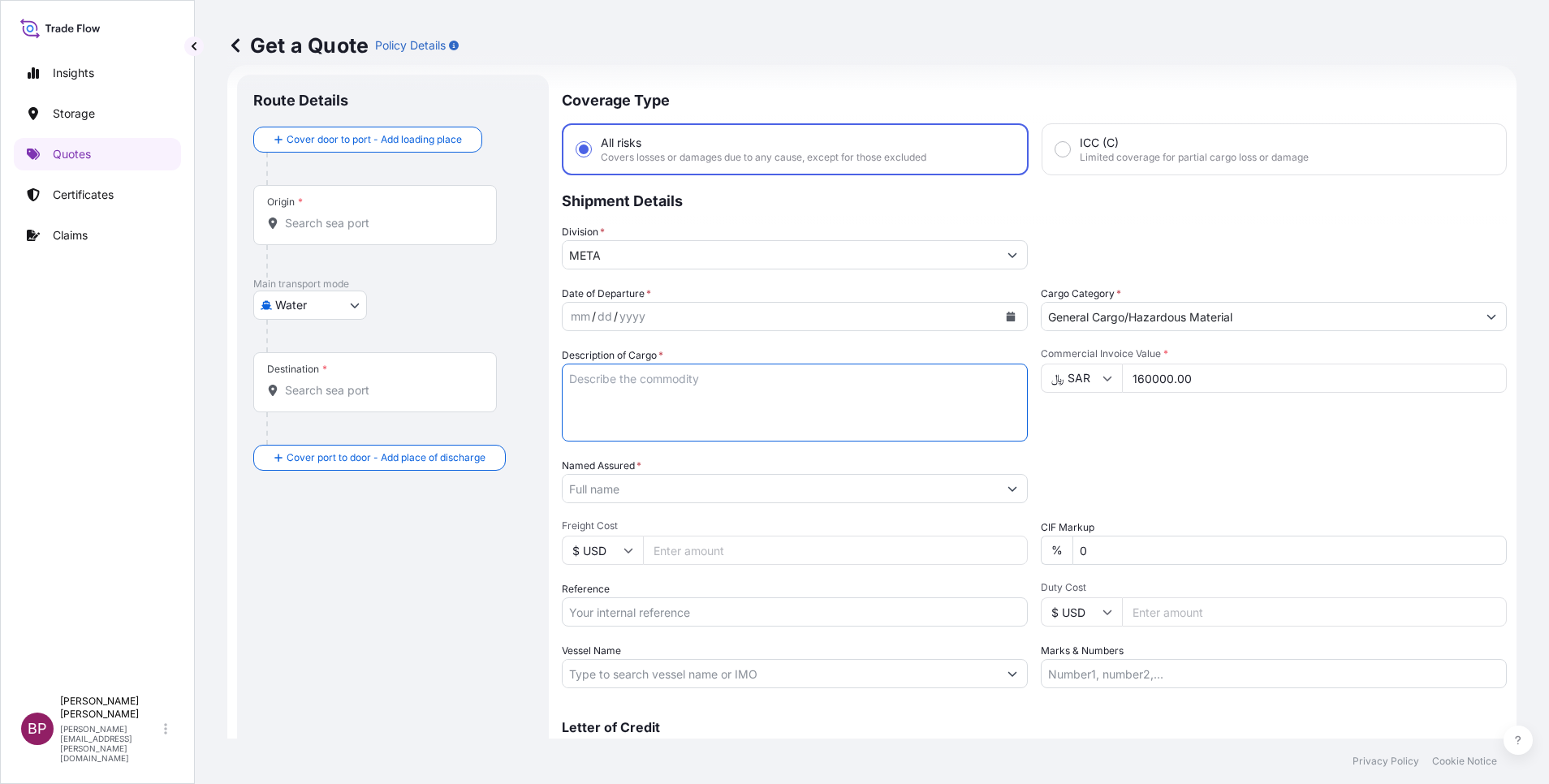
paste textarea "Hitachi Rail Solutions (CR 1010773405)"
type textarea "Hitachi Rail Solutions (CR 1010773405)"
click at [1006, 316] on icon "Calendar" at bounding box center [1010, 317] width 9 height 10
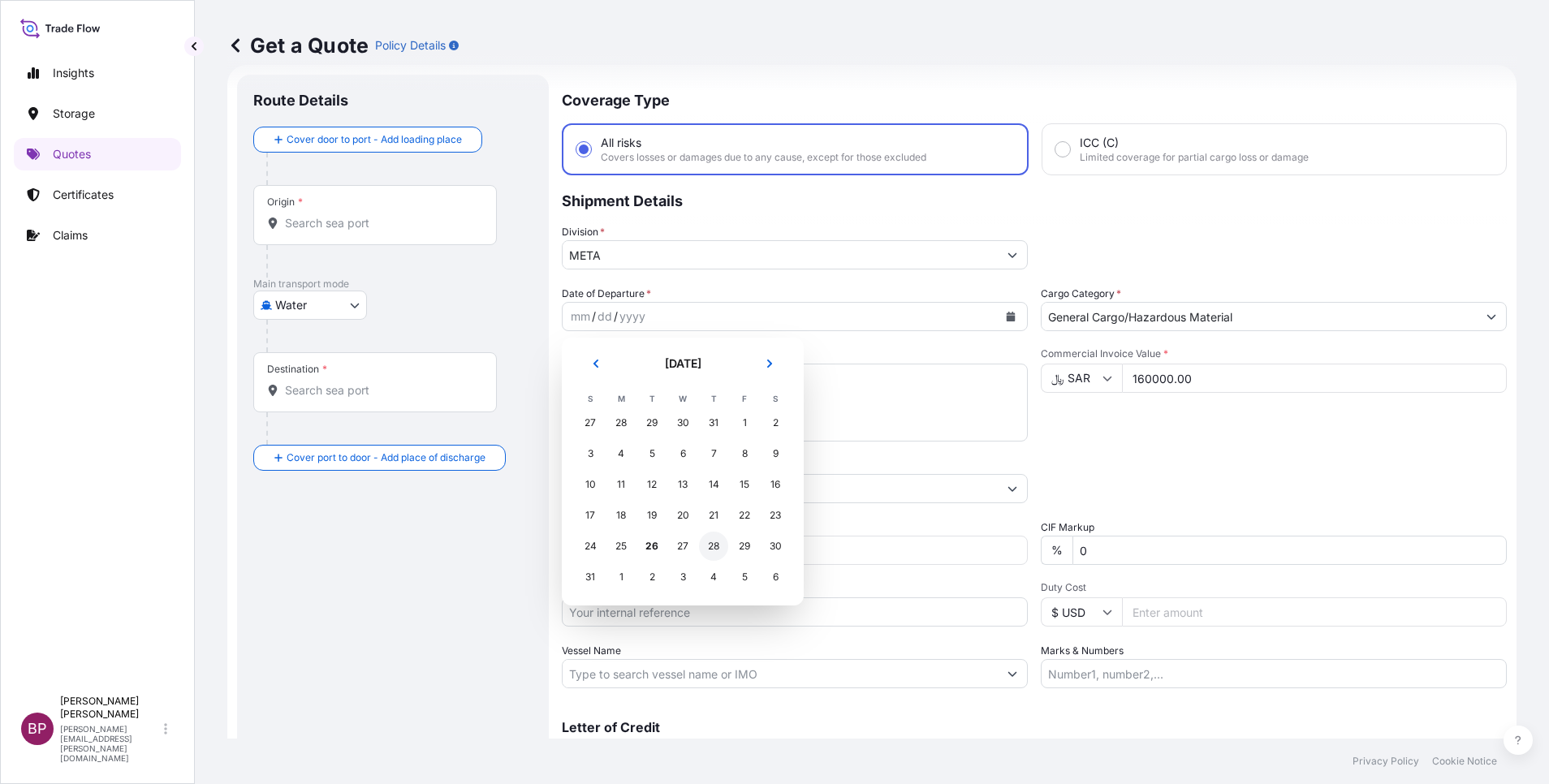
click at [706, 543] on div "28" at bounding box center [714, 546] width 29 height 29
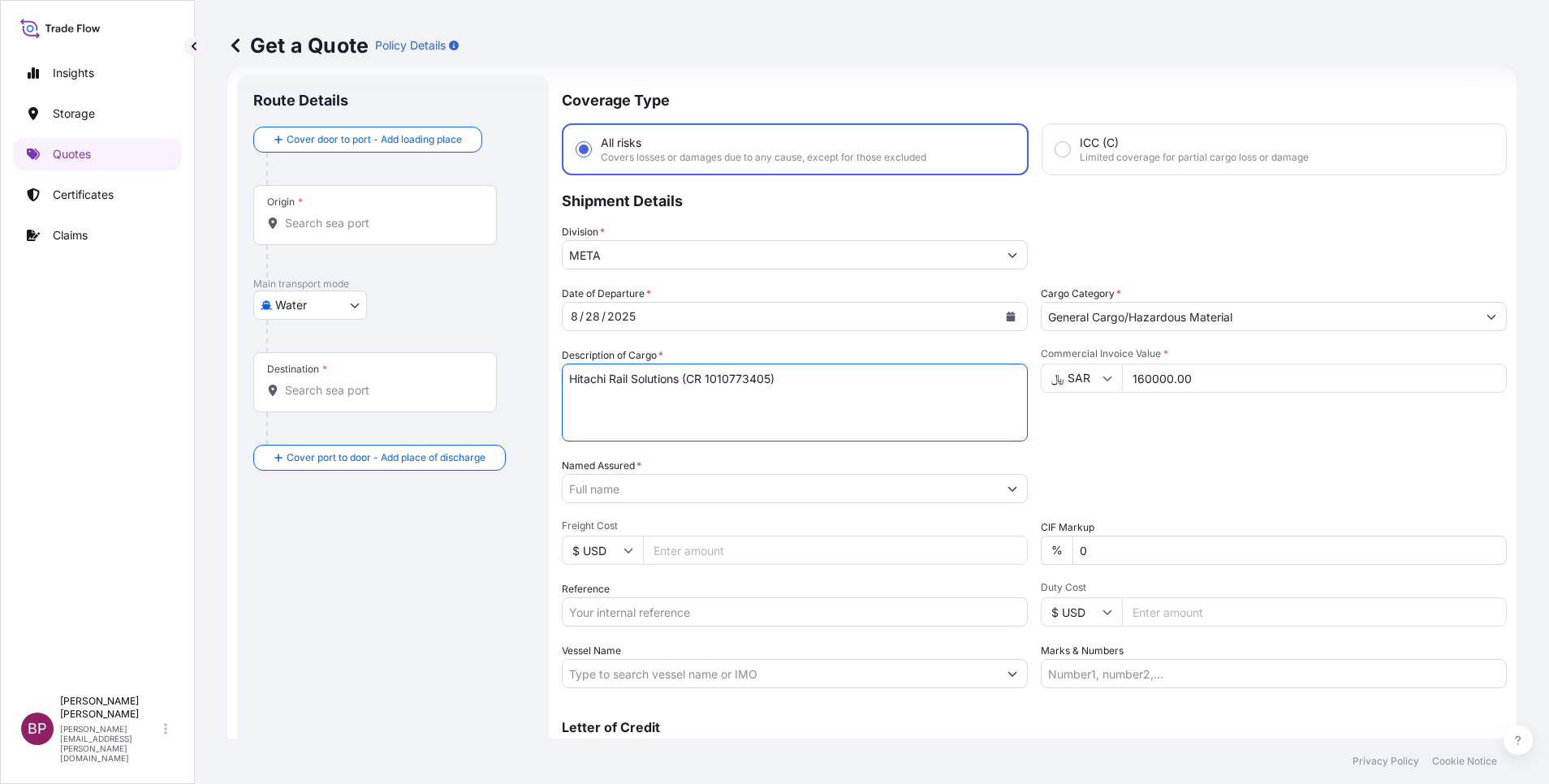
drag, startPoint x: 821, startPoint y: 385, endPoint x: 579, endPoint y: 390, distance: 242.1
click at [548, 387] on form "Route Details Cover door to port - Add loading place Place of loading Road / In…" at bounding box center [871, 442] width 1289 height 754
paste textarea "point machines"
type textarea "point machines"
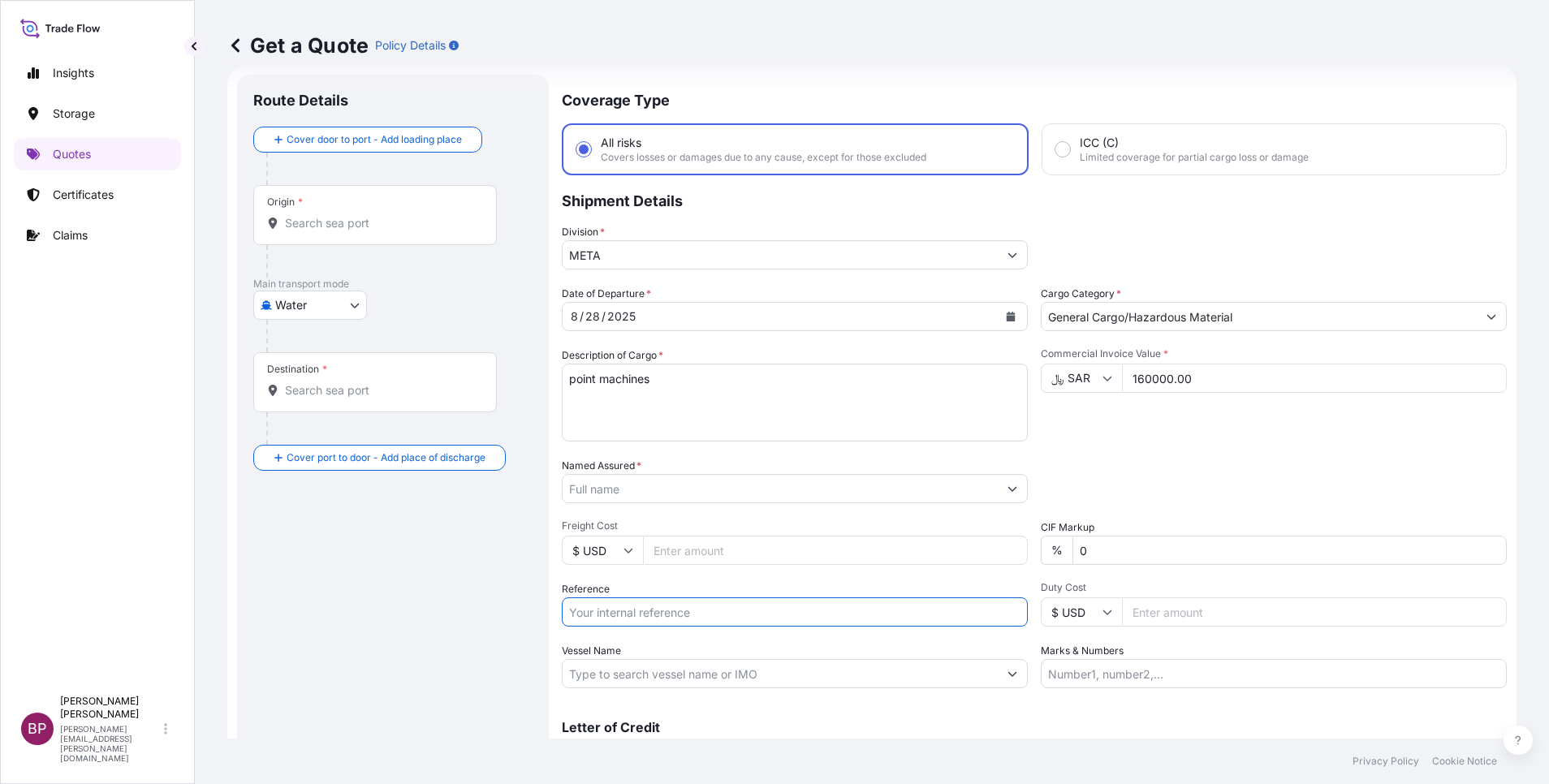
click at [693, 612] on input "Reference" at bounding box center [795, 612] width 466 height 29
click at [664, 675] on input "Vessel Name" at bounding box center [780, 674] width 435 height 29
paste input "Hitachi Rail Solutions (CR 1010773405)"
type input "Hitachi Rail Solutions (CR 1010773405)"
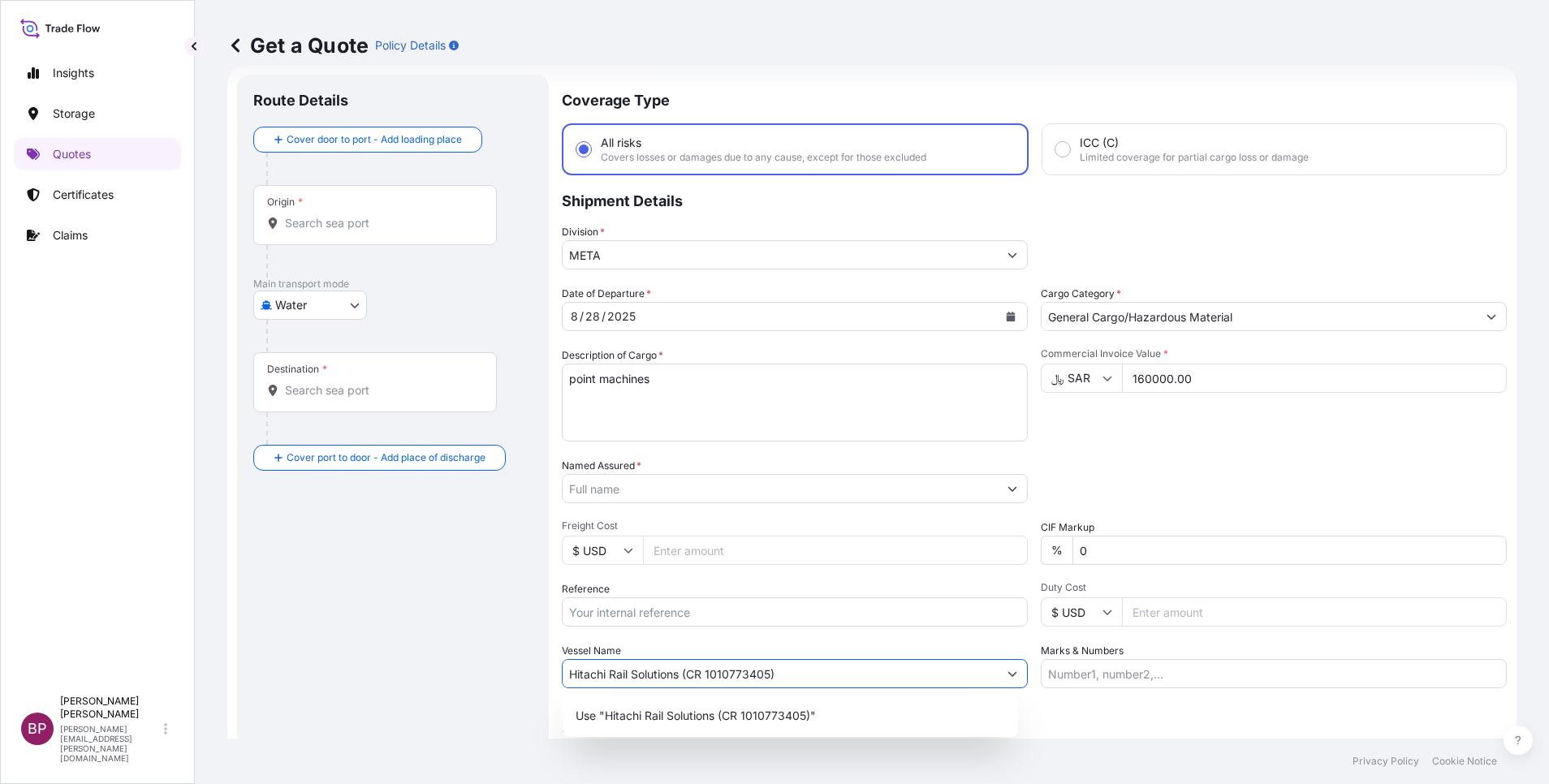
drag, startPoint x: 815, startPoint y: 668, endPoint x: 122, endPoint y: 636, distance: 693.7
click at [122, 636] on div "Insights Storage Quotes Certificates Claims BP [PERSON_NAME] Kurian [EMAIL_ADDR…" at bounding box center [774, 392] width 1549 height 784
click at [720, 491] on input "Named Assured *" at bounding box center [780, 489] width 435 height 29
paste input "Hitachi Rail Solutions (CR 1010773405)"
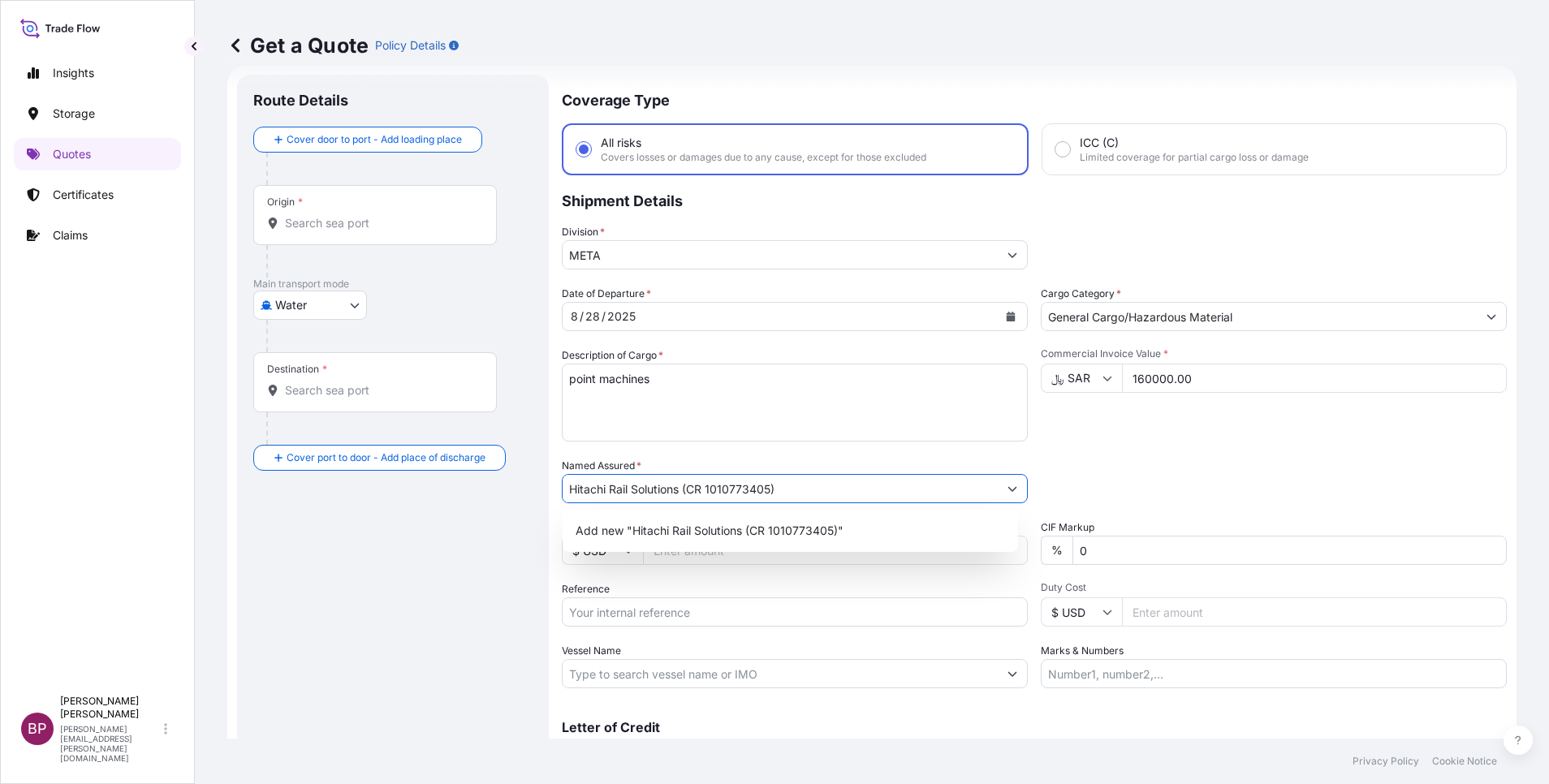
type input "Hitachi Rail Solutions (CR 1010773405)"
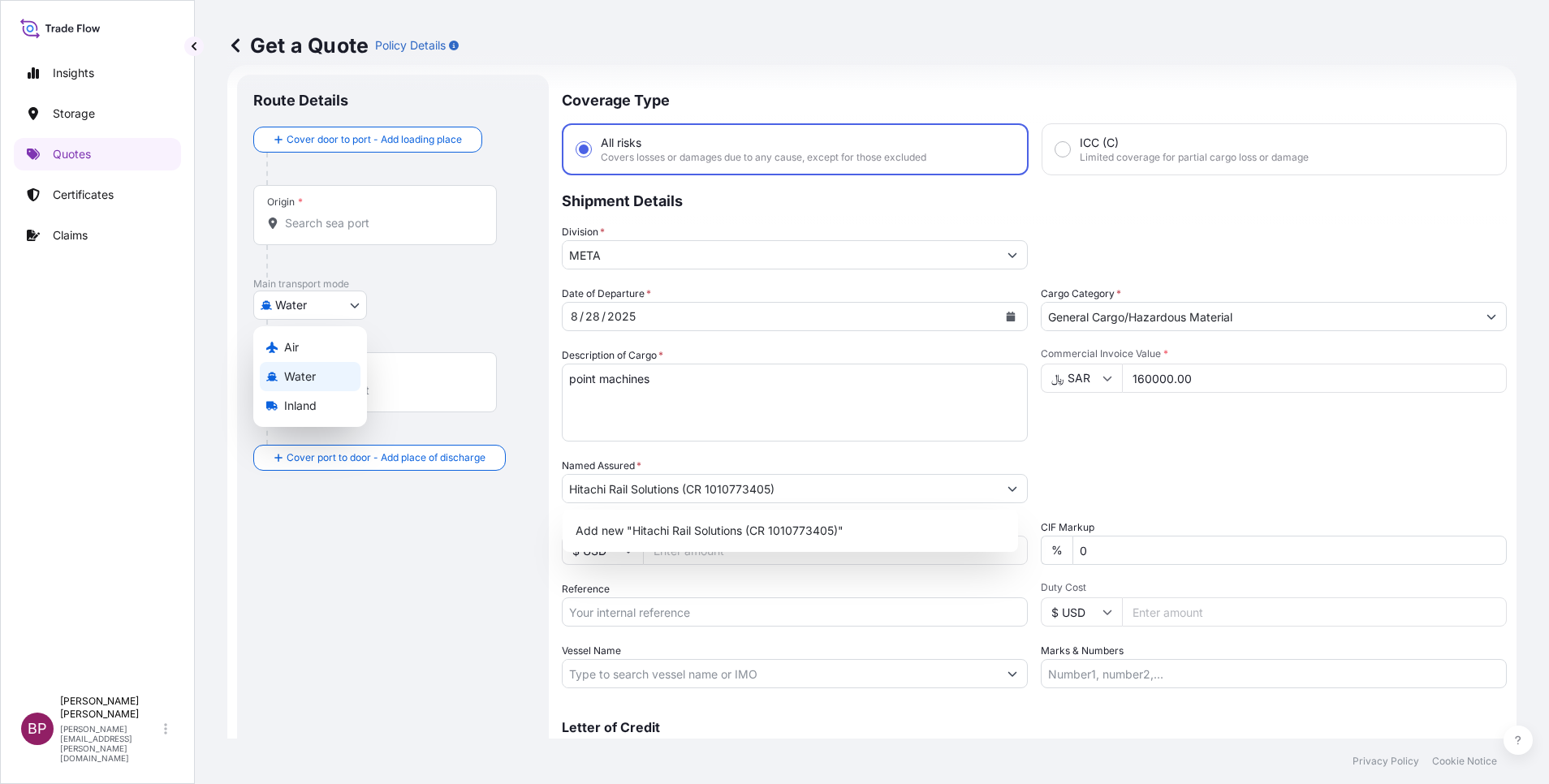
click at [352, 308] on body "1 option available. 0 options available. 15 options available. 0 options availa…" at bounding box center [774, 392] width 1549 height 784
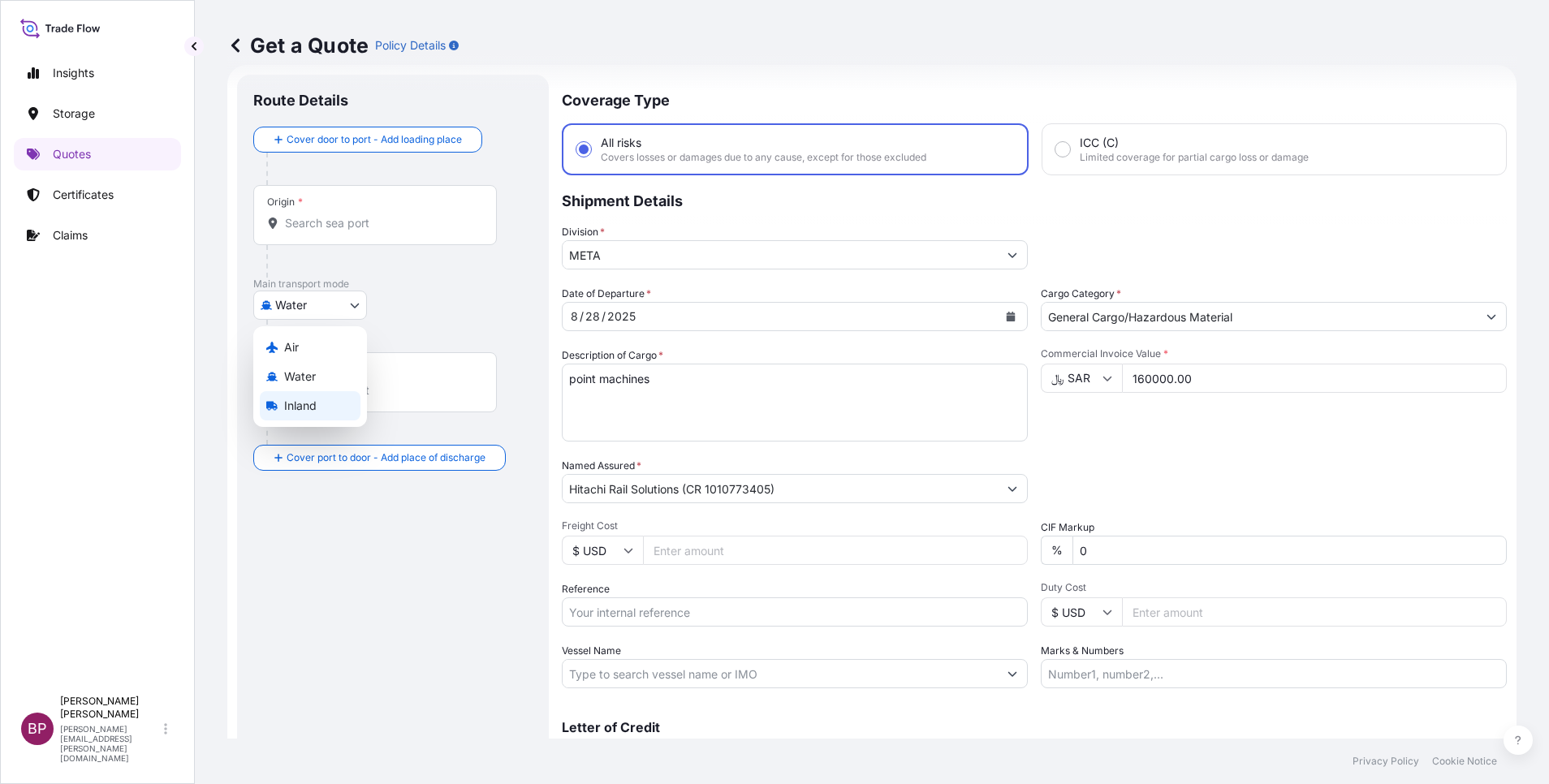
click at [321, 406] on div "Inland" at bounding box center [310, 406] width 100 height 29
select select "Inland"
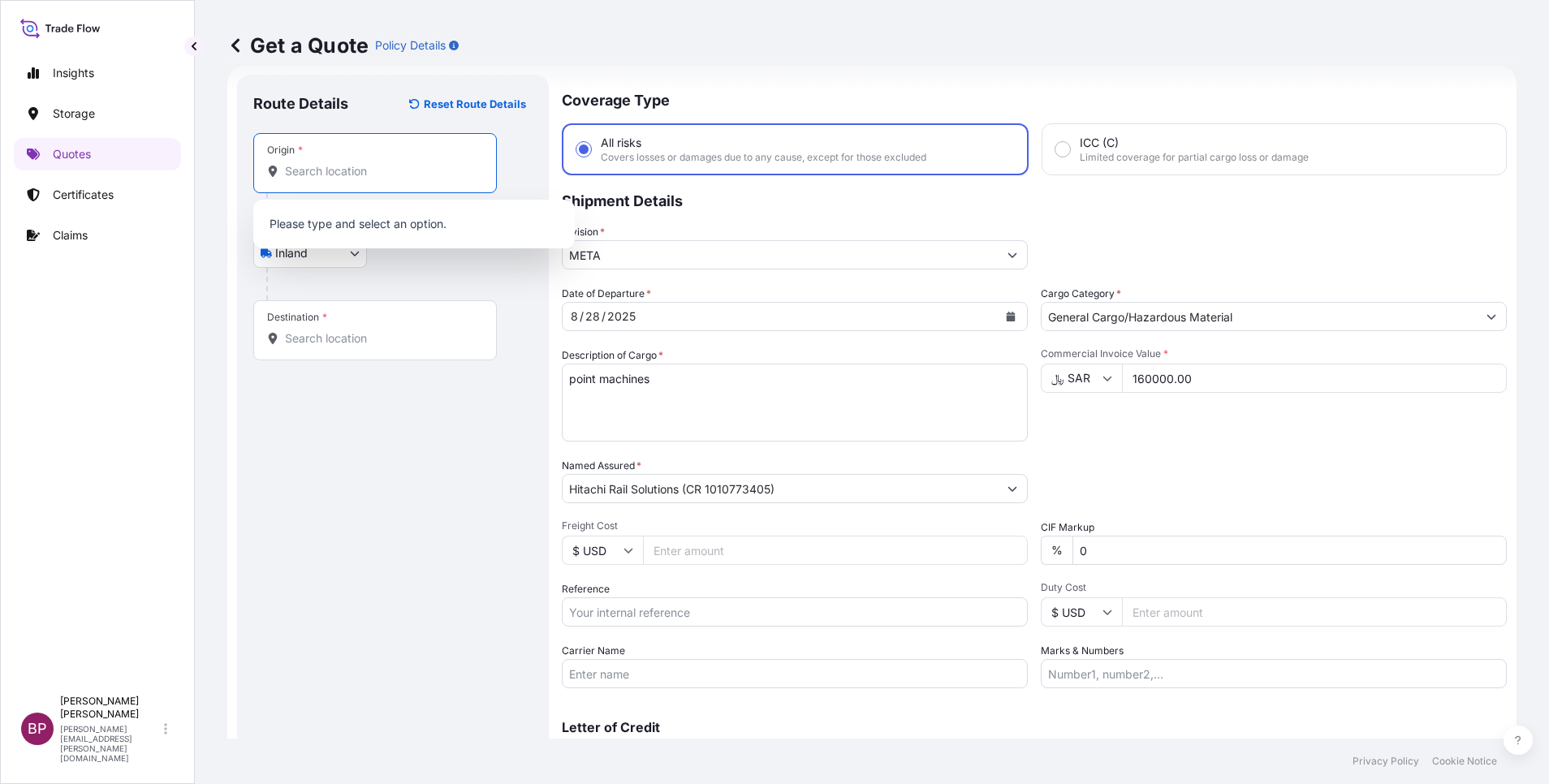
click at [390, 173] on input "Origin *" at bounding box center [381, 171] width 192 height 17
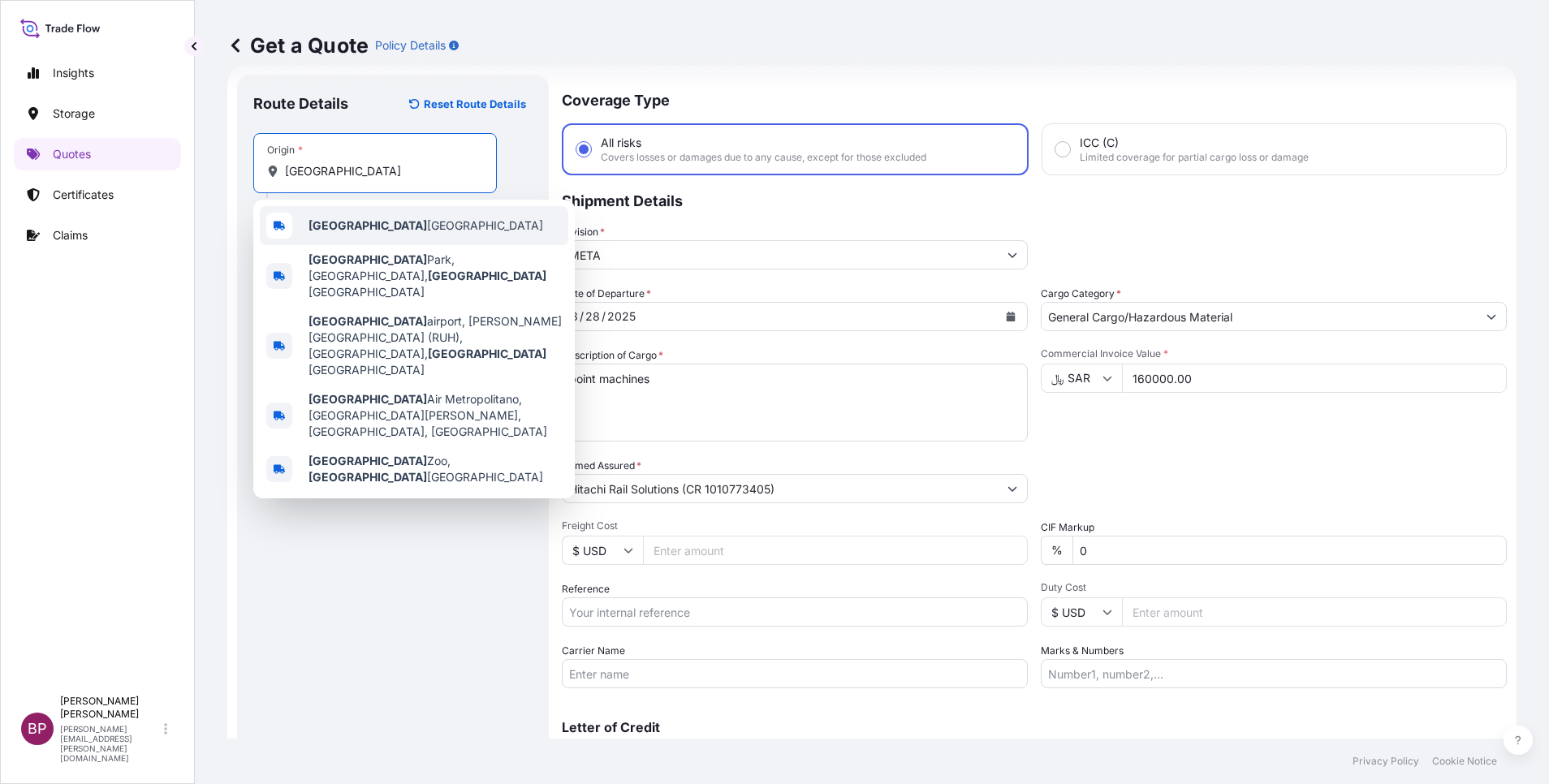
click at [407, 226] on span "[GEOGRAPHIC_DATA] [GEOGRAPHIC_DATA]" at bounding box center [426, 225] width 235 height 17
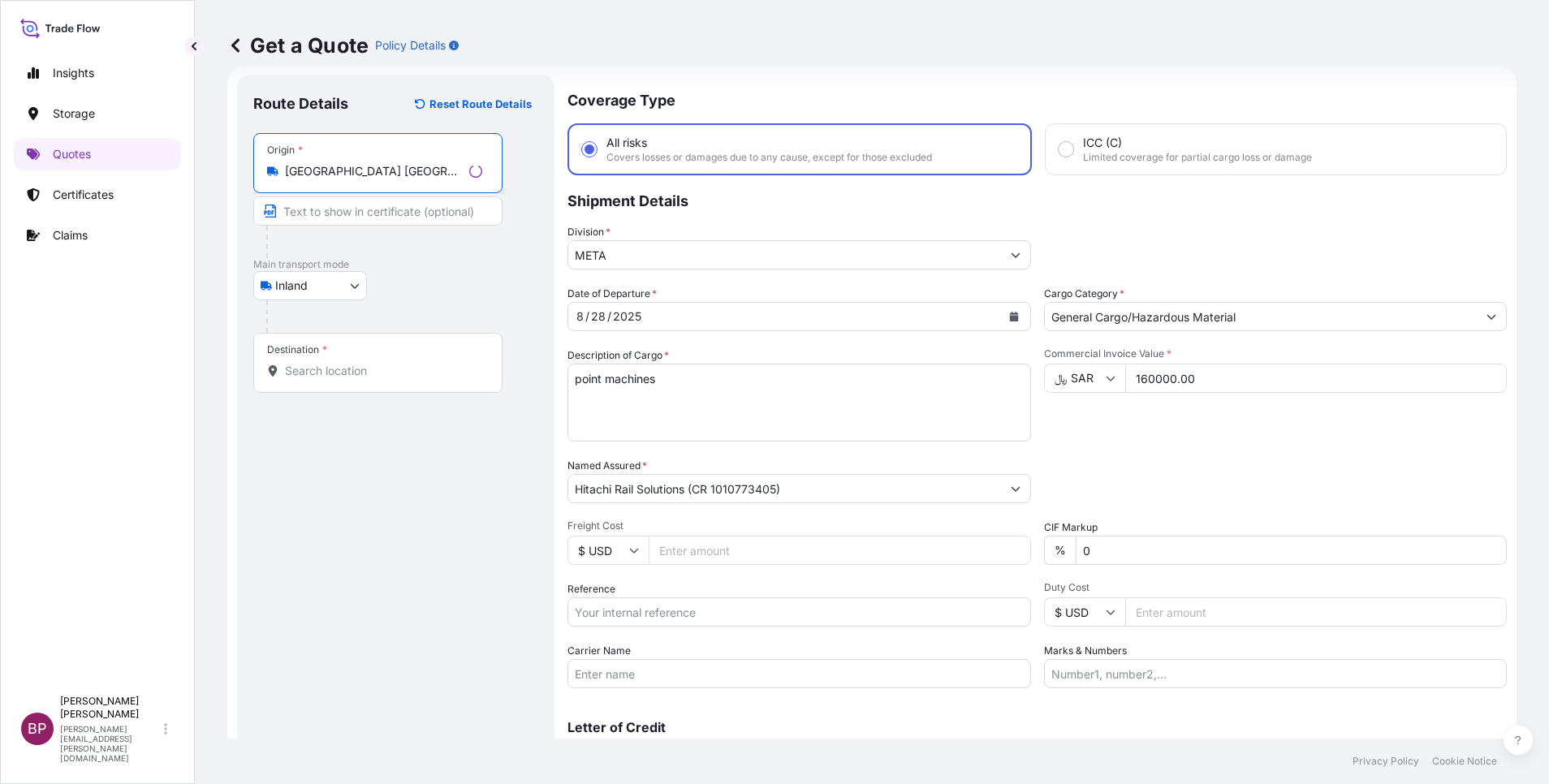
type input "[GEOGRAPHIC_DATA] [GEOGRAPHIC_DATA]"
click at [359, 363] on div "Destination *" at bounding box center [378, 363] width 249 height 60
click at [345, 364] on input "Destination *" at bounding box center [381, 371] width 192 height 17
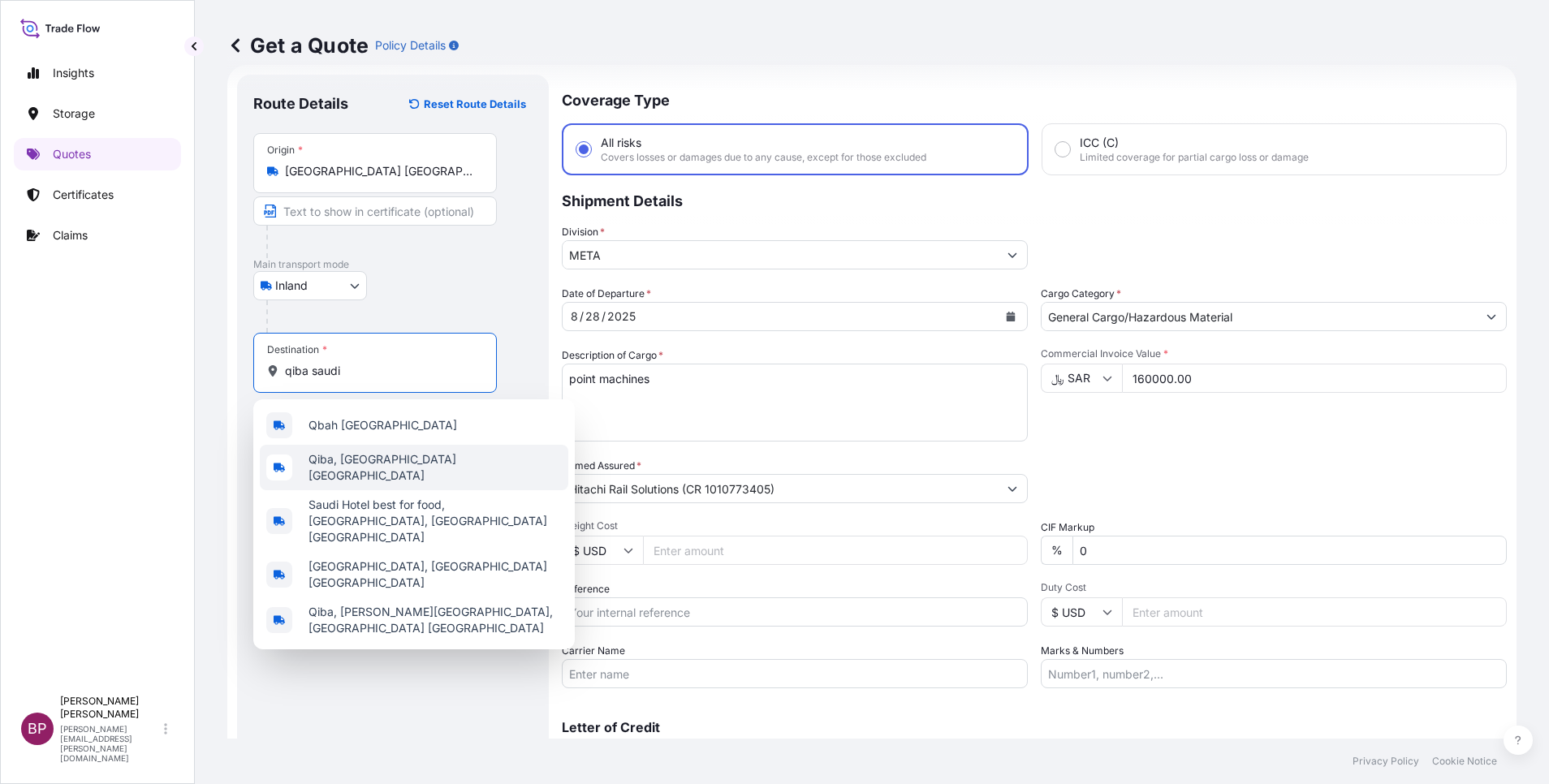
click at [414, 458] on span "Qiba, [GEOGRAPHIC_DATA] [GEOGRAPHIC_DATA]" at bounding box center [435, 467] width 253 height 32
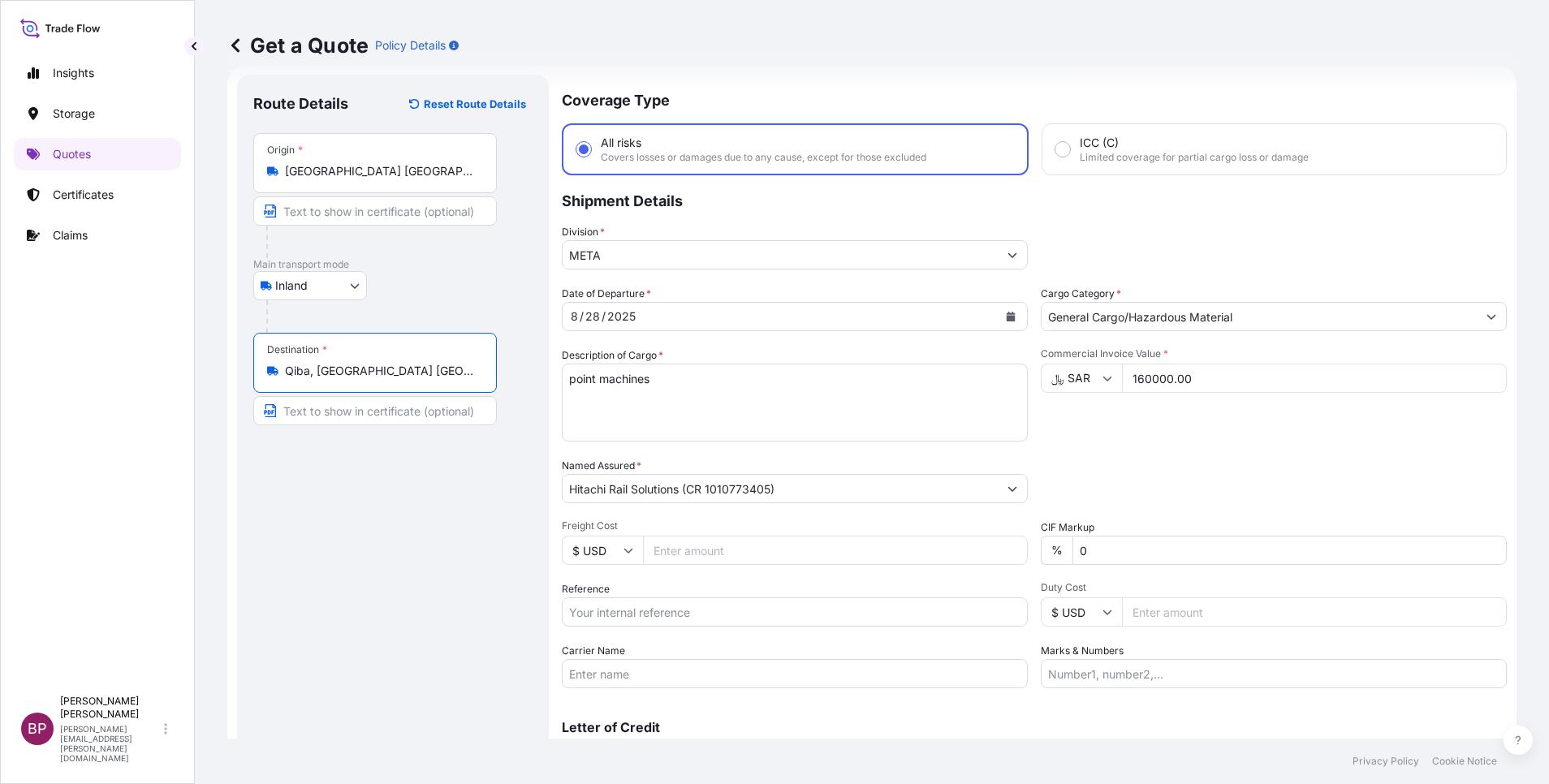
type input "Qiba, [GEOGRAPHIC_DATA] [GEOGRAPHIC_DATA]"
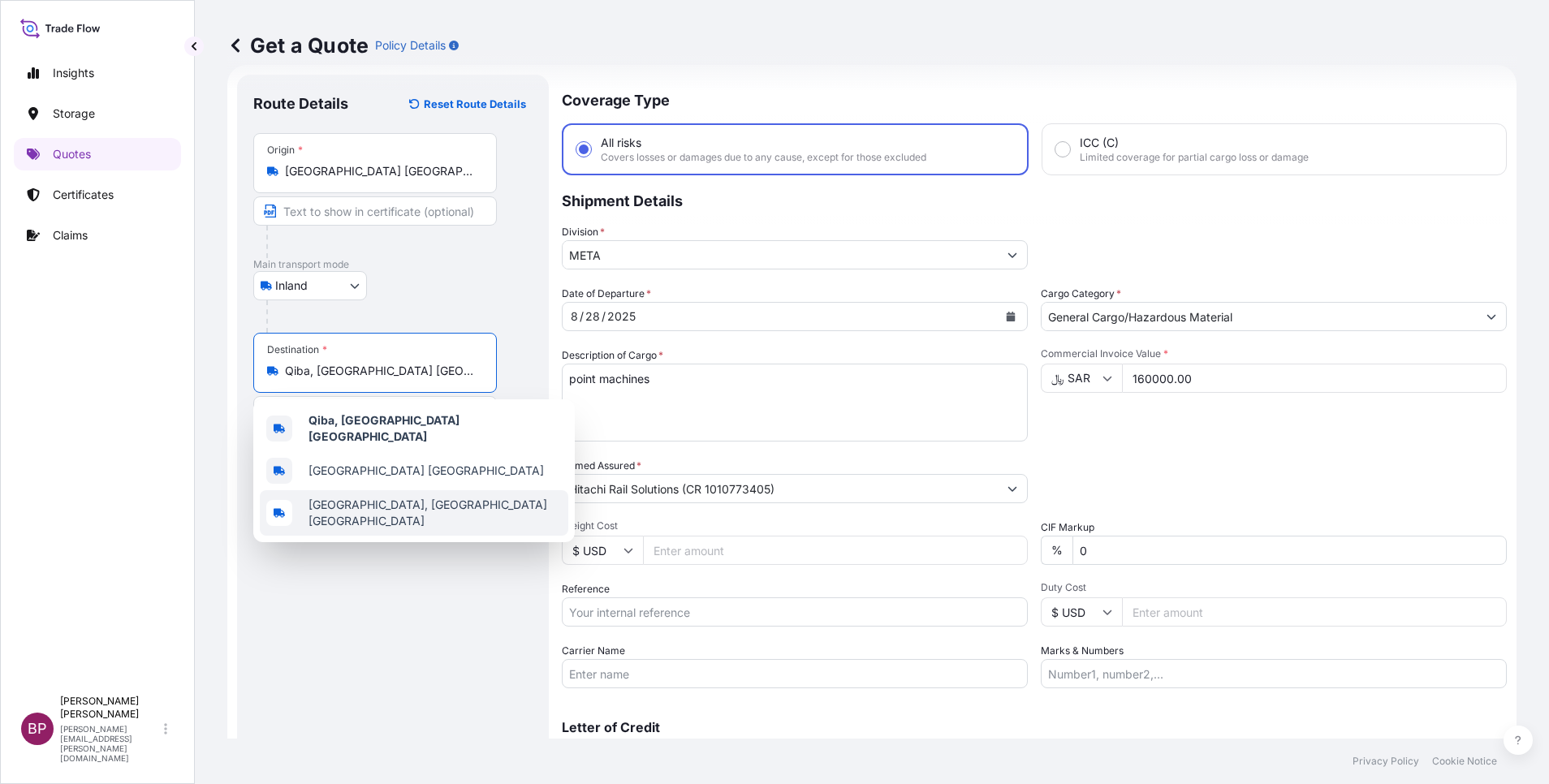
click at [407, 600] on div "Route Details Reset Route Details Place of loading Road / [GEOGRAPHIC_DATA] / I…" at bounding box center [393, 441] width 280 height 702
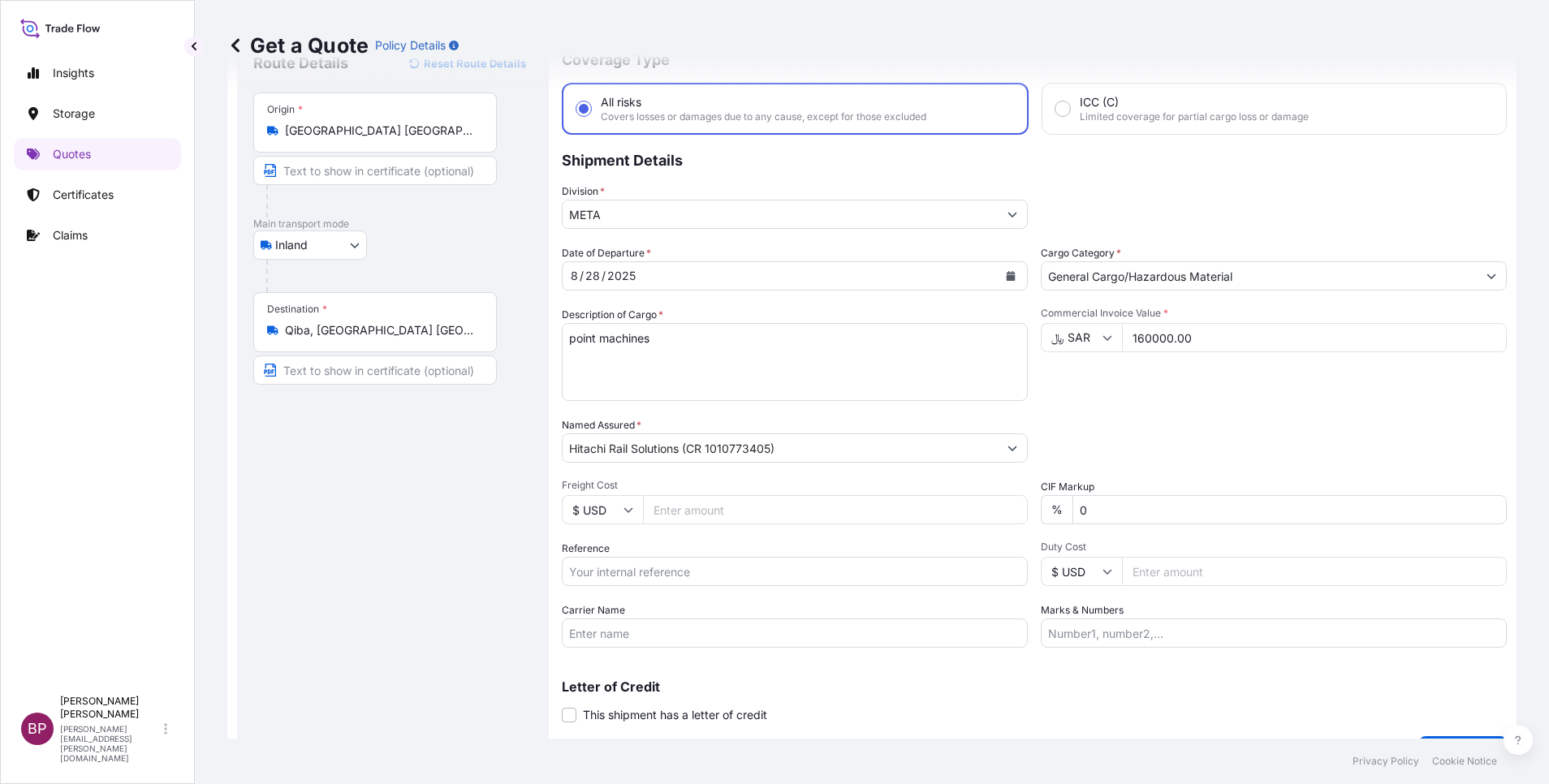
scroll to position [106, 0]
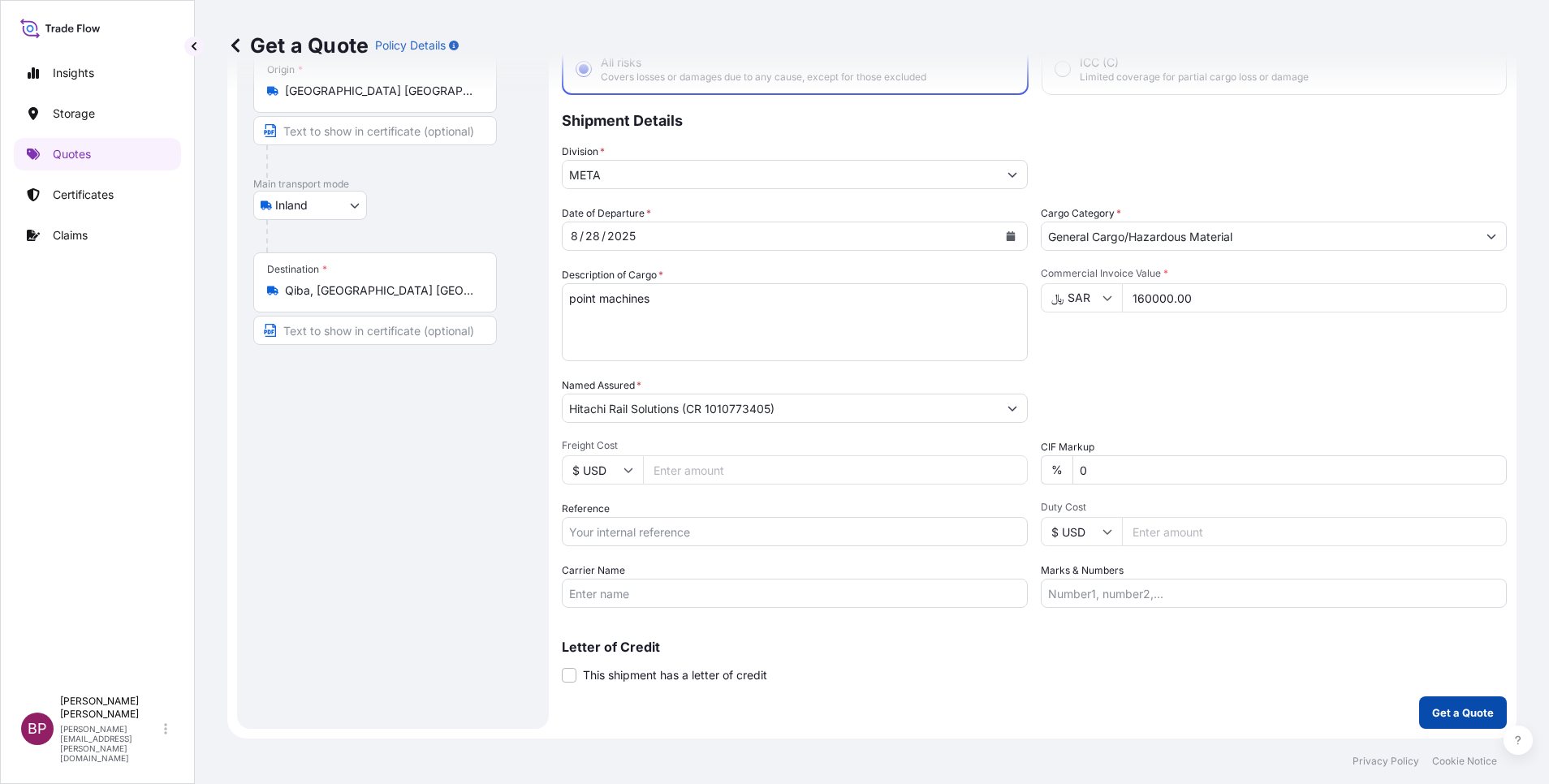
click at [1450, 709] on p "Get a Quote" at bounding box center [1462, 712] width 61 height 17
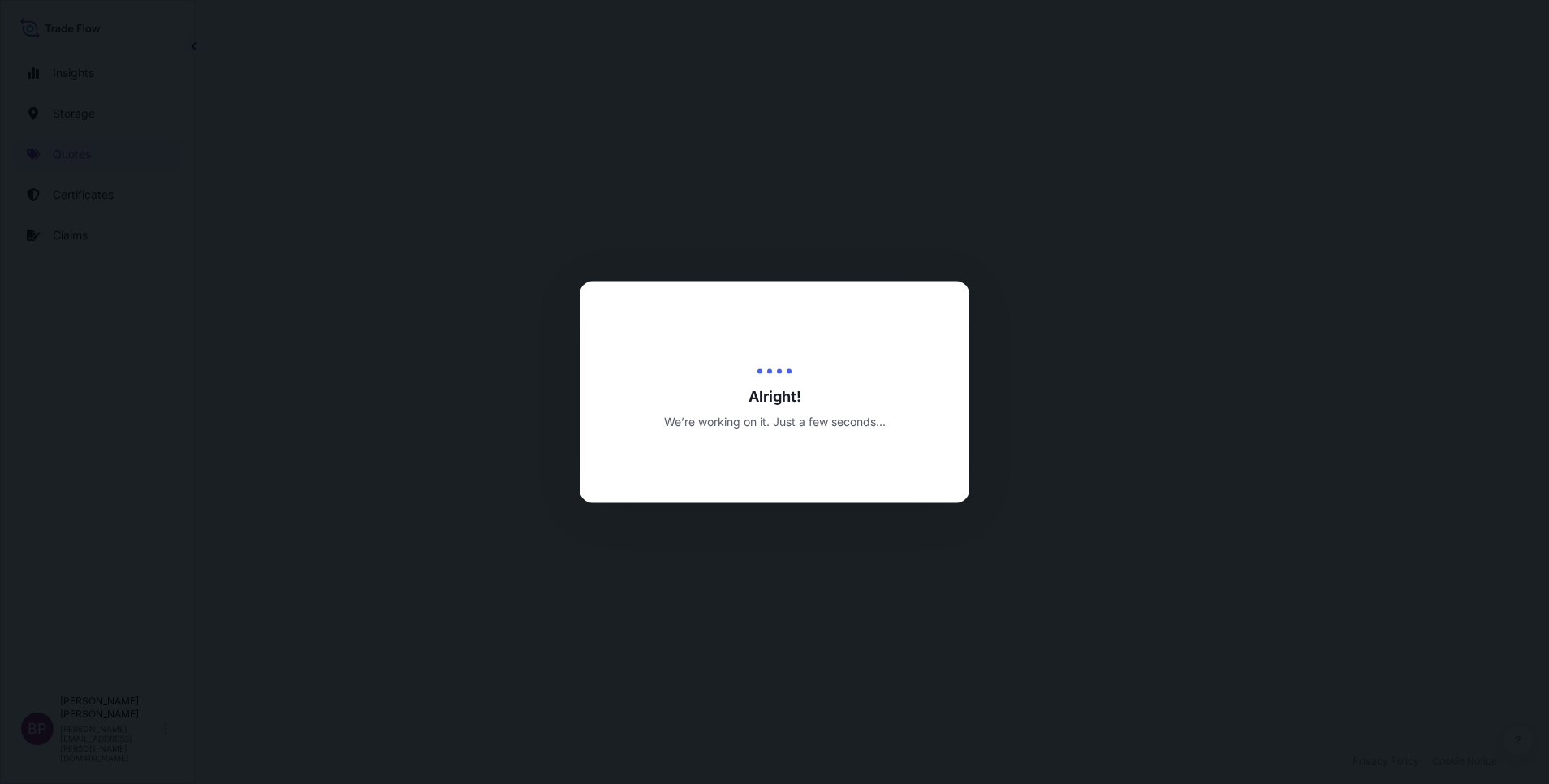
select select "Inland"
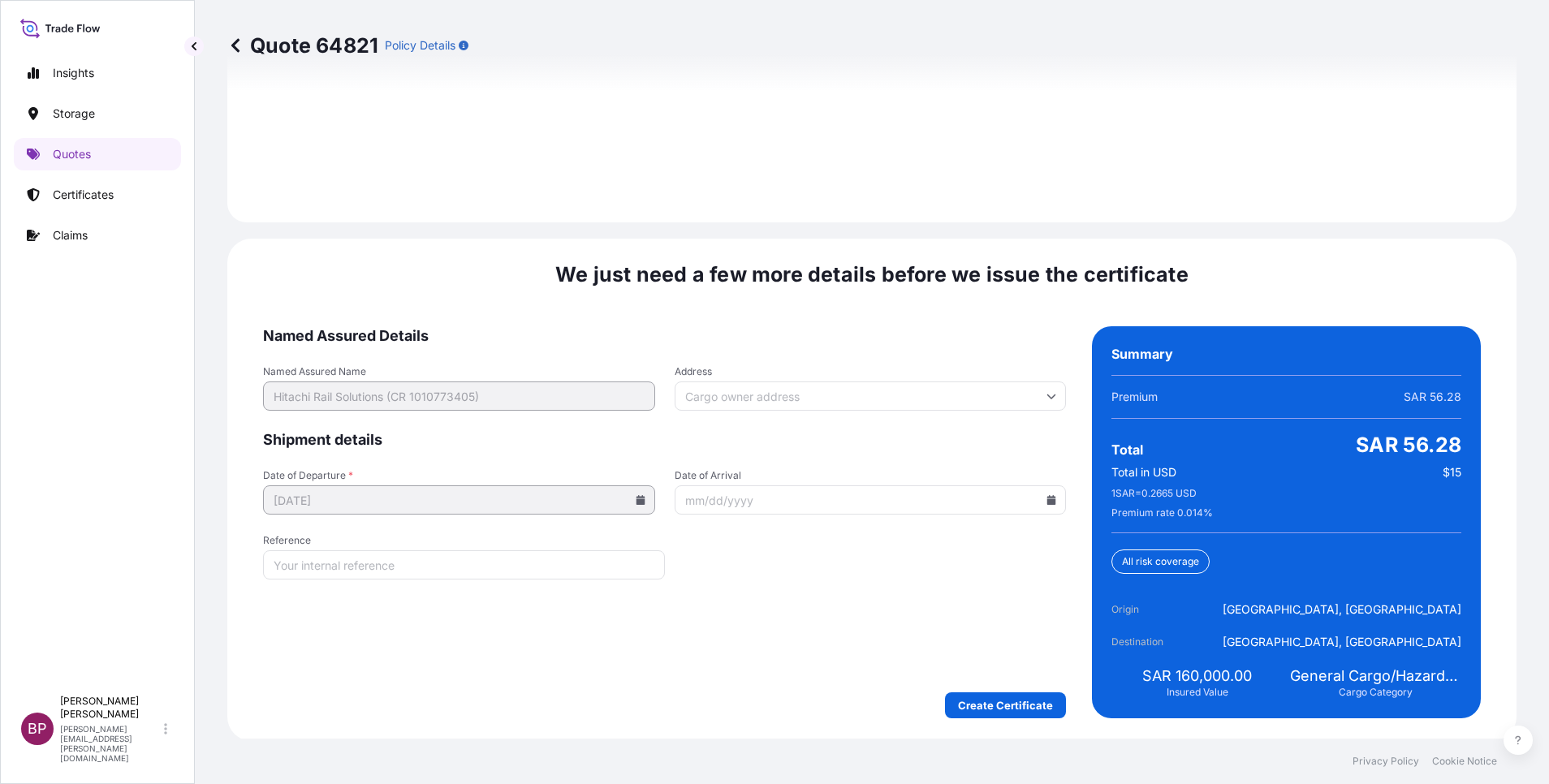
scroll to position [2360, 0]
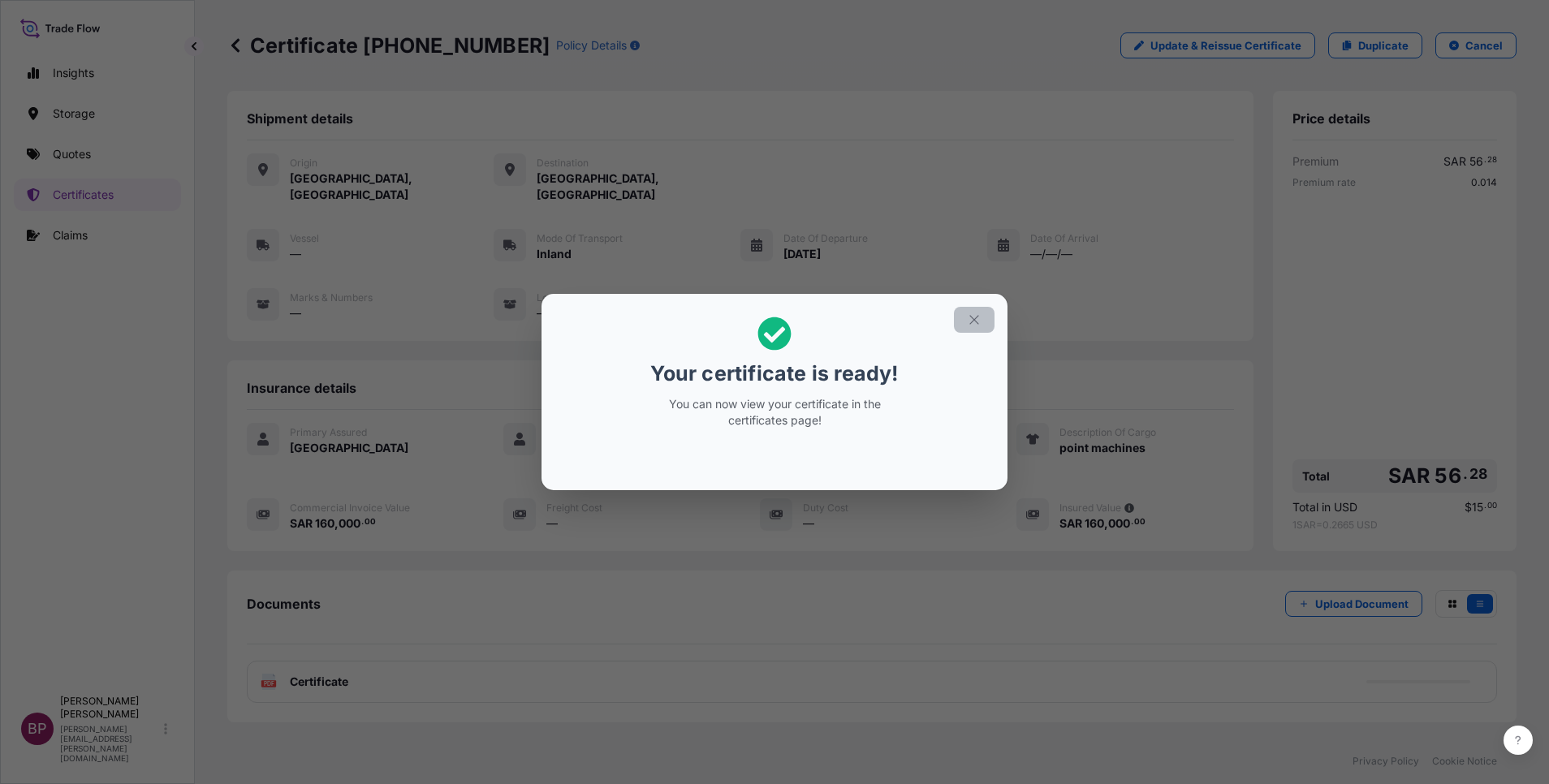
click at [977, 319] on icon "button" at bounding box center [974, 319] width 15 height 15
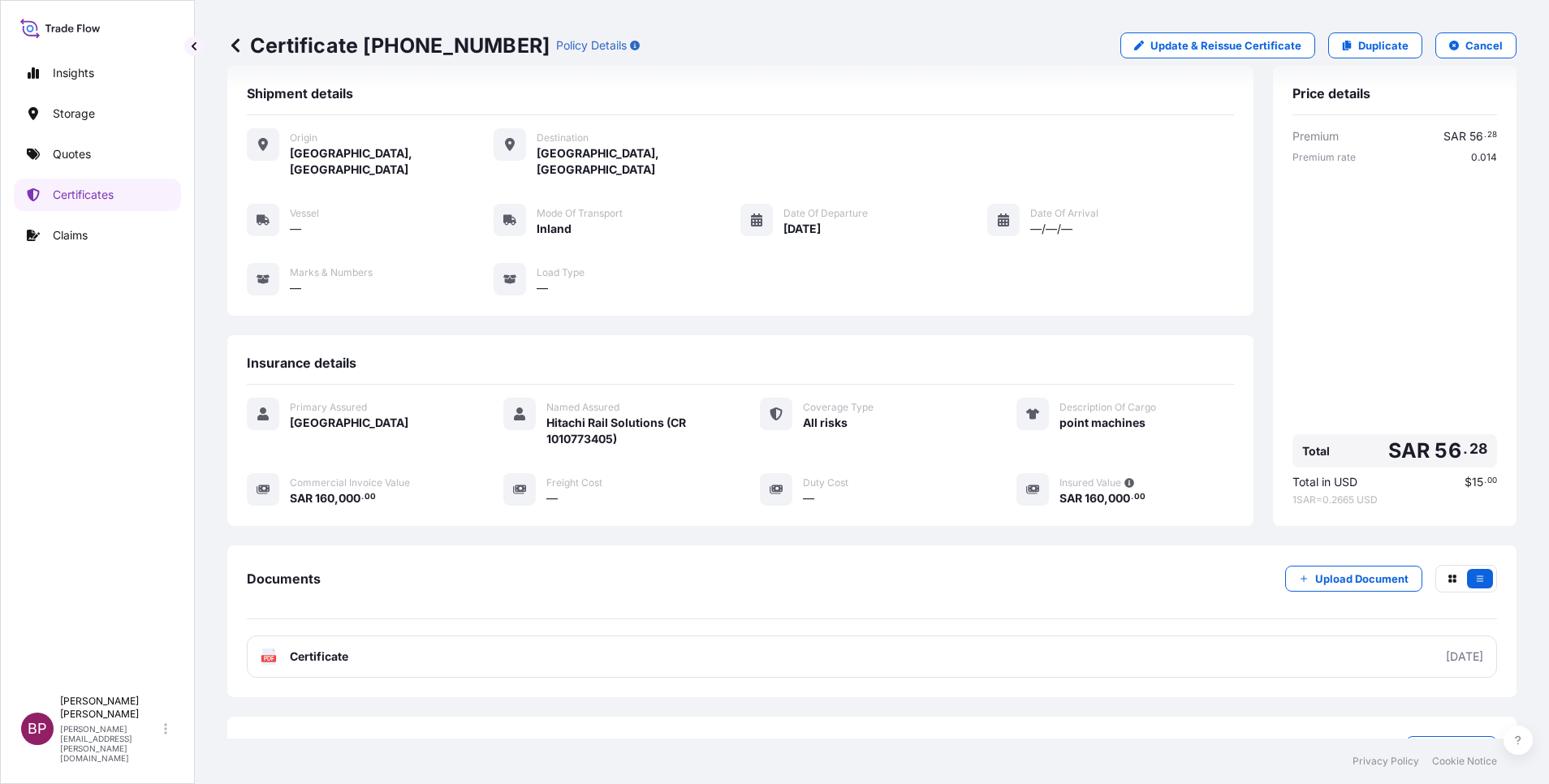
scroll to position [69, 0]
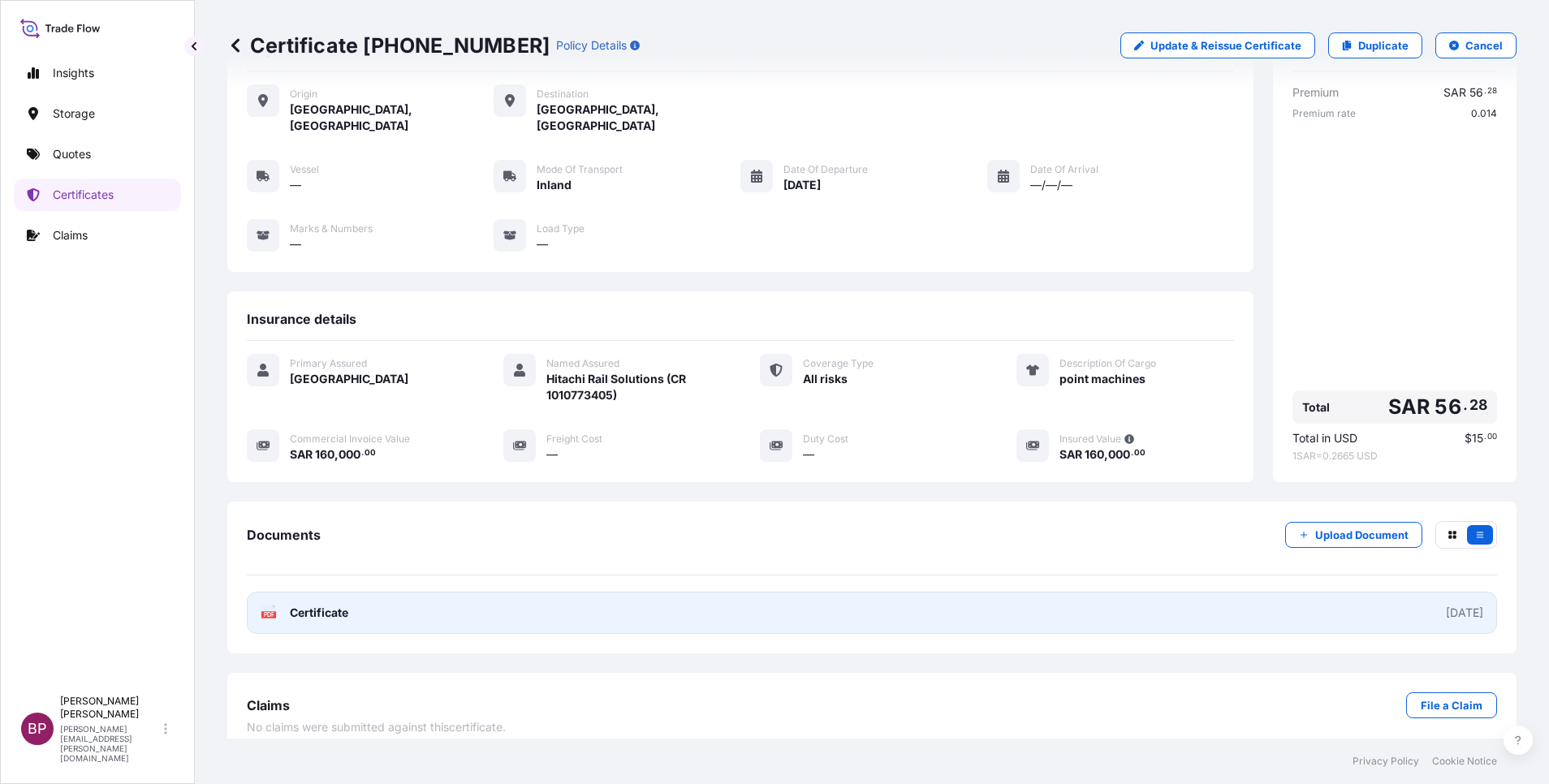
click at [332, 605] on span "Certificate" at bounding box center [320, 613] width 58 height 17
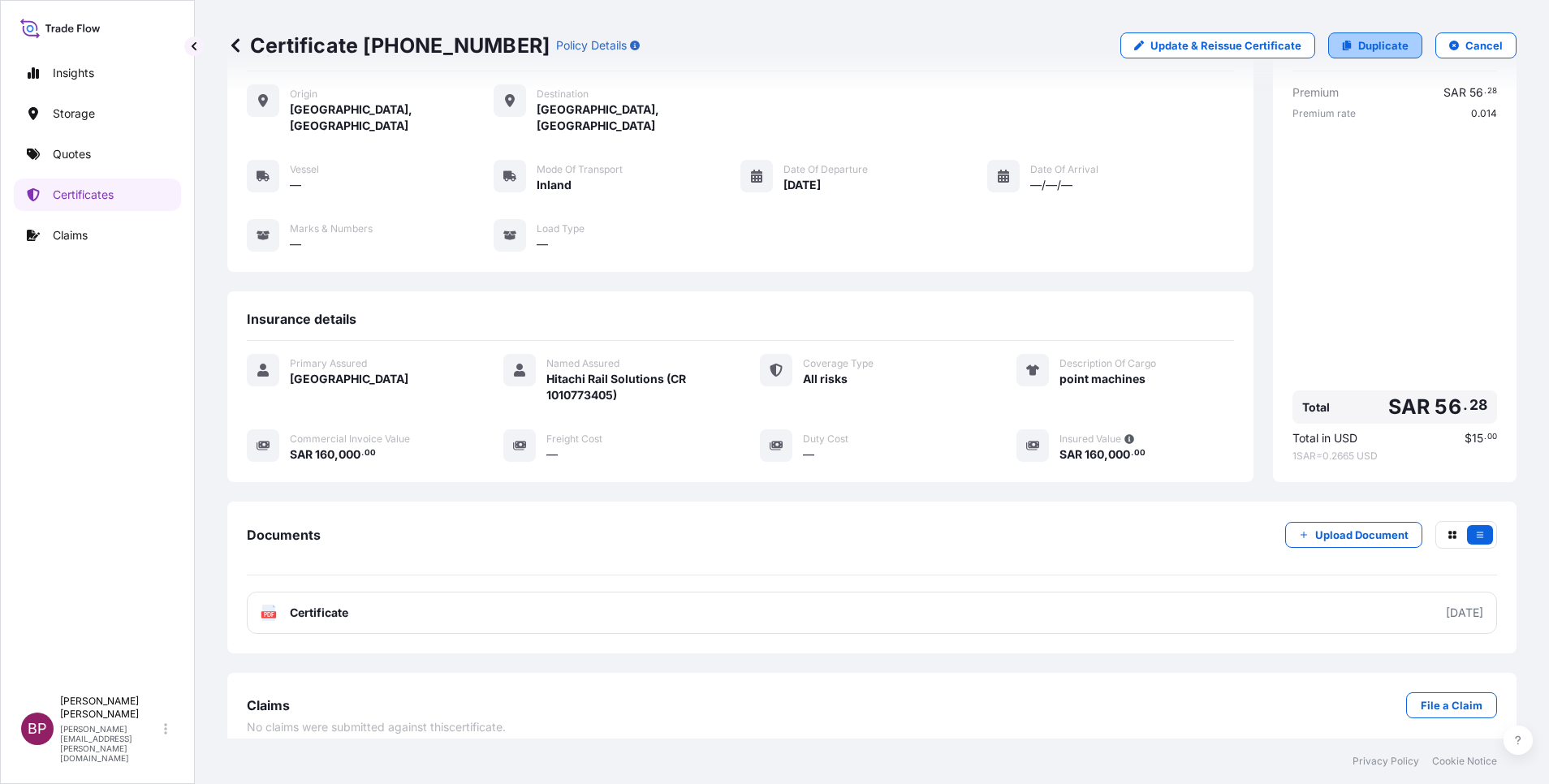
click at [1369, 47] on p "Duplicate" at bounding box center [1383, 45] width 51 height 17
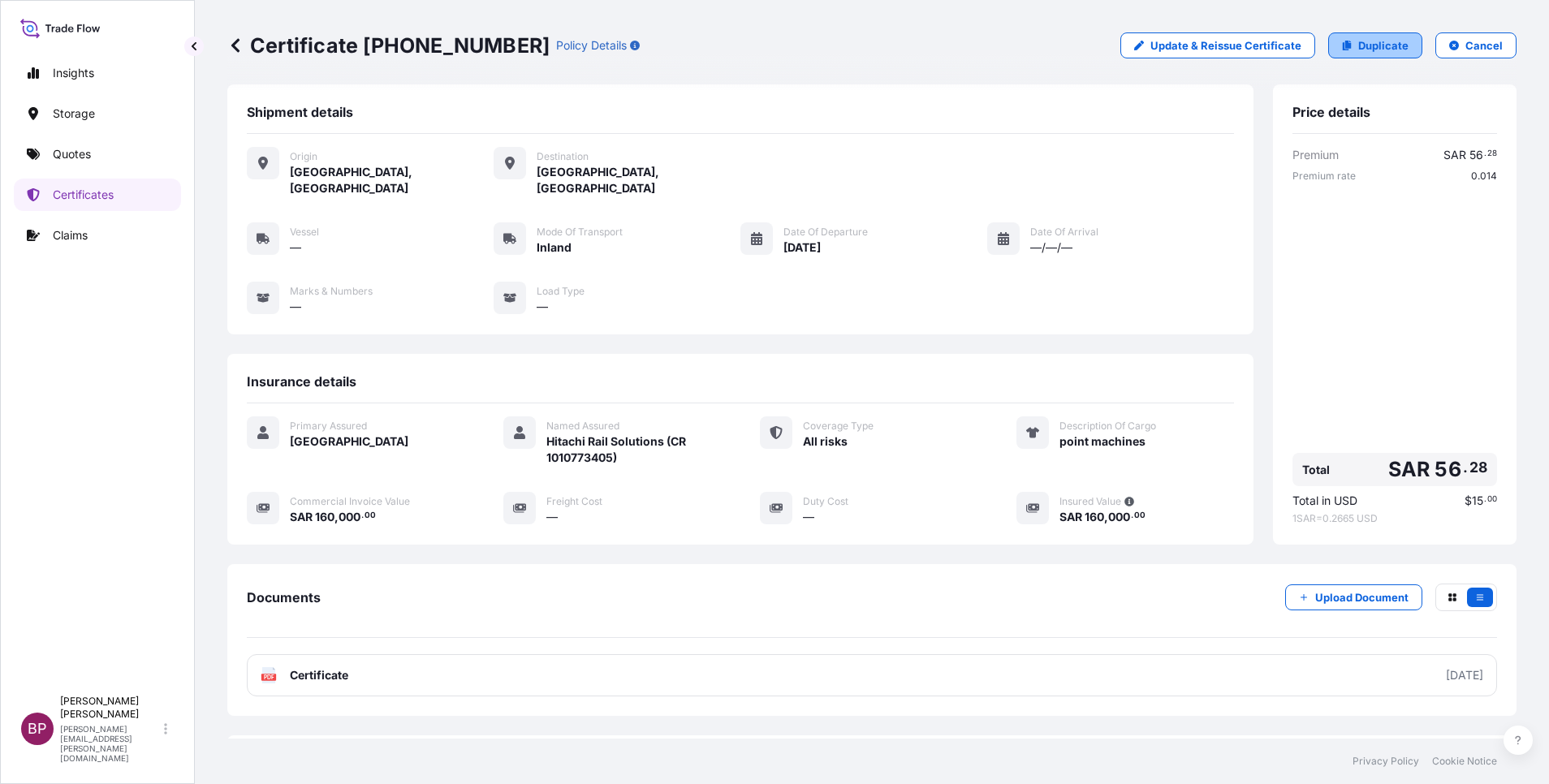
select select "Inland"
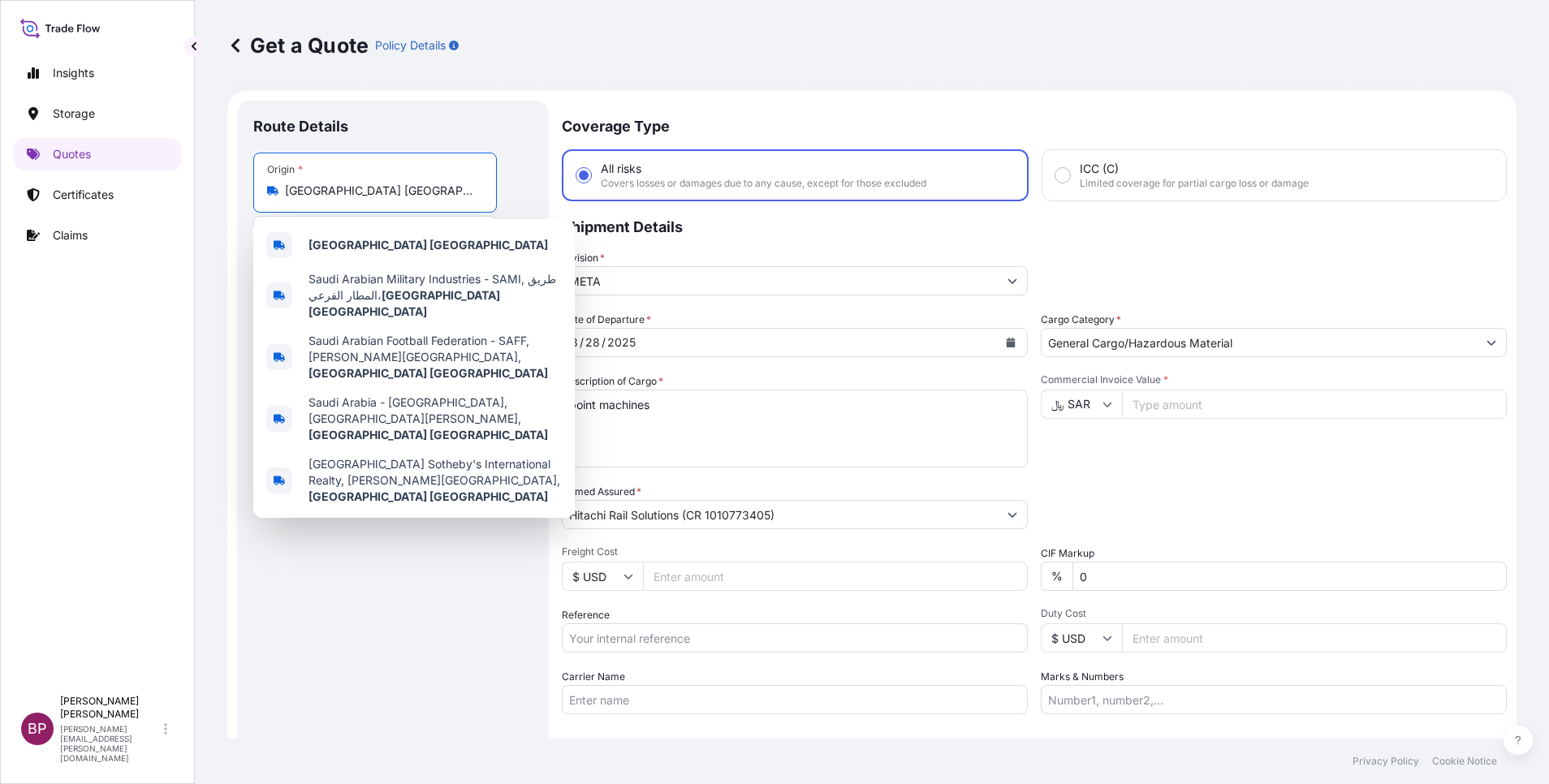
drag, startPoint x: 436, startPoint y: 196, endPoint x: 217, endPoint y: 192, distance: 219.0
click at [231, 188] on form "Route Details Place of loading Road / Inland Road / Inland Origin * [GEOGRAPHIC…" at bounding box center [871, 467] width 1289 height 754
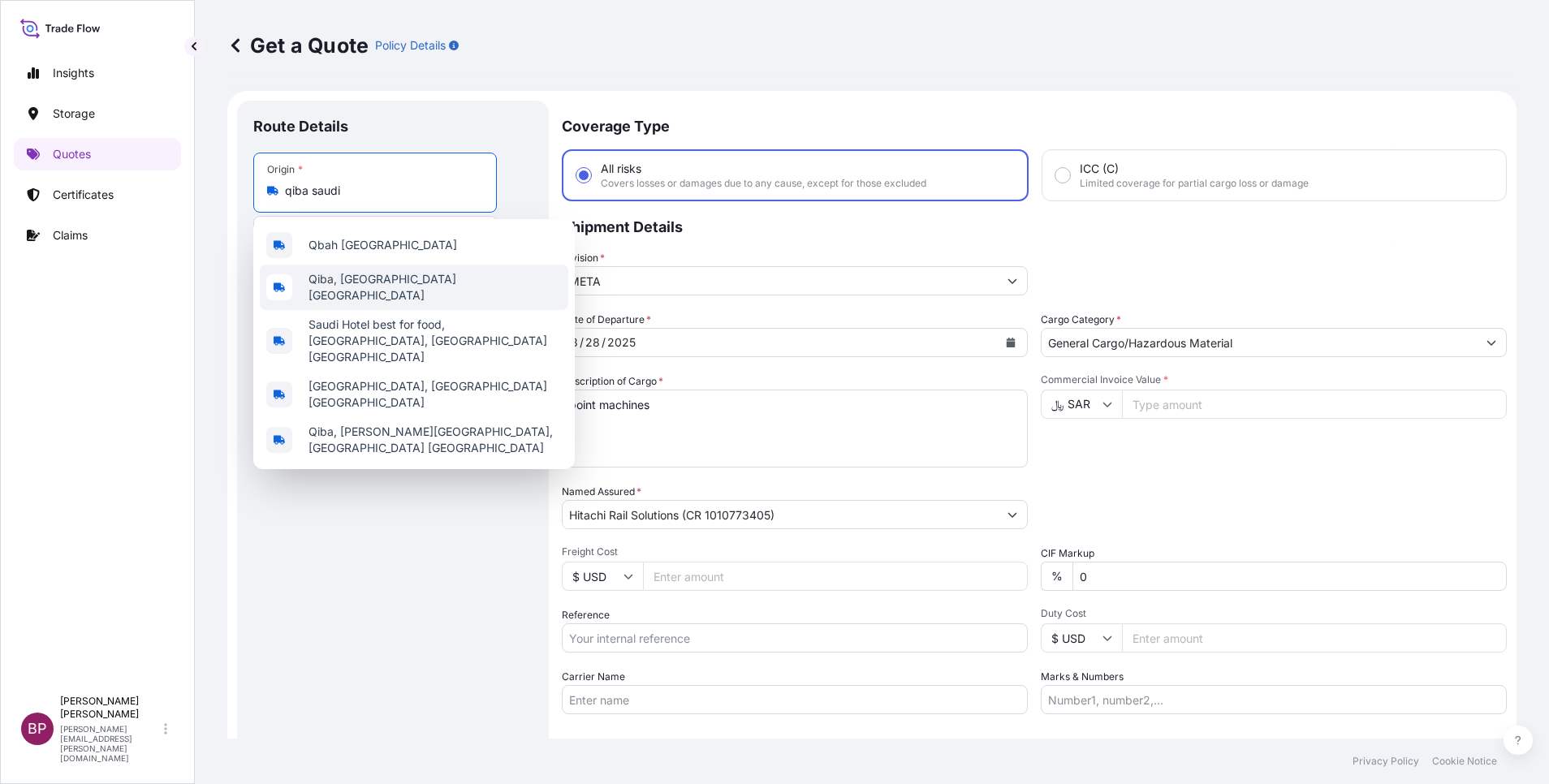
click at [401, 286] on span "Qiba, [GEOGRAPHIC_DATA] [GEOGRAPHIC_DATA]" at bounding box center [435, 286] width 253 height 32
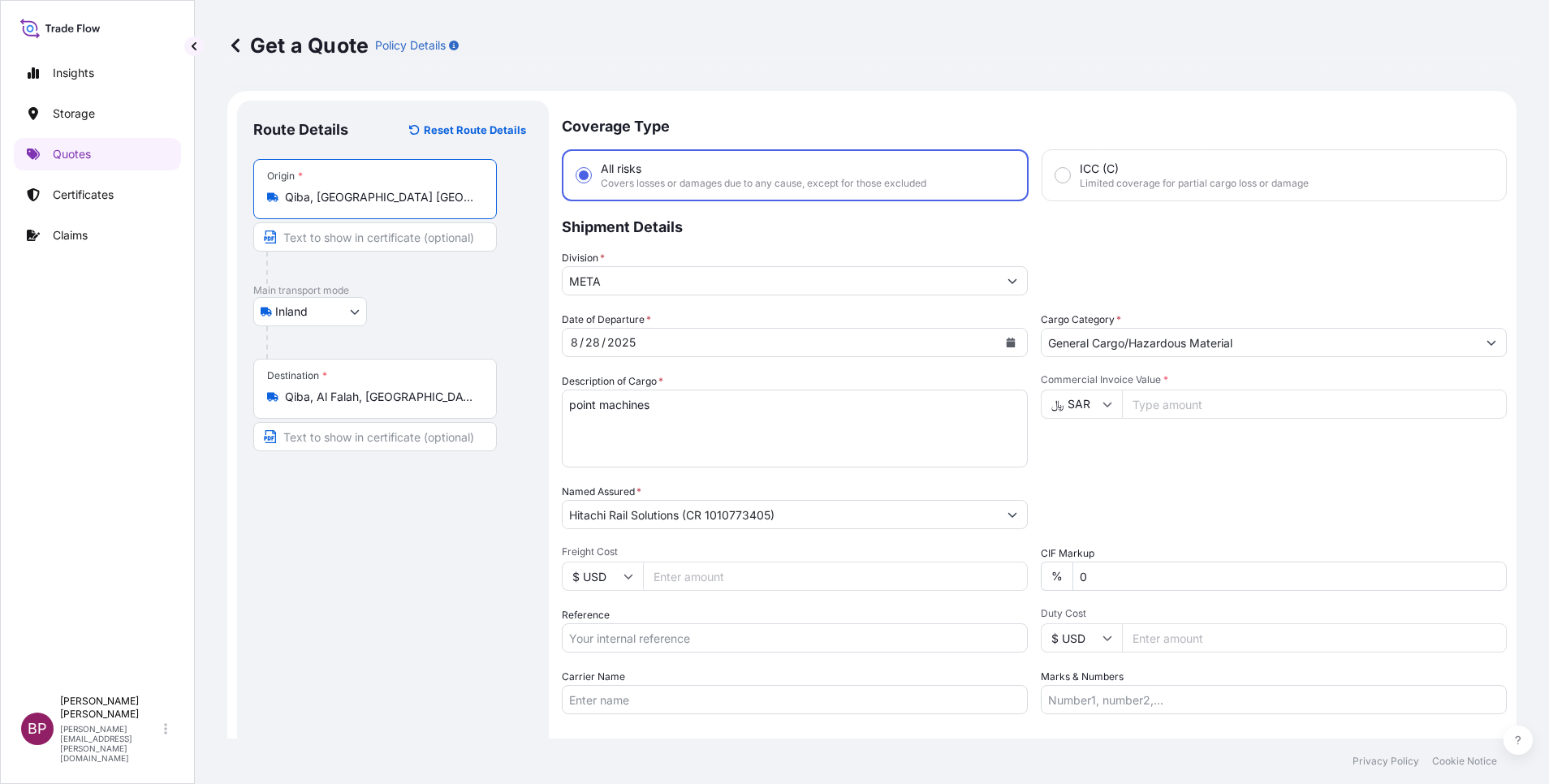
type input "Qiba, [GEOGRAPHIC_DATA] [GEOGRAPHIC_DATA]"
click at [434, 395] on input "Qiba, Al Falah, [GEOGRAPHIC_DATA] 13314, [GEOGRAPHIC_DATA]" at bounding box center [381, 396] width 192 height 17
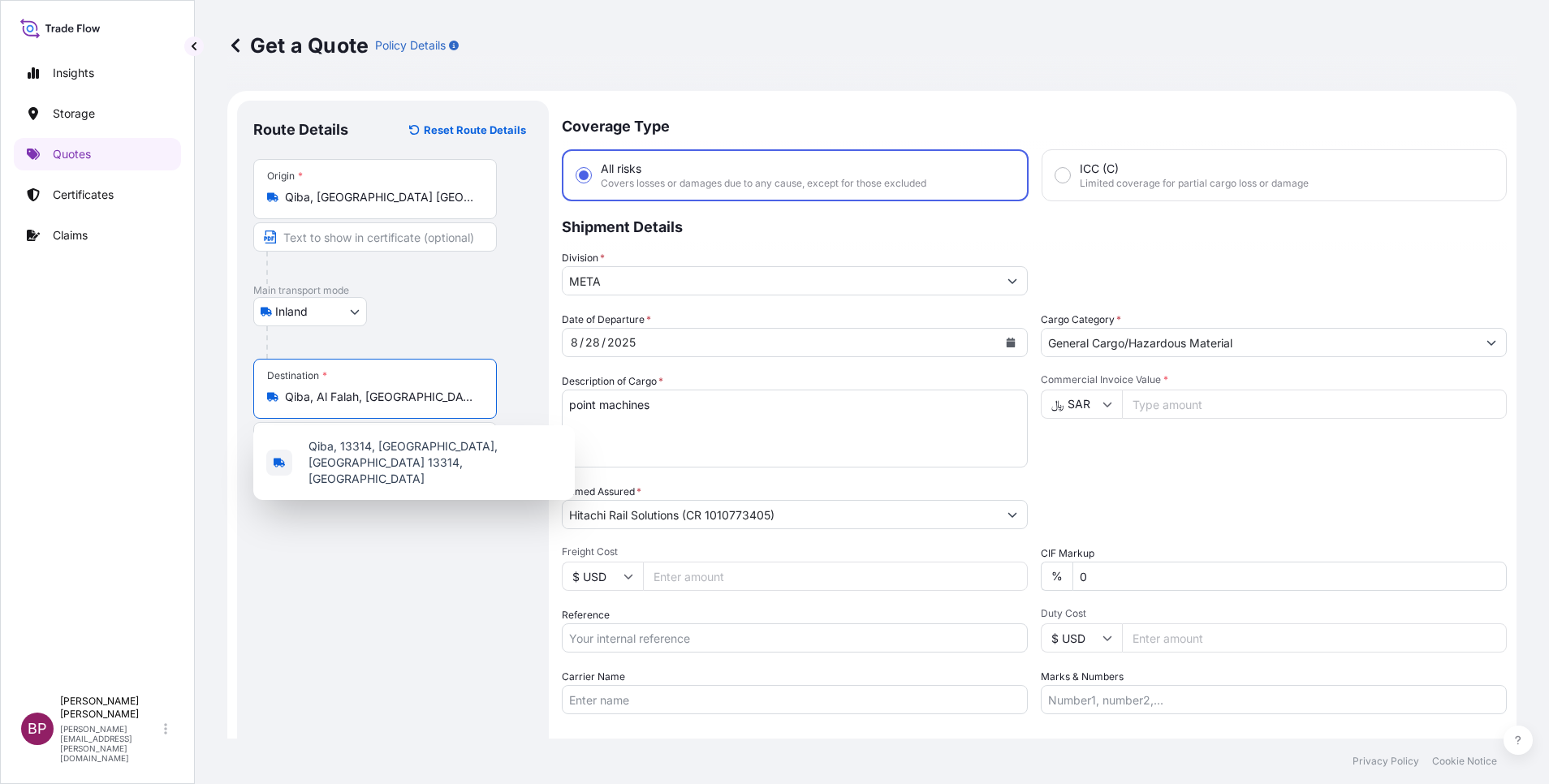
drag, startPoint x: 472, startPoint y: 397, endPoint x: 233, endPoint y: 392, distance: 239.1
click at [233, 392] on form "Route Details Reset Route Details Place of loading Road / Inland Road / Inland …" at bounding box center [871, 467] width 1289 height 754
type input "a"
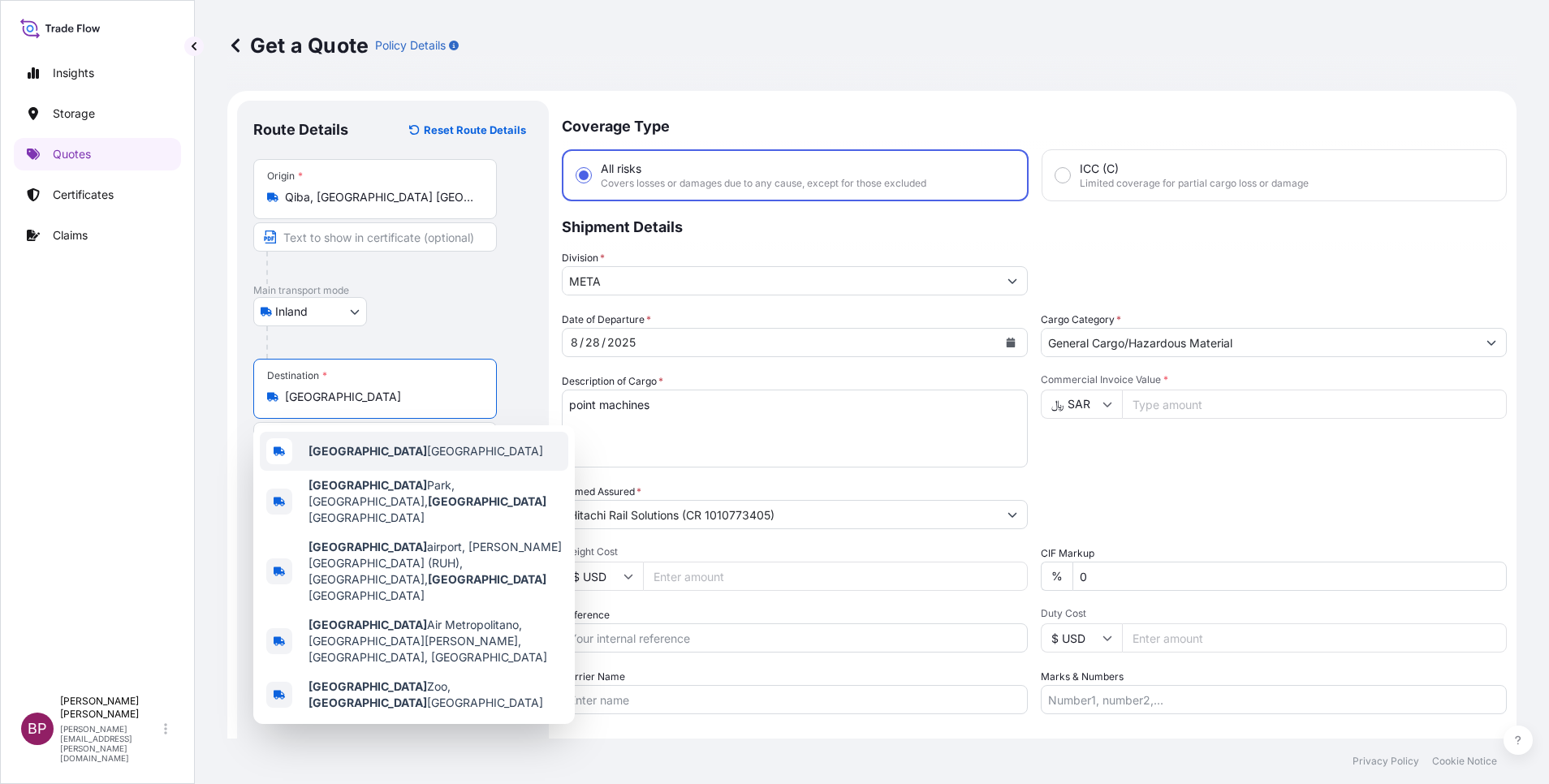
click at [422, 450] on div "[GEOGRAPHIC_DATA] [GEOGRAPHIC_DATA]" at bounding box center [414, 451] width 309 height 39
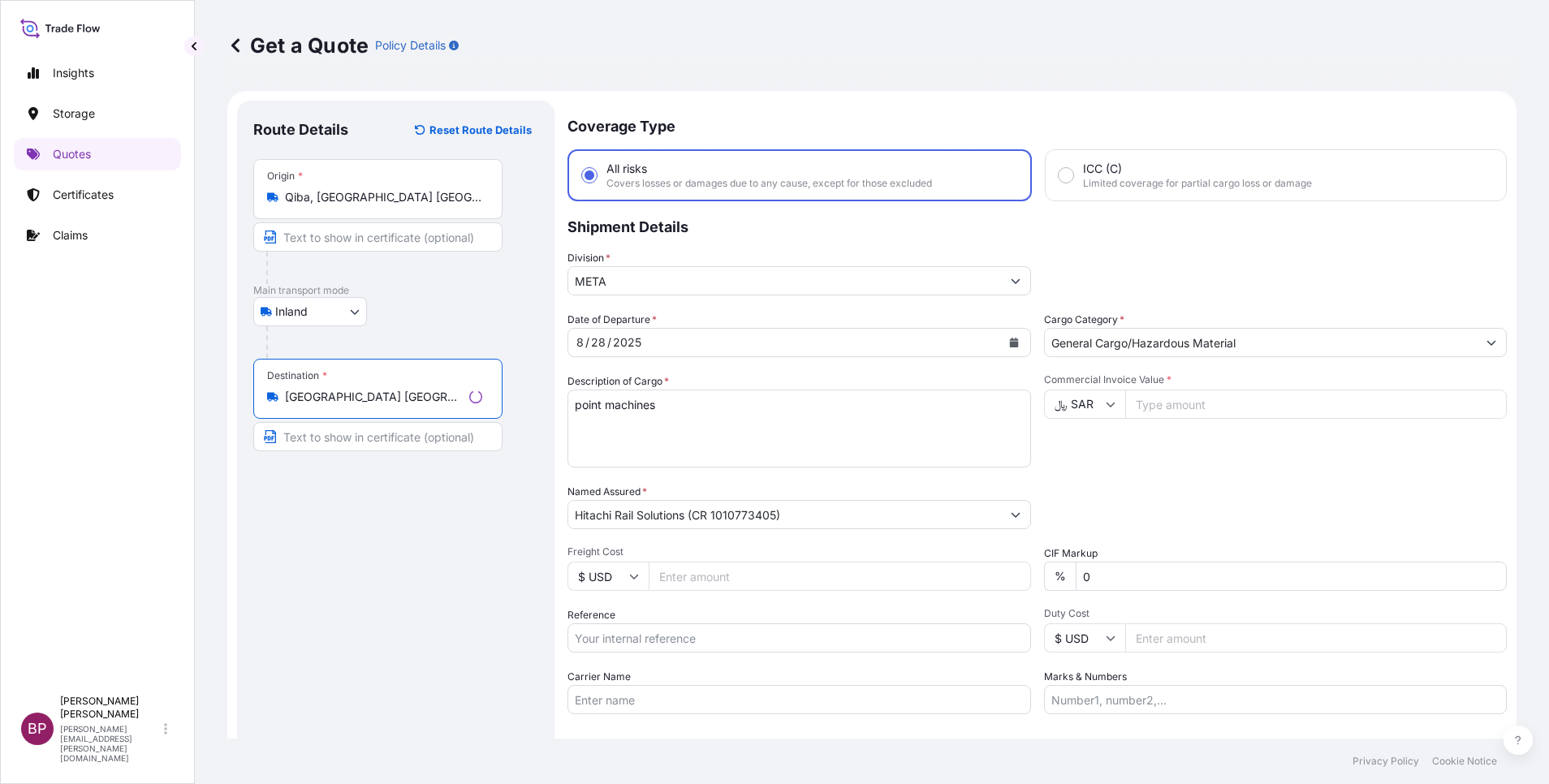
type input "[GEOGRAPHIC_DATA] [GEOGRAPHIC_DATA]"
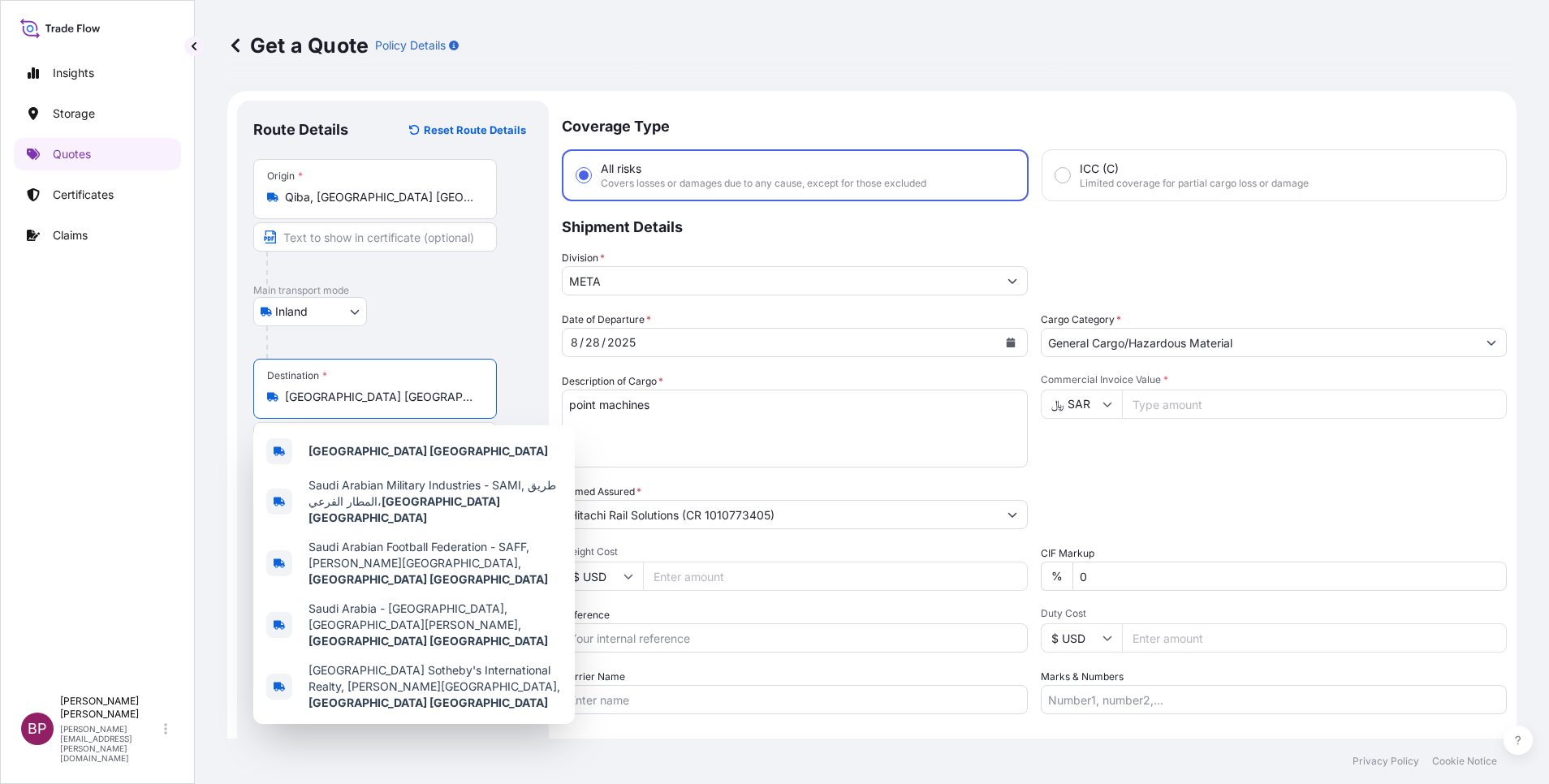
scroll to position [26, 0]
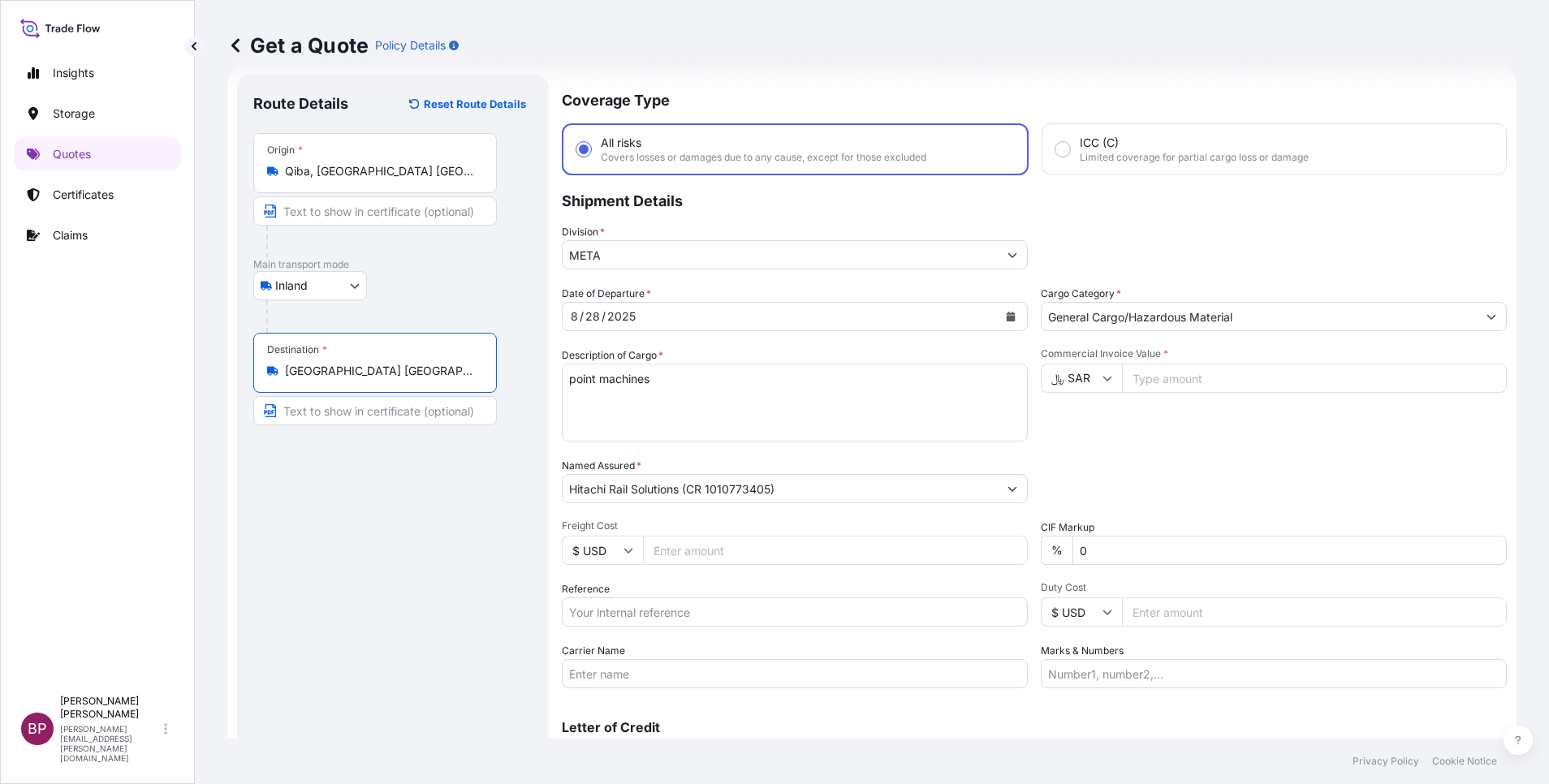
click at [1194, 373] on input "Commercial Invoice Value *" at bounding box center [1314, 378] width 385 height 29
paste input "176000.00"
type input "176000.00"
click at [1006, 319] on icon "Calendar" at bounding box center [1010, 317] width 9 height 10
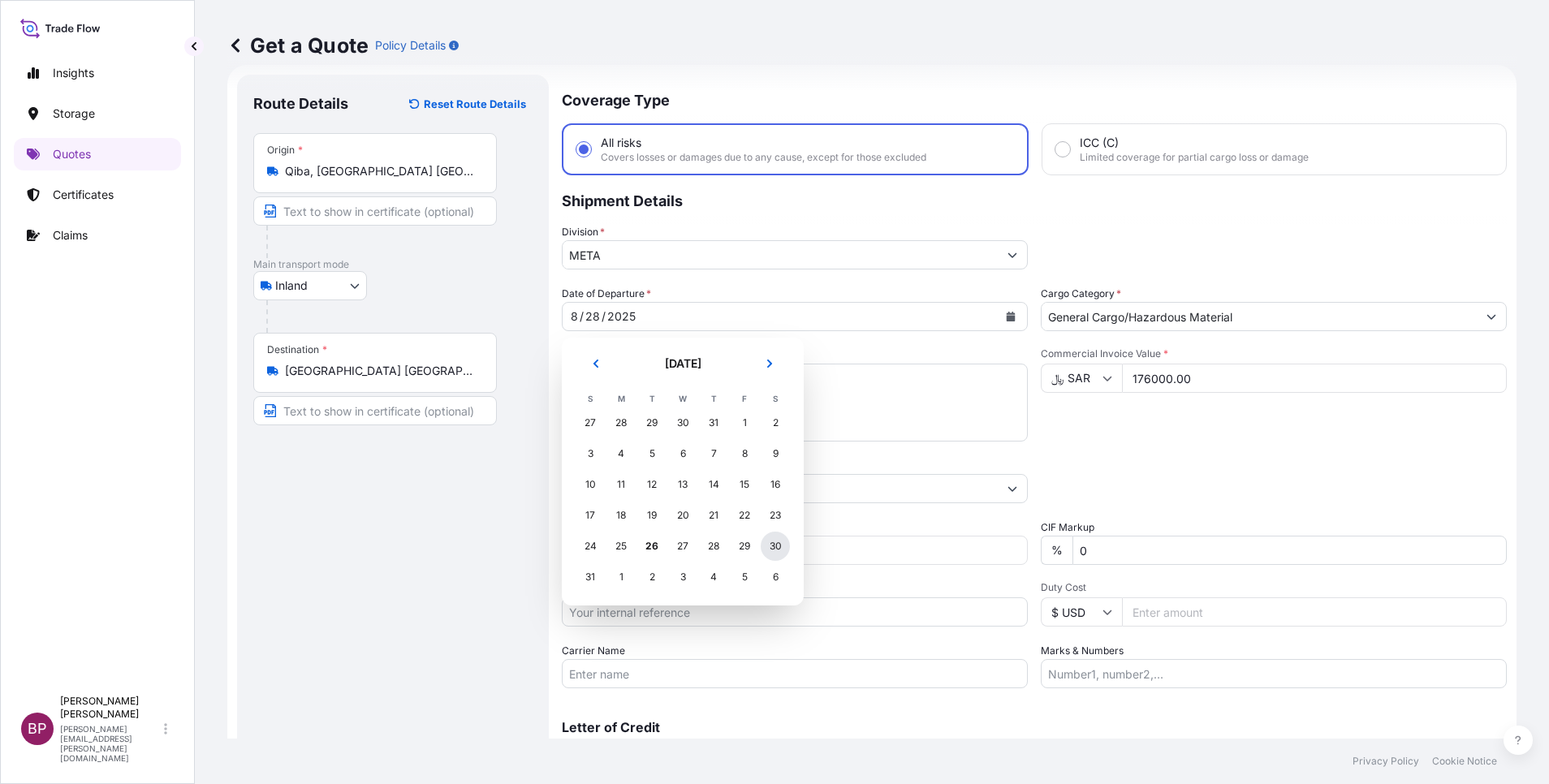
click at [773, 545] on div "30" at bounding box center [775, 546] width 29 height 29
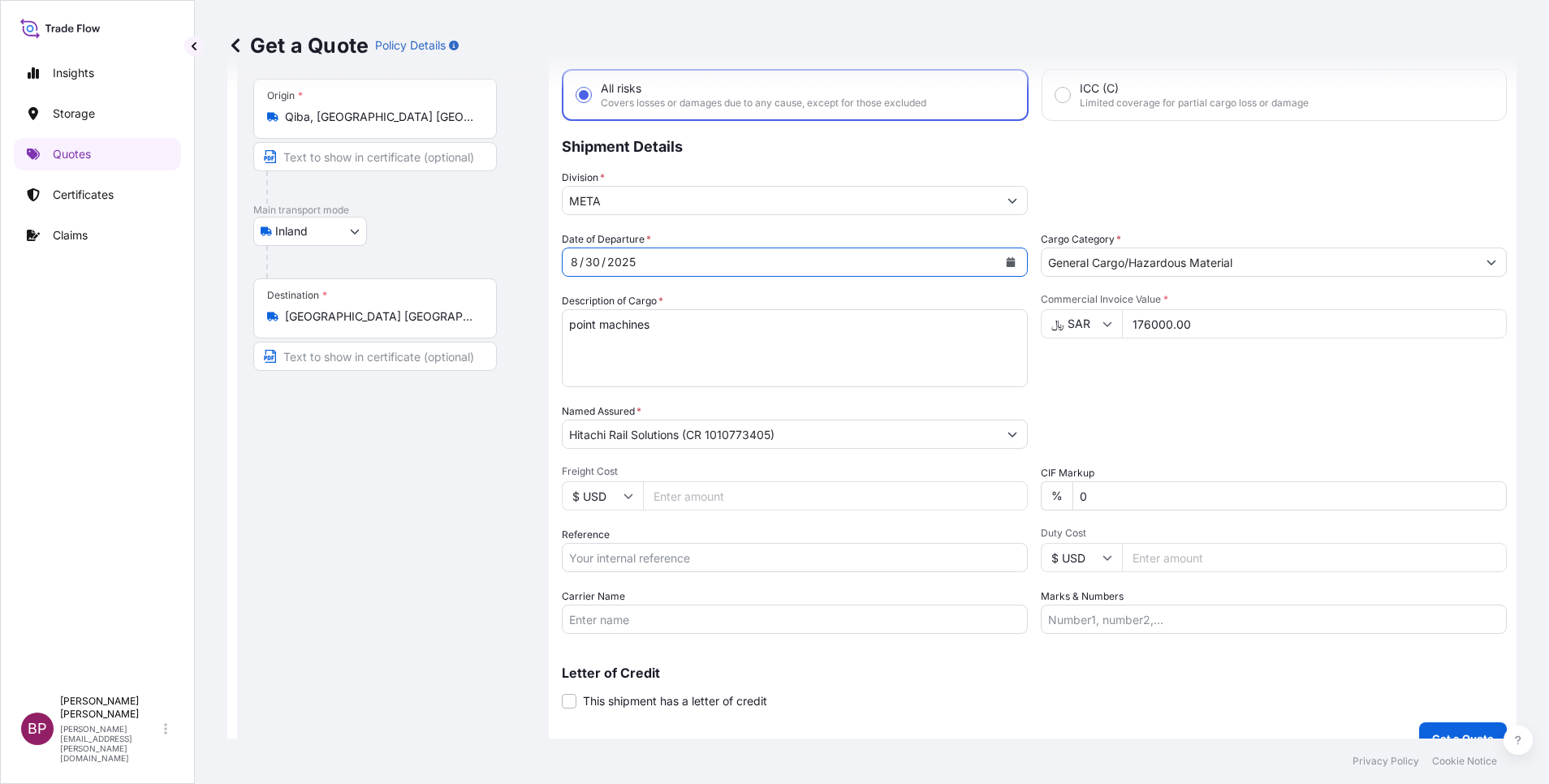
scroll to position [106, 0]
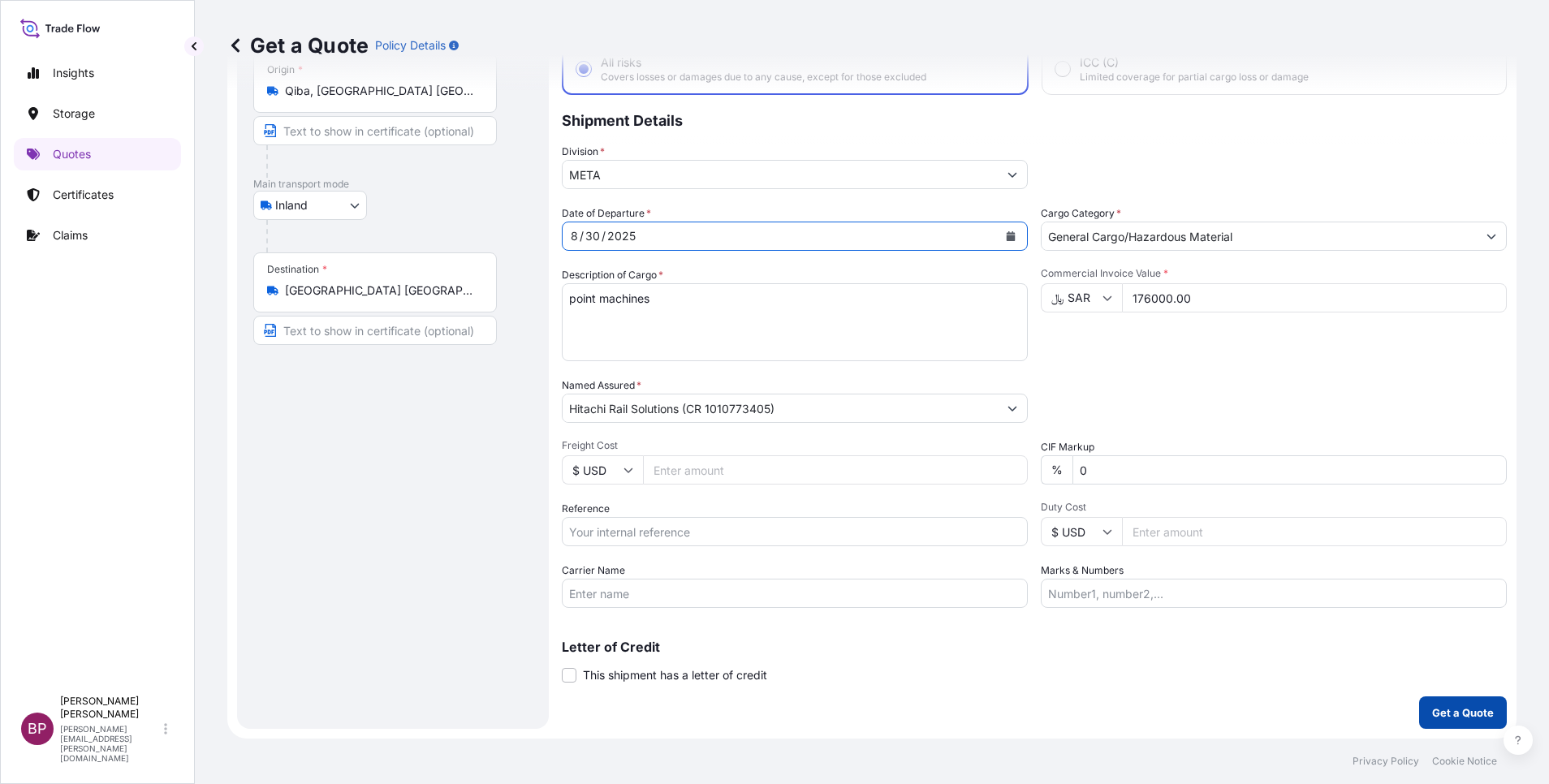
click at [1432, 707] on p "Get a Quote" at bounding box center [1462, 712] width 61 height 17
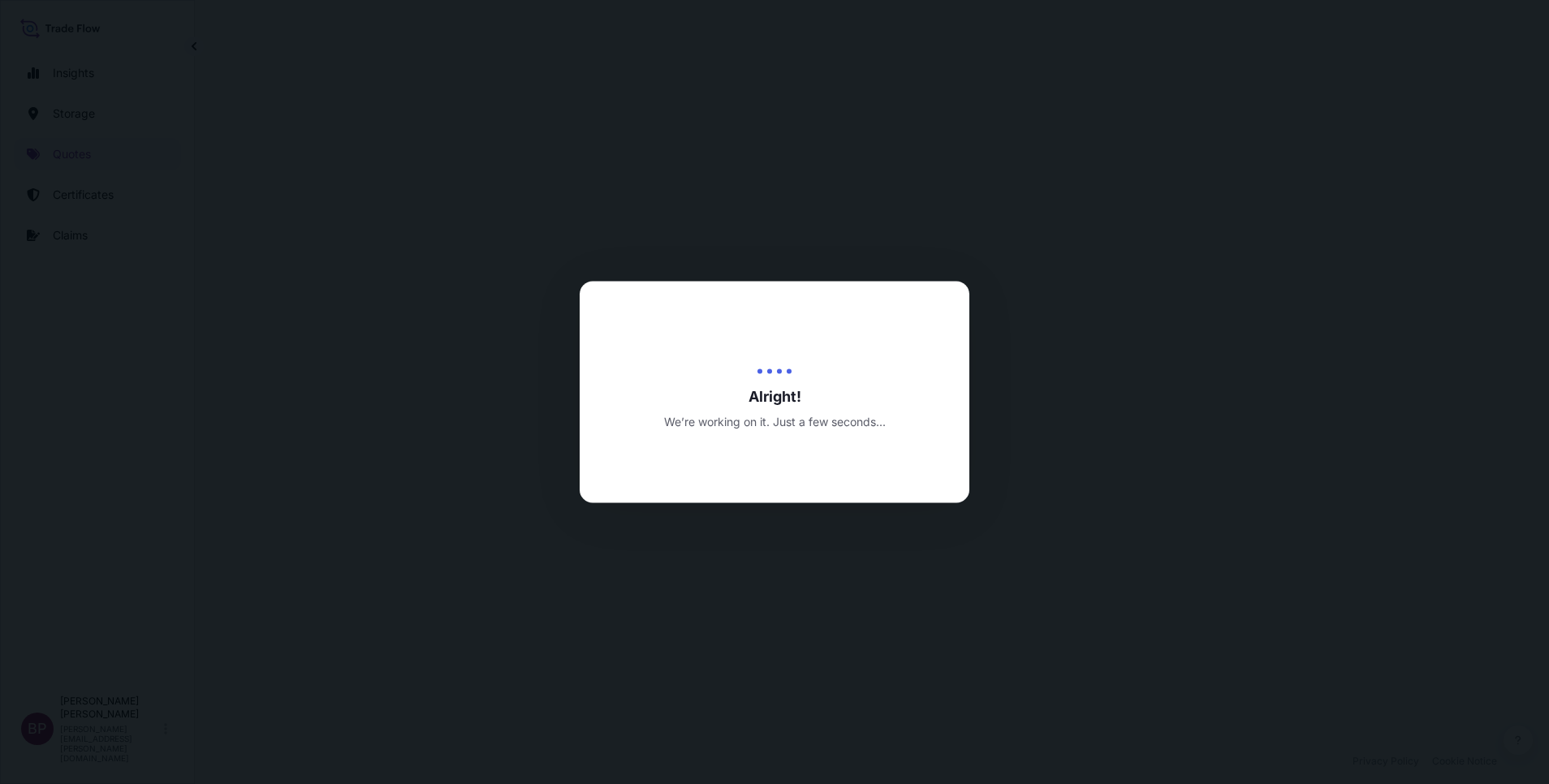
select select "Inland"
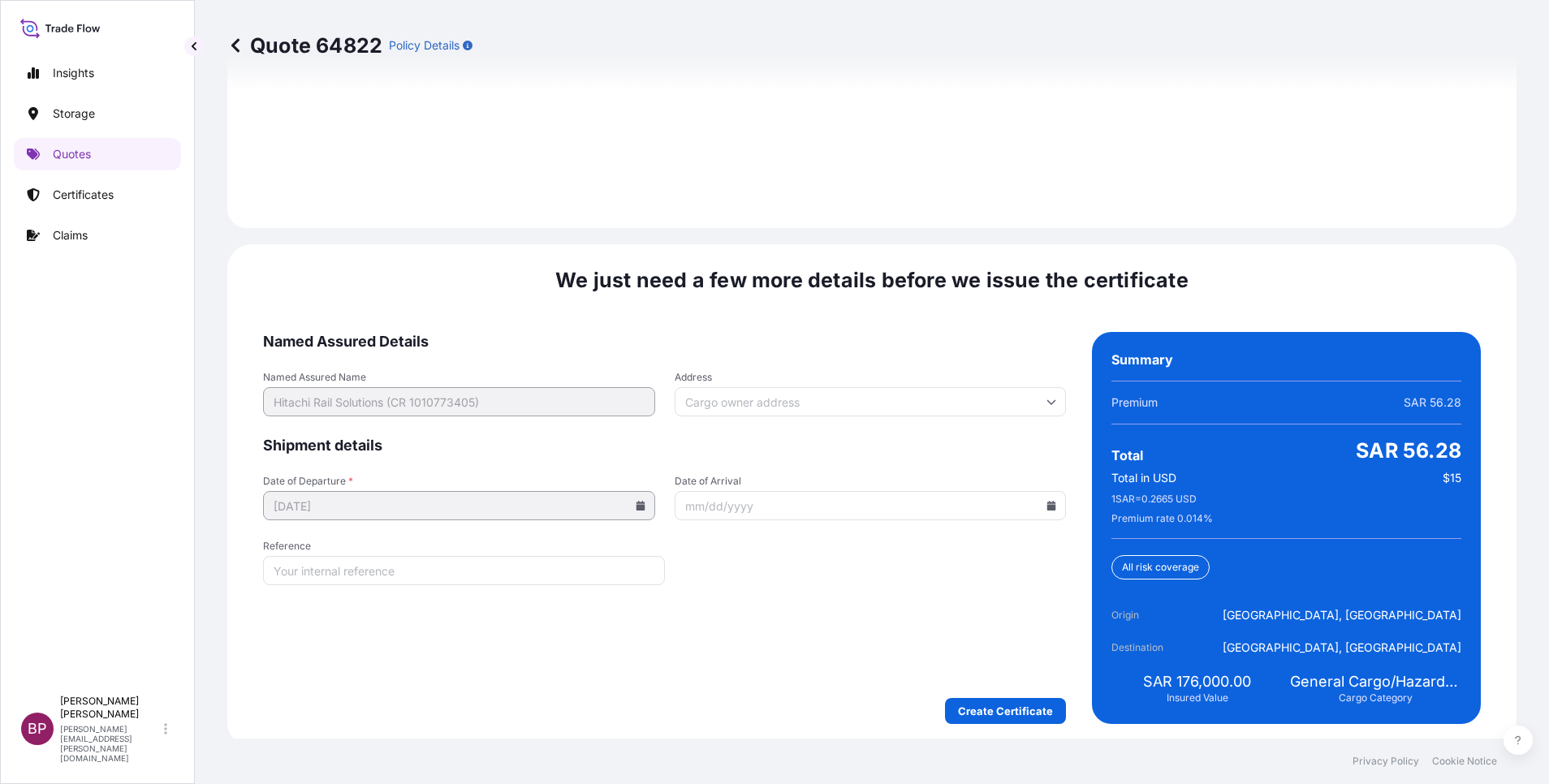
scroll to position [2360, 0]
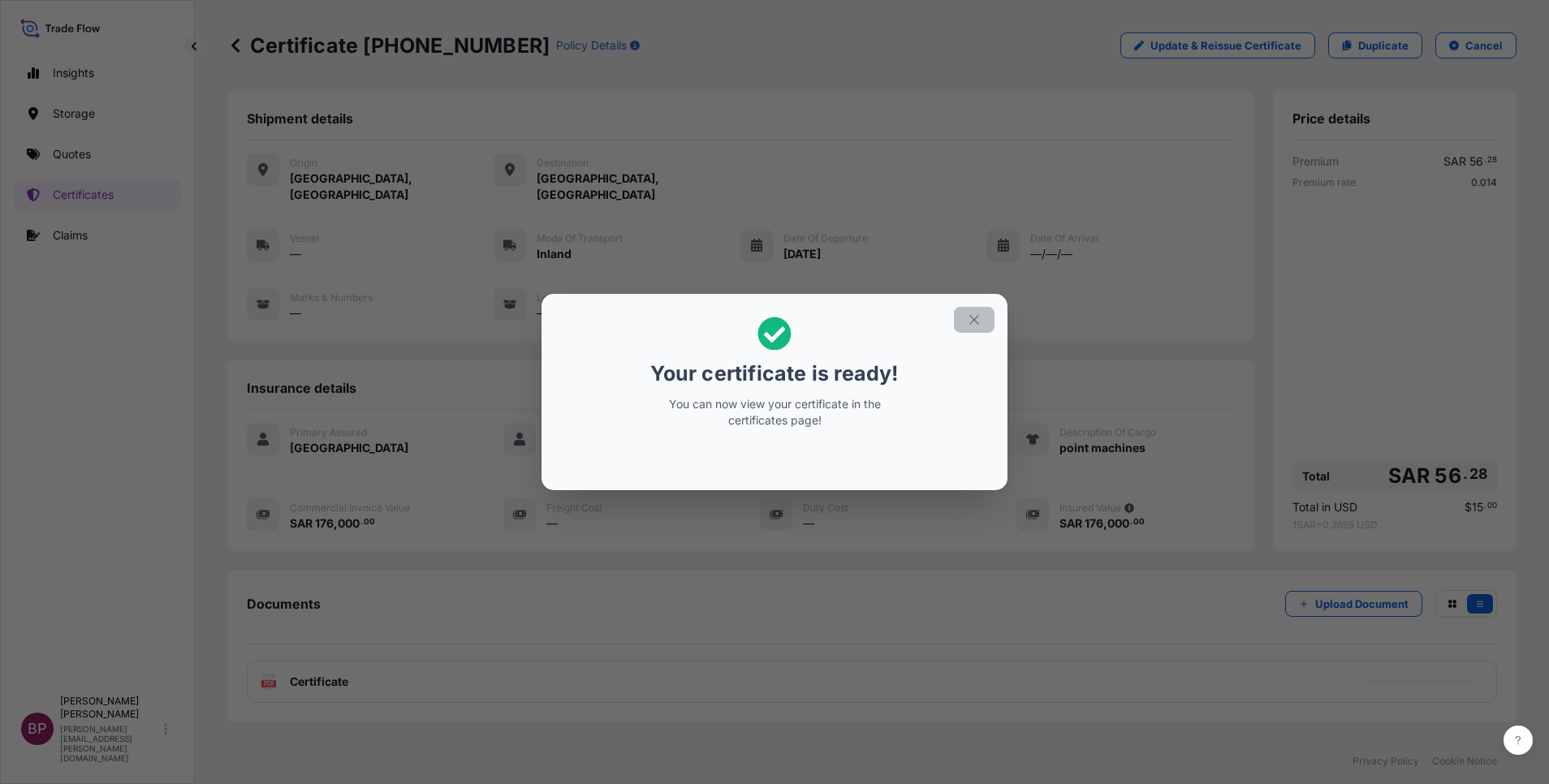
click at [973, 317] on icon "button" at bounding box center [974, 319] width 15 height 15
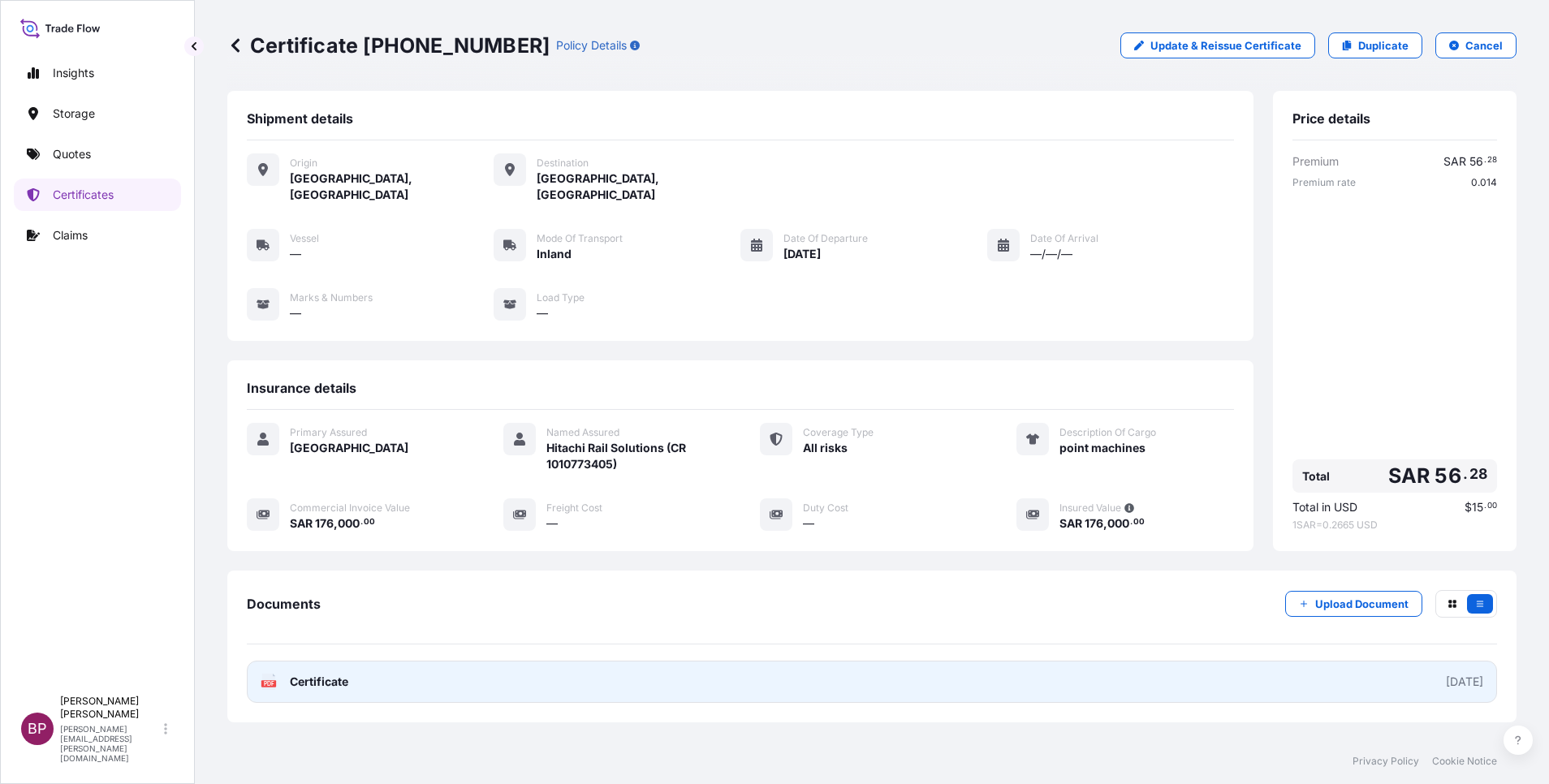
click at [333, 674] on span "Certificate" at bounding box center [320, 682] width 58 height 17
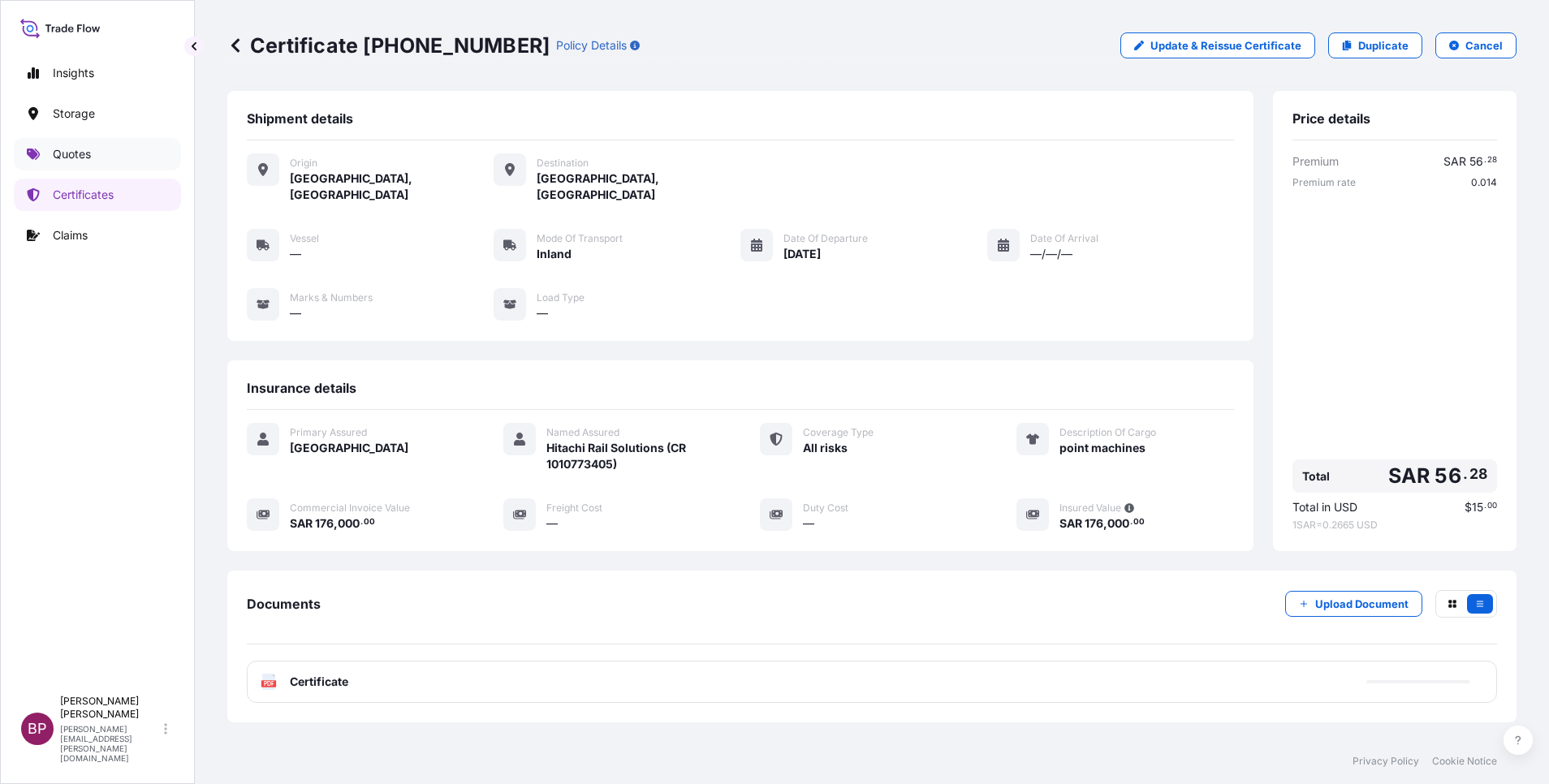
click at [57, 153] on p "Quotes" at bounding box center [71, 154] width 38 height 17
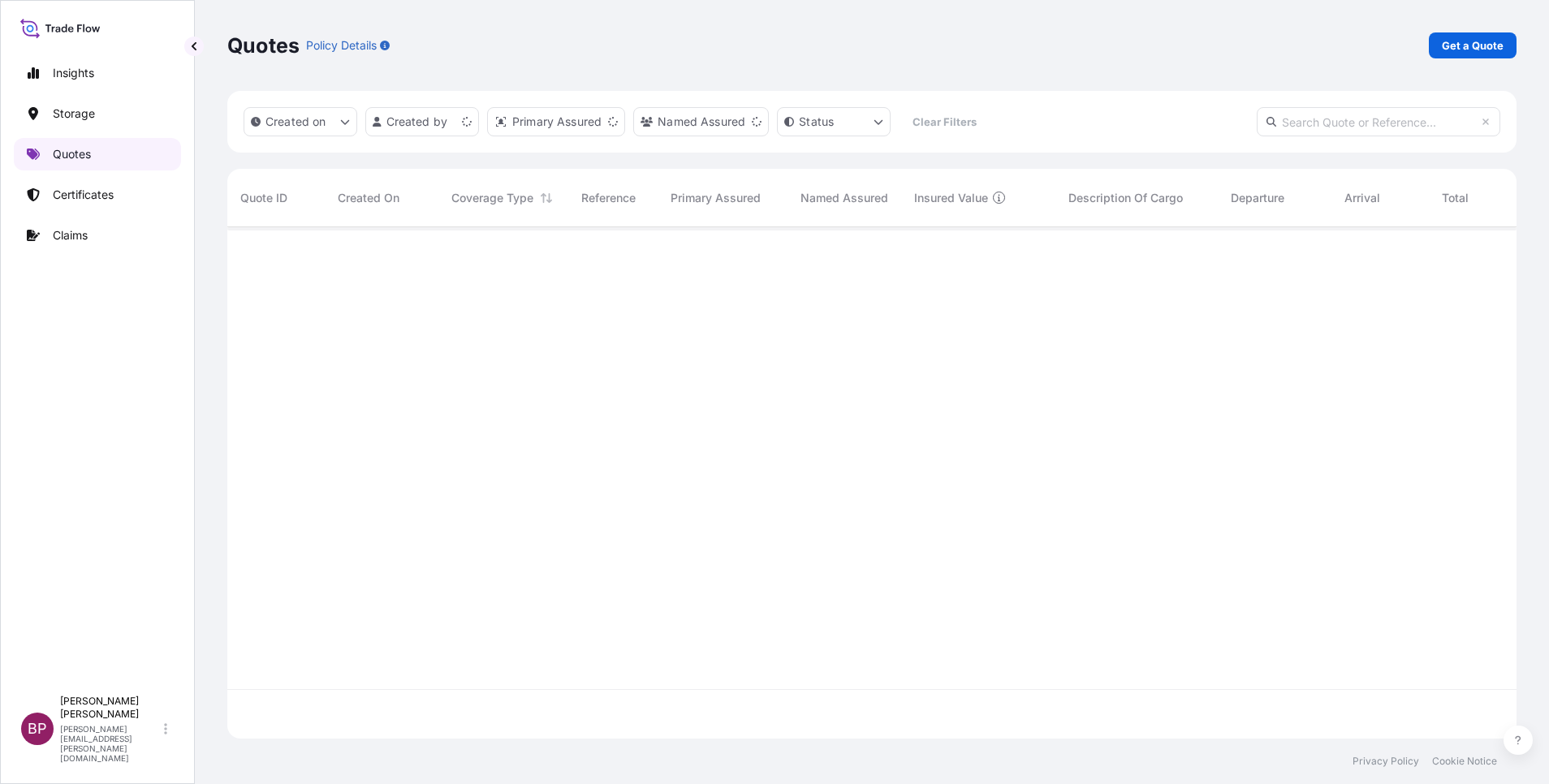
scroll to position [502, 1270]
click at [1440, 42] on link "Get a Quote" at bounding box center [1473, 45] width 88 height 26
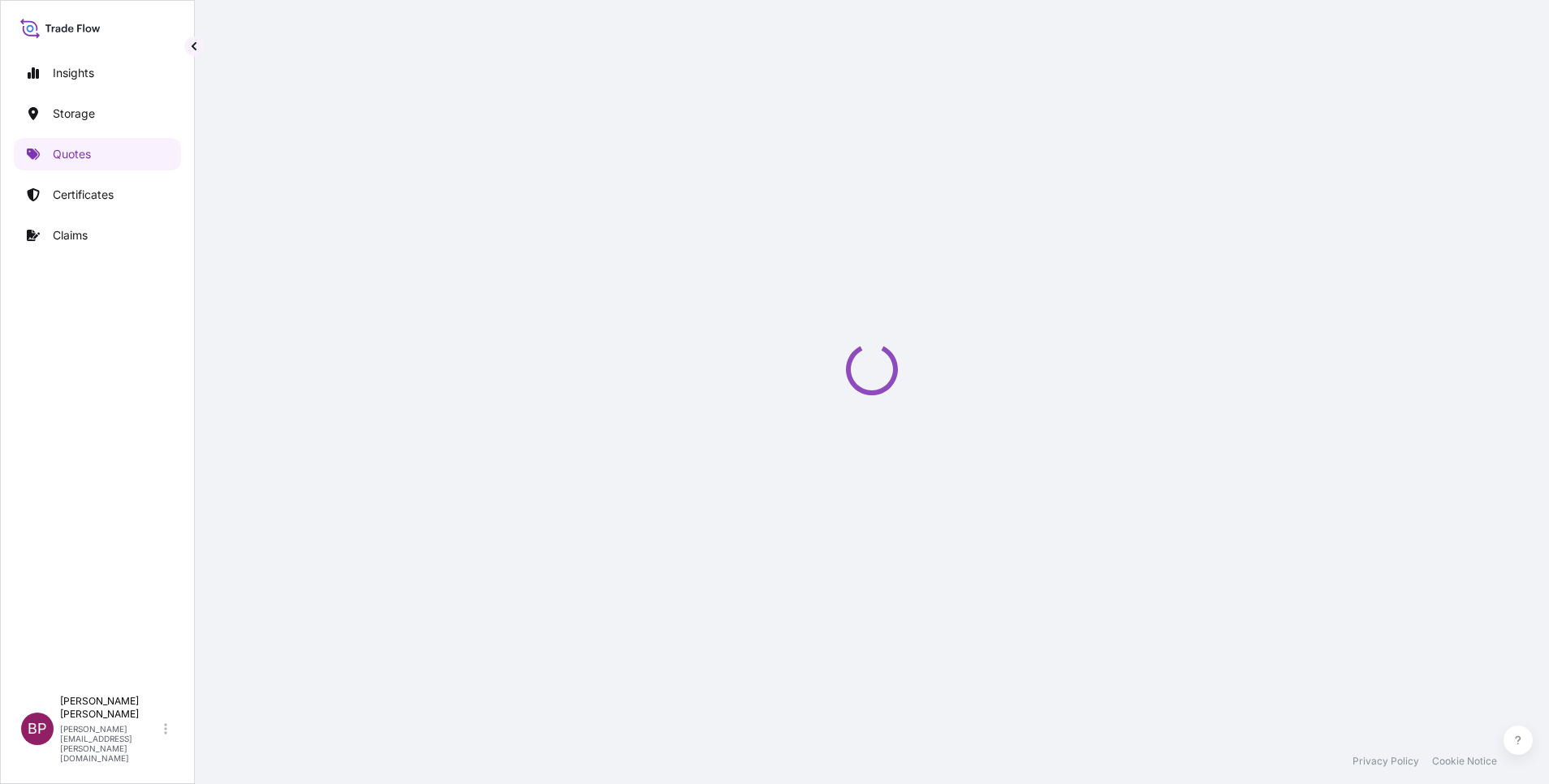
select select "Water"
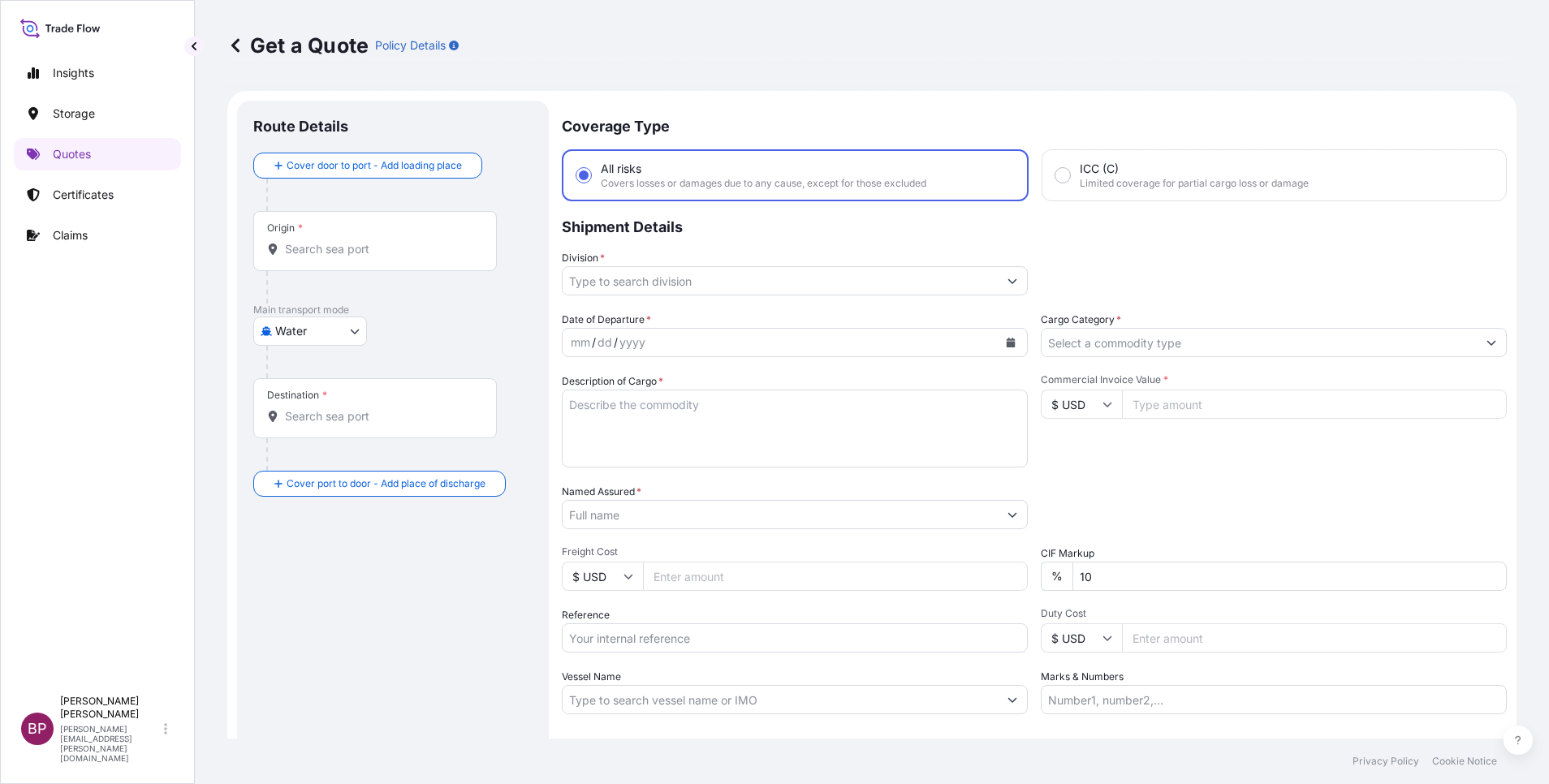
scroll to position [26, 0]
